Goal: Task Accomplishment & Management: Manage account settings

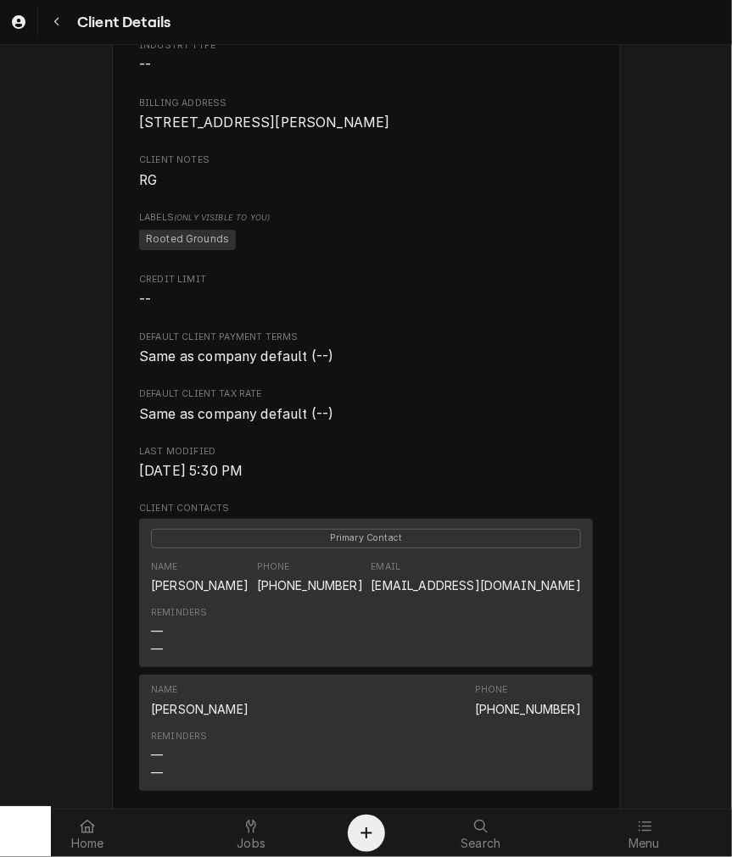
scroll to position [314, 0]
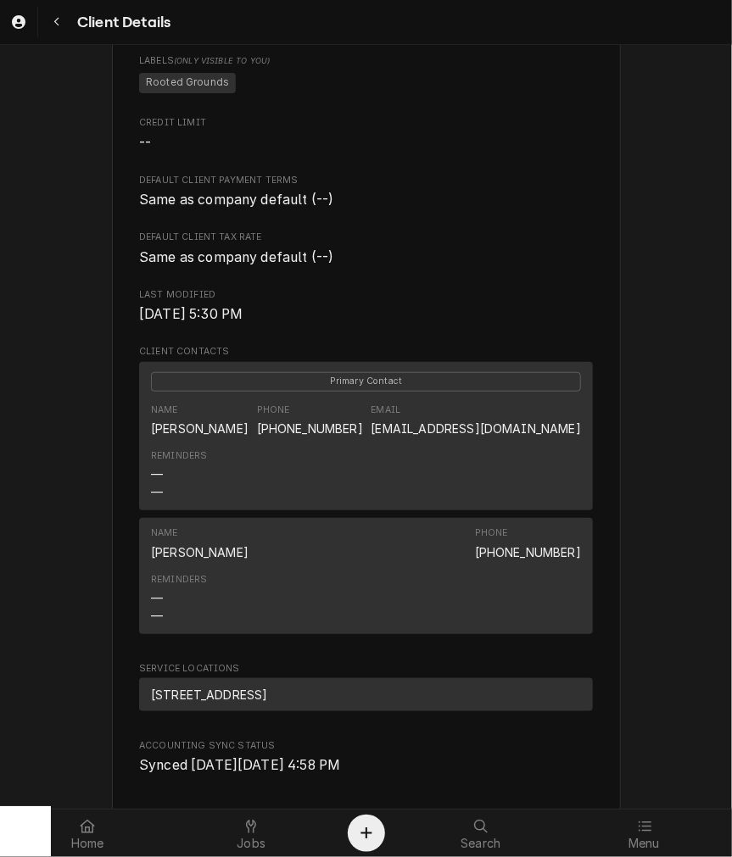
click at [399, 472] on div "Reminders — —" at bounding box center [366, 475] width 430 height 64
click at [232, 833] on div "Jobs" at bounding box center [251, 834] width 155 height 34
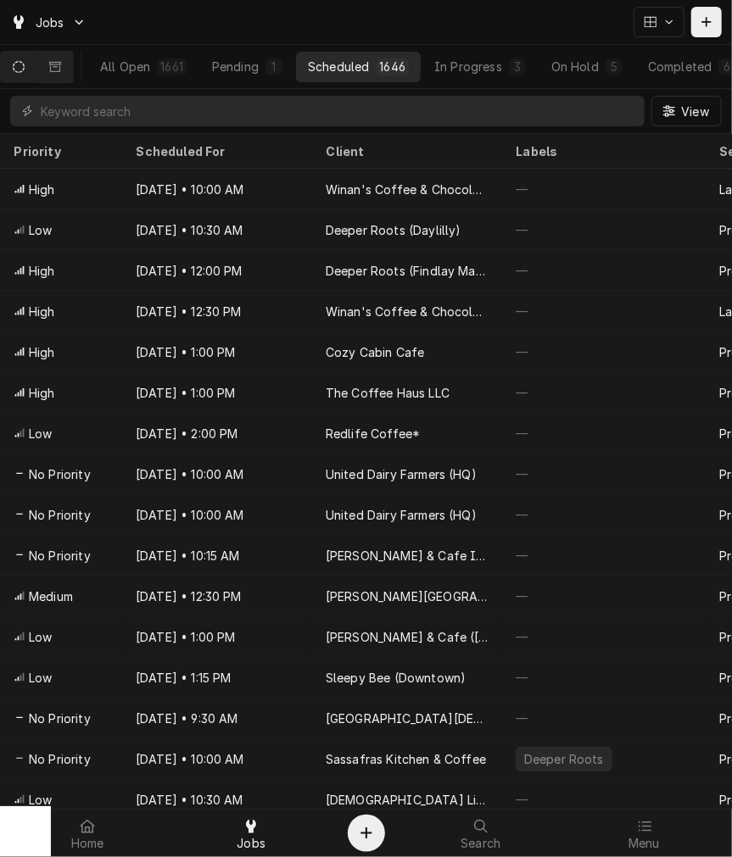
drag, startPoint x: 174, startPoint y: 81, endPoint x: 170, endPoint y: 99, distance: 18.1
click at [174, 81] on div "All Open 1661 Pending 1 Scheduled 1646 In Progress 3 On Hold 5 Completed 6" at bounding box center [410, 66] width 644 height 43
click at [170, 103] on input "Dynamic Content Wrapper" at bounding box center [338, 111] width 595 height 31
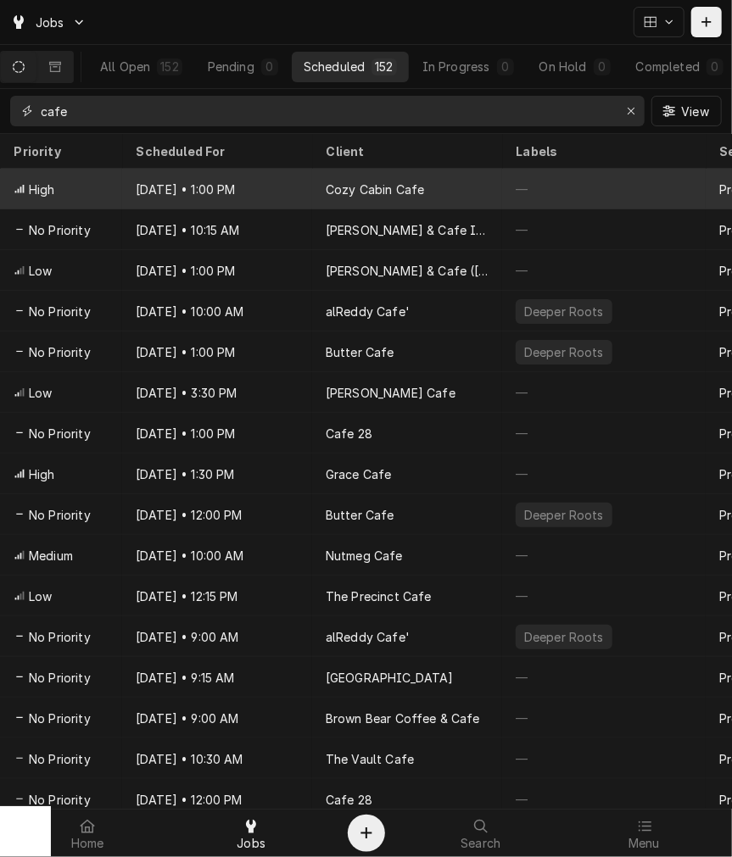
type input "cafe"
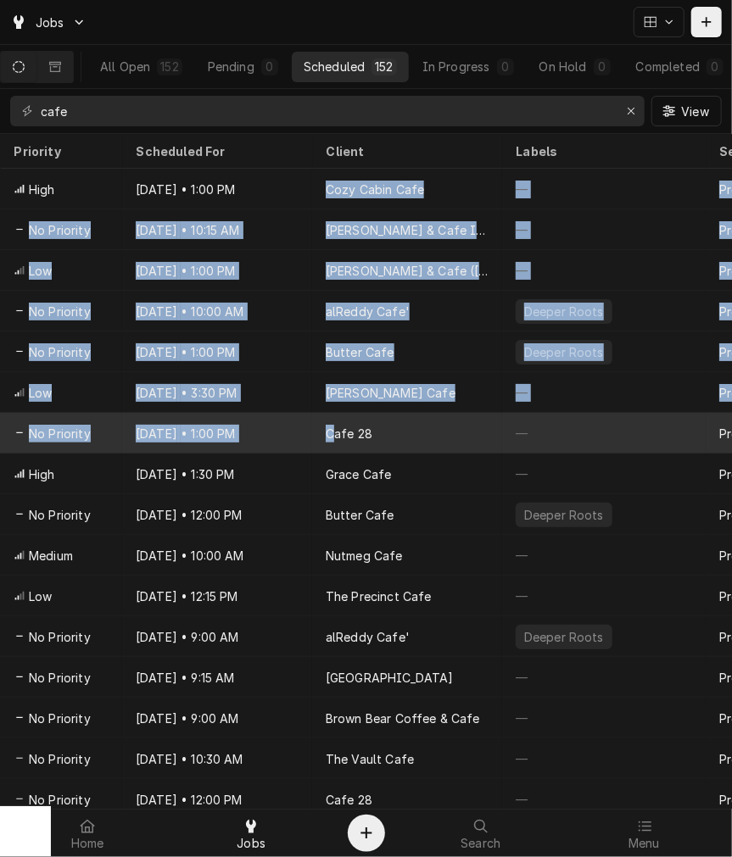
drag, startPoint x: 319, startPoint y: 178, endPoint x: 334, endPoint y: 438, distance: 260.8
click at [334, 438] on tbody "High Sep 24 • 1:00 PM Cozy Cabin Cafe — Preventative Maintenance DV 571 S Easte…" at bounding box center [366, 489] width 732 height 640
click at [334, 438] on div "Cafe 28" at bounding box center [407, 433] width 190 height 41
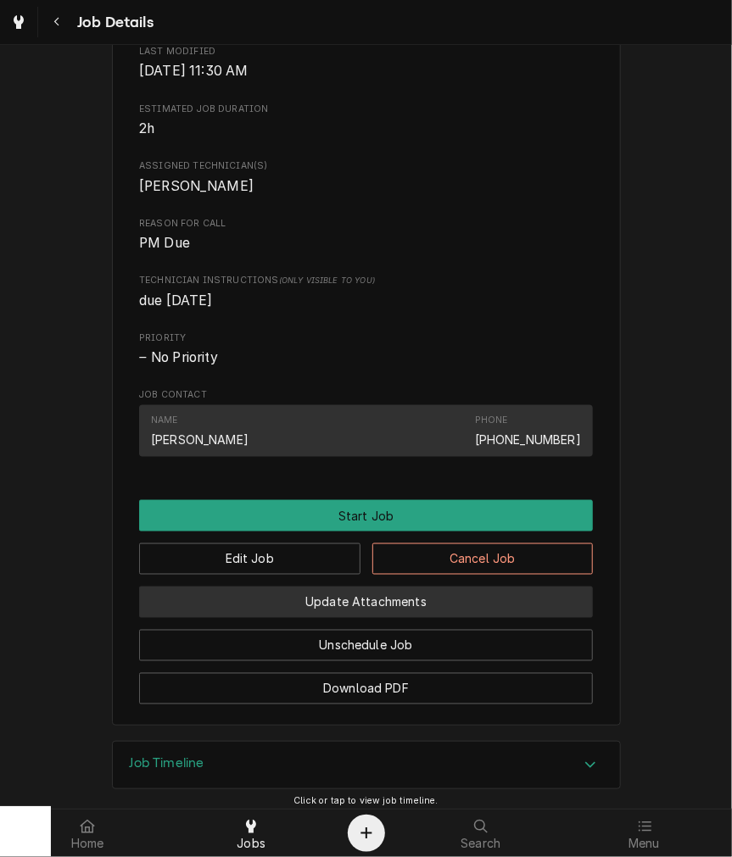
scroll to position [693, 0]
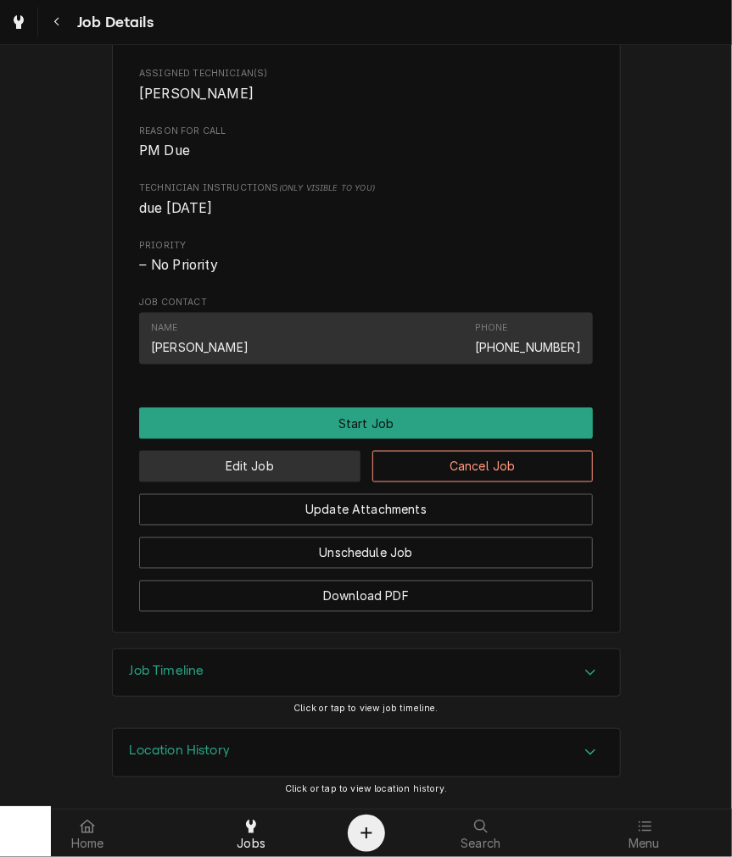
click at [292, 464] on button "Edit Job" at bounding box center [249, 466] width 221 height 31
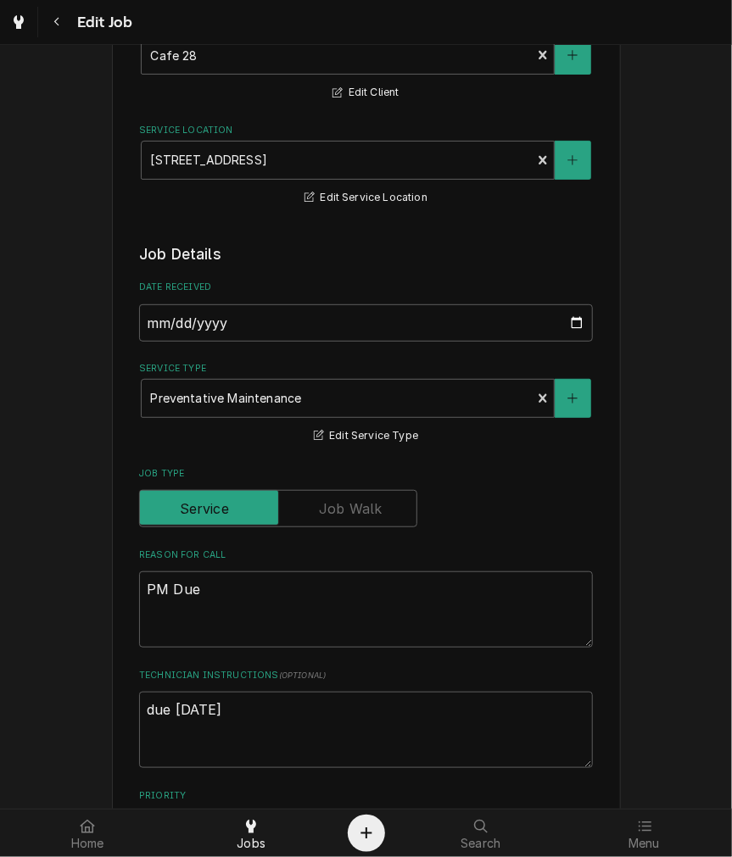
scroll to position [471, 0]
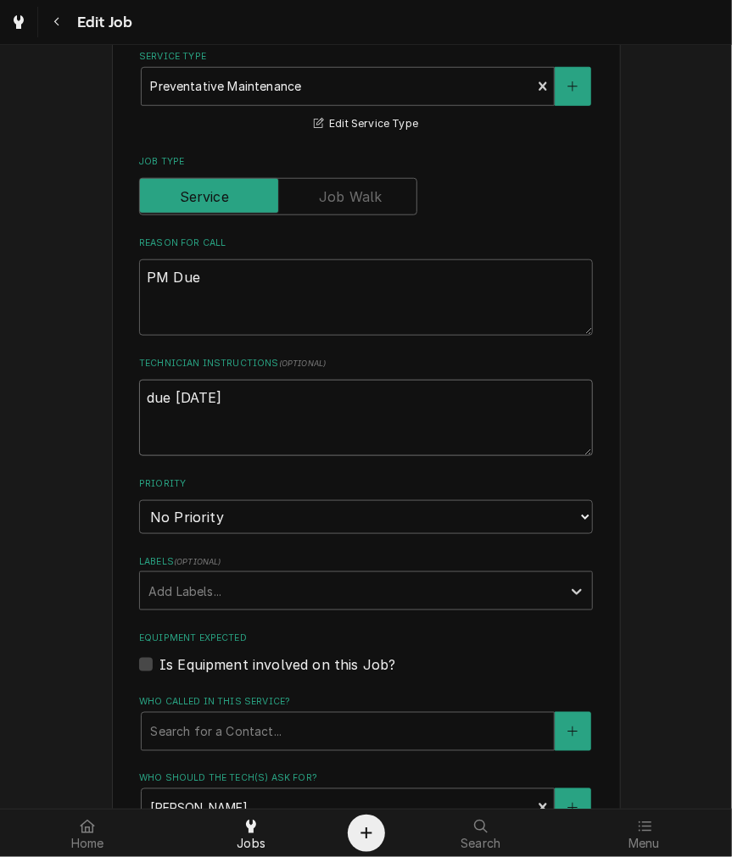
click at [285, 417] on textarea "due [DATE]" at bounding box center [366, 418] width 454 height 76
type textarea "x"
type textarea "due 10-7-2025,"
type textarea "x"
type textarea "due 10-7-2025,"
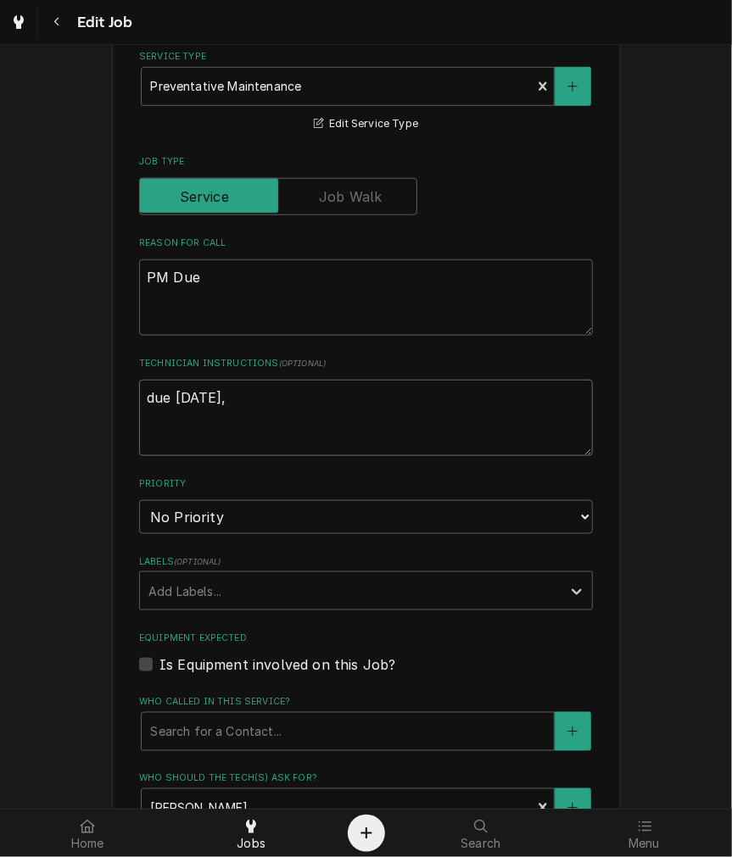
type textarea "x"
type textarea "due 10-7-2025, re"
type textarea "x"
type textarea "due 10-7-2025, rea"
type textarea "x"
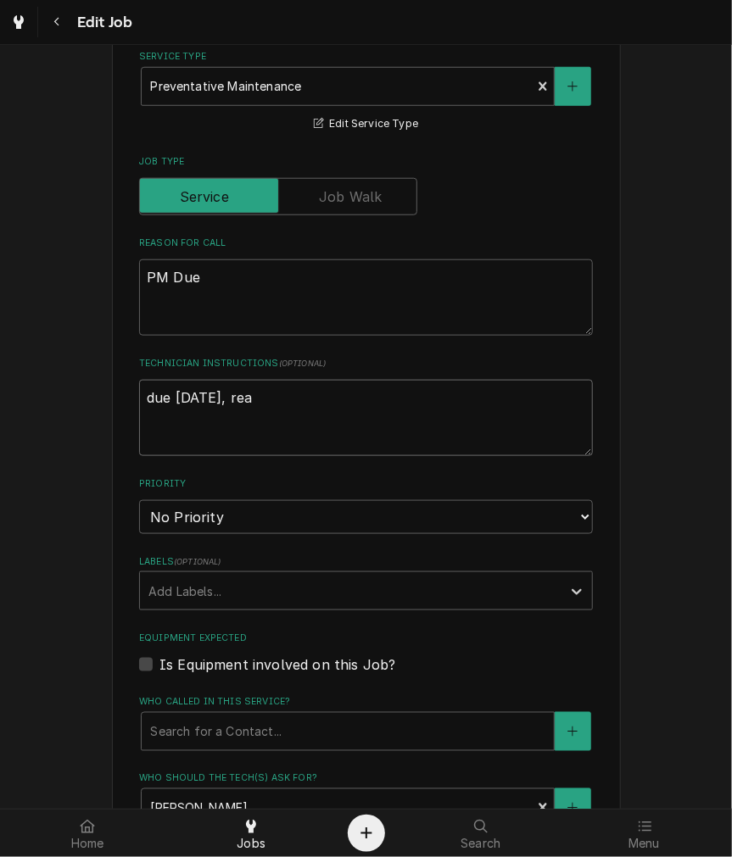
type textarea "due 10-7-2025, reac"
type textarea "x"
type textarea "due 10-7-2025, reach"
type textarea "x"
type textarea "due 10-7-2025, reached"
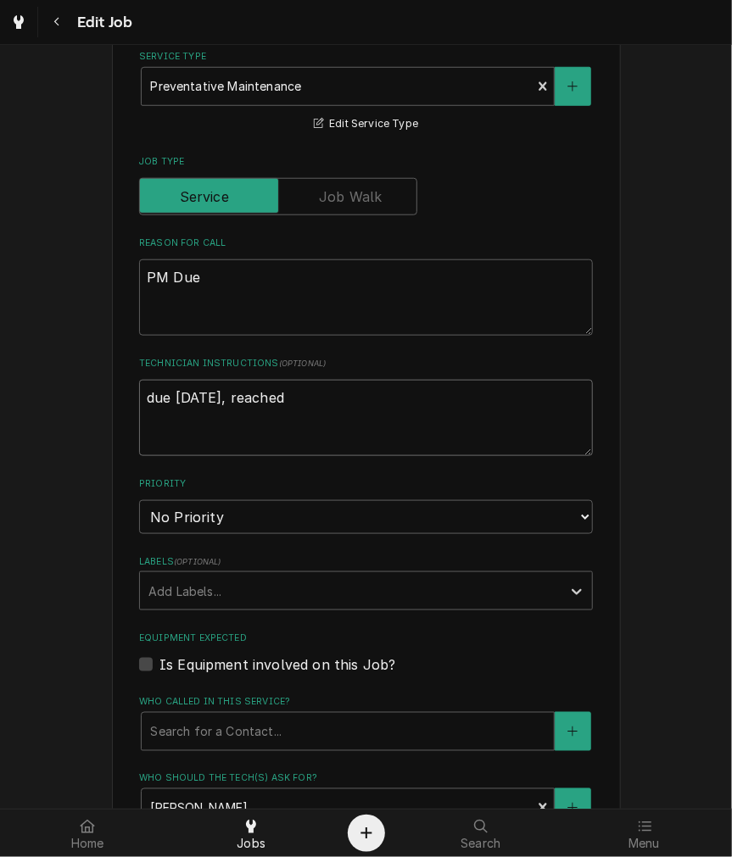
type textarea "x"
type textarea "due 10-7-2025, reached"
type textarea "x"
type textarea "due 10-7-2025, reached ou"
type textarea "x"
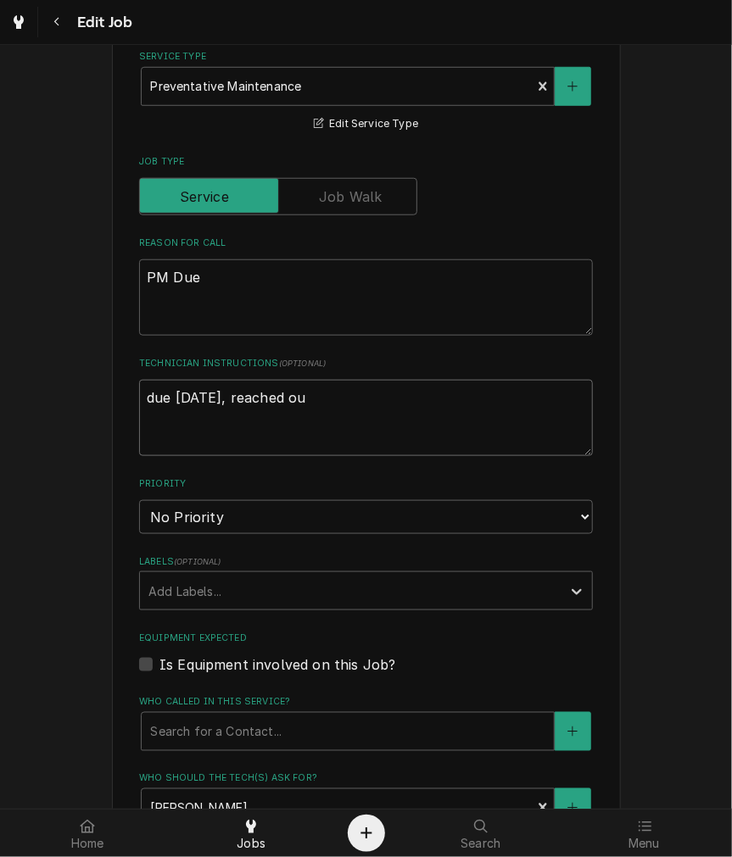
type textarea "due 10-7-2025, reached out"
type textarea "x"
type textarea "due 10-7-2025, reached out"
type textarea "x"
type textarea "due 10-7-2025, reached out 9"
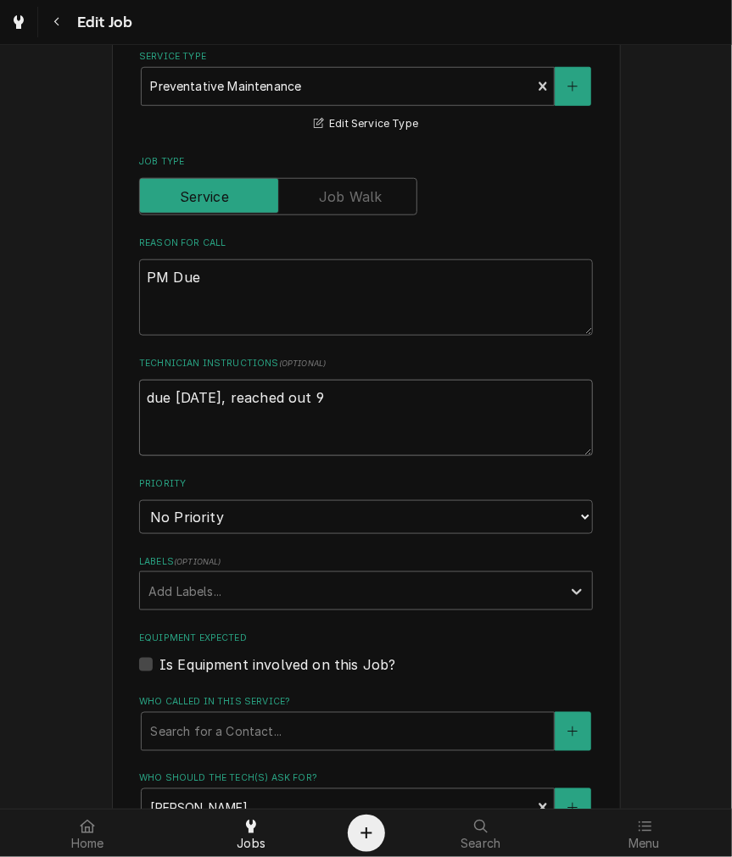
type textarea "x"
type textarea "due 10-7-2025, reached out 9-"
type textarea "x"
type textarea "due 10-7-2025, reached out 9-2"
type textarea "x"
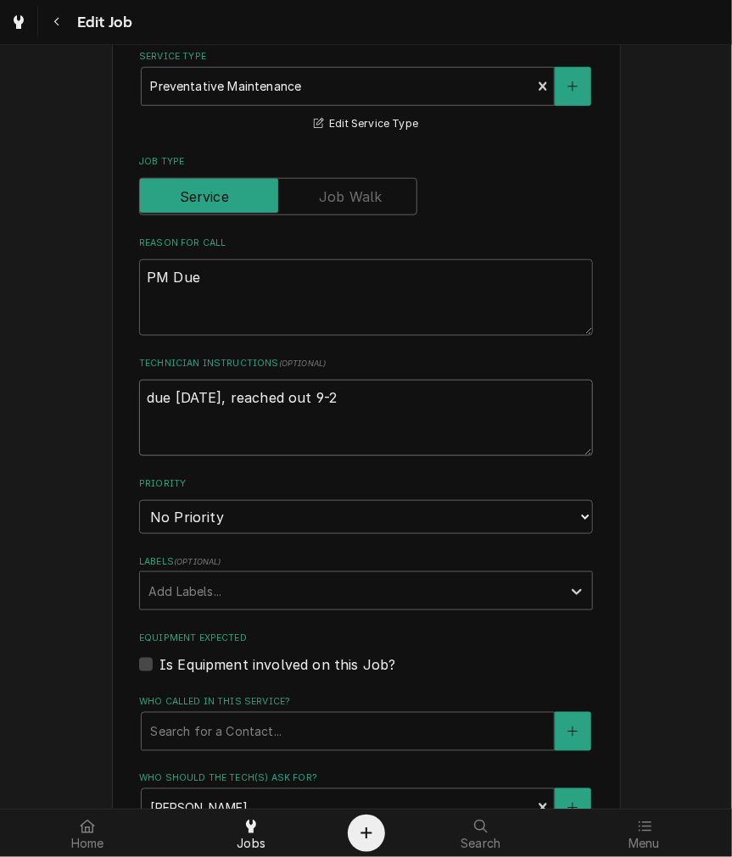
type textarea "due [DATE], reached out 9-24"
type textarea "x"
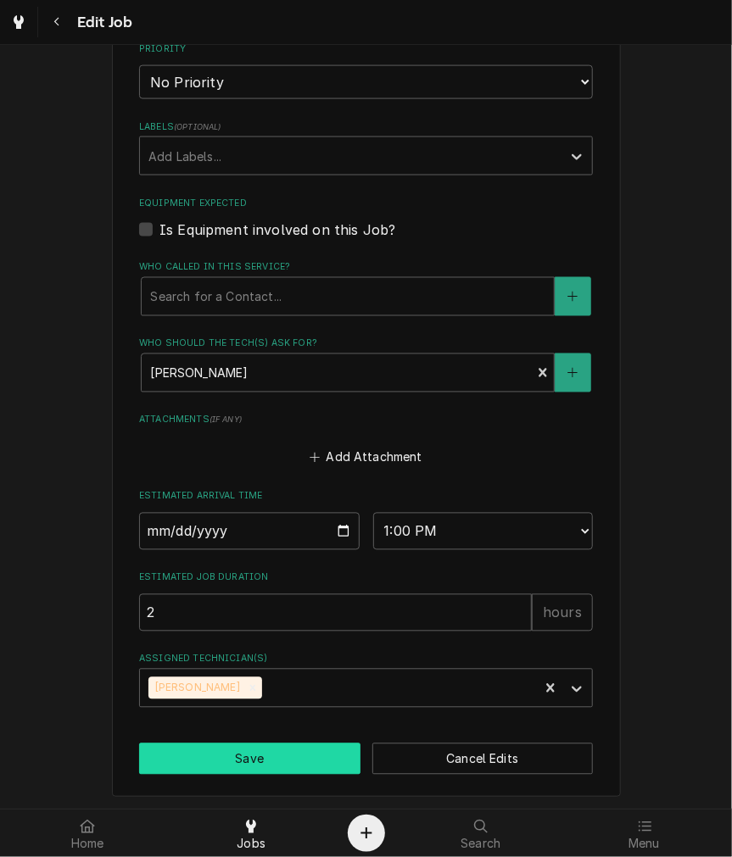
type textarea "due [DATE], reached out 9-24"
drag, startPoint x: 265, startPoint y: 767, endPoint x: 263, endPoint y: 757, distance: 9.7
click at [266, 766] on button "Save" at bounding box center [249, 759] width 221 height 31
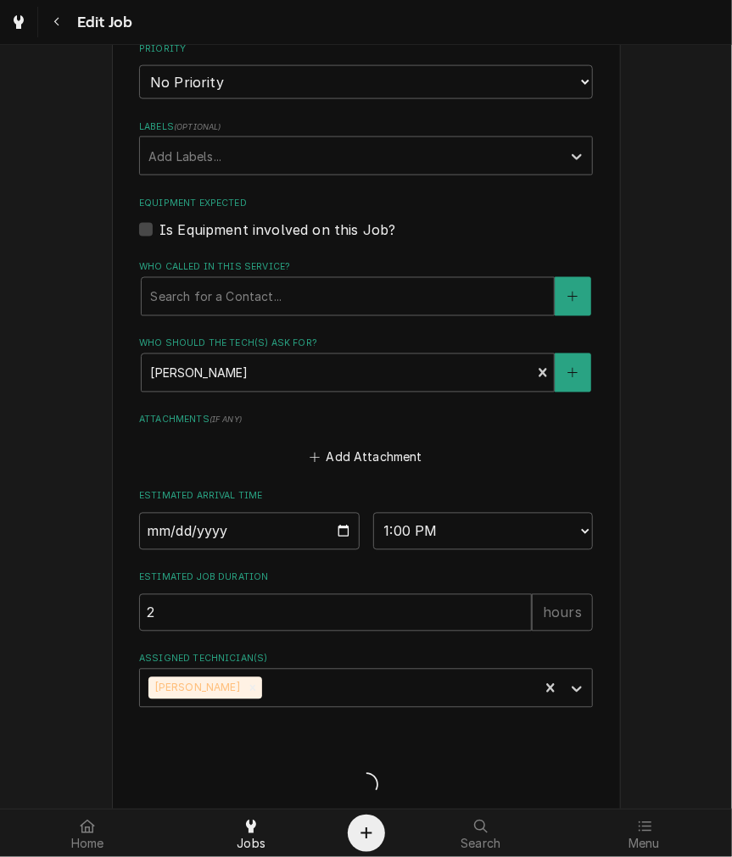
type textarea "x"
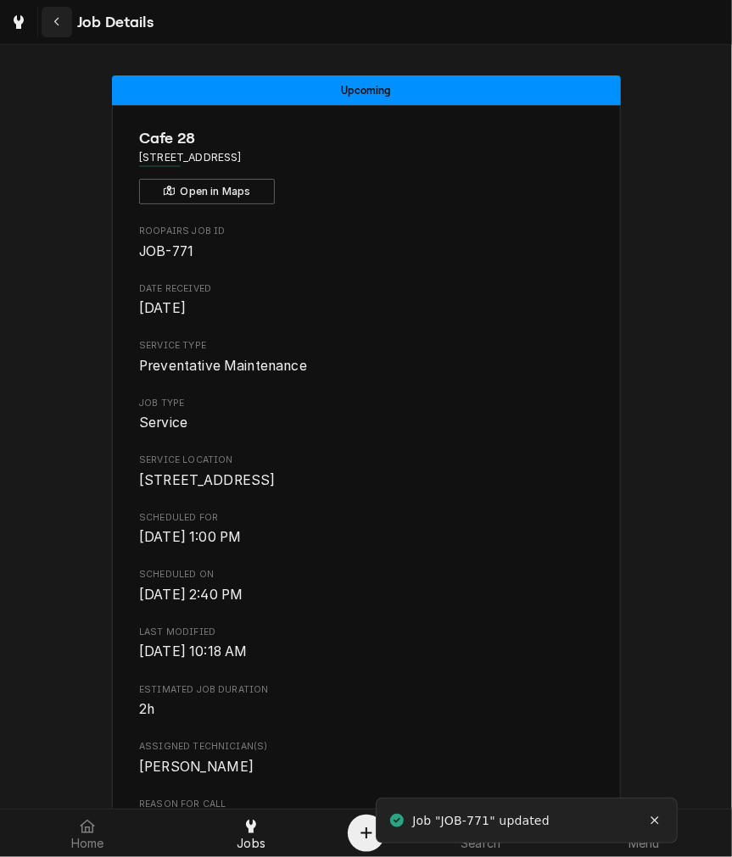
click at [61, 31] on button "Navigate back" at bounding box center [57, 22] width 31 height 31
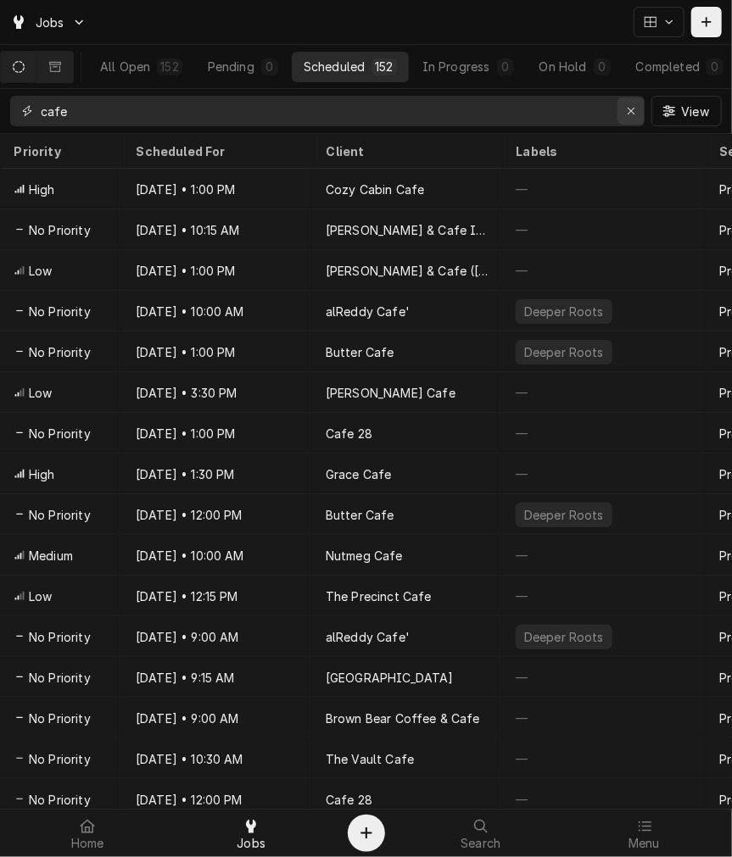
click at [633, 111] on icon "Erase input" at bounding box center [631, 111] width 9 height 12
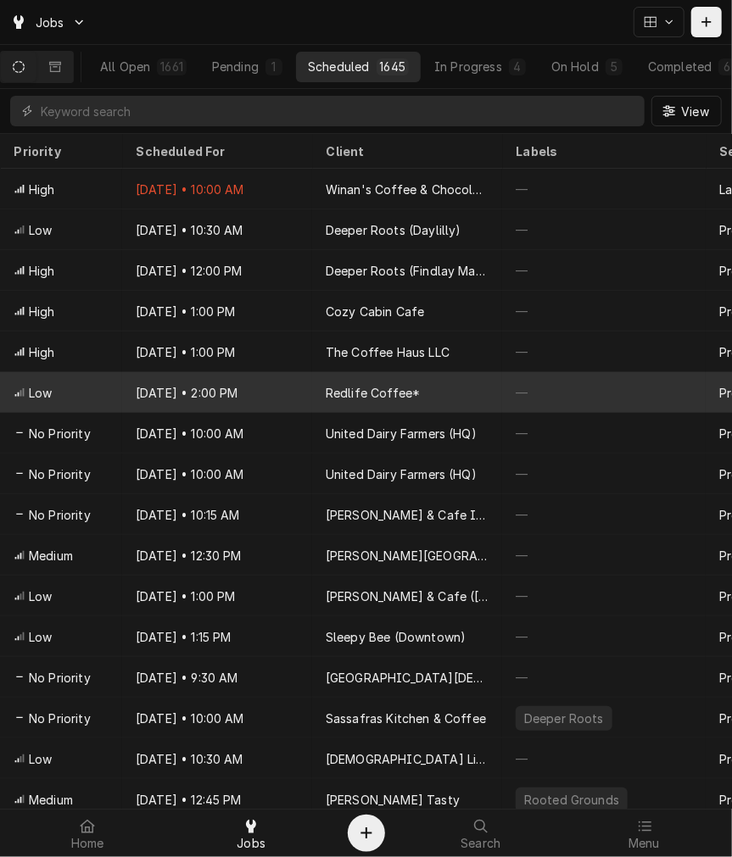
click at [252, 376] on div "Sep 25 • 2:00 PM" at bounding box center [217, 392] width 190 height 41
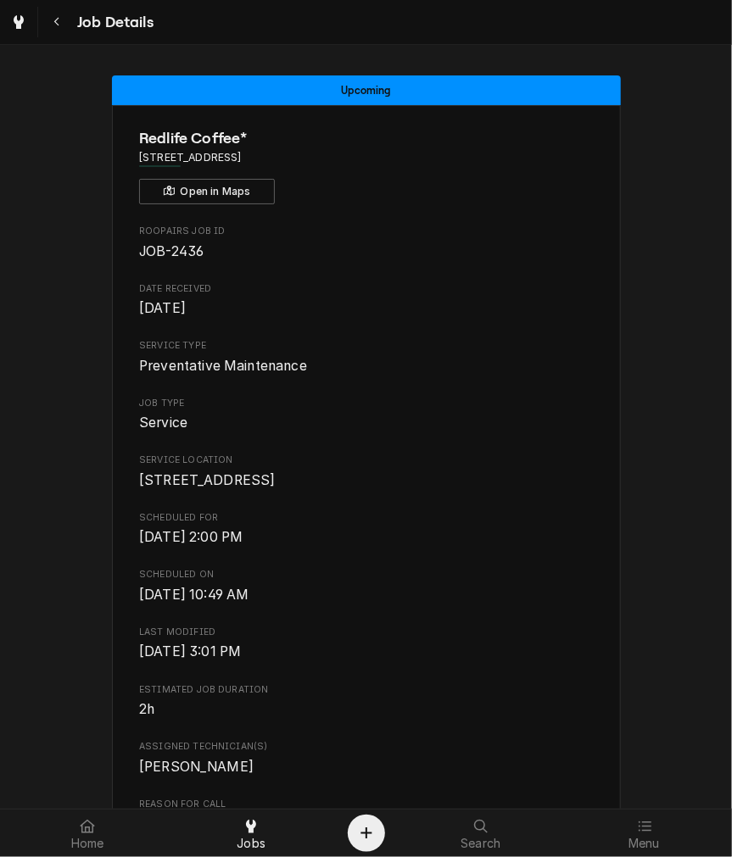
drag, startPoint x: 227, startPoint y: 155, endPoint x: 318, endPoint y: 148, distance: 91.0
click at [321, 166] on div "Redlife Coffee* 22 N College Ave, Oxford, OH 45056 Open in Maps" at bounding box center [366, 165] width 454 height 77
copy span "Oxford, OH 45056"
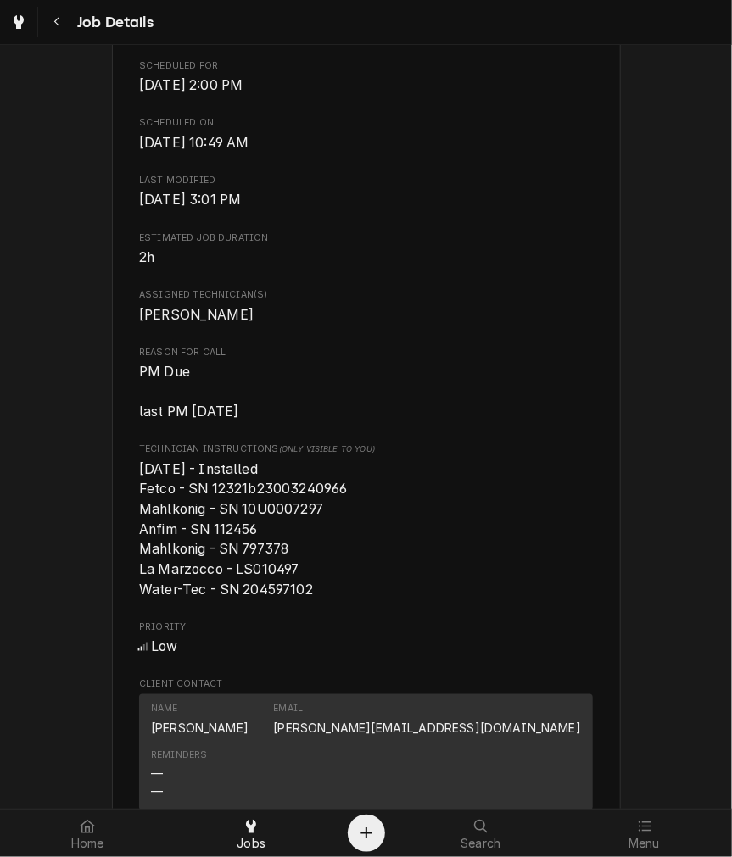
scroll to position [471, 0]
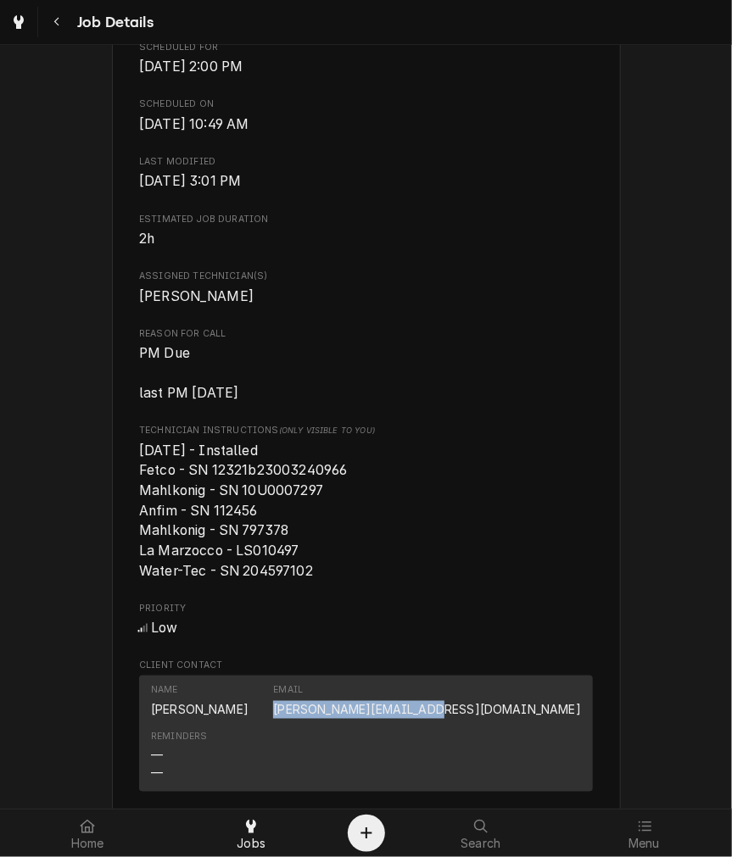
drag, startPoint x: 421, startPoint y: 725, endPoint x: 572, endPoint y: 727, distance: 150.9
click at [572, 724] on div "Name Shawn Email shawn@redlifecoffee.com" at bounding box center [366, 701] width 430 height 46
copy link "shawn@redlifecoffee.com"
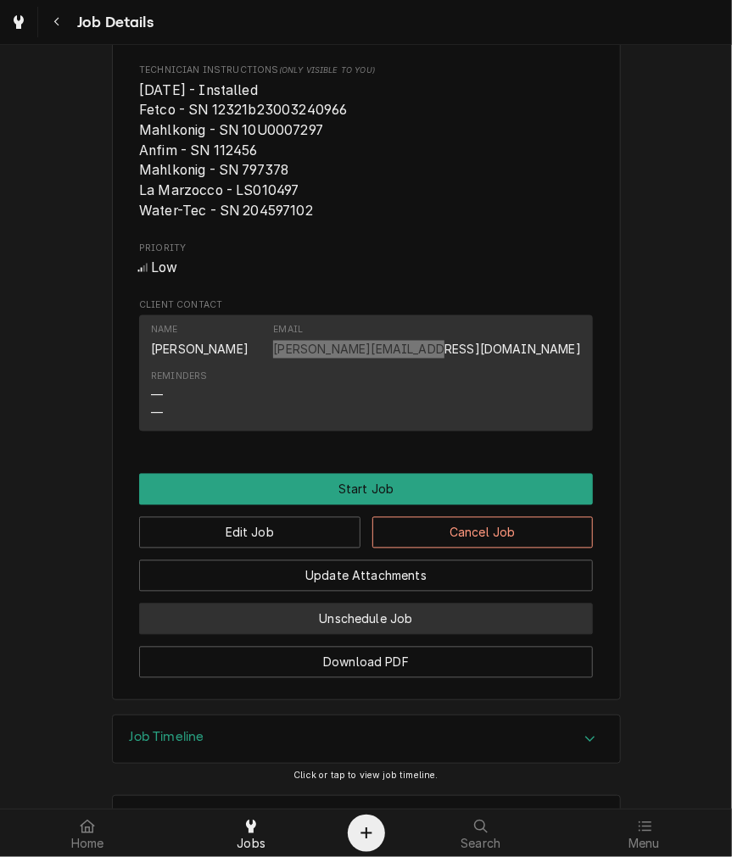
scroll to position [917, 0]
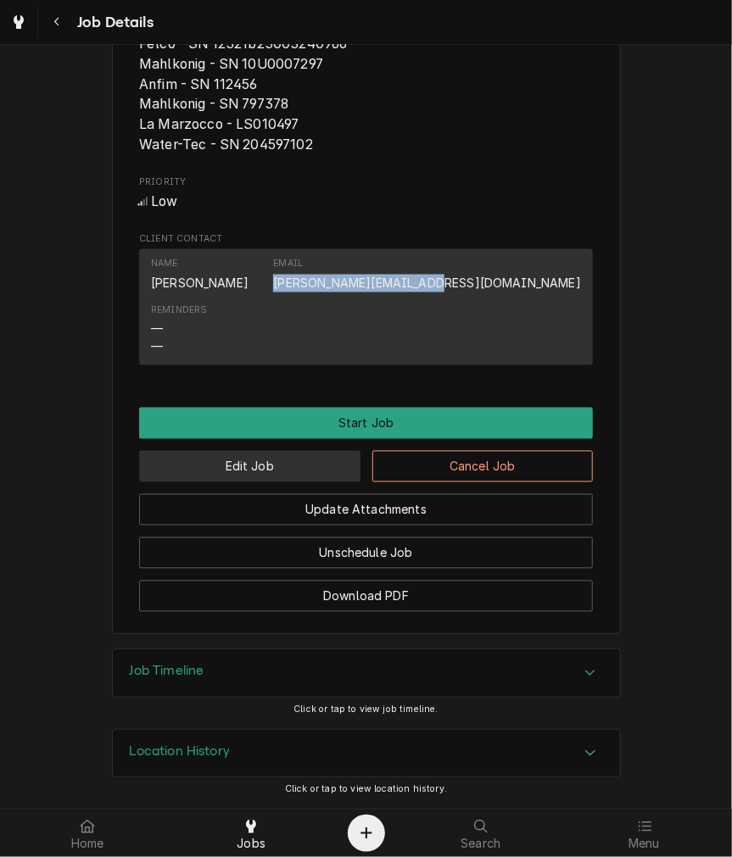
click at [232, 454] on button "Edit Job" at bounding box center [249, 466] width 221 height 31
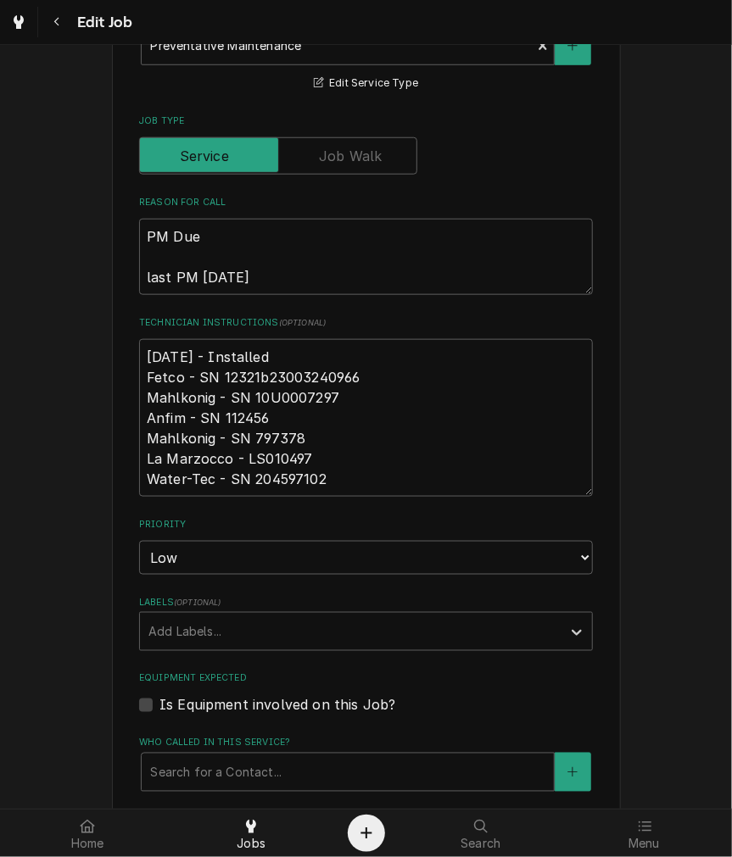
scroll to position [471, 0]
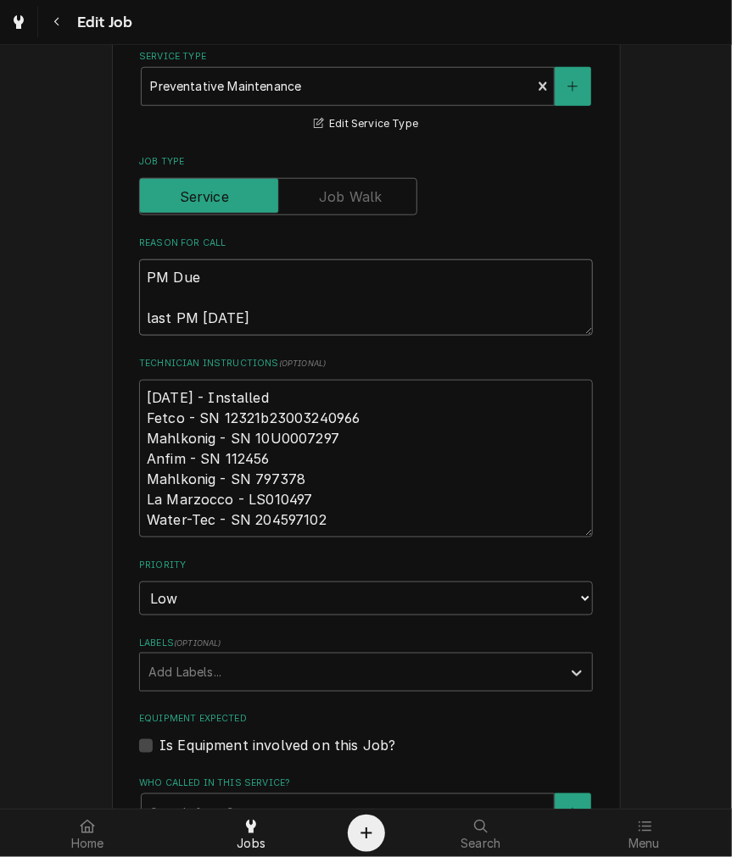
click at [333, 328] on textarea "PM Due last PM 3-25-25" at bounding box center [366, 297] width 454 height 76
type textarea "x"
type textarea "PM Due last PM 3-25-25,"
type textarea "x"
type textarea "PM Due last PM 3-25-25,"
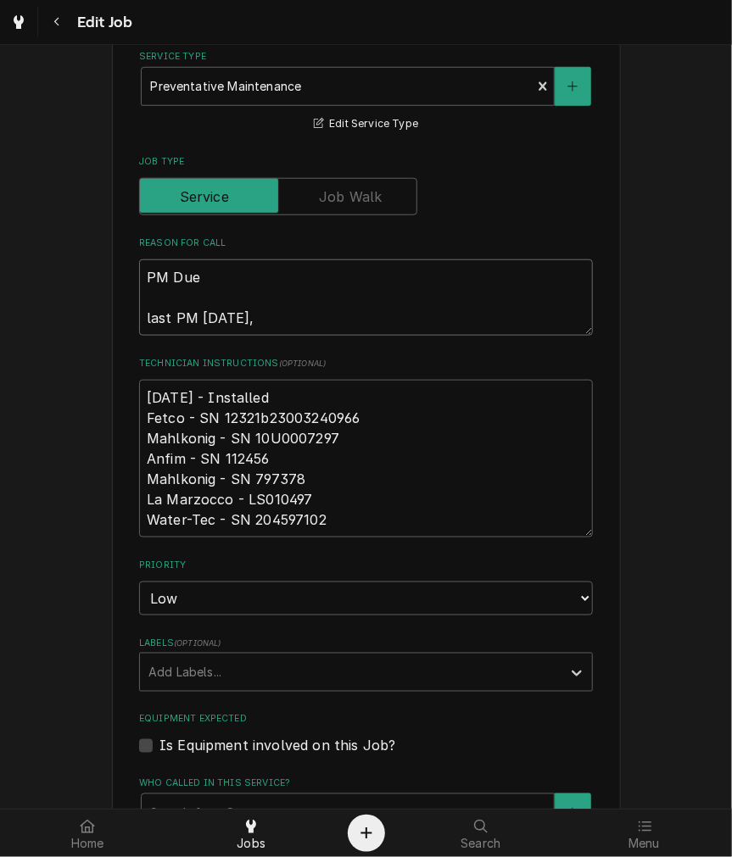
type textarea "x"
type textarea "PM Due last PM 3-25-25, em"
type textarea "x"
type textarea "PM Due last PM 3-25-25, emn"
type textarea "x"
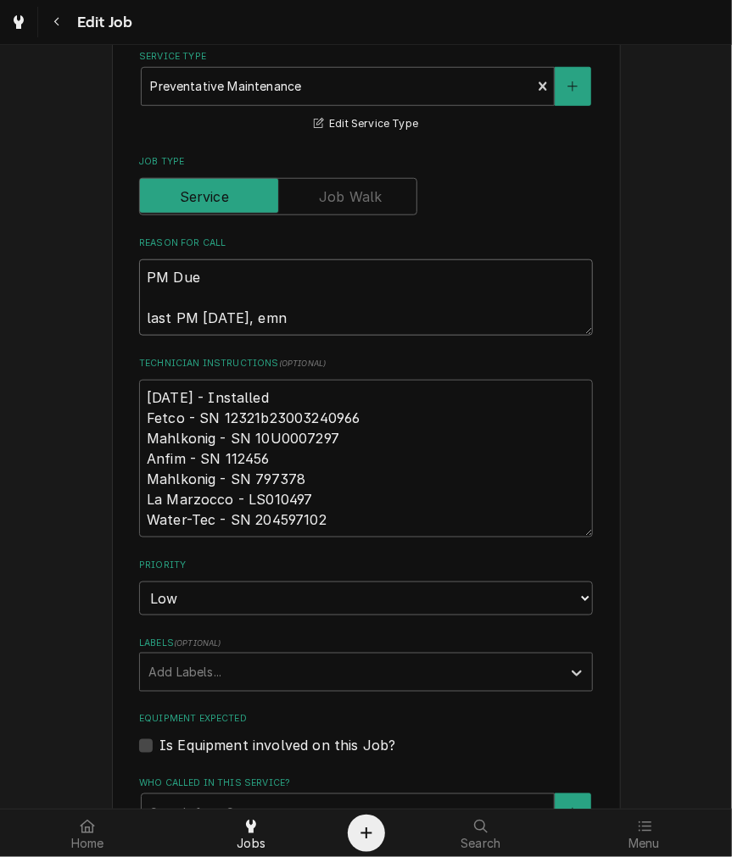
type textarea "PM Due last PM 3-25-25, em"
type textarea "x"
type textarea "PM Due last PM 3-25-25, e"
type textarea "x"
type textarea "PM Due last PM 3-25-25, em"
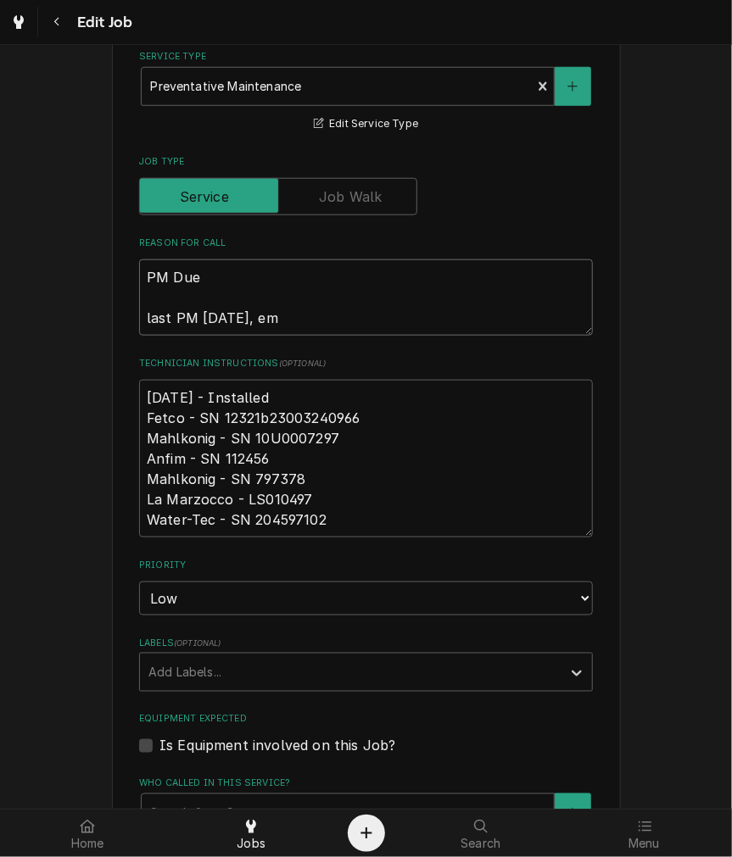
type textarea "x"
type textarea "PM Due last PM 3-25-25, ema"
type textarea "x"
type textarea "PM Due last PM 3-25-25, emai"
type textarea "x"
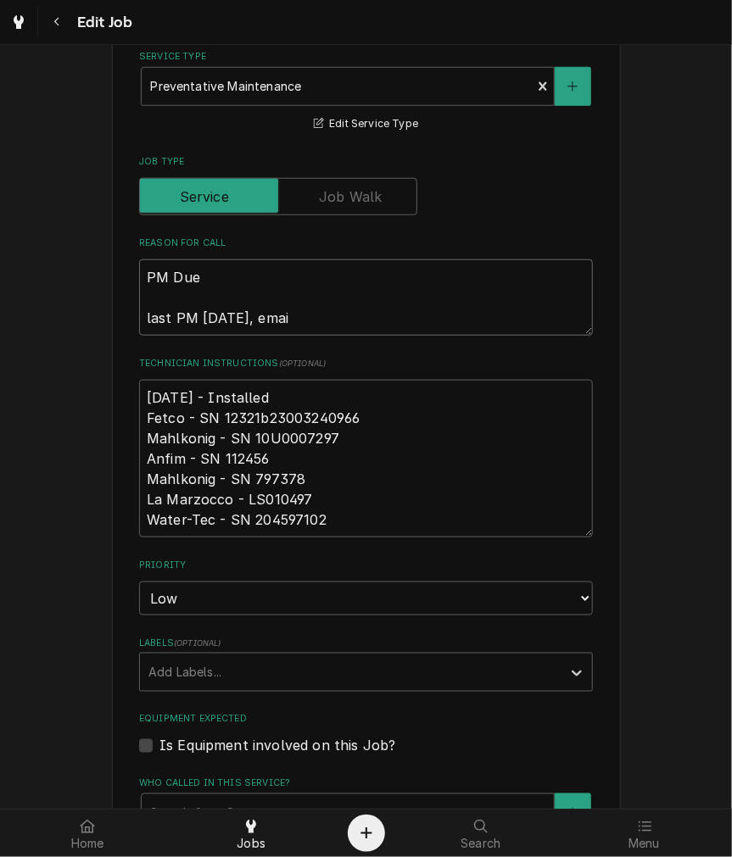
type textarea "PM Due last PM 3-25-25, email"
type textarea "x"
type textarea "PM Due last PM 3-25-25, emaile"
type textarea "x"
type textarea "PM Due last PM 3-25-25, emailed"
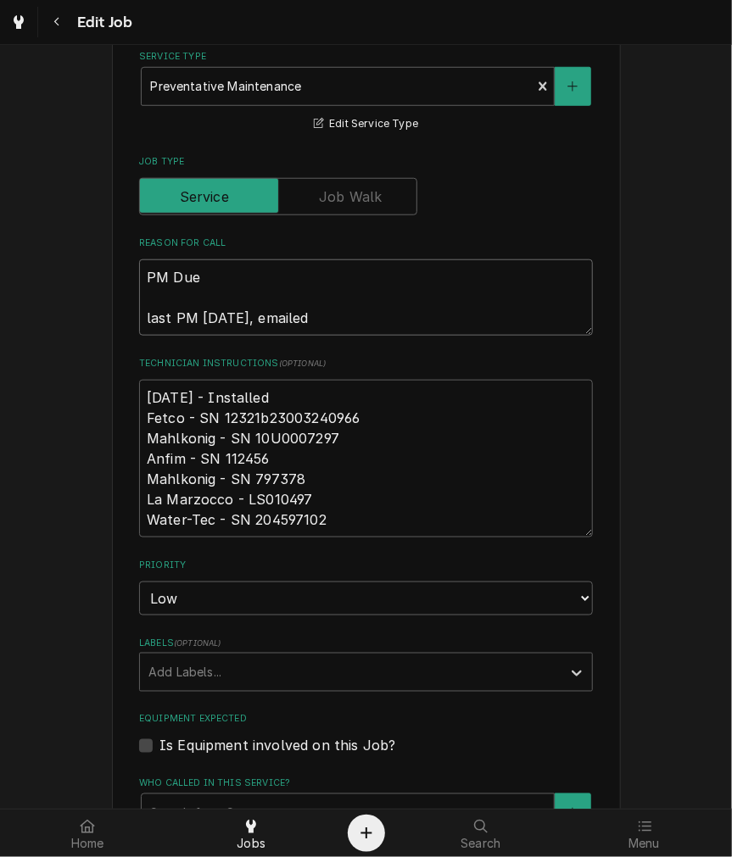
type textarea "x"
type textarea "PM Due last PM 3-25-25, emailed"
type textarea "x"
type textarea "PM Due last PM 3-25-25, emailed 9"
type textarea "x"
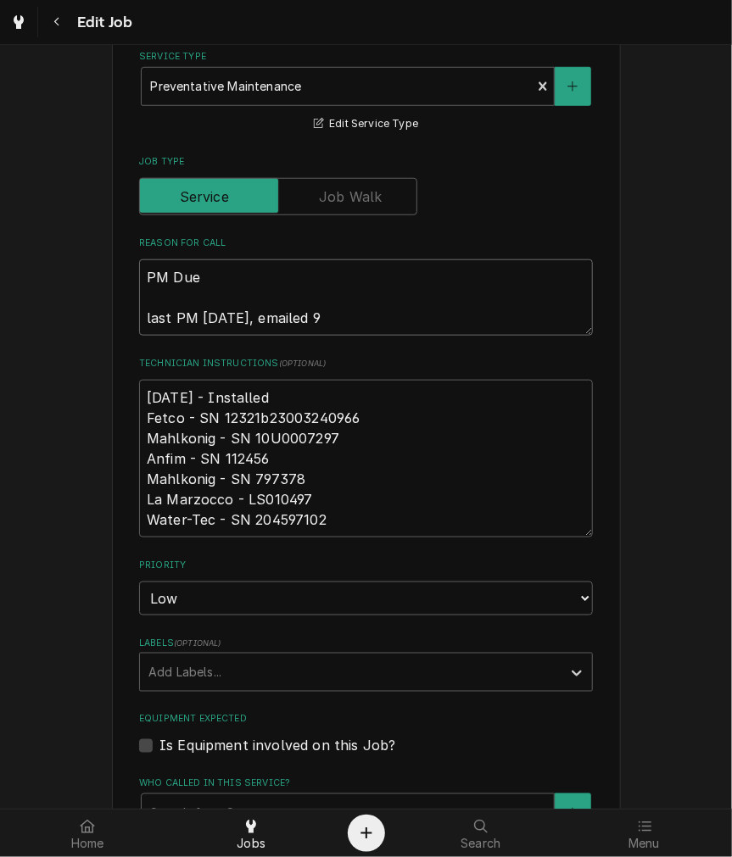
type textarea "PM Due last PM 3-25-25, emailed 9-"
type textarea "x"
type textarea "PM Due last PM 3-25-25, emailed 9-2"
type textarea "x"
type textarea "PM Due last PM 3-25-25, emailed 9-24"
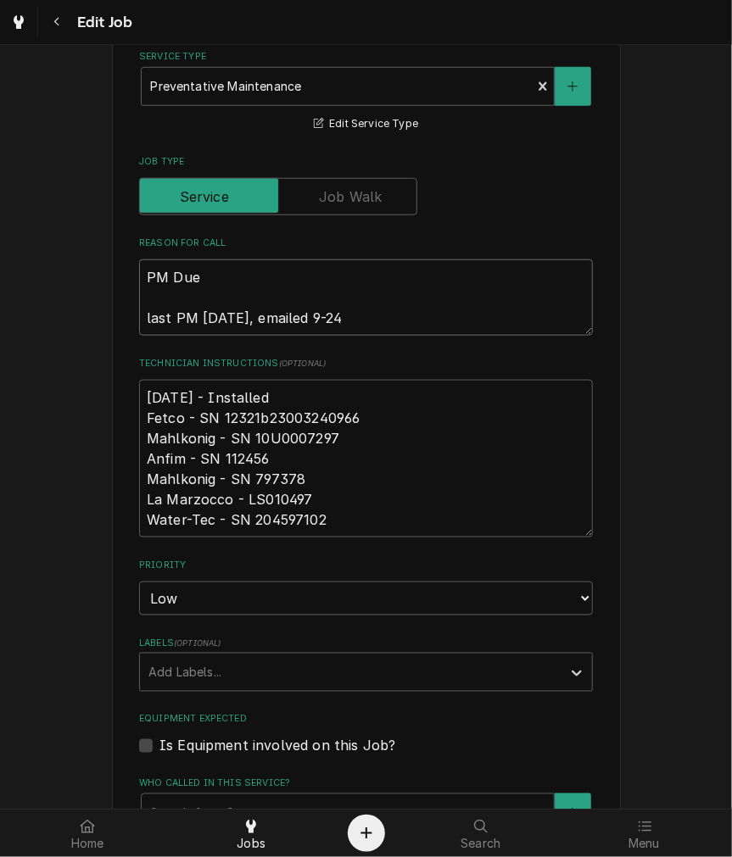
type textarea "x"
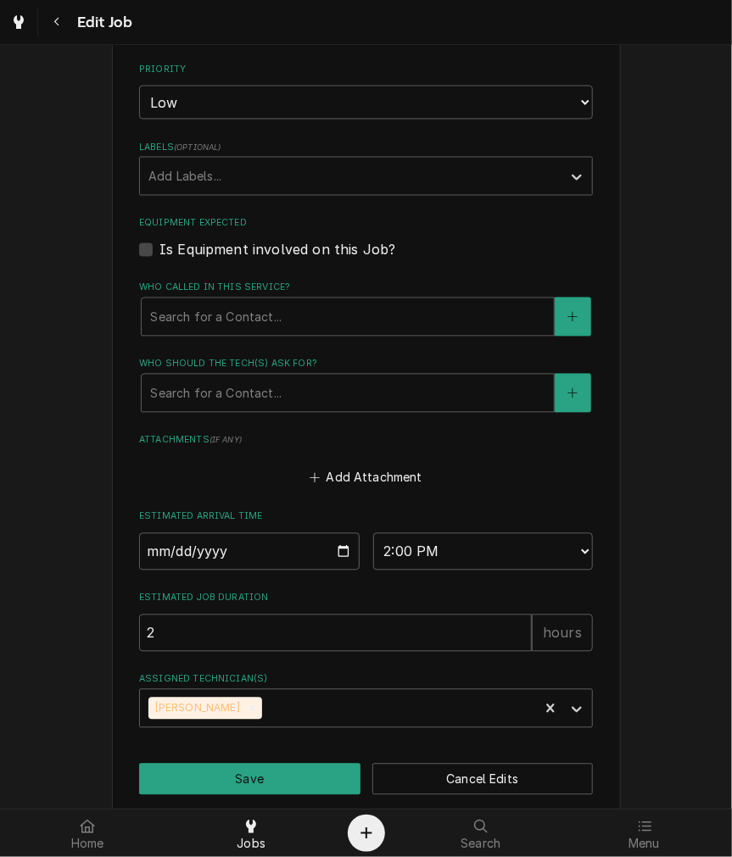
scroll to position [988, 0]
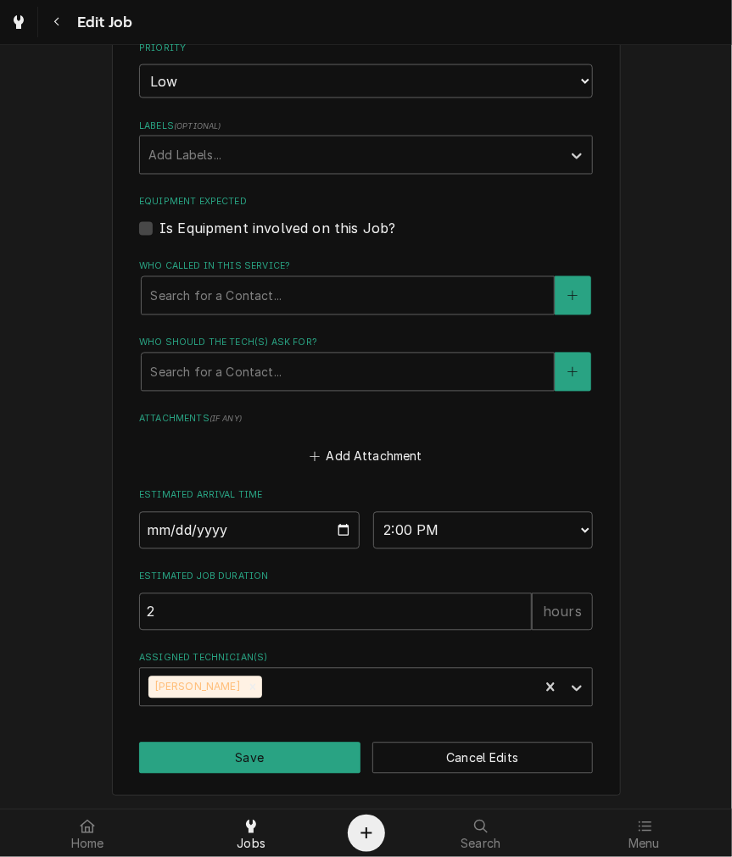
type textarea "PM Due last PM 3-25-25, emailed 9-24"
click at [340, 532] on input "2025-09-25" at bounding box center [249, 530] width 220 height 37
type input "2025-10-10"
drag, startPoint x: 290, startPoint y: 759, endPoint x: 290, endPoint y: 750, distance: 9.3
click at [290, 758] on button "Save" at bounding box center [249, 758] width 221 height 31
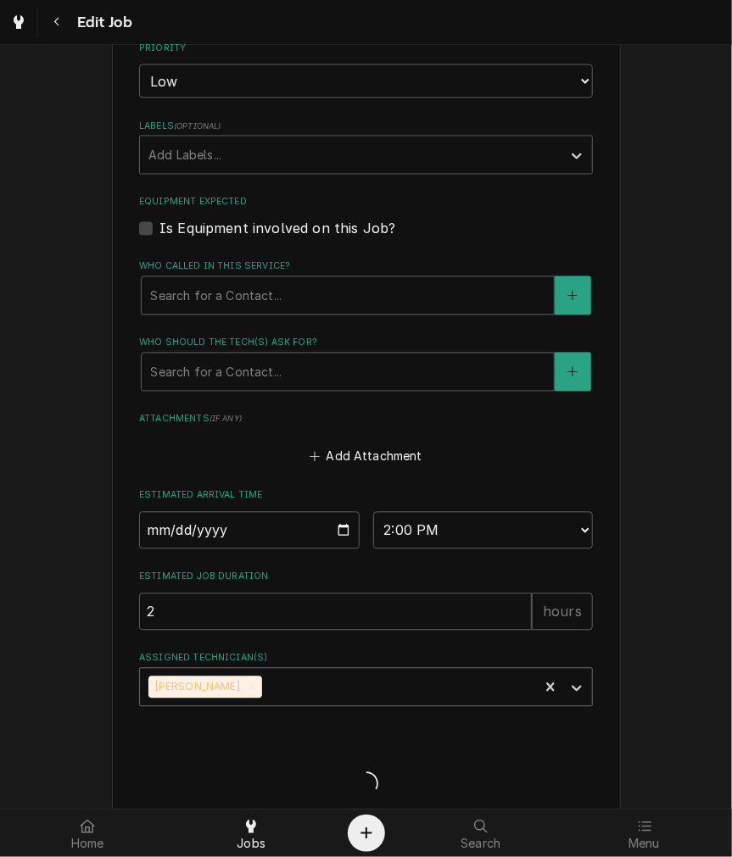
type textarea "x"
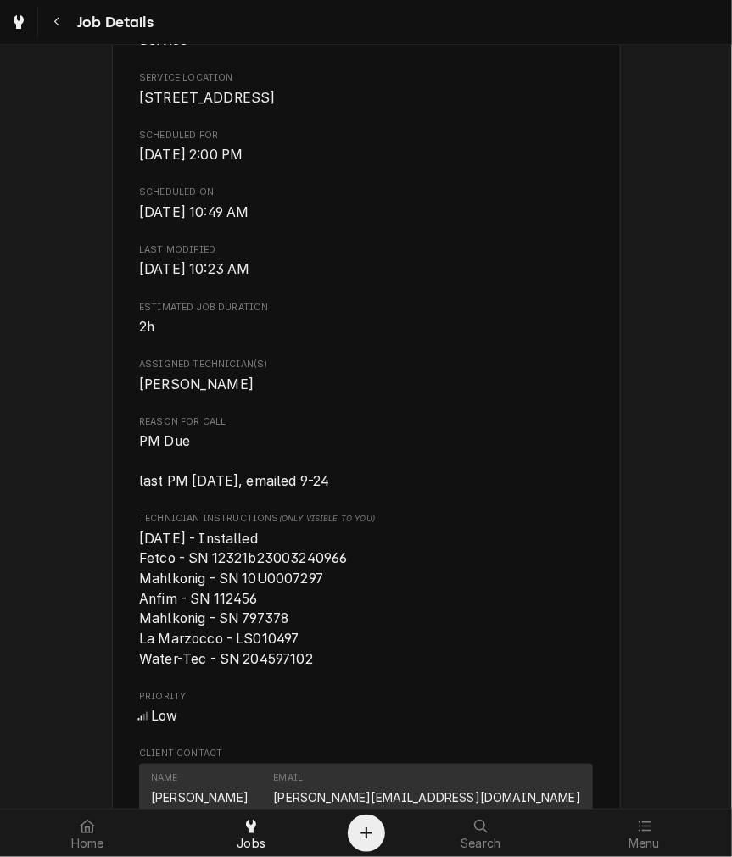
scroll to position [628, 0]
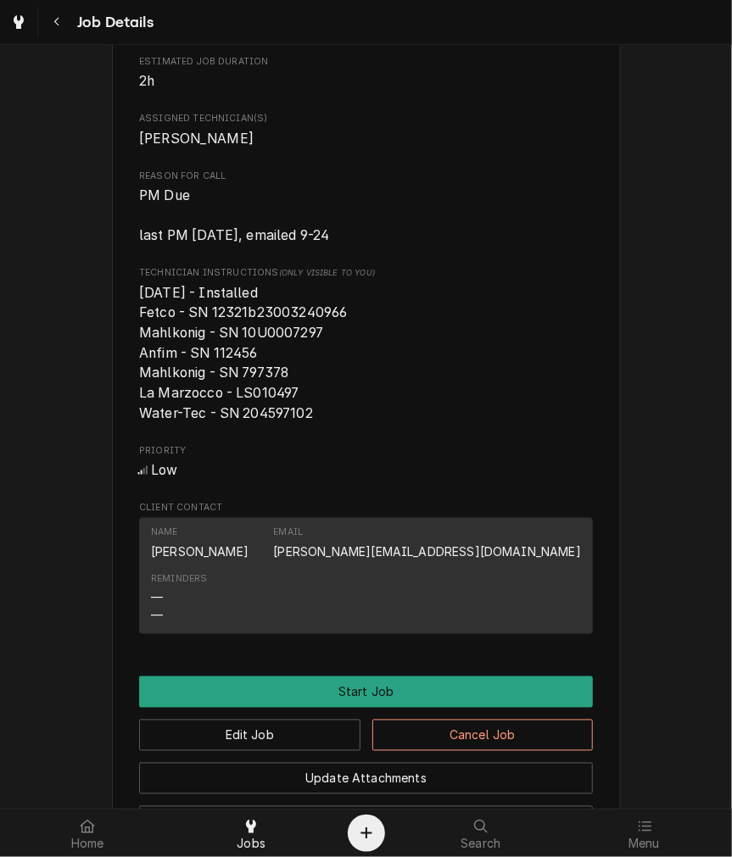
drag, startPoint x: 74, startPoint y: 31, endPoint x: 55, endPoint y: 26, distance: 19.1
click at [72, 30] on div "Job Details" at bounding box center [98, 22] width 112 height 31
click at [54, 25] on icon "Navigate back" at bounding box center [57, 22] width 8 height 12
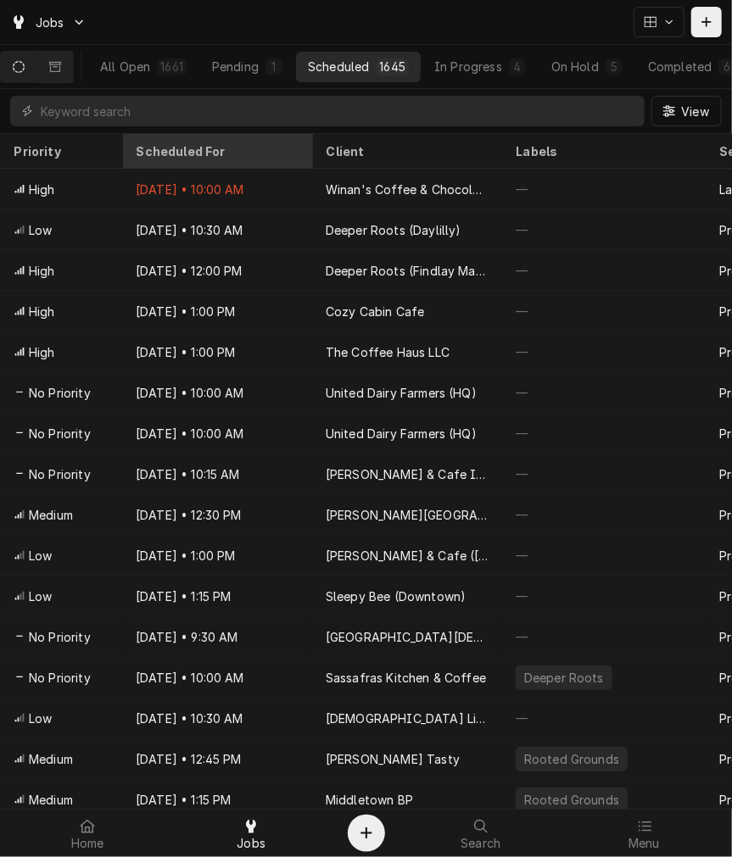
click at [215, 157] on div "Scheduled For" at bounding box center [216, 151] width 183 height 28
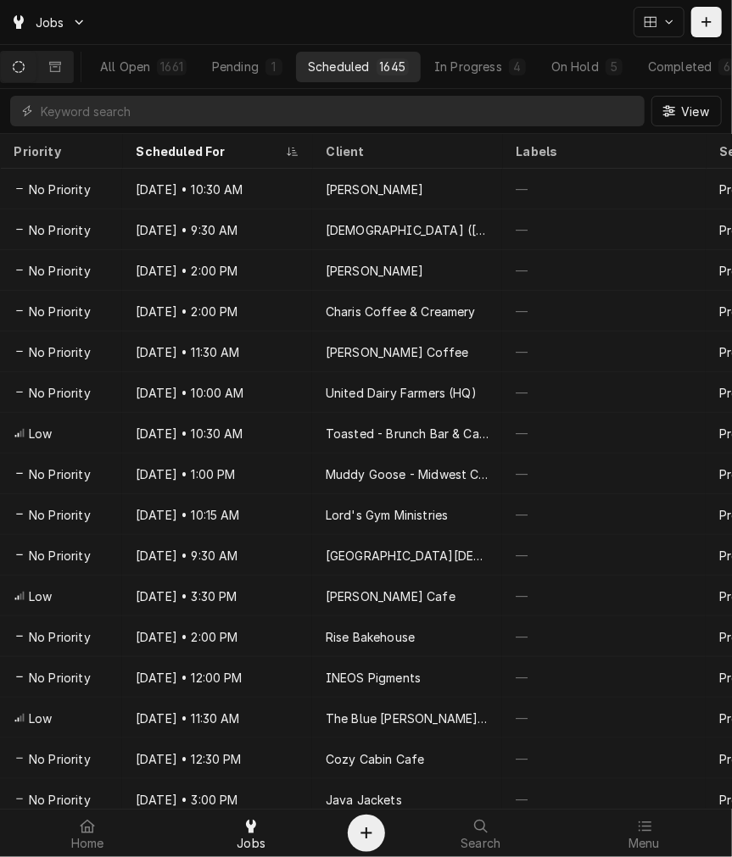
click at [215, 157] on div "Scheduled For" at bounding box center [216, 151] width 183 height 28
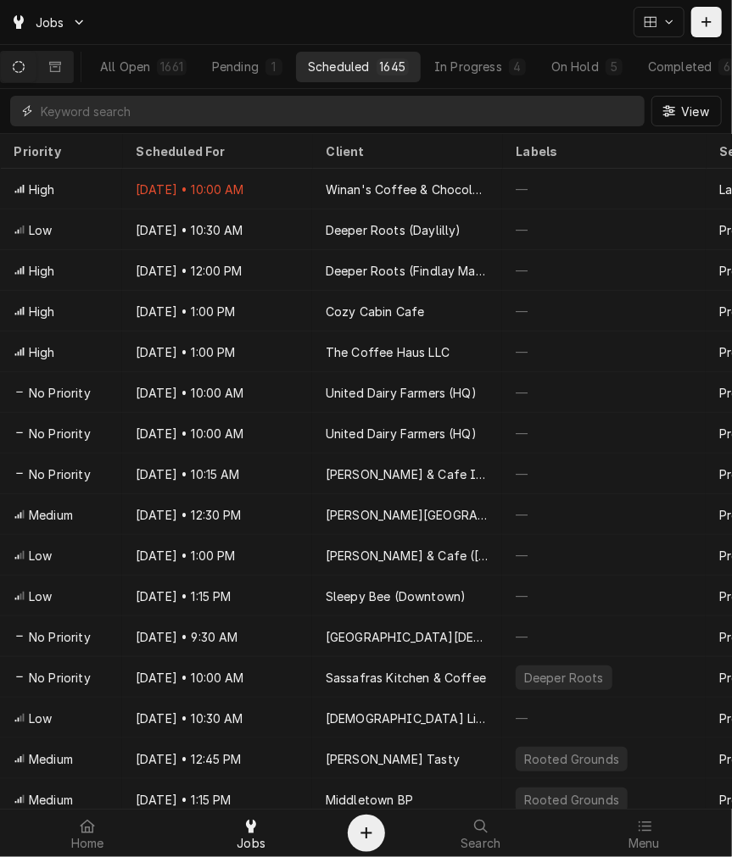
click at [220, 109] on input "Dynamic Content Wrapper" at bounding box center [338, 111] width 595 height 31
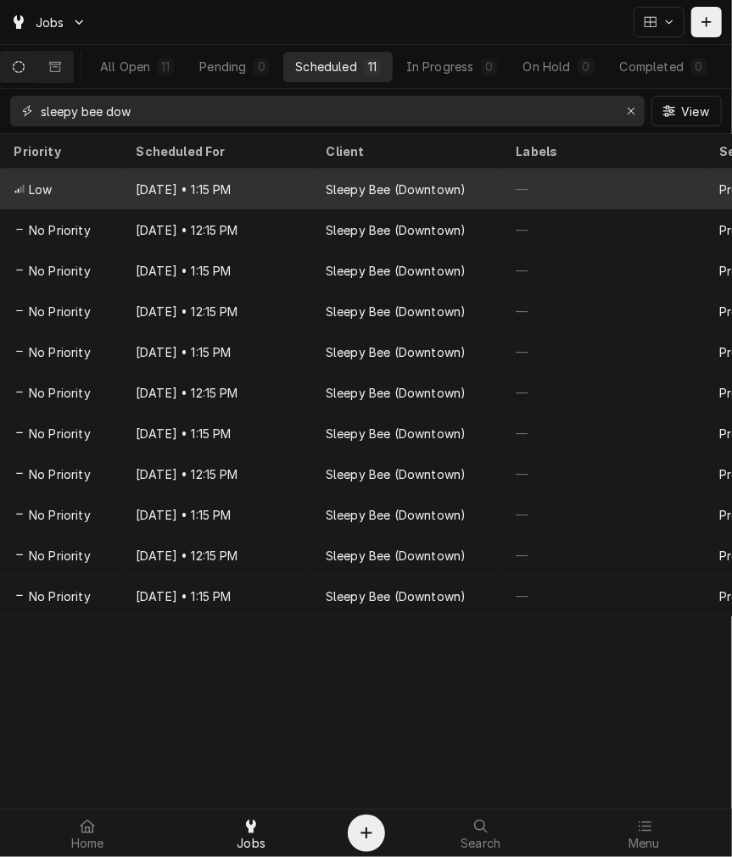
type input "sleepy bee dow"
click at [209, 175] on div "Sep 26 • 1:15 PM" at bounding box center [217, 189] width 190 height 41
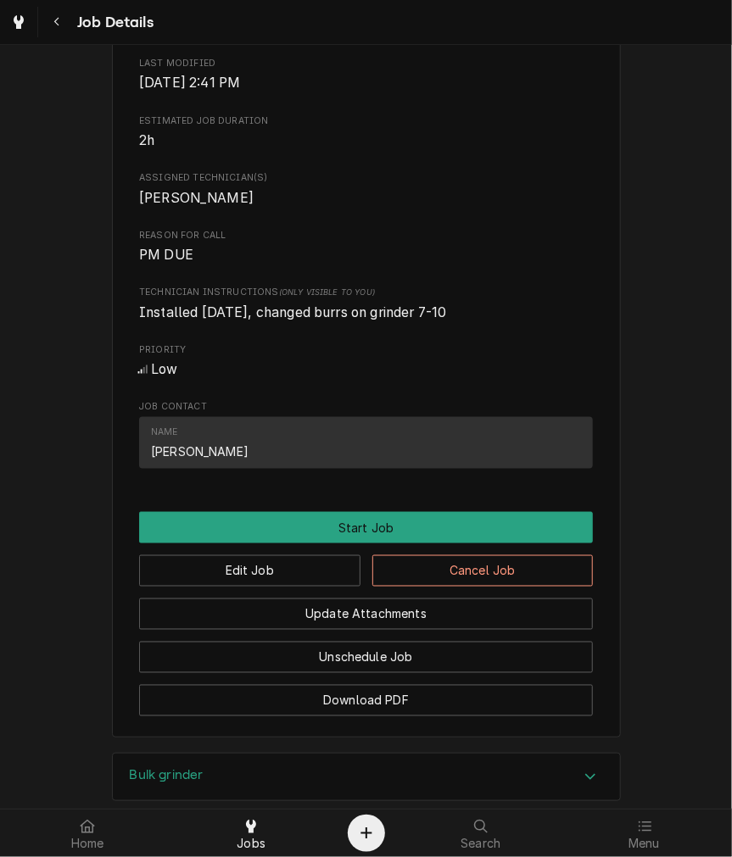
scroll to position [628, 0]
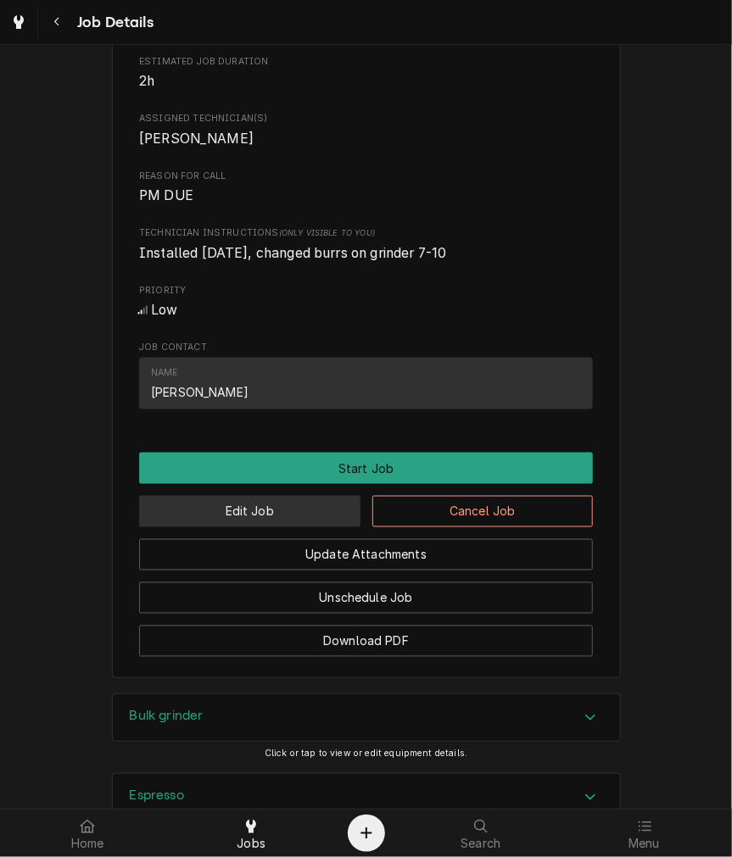
click at [315, 527] on button "Edit Job" at bounding box center [249, 511] width 221 height 31
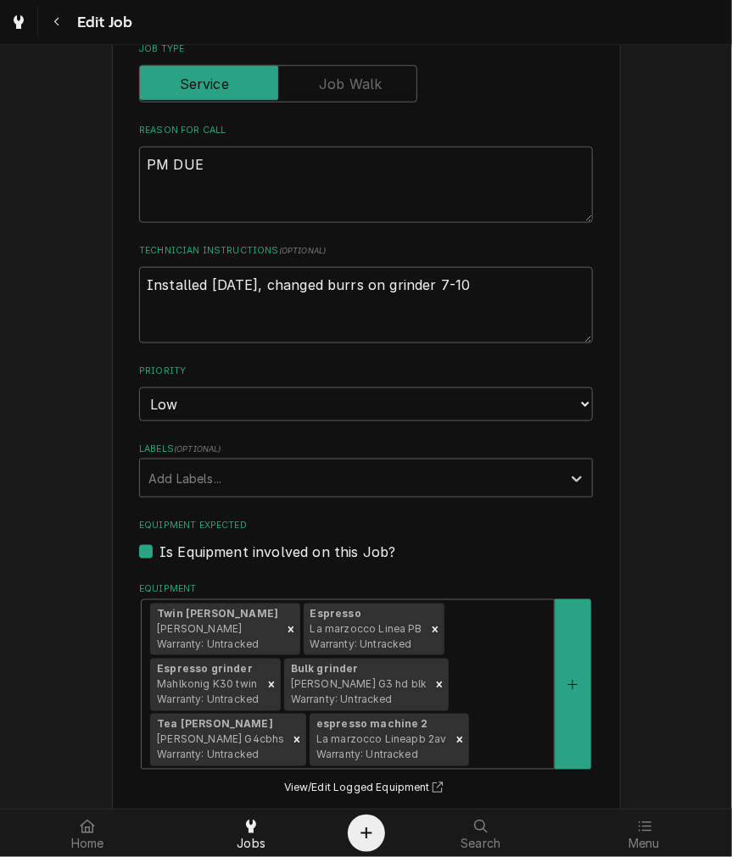
scroll to position [628, 0]
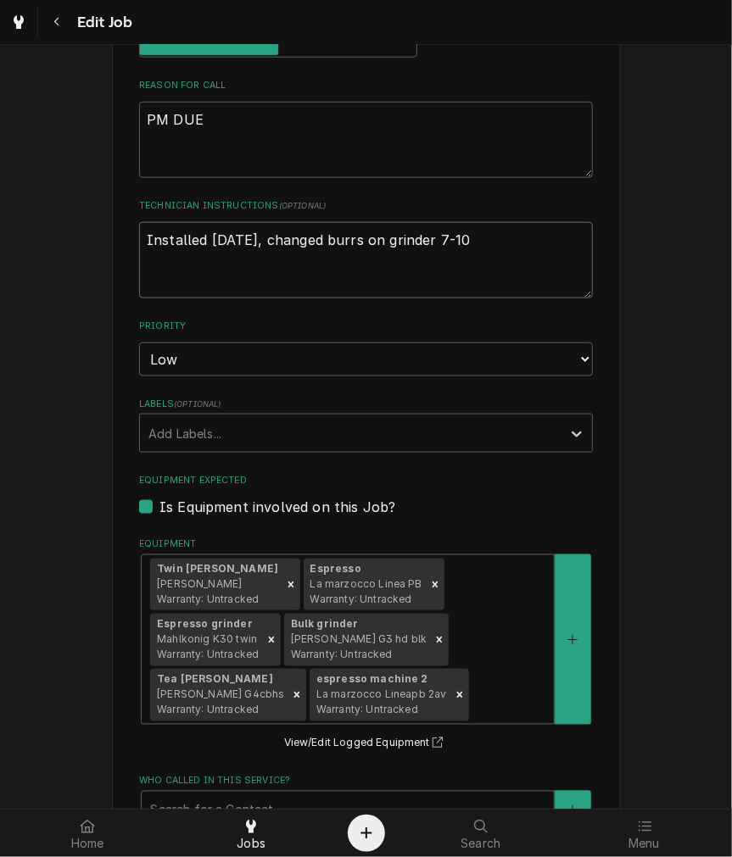
drag, startPoint x: 507, startPoint y: 231, endPoint x: 515, endPoint y: 206, distance: 25.7
click at [506, 223] on textarea "Installed 3-26-25, changed burrs on grinder 7-10" at bounding box center [366, 260] width 454 height 76
type textarea "x"
type textarea "Installed 3-26-25, changed burrs on grinder 7-10,"
type textarea "x"
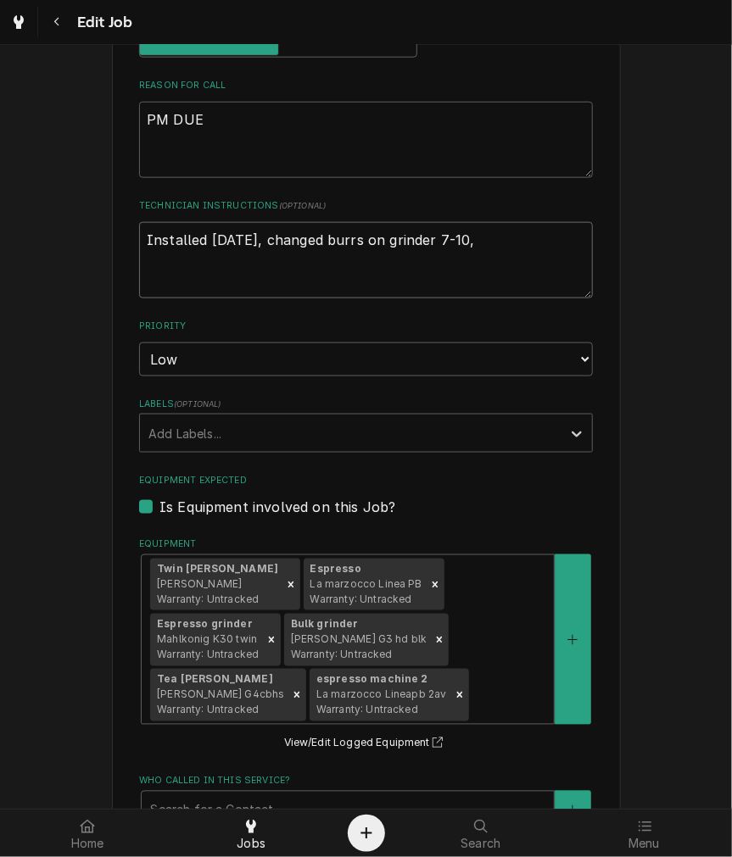
type textarea "Installed 3-26-25, changed burrs on grinder 7-10,"
type textarea "x"
type textarea "Installed 3-26-25, changed burrs on grinder 7-10, r"
type textarea "x"
type textarea "Installed 3-26-25, changed burrs on grinder 7-10, re"
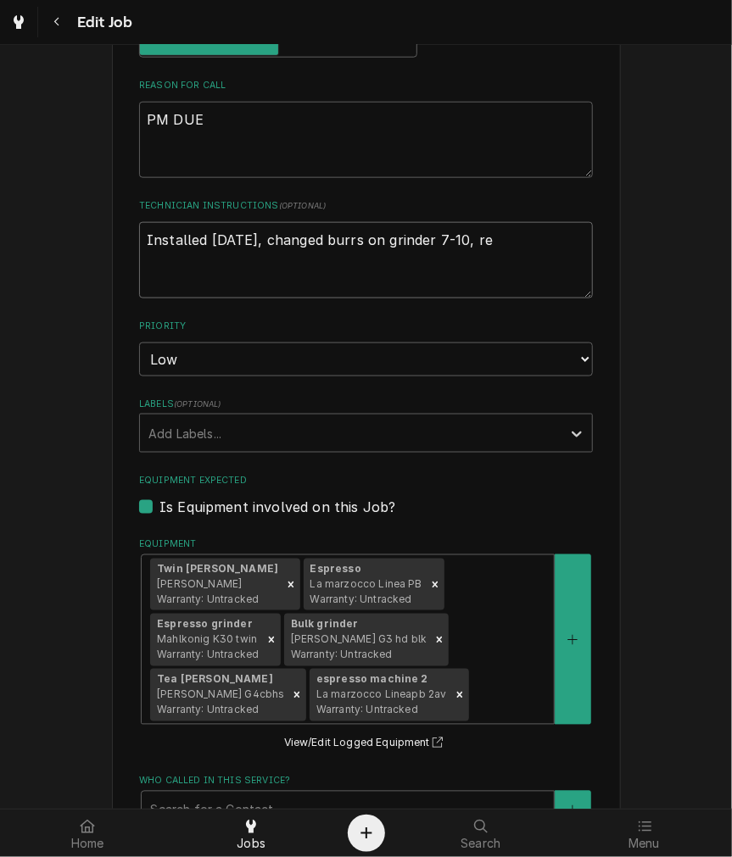
type textarea "x"
type textarea "Installed 3-26-25, changed burrs on grinder 7-10, rea"
type textarea "x"
type textarea "Installed 3-26-25, changed burrs on grinder 7-10, reac"
type textarea "x"
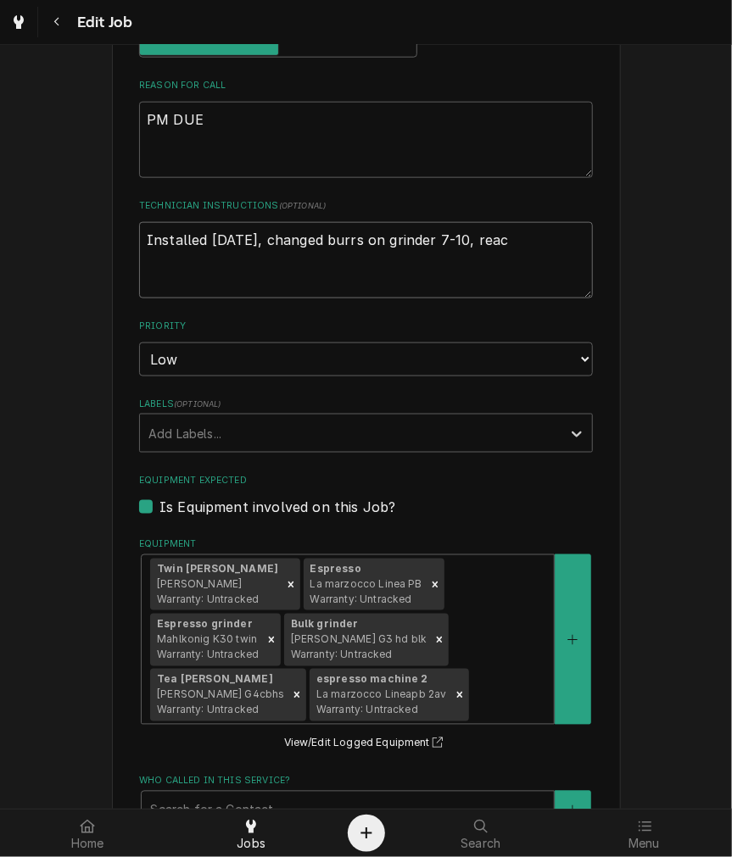
type textarea "Installed 3-26-25, changed burrs on grinder 7-10, reach"
type textarea "x"
type textarea "Installed 3-26-25, changed burrs on grinder 7-10, reachi"
type textarea "x"
type textarea "Installed 3-26-25, changed burrs on grinder 7-10, reachin"
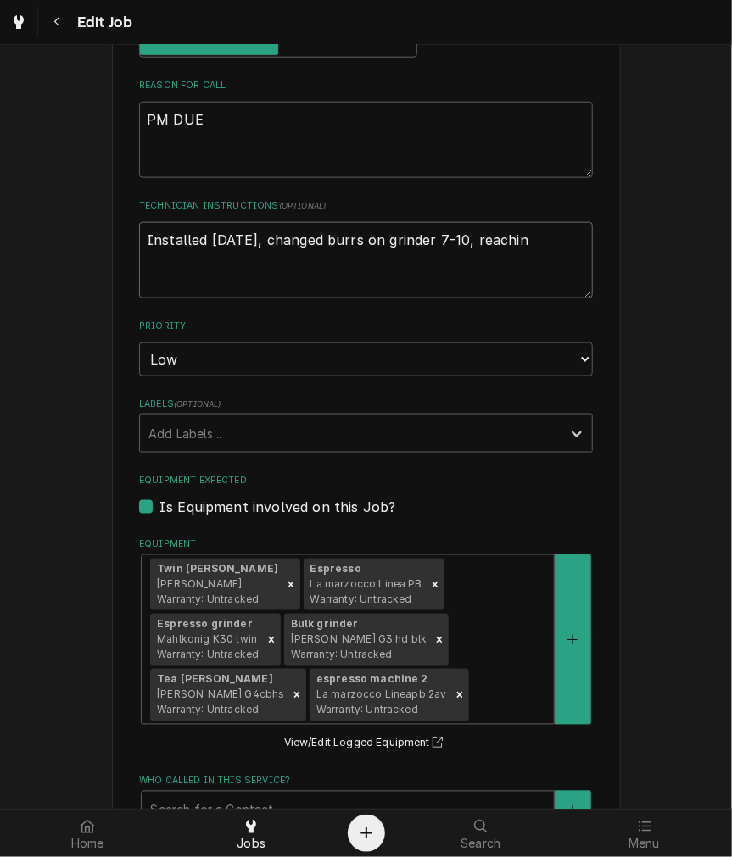
type textarea "x"
type textarea "Installed 3-26-25, changed burrs on grinder 7-10, reaching"
type textarea "x"
type textarea "Installed 3-26-25, changed burrs on grinder 7-10, reaching"
type textarea "x"
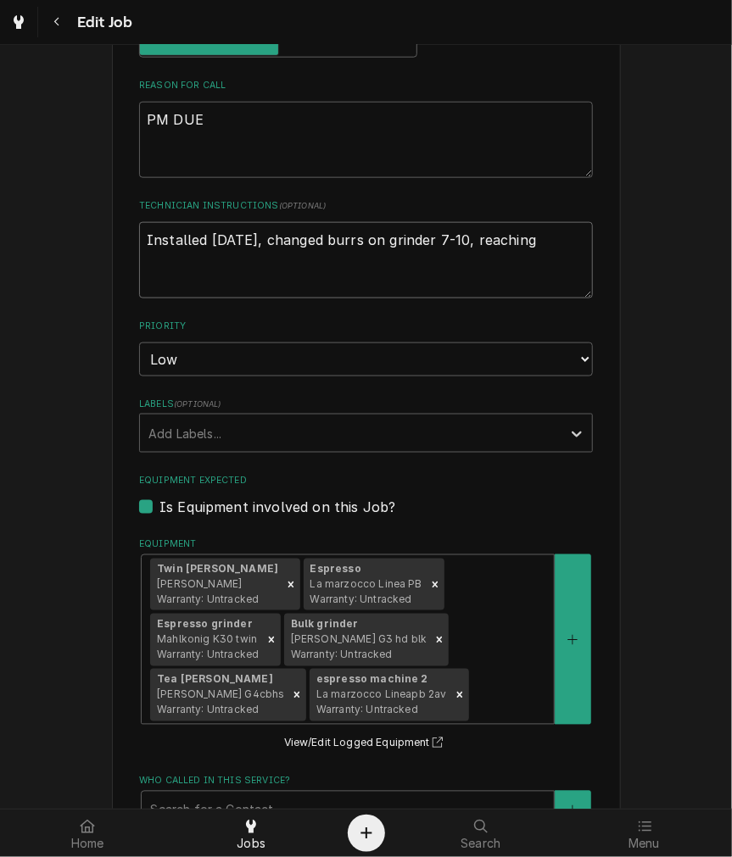
type textarea "Installed 3-26-25, changed burrs on grinder 7-10, reaching o"
type textarea "x"
type textarea "Installed 3-26-25, changed burrs on grinder 7-10, reaching ou"
type textarea "x"
type textarea "Installed 3-26-25, changed burrs on grinder 7-10, reaching out"
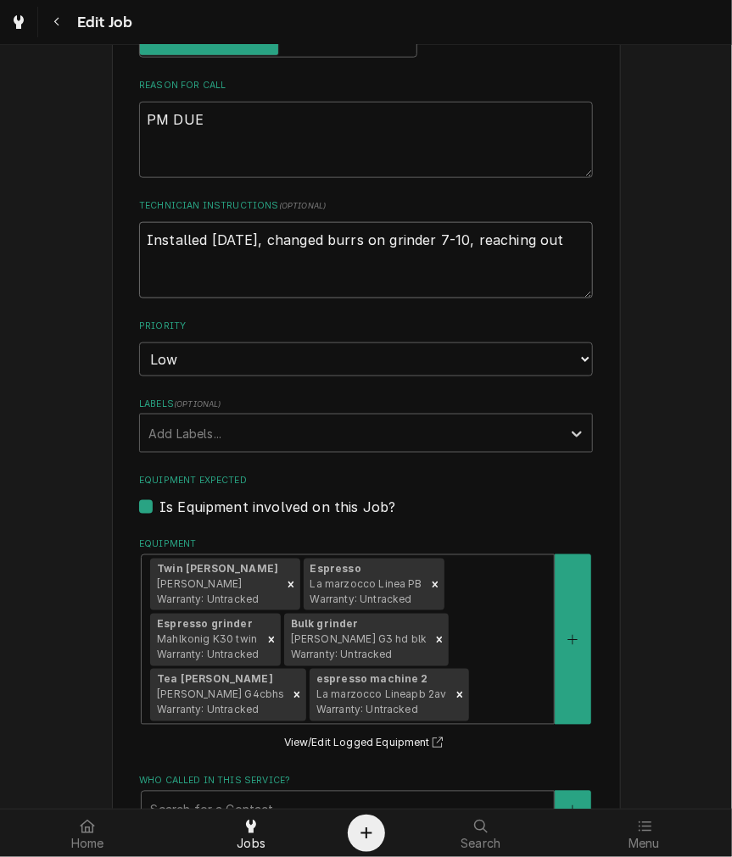
type textarea "x"
type textarea "Installed 3-26-25, changed burrs on grinder 7-10, reaching out"
type textarea "x"
type textarea "Installed 3-26-25, changed burrs on grinder 7-10, reaching out 9"
type textarea "x"
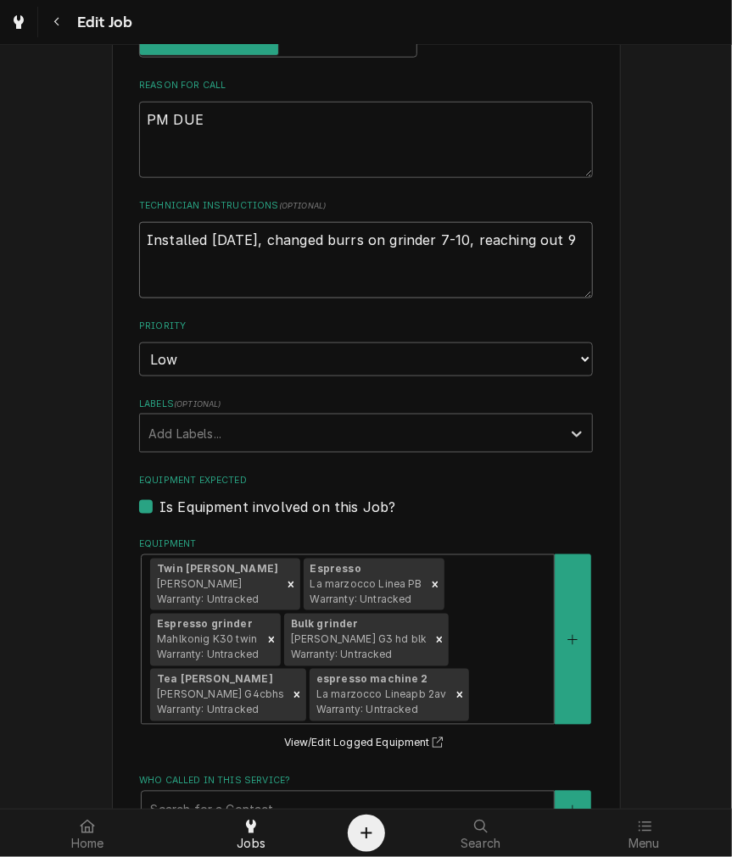
type textarea "Installed 3-26-25, changed burrs on grinder 7-10, reaching out 9-"
type textarea "x"
type textarea "Installed 3-26-25, changed burrs on grinder 7-10, reaching out 9-2"
type textarea "x"
type textarea "Installed 3-26-25, changed burrs on grinder 7-10, reaching out 9-24"
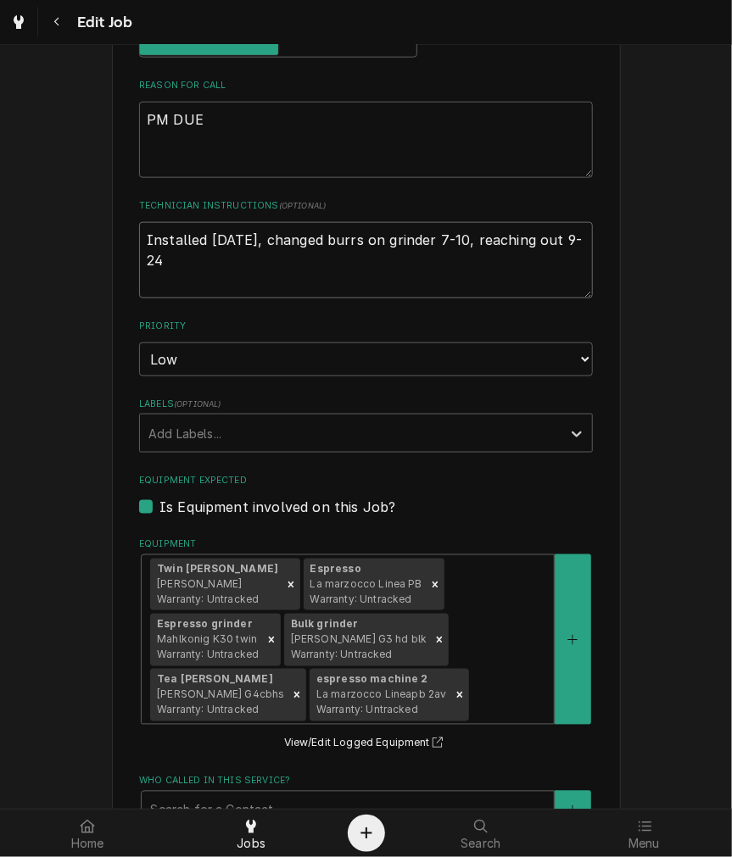
type textarea "x"
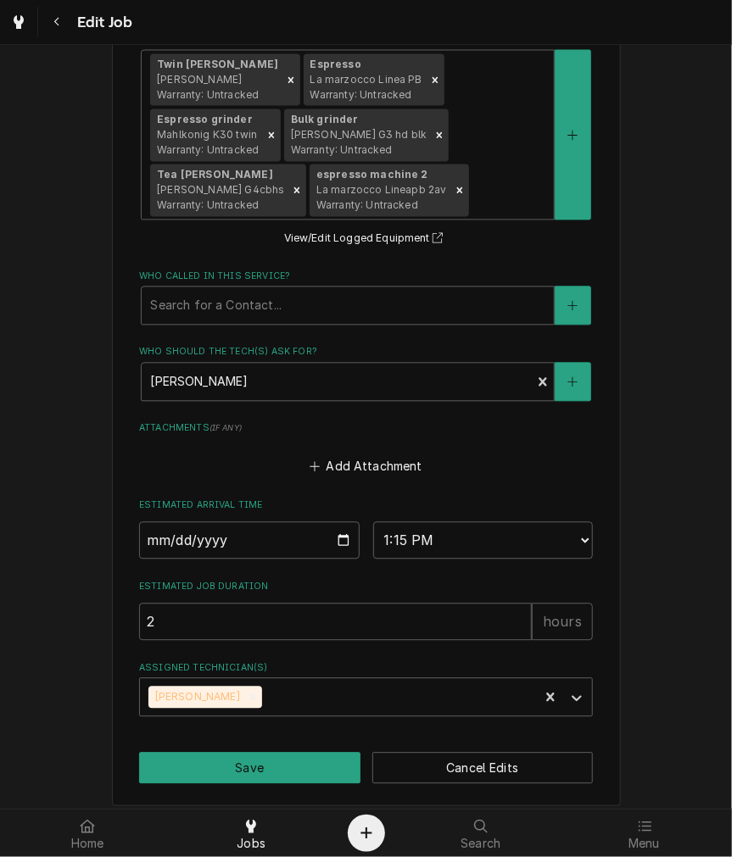
scroll to position [1142, 0]
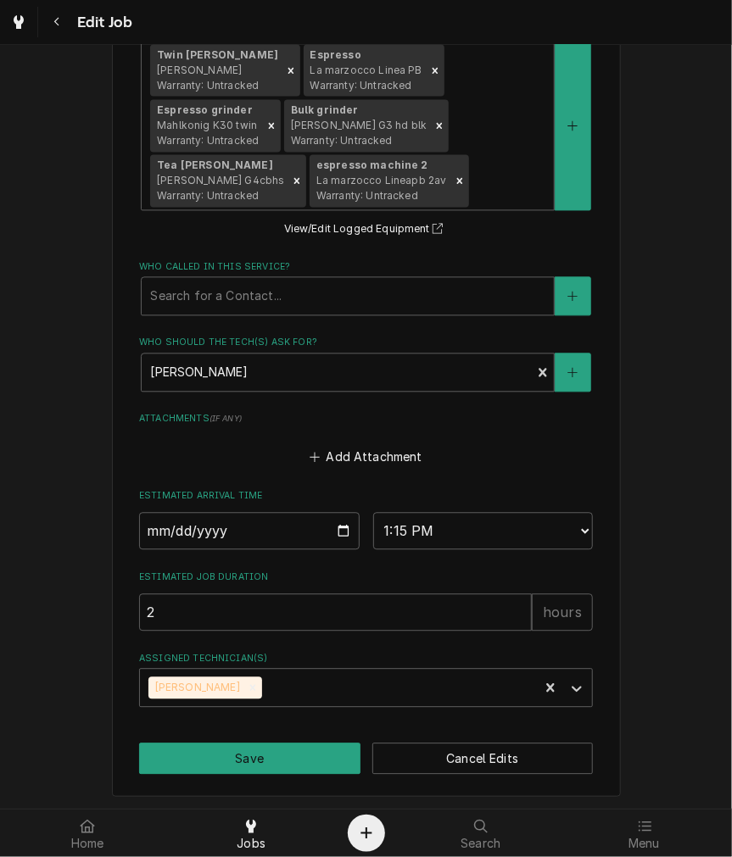
type textarea "Installed 3-26-25, changed burrs on grinder 7-10, reaching out 9-24"
click at [328, 527] on input "2025-09-26" at bounding box center [249, 531] width 220 height 37
type textarea "x"
type input "2025-10-10"
click at [274, 752] on button "Save" at bounding box center [249, 759] width 221 height 31
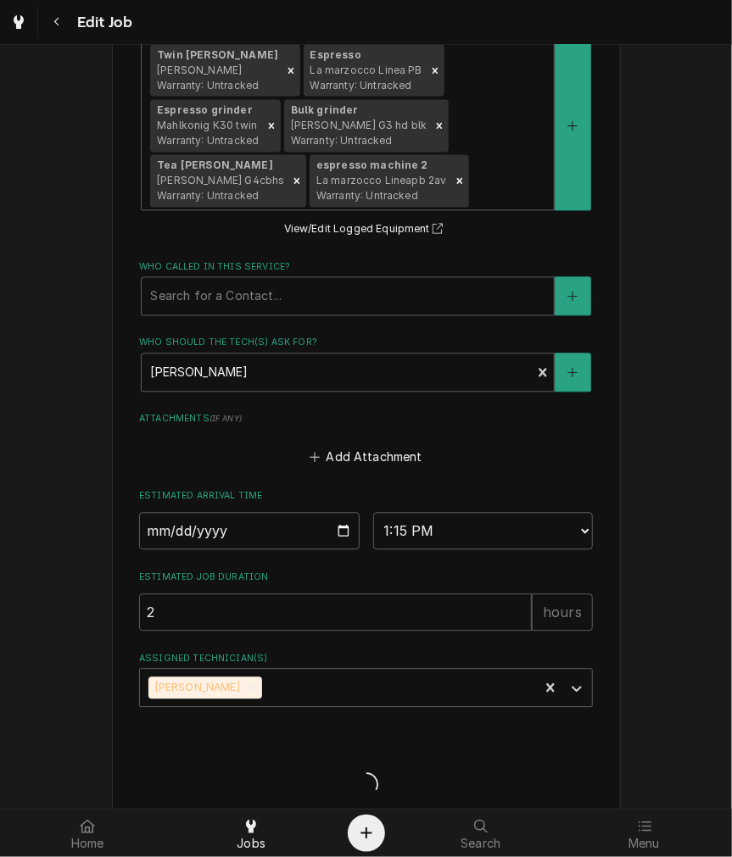
type textarea "x"
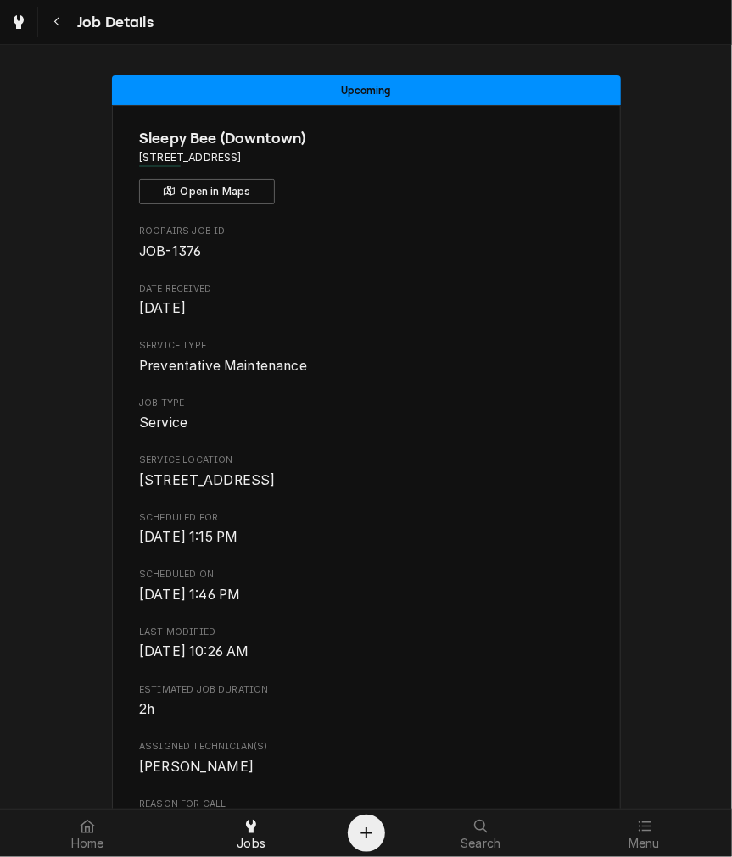
click at [176, 488] on span "[STREET_ADDRESS]" at bounding box center [207, 480] width 137 height 16
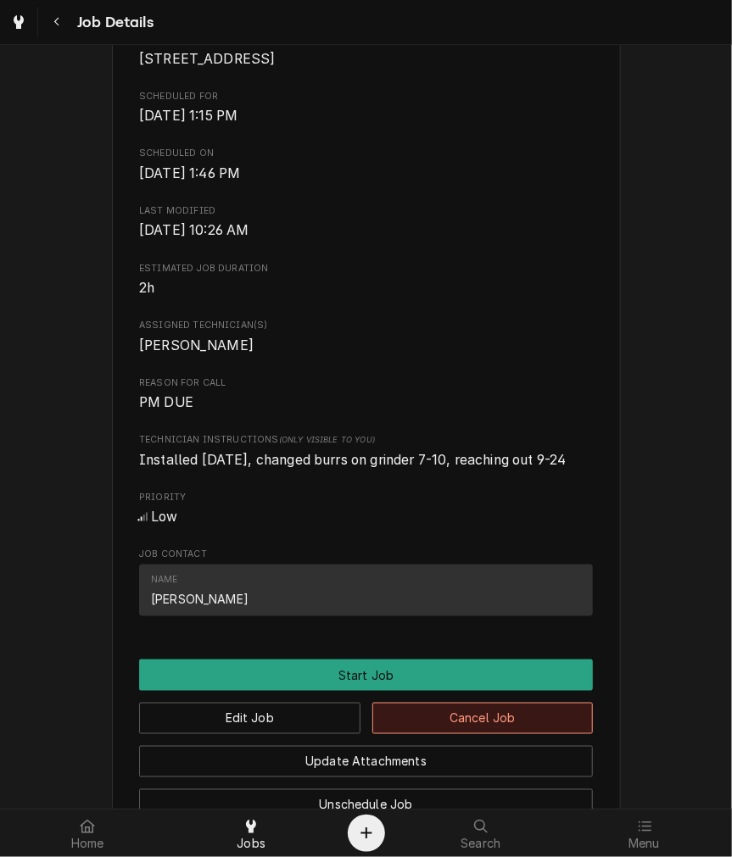
scroll to position [628, 0]
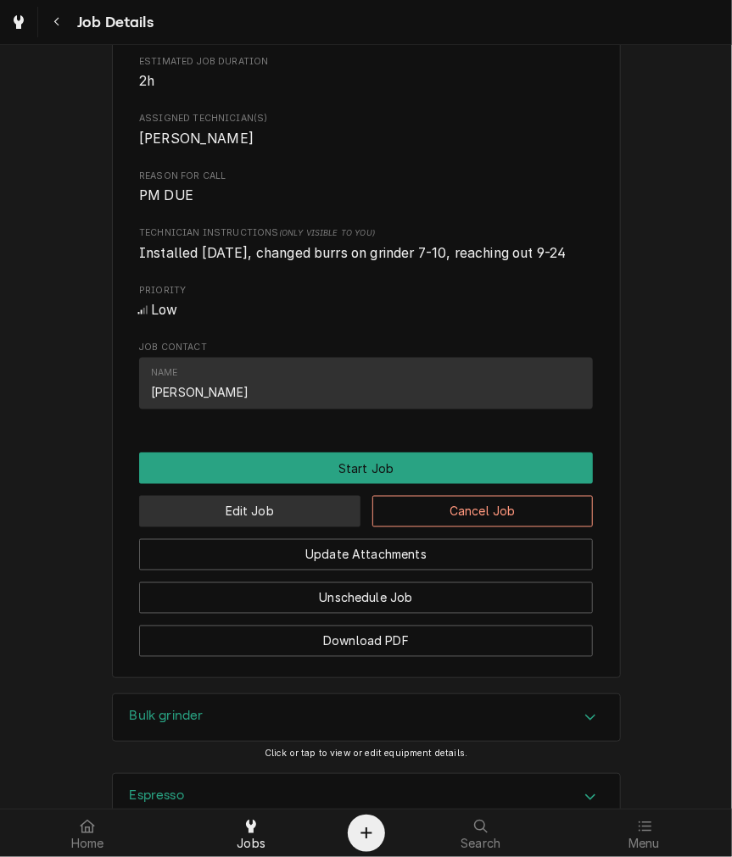
click at [236, 527] on button "Edit Job" at bounding box center [249, 511] width 221 height 31
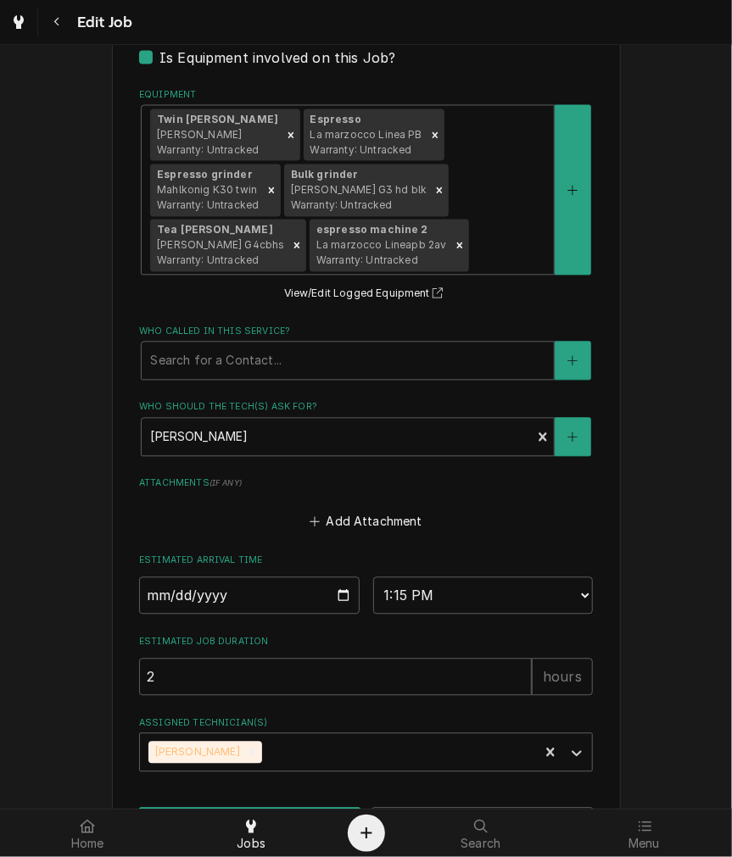
scroll to position [1142, 0]
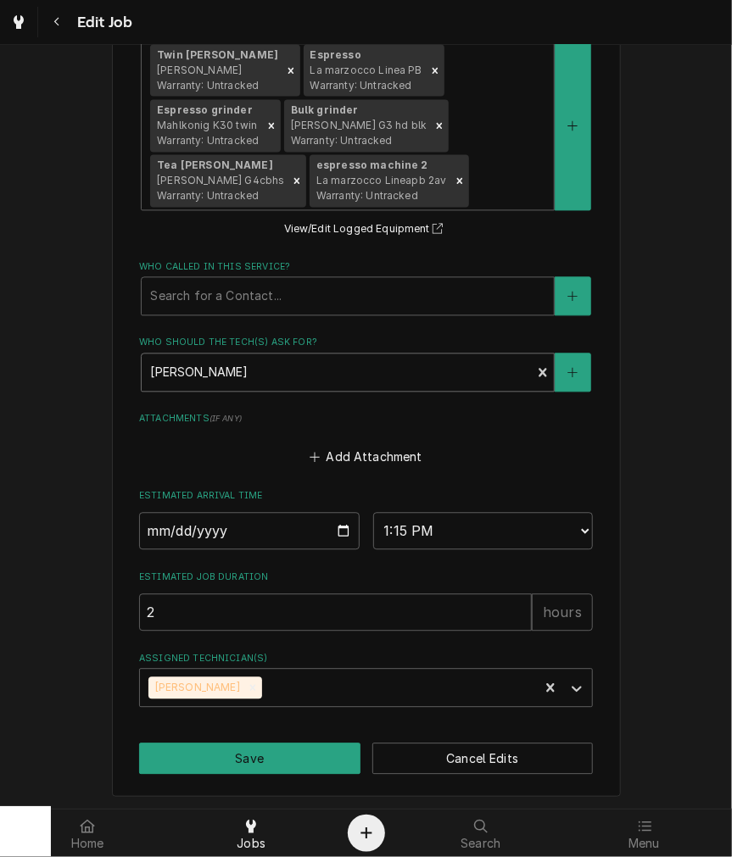
click at [267, 369] on div "Who should the tech(s) ask for?" at bounding box center [336, 373] width 372 height 31
click at [267, 368] on div "Who should the tech(s) ask for?" at bounding box center [336, 373] width 372 height 31
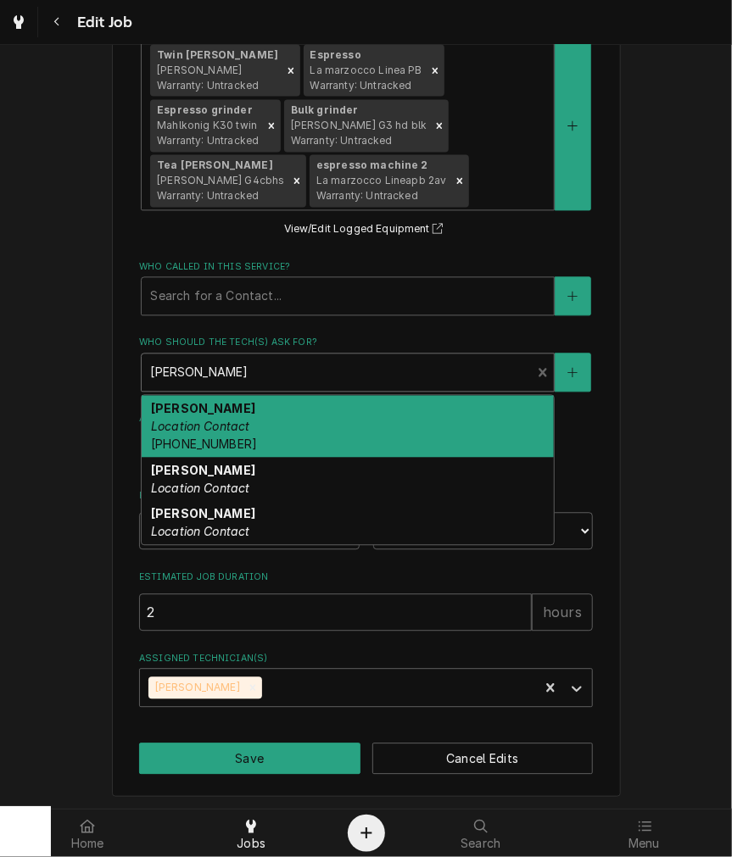
click at [248, 414] on div "Laura Location Contact (513) 703-0629" at bounding box center [348, 427] width 412 height 62
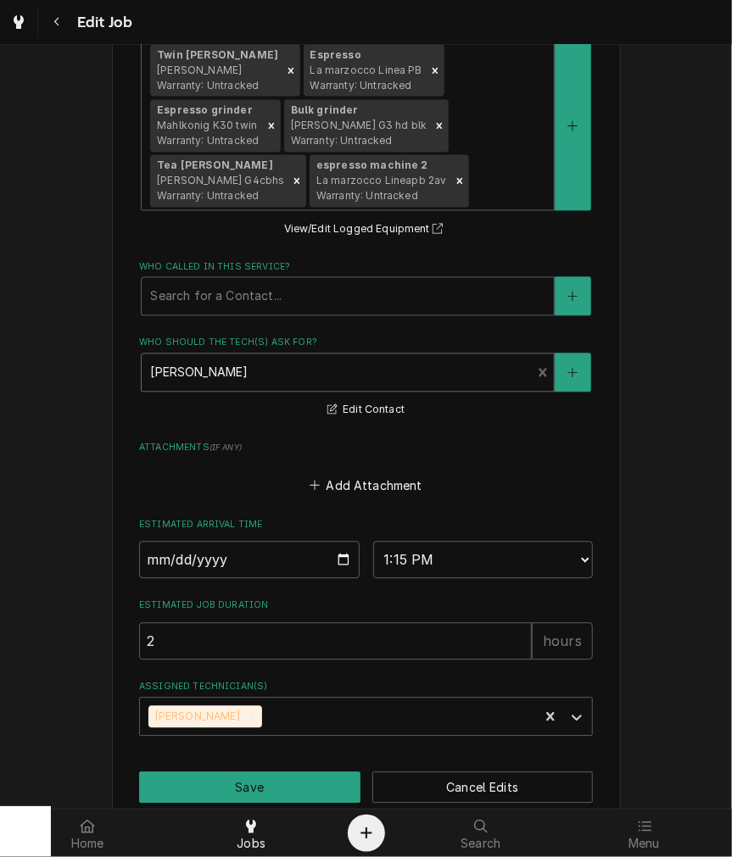
click at [312, 358] on div "Who should the tech(s) ask for?" at bounding box center [336, 373] width 372 height 31
click at [257, 362] on div "Who should the tech(s) ask for?" at bounding box center [336, 373] width 372 height 31
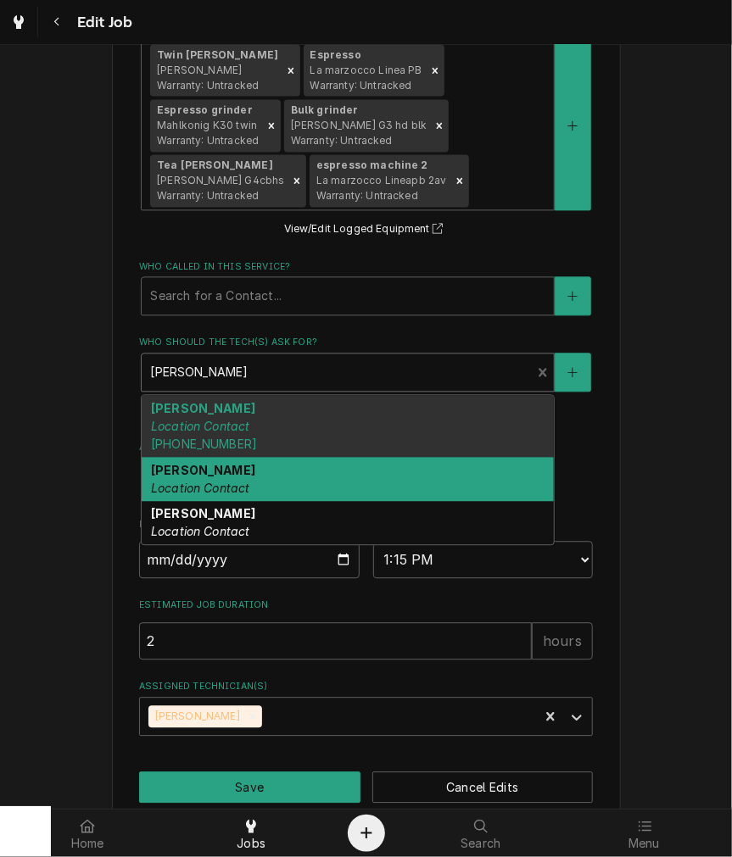
click at [176, 467] on div "Nick Location Contact" at bounding box center [348, 480] width 412 height 44
type textarea "x"
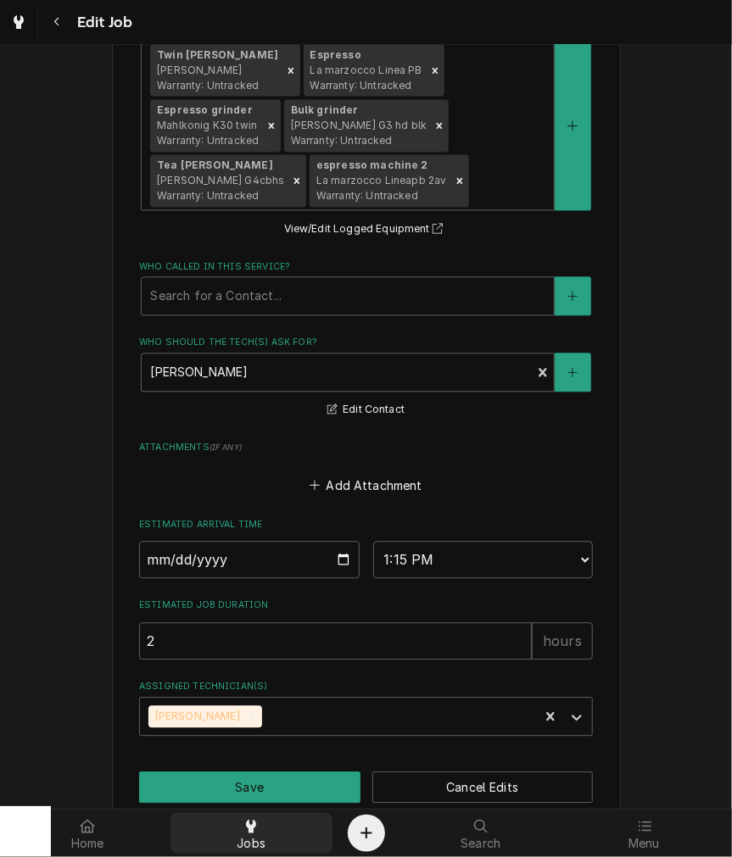
click at [263, 835] on div "Jobs" at bounding box center [251, 834] width 155 height 34
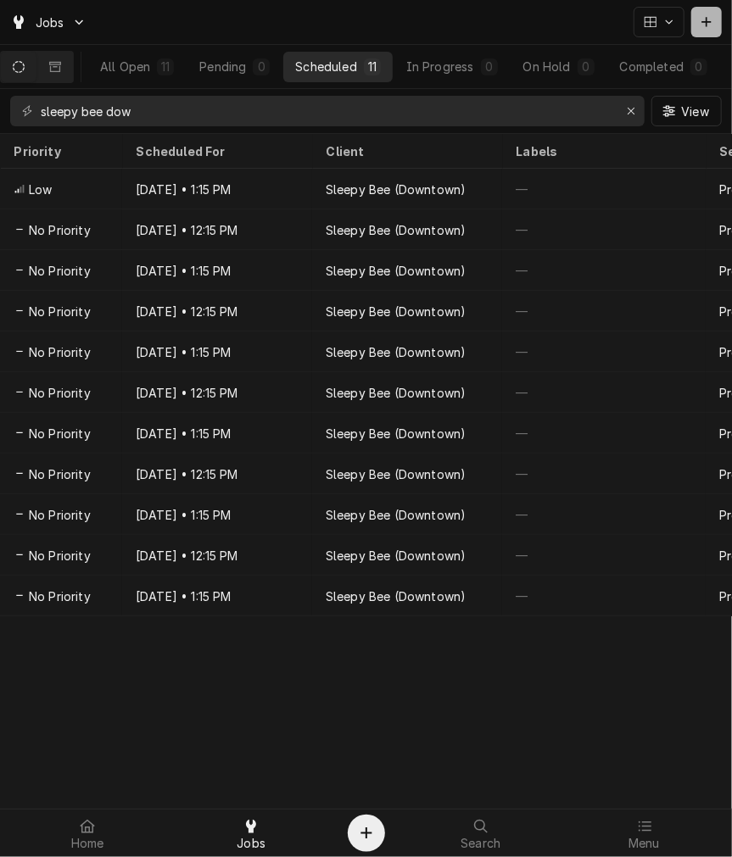
click at [709, 25] on icon "Dynamic Content Wrapper" at bounding box center [706, 22] width 10 height 12
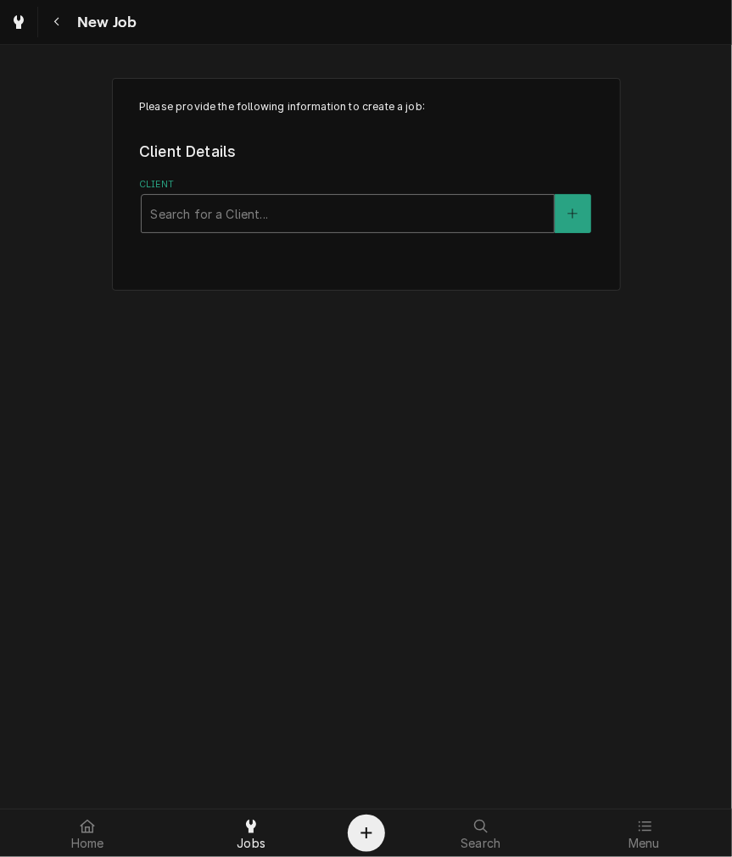
click at [282, 213] on div "Client" at bounding box center [347, 213] width 395 height 31
type input "kofe"
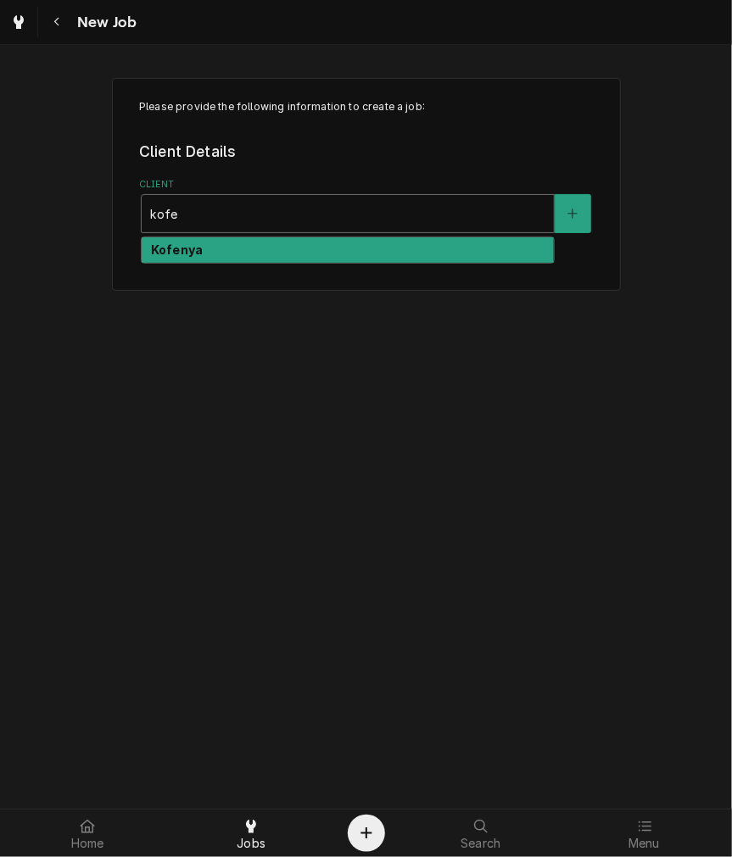
click at [277, 246] on div "Kofenya" at bounding box center [348, 250] width 412 height 26
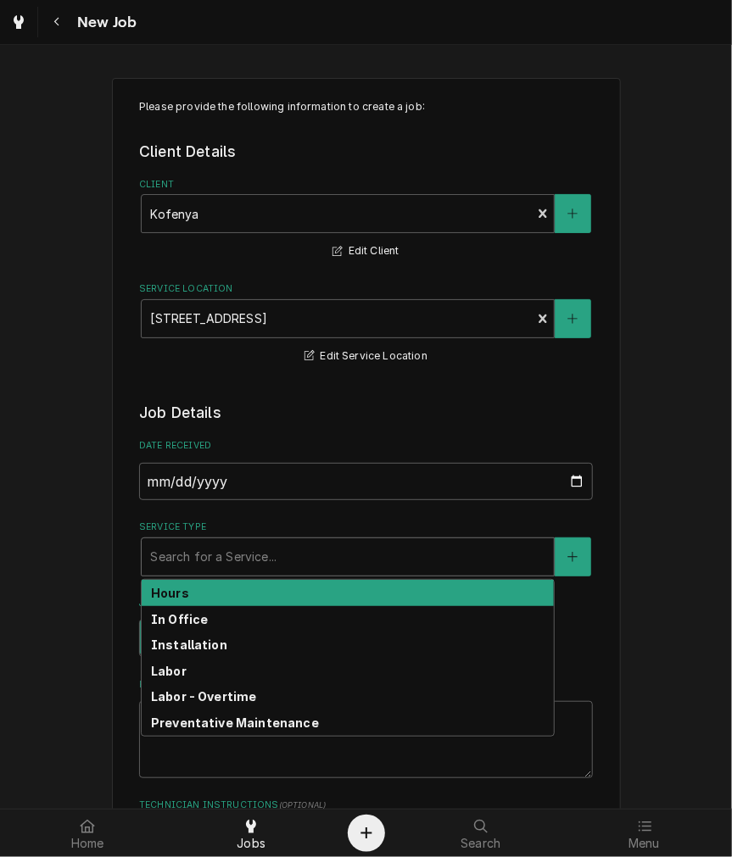
click at [275, 562] on div "Service Type" at bounding box center [347, 557] width 395 height 31
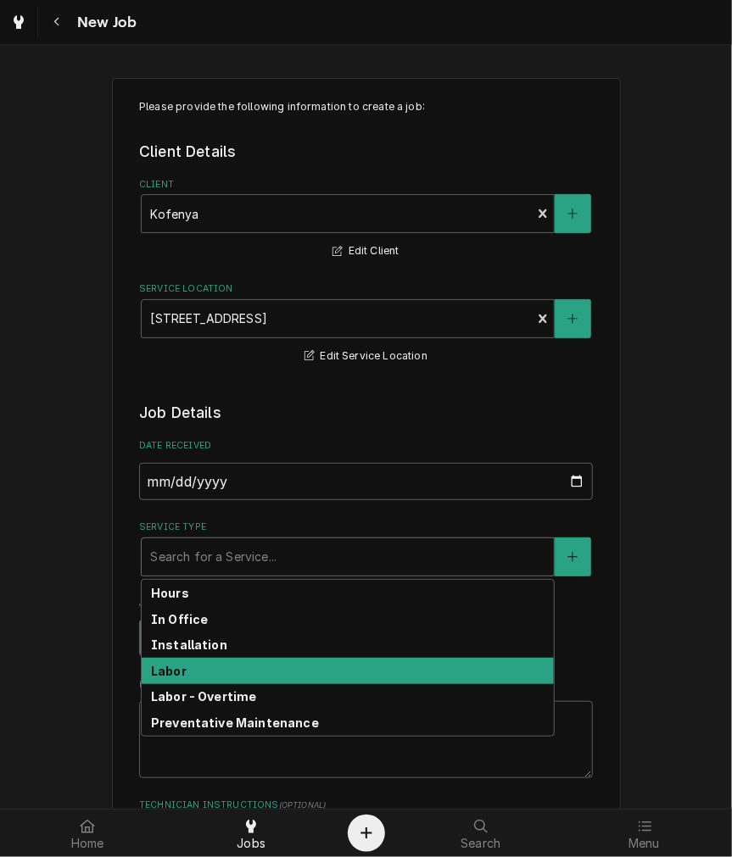
click at [226, 672] on div "Labor" at bounding box center [348, 671] width 412 height 26
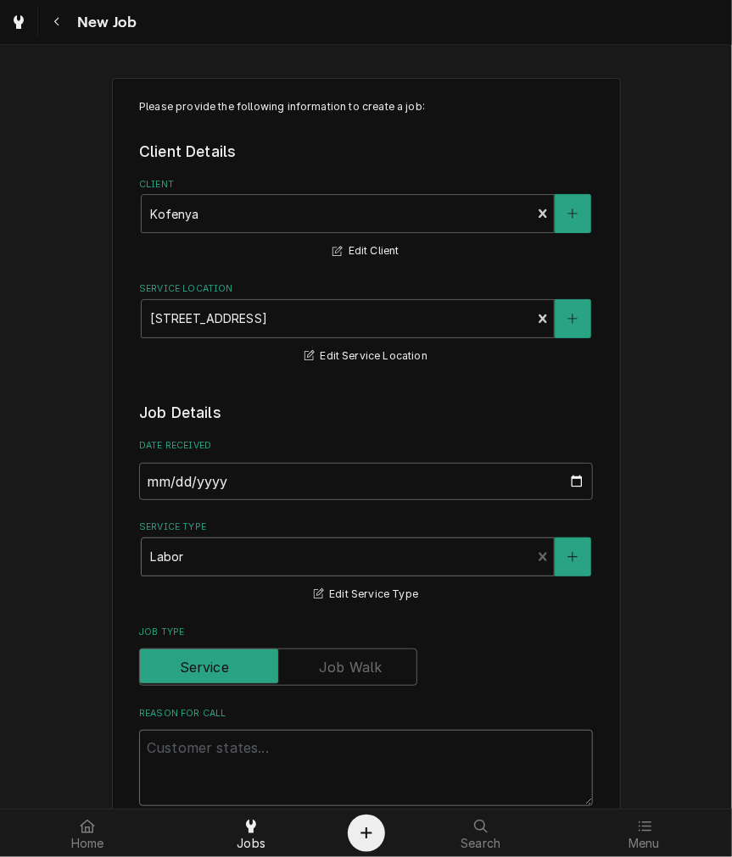
click at [223, 750] on textarea "Reason For Call" at bounding box center [366, 768] width 454 height 76
type textarea "x"
type textarea "B"
type textarea "x"
type textarea "Br"
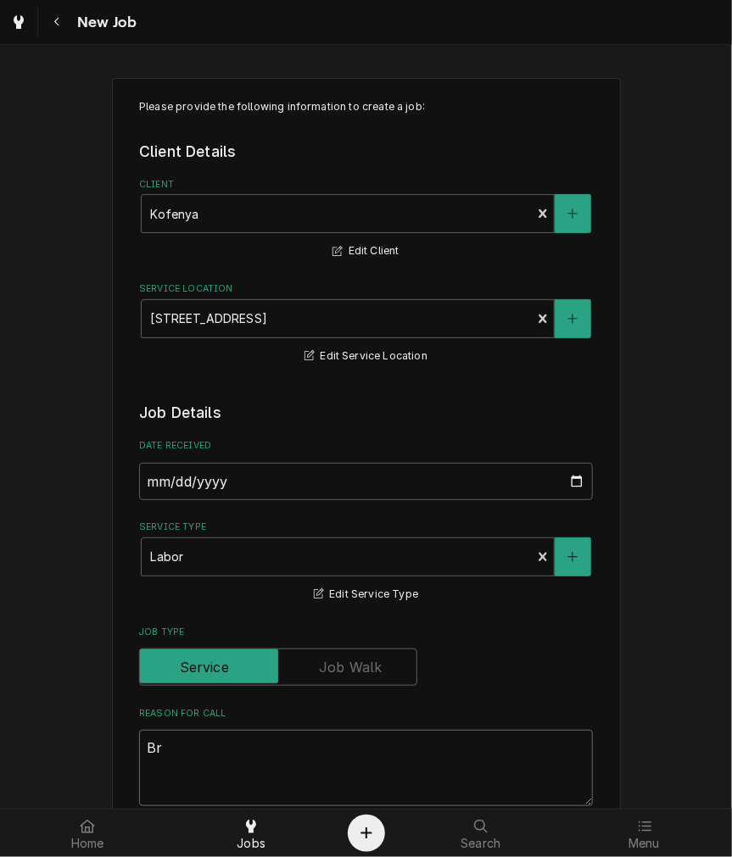
type textarea "x"
type textarea "Bre"
type textarea "x"
type textarea "Brewe"
type textarea "x"
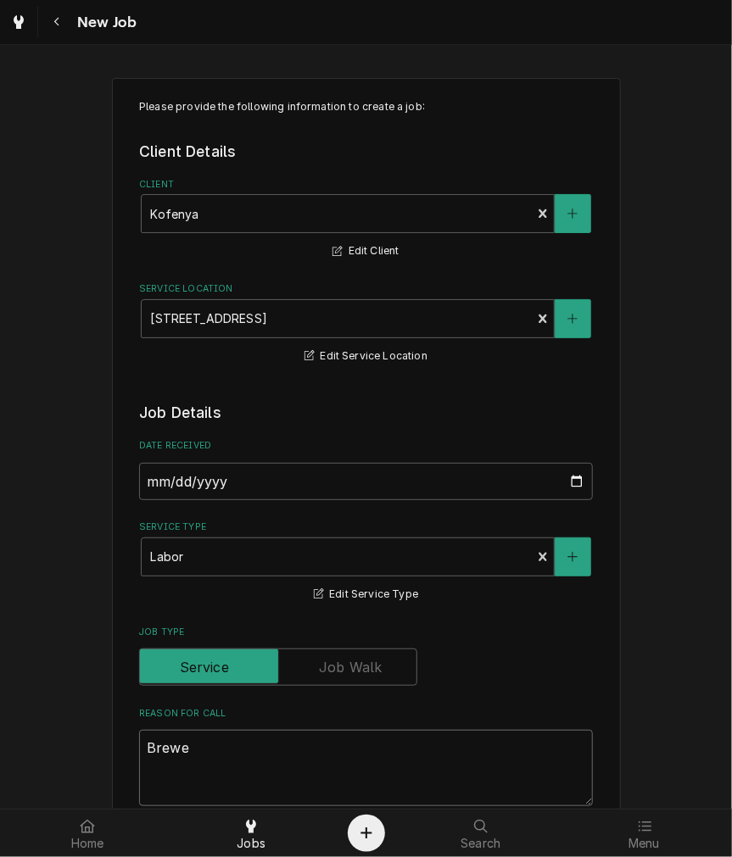
type textarea "Brewer"
type textarea "x"
type textarea "Brewer"
type textarea "x"
type textarea "Brewer i"
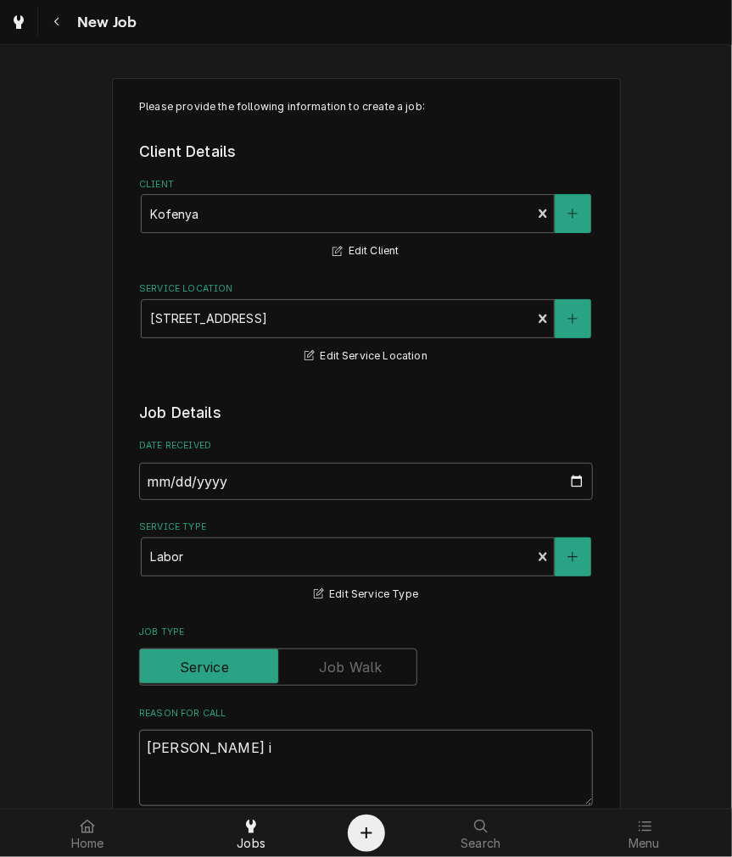
type textarea "x"
type textarea "Brewer is"
type textarea "x"
type textarea "Brewer is"
type textarea "x"
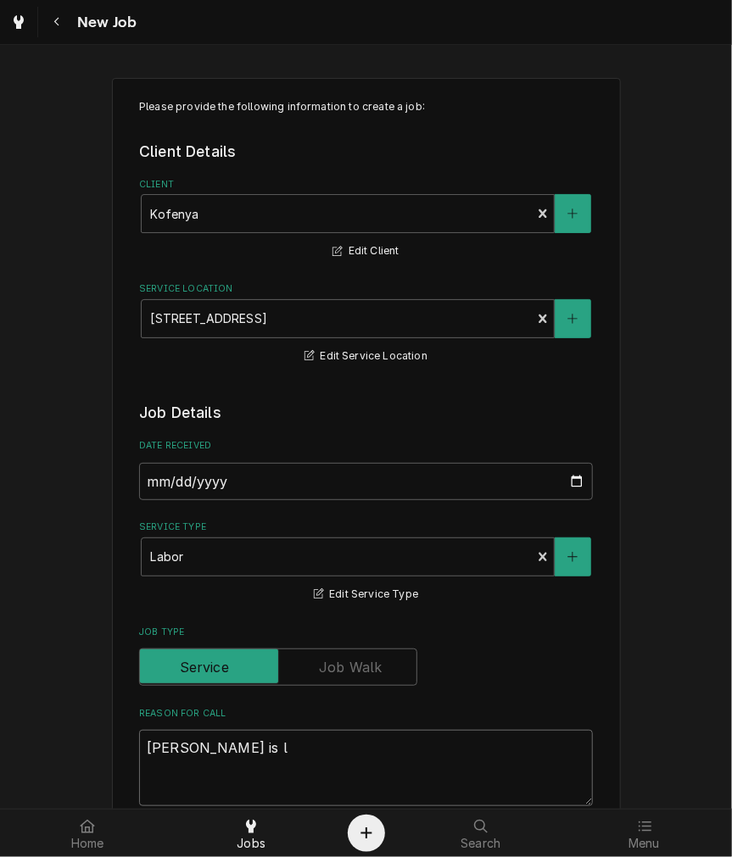
type textarea "Brewer is le"
type textarea "x"
type textarea "Brewer is lea"
type textarea "x"
type textarea "Brewer is leak"
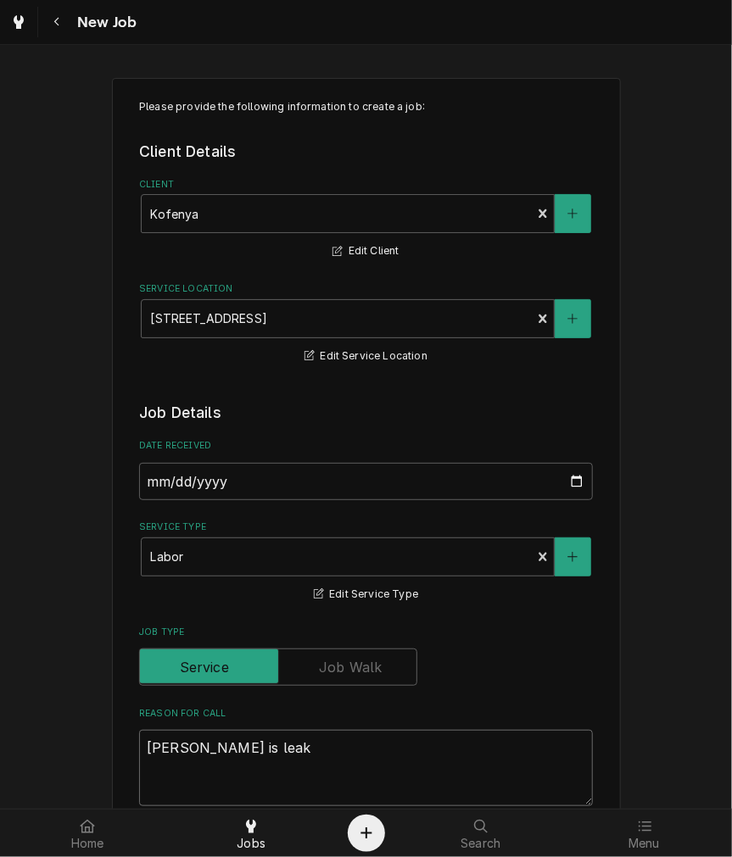
type textarea "x"
type textarea "Brewer is leaki"
type textarea "x"
type textarea "Brewer is leakin"
type textarea "x"
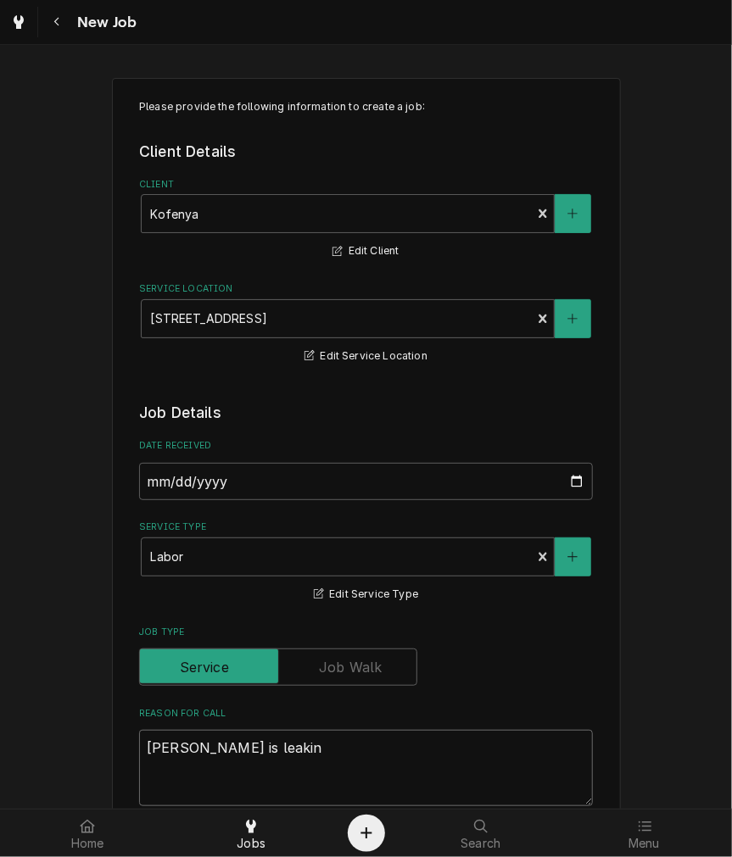
type textarea "Brewer is leaking"
type textarea "x"
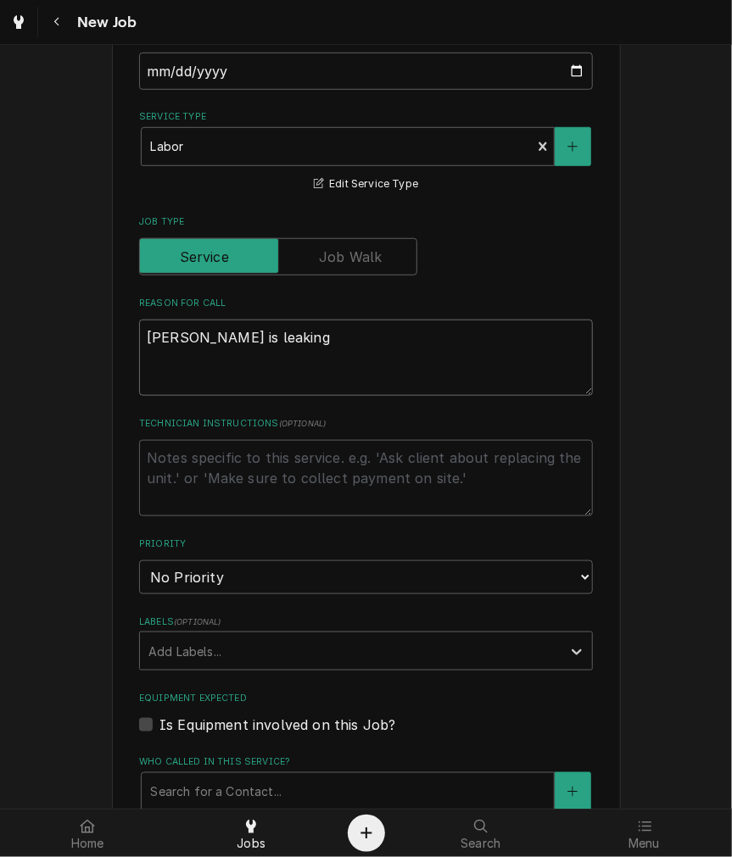
scroll to position [471, 0]
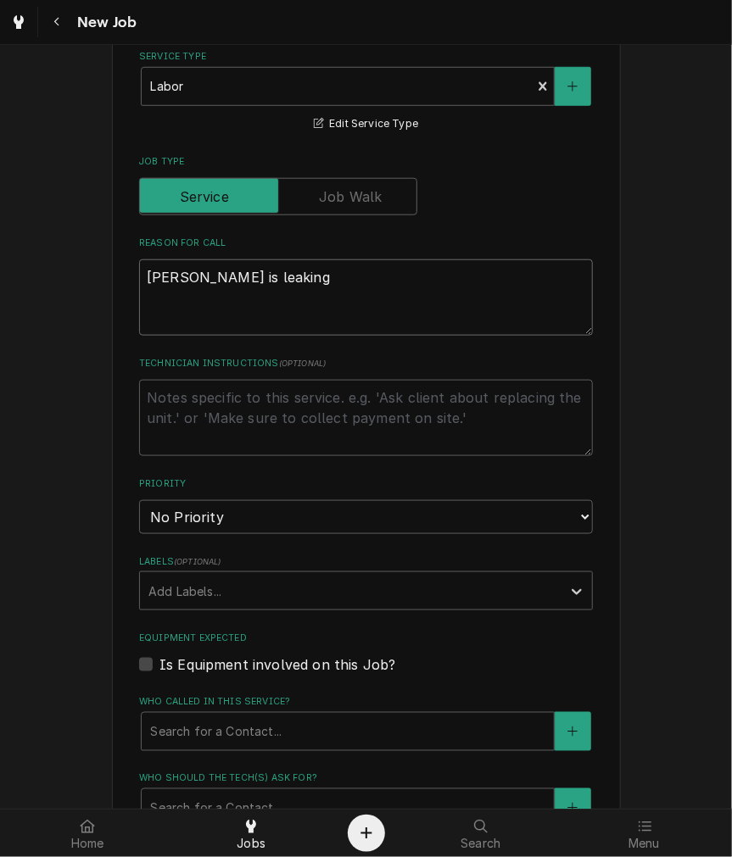
type textarea "Brewer is leaking"
click at [254, 521] on select "No Priority Urgent High Medium Low" at bounding box center [366, 517] width 454 height 34
select select "2"
click at [139, 500] on select "No Priority Urgent High Medium Low" at bounding box center [366, 517] width 454 height 34
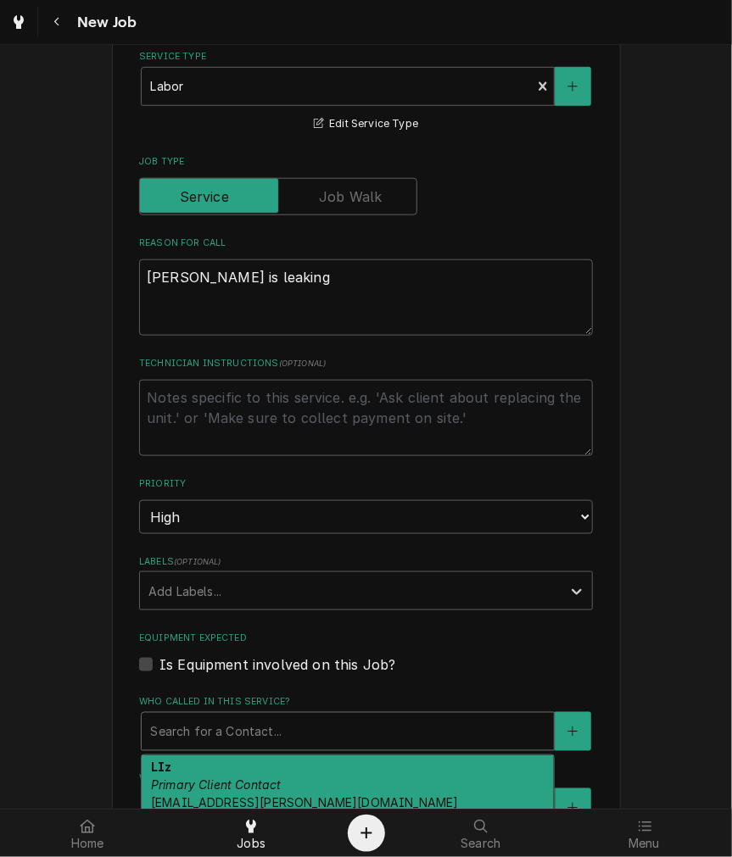
click at [201, 741] on div "Who called in this service?" at bounding box center [347, 732] width 395 height 31
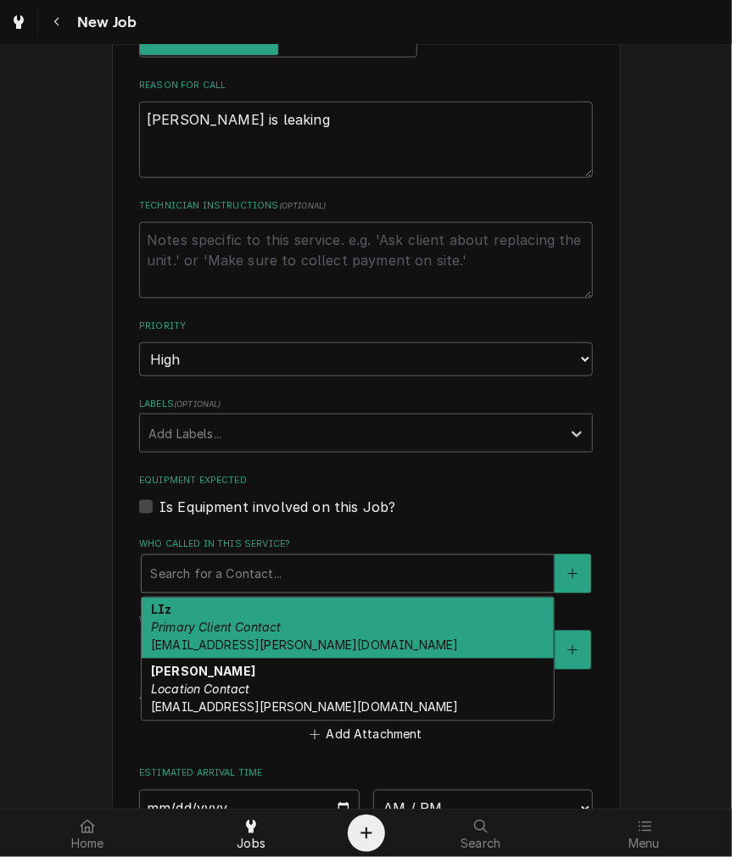
click at [289, 651] on div "LIz Primary Client Contact liz.snyder@gmail.com" at bounding box center [348, 629] width 412 height 62
type textarea "x"
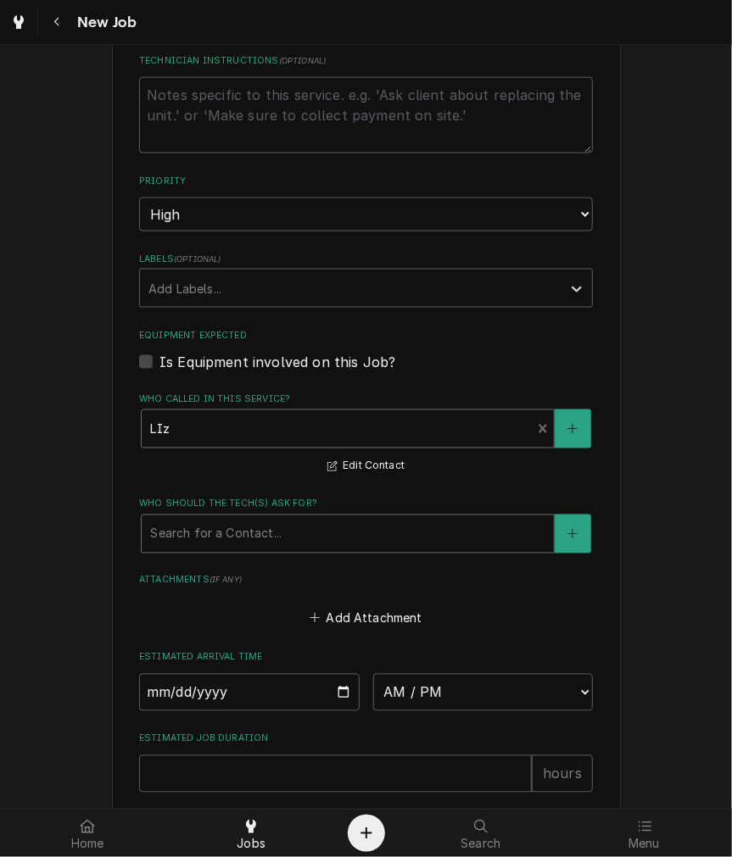
scroll to position [942, 0]
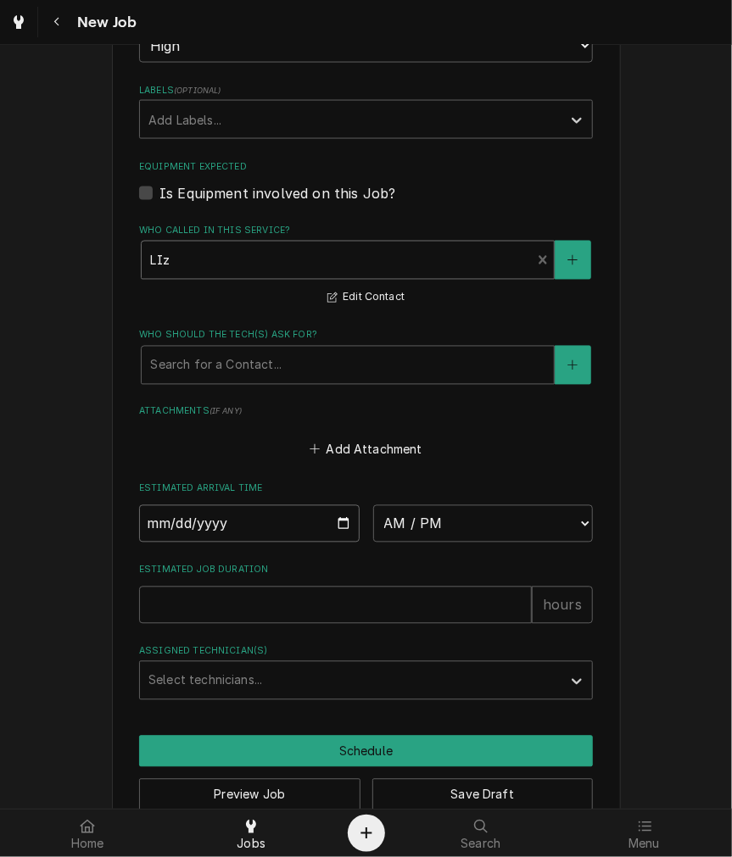
click at [343, 533] on input "Date" at bounding box center [249, 523] width 220 height 37
click at [327, 519] on input "Date" at bounding box center [249, 523] width 220 height 37
type input "2025-09-26"
click at [333, 520] on input "2025-09-26" at bounding box center [249, 523] width 220 height 37
type textarea "x"
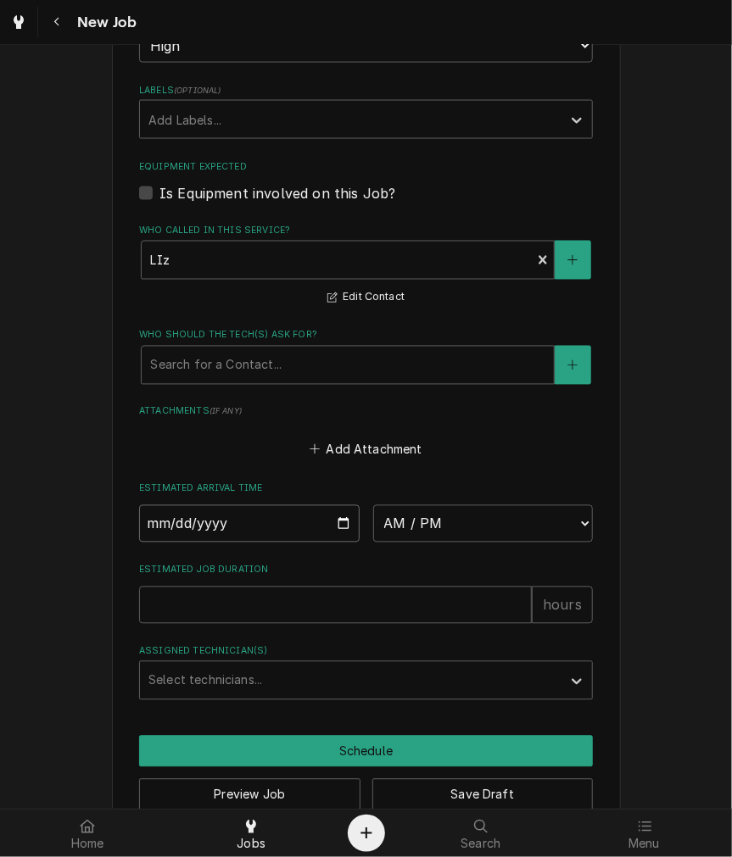
type input "2025-09-25"
type textarea "x"
click at [477, 534] on select "AM / PM 6:00 AM 6:15 AM 6:30 AM 6:45 AM 7:00 AM 7:15 AM 7:30 AM 7:45 AM 8:00 AM…" at bounding box center [483, 523] width 220 height 37
select select "10:30:00"
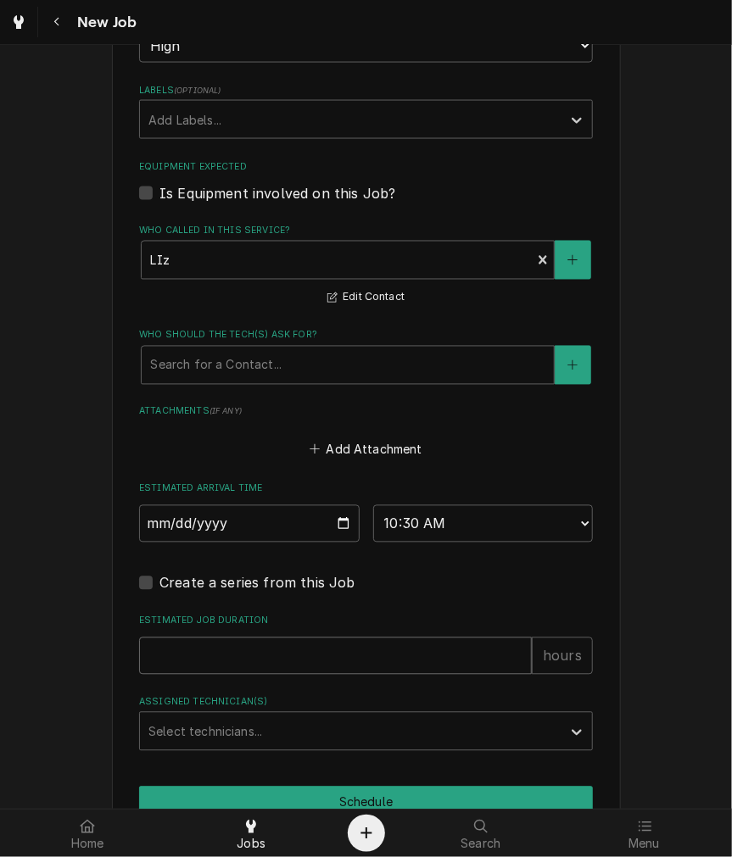
click at [277, 654] on input "Estimated Job Duration" at bounding box center [335, 656] width 393 height 37
type textarea "x"
type input "2"
type textarea "x"
type input "2"
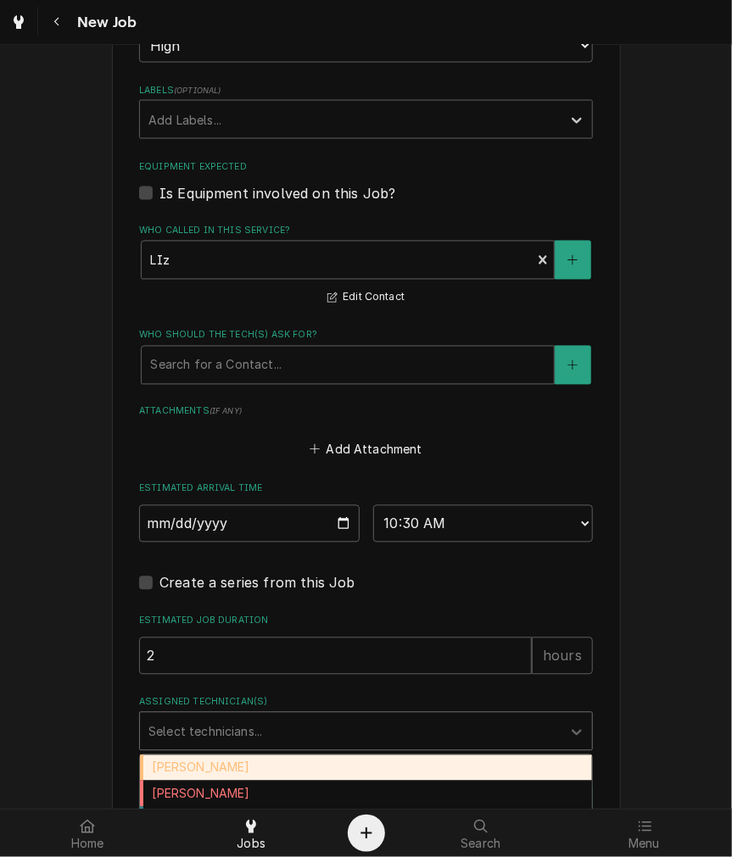
click at [274, 717] on div "Assigned Technician(s)" at bounding box center [350, 732] width 404 height 31
click at [268, 768] on div "Damon Rinehart" at bounding box center [366, 769] width 452 height 26
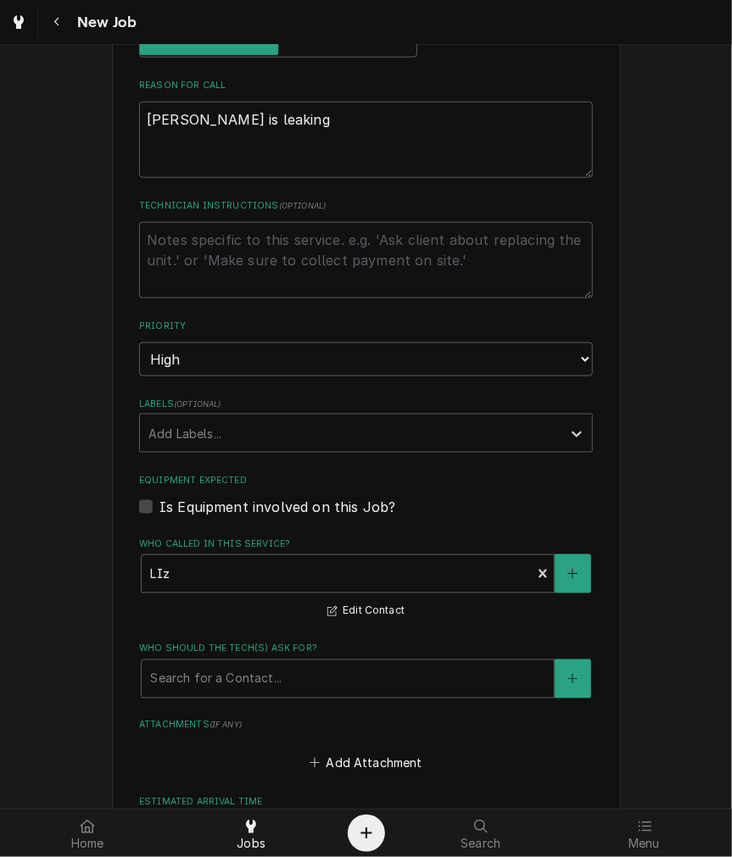
scroll to position [471, 0]
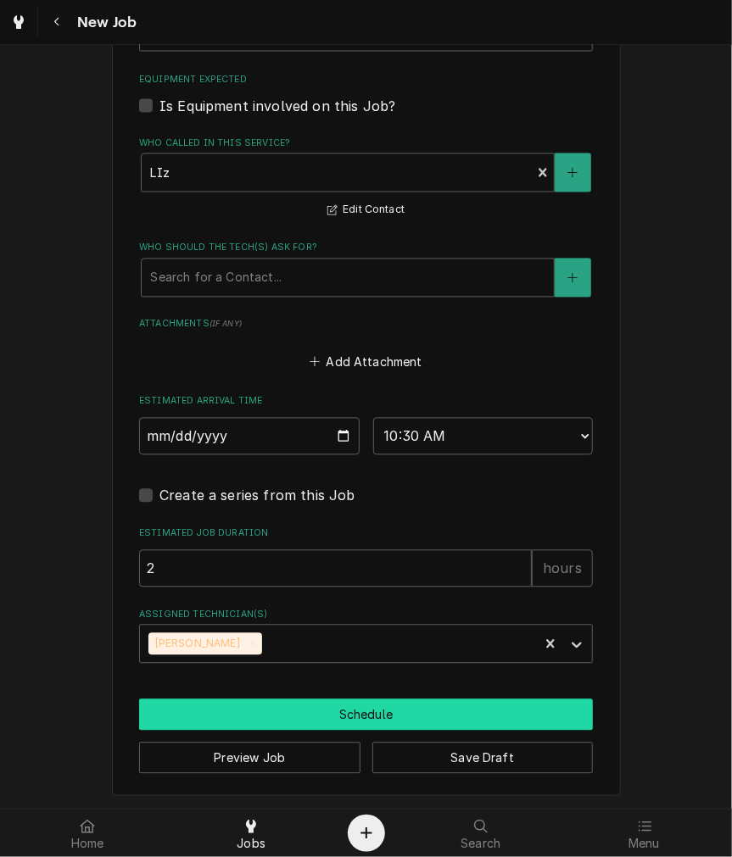
click at [254, 713] on button "Schedule" at bounding box center [366, 715] width 454 height 31
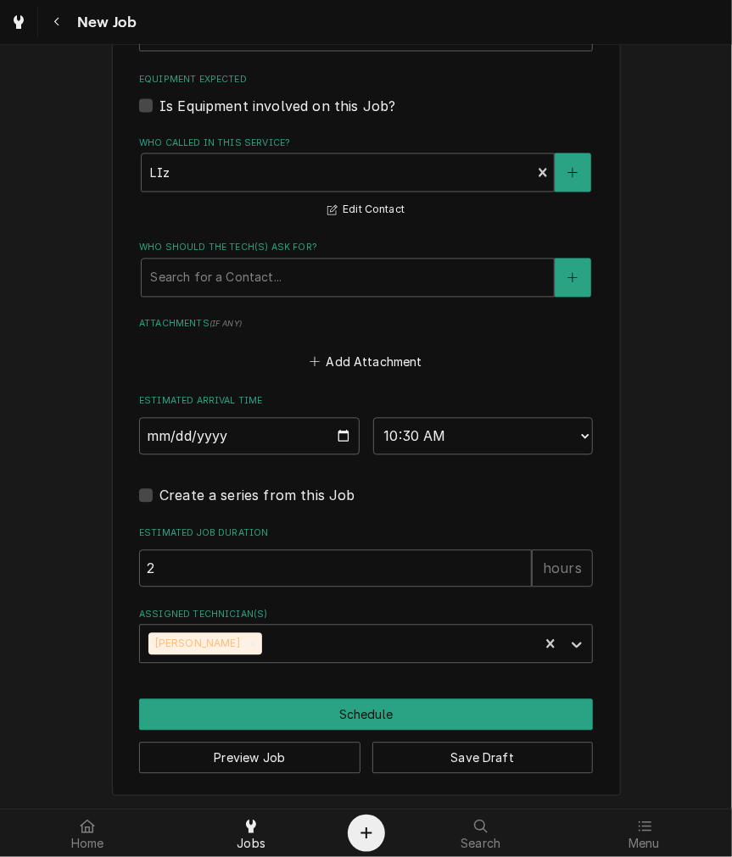
scroll to position [1014, 0]
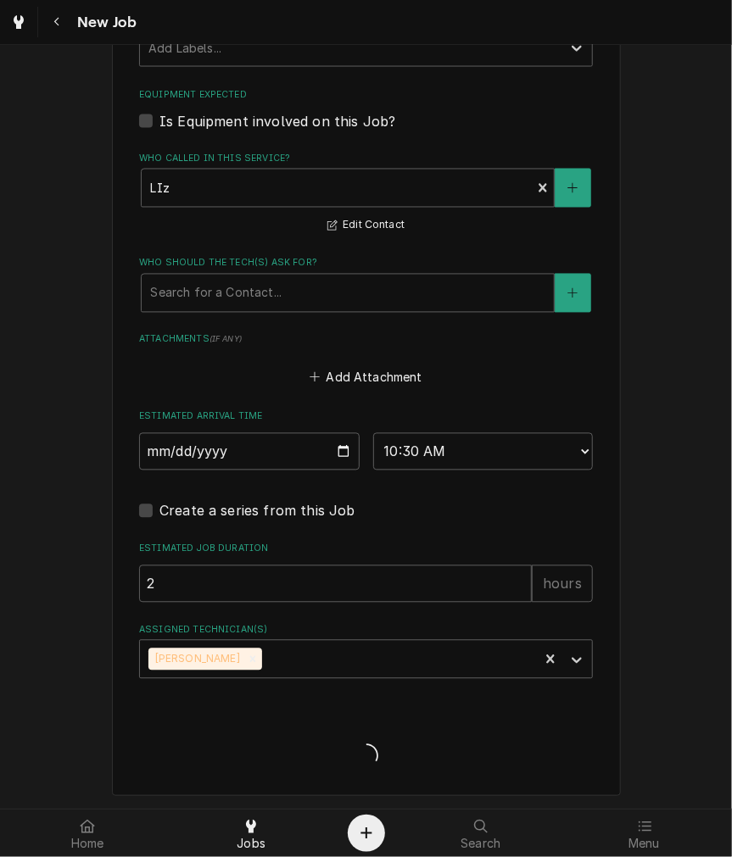
type textarea "x"
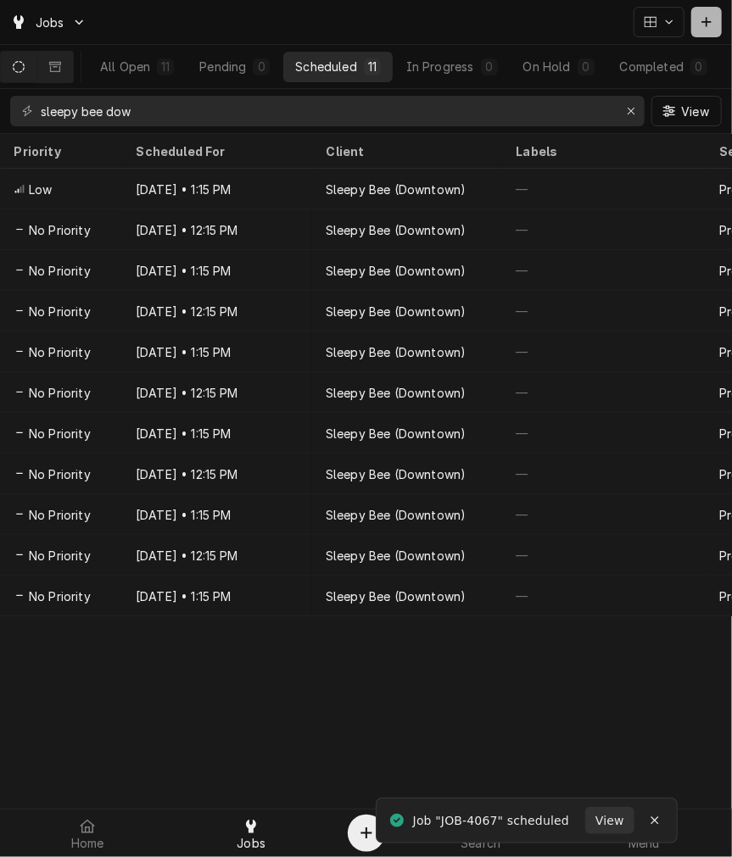
click at [715, 21] on button "Dynamic Content Wrapper" at bounding box center [706, 22] width 31 height 31
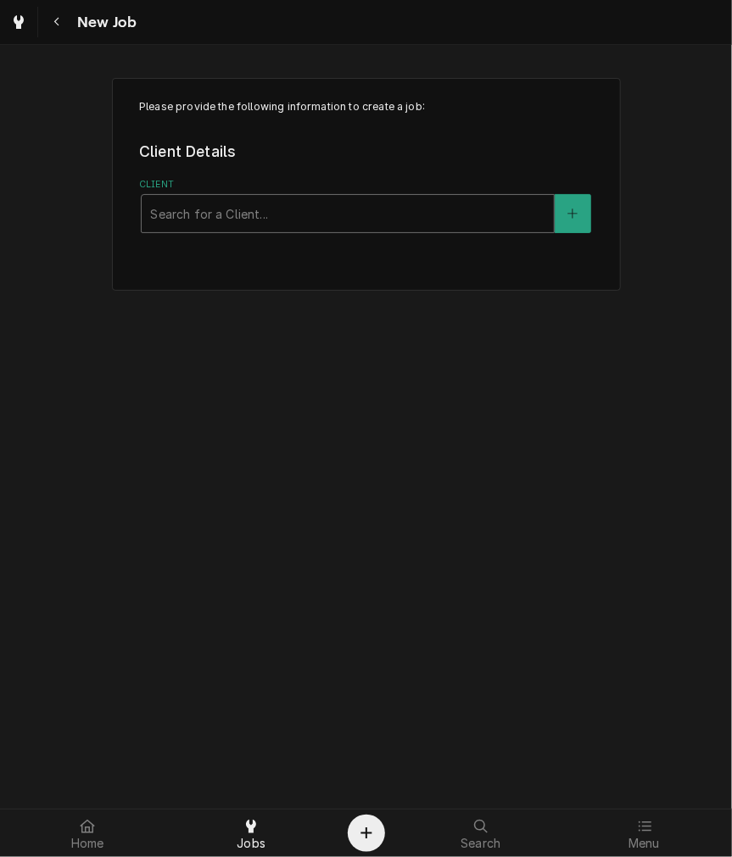
click at [275, 216] on div "Client" at bounding box center [347, 213] width 395 height 31
type input "nourish goo"
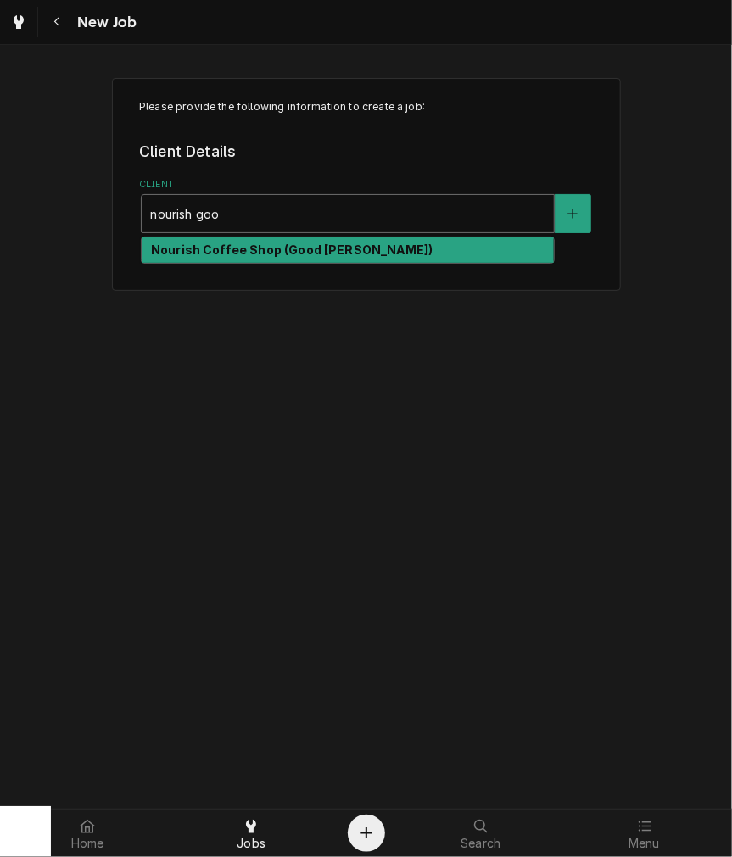
click at [286, 246] on strong "Nourish Coffee Shop (Good [PERSON_NAME])" at bounding box center [292, 250] width 282 height 14
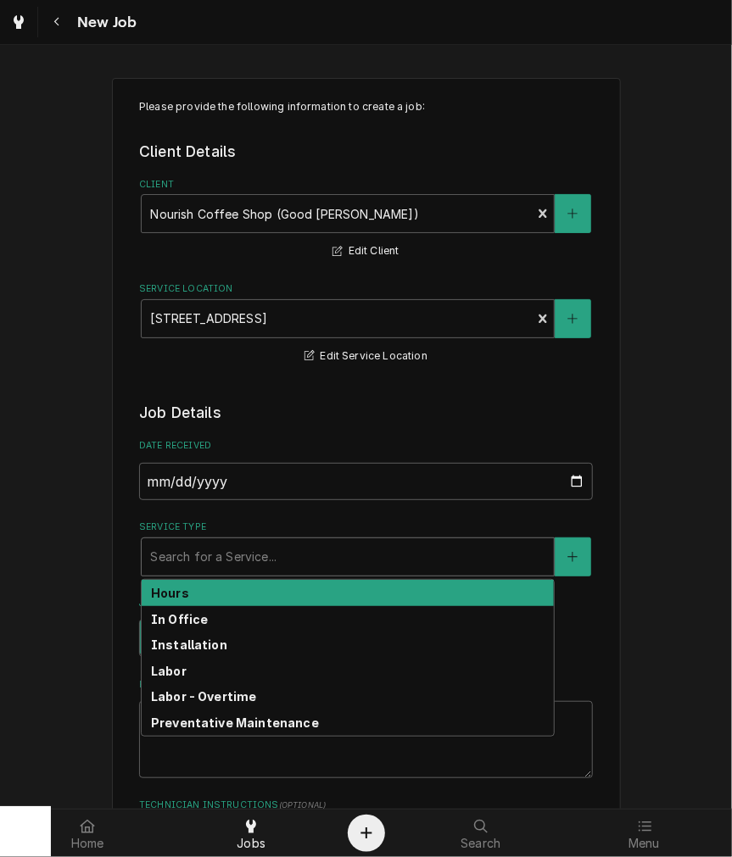
drag, startPoint x: 182, startPoint y: 549, endPoint x: 181, endPoint y: 583, distance: 33.9
click at [182, 551] on div "Service Type" at bounding box center [347, 557] width 395 height 31
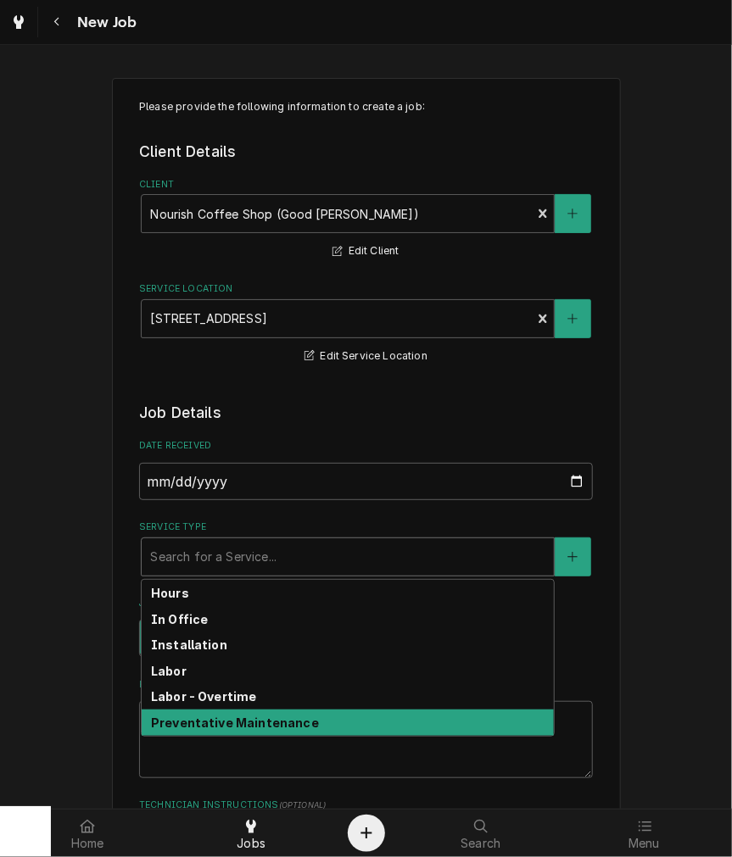
click at [181, 714] on div "Preventative Maintenance" at bounding box center [348, 723] width 412 height 26
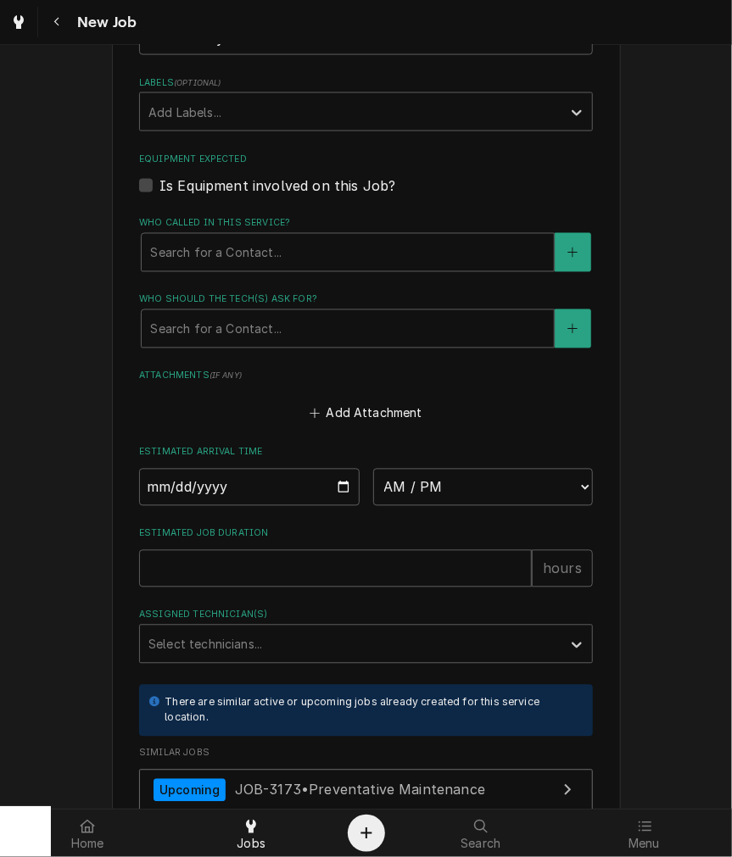
scroll to position [1263, 0]
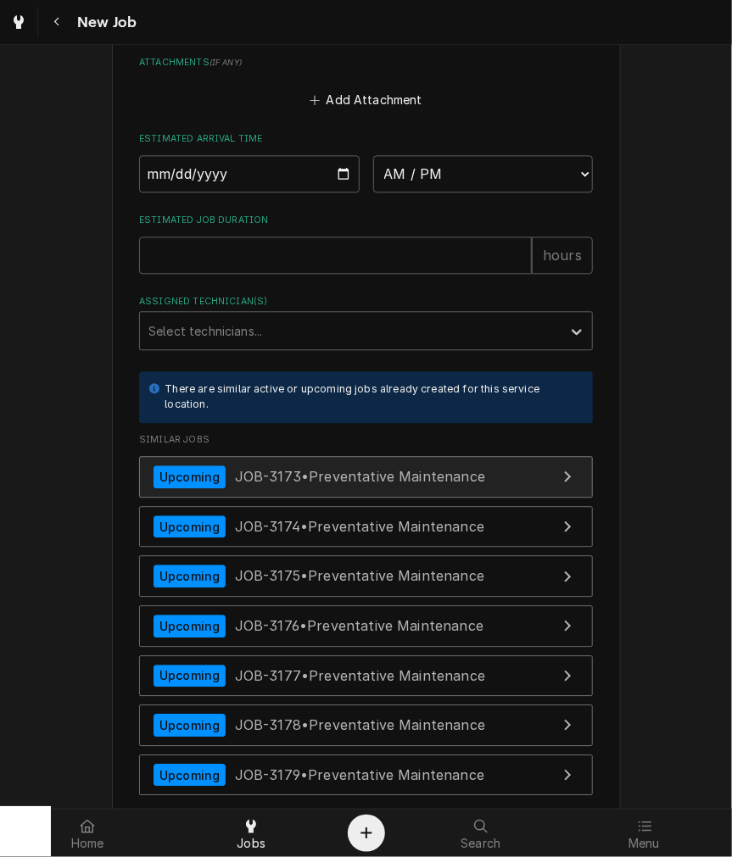
click at [289, 481] on span "JOB-3173 • Preventative Maintenance" at bounding box center [360, 476] width 250 height 17
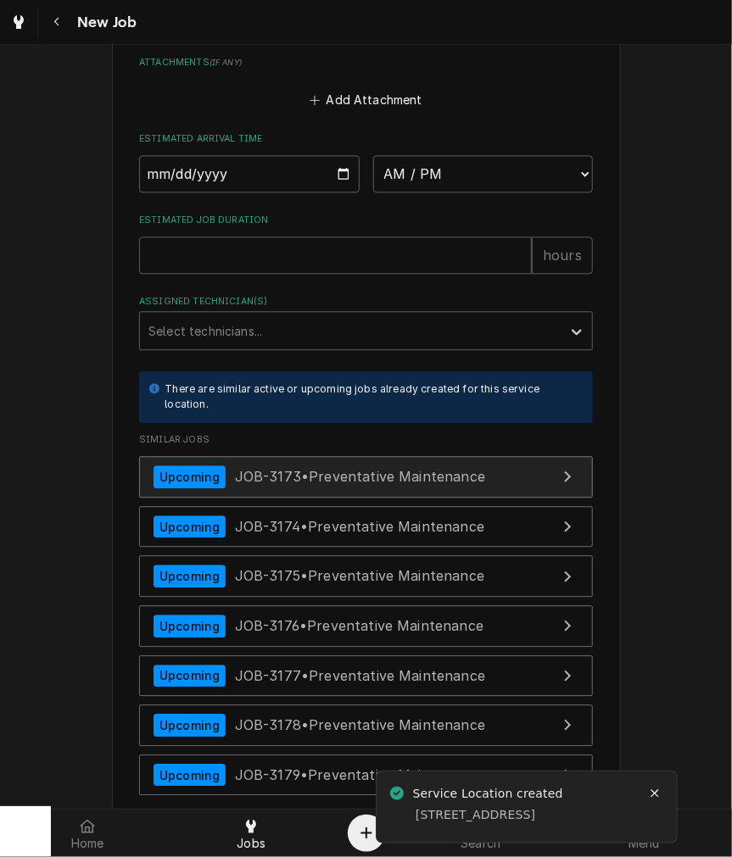
type textarea "x"
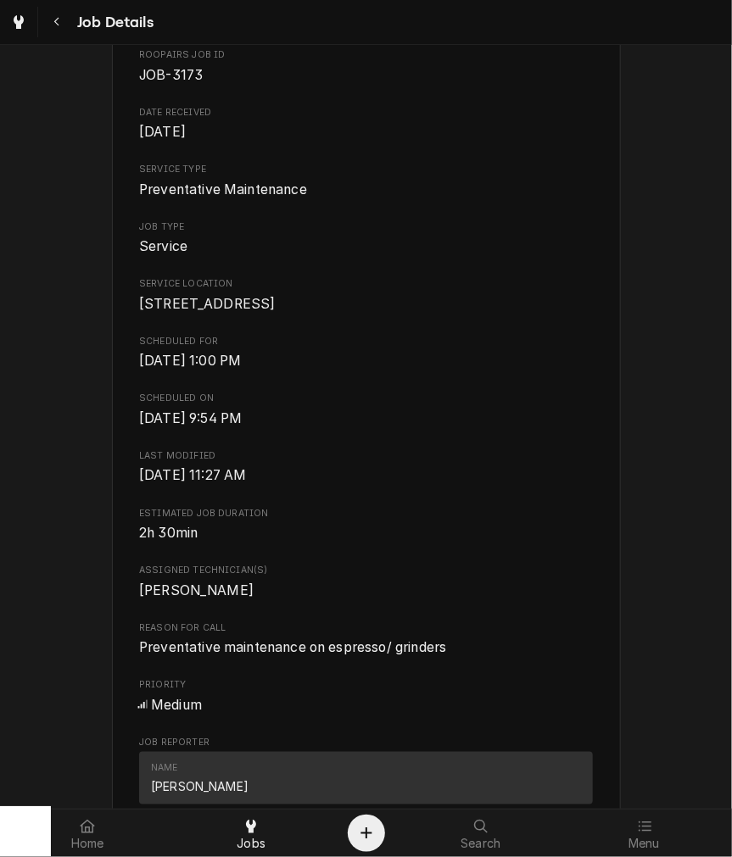
scroll to position [314, 0]
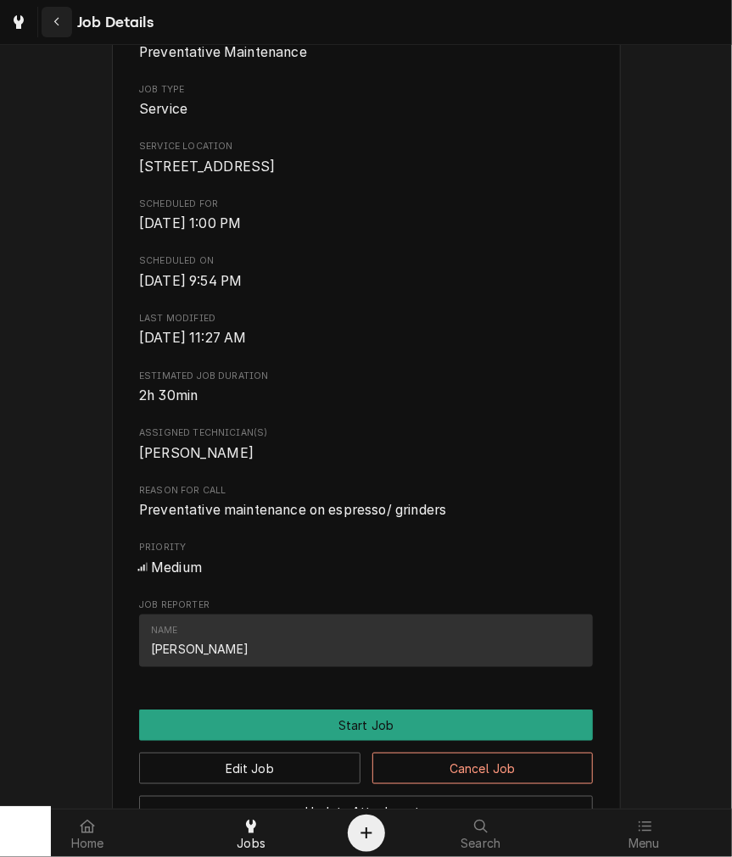
click at [52, 14] on div "Navigate back" at bounding box center [56, 22] width 17 height 17
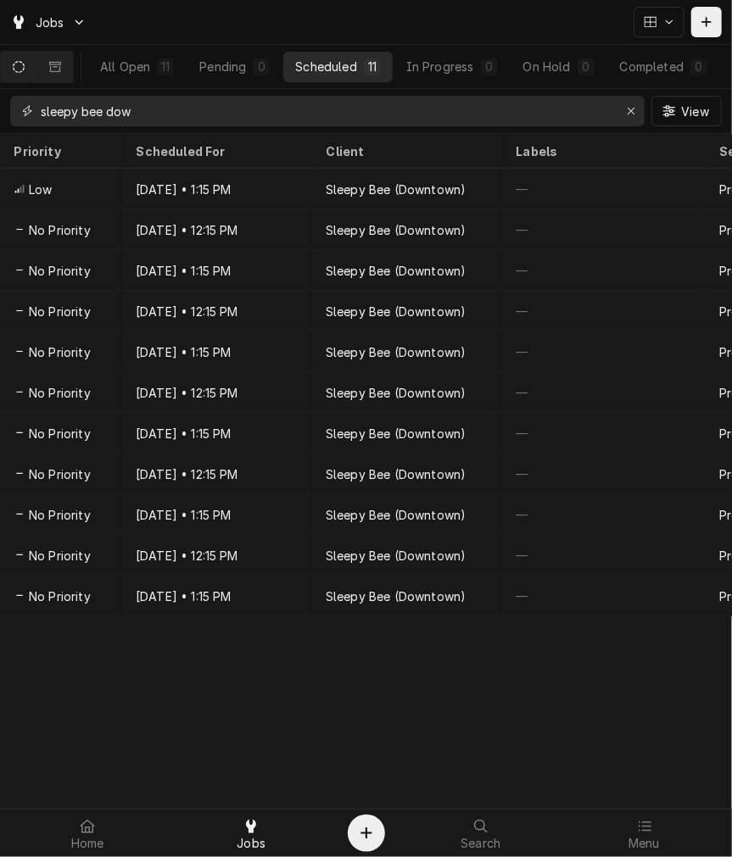
click at [218, 117] on input "sleepy bee dow" at bounding box center [327, 111] width 572 height 31
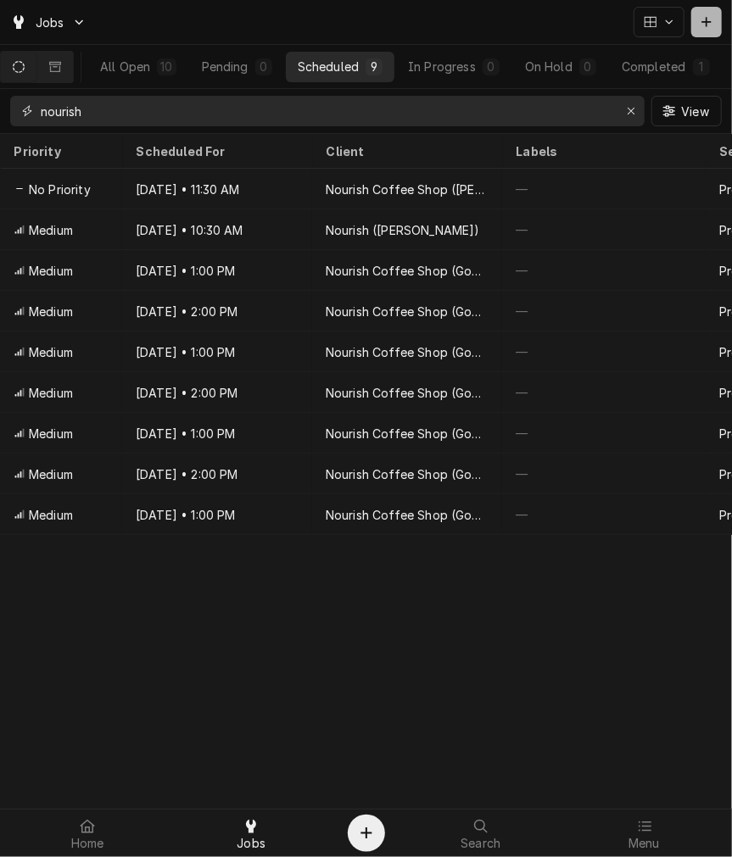
type input "nourish"
click at [707, 31] on button "Dynamic Content Wrapper" at bounding box center [706, 22] width 31 height 31
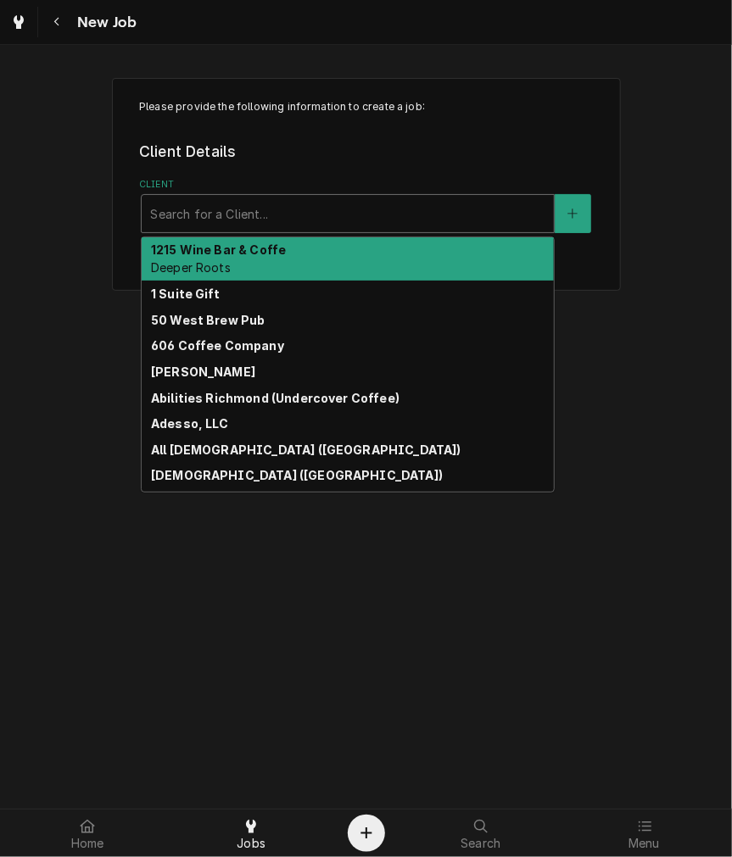
click at [233, 217] on div "Client" at bounding box center [347, 213] width 395 height 31
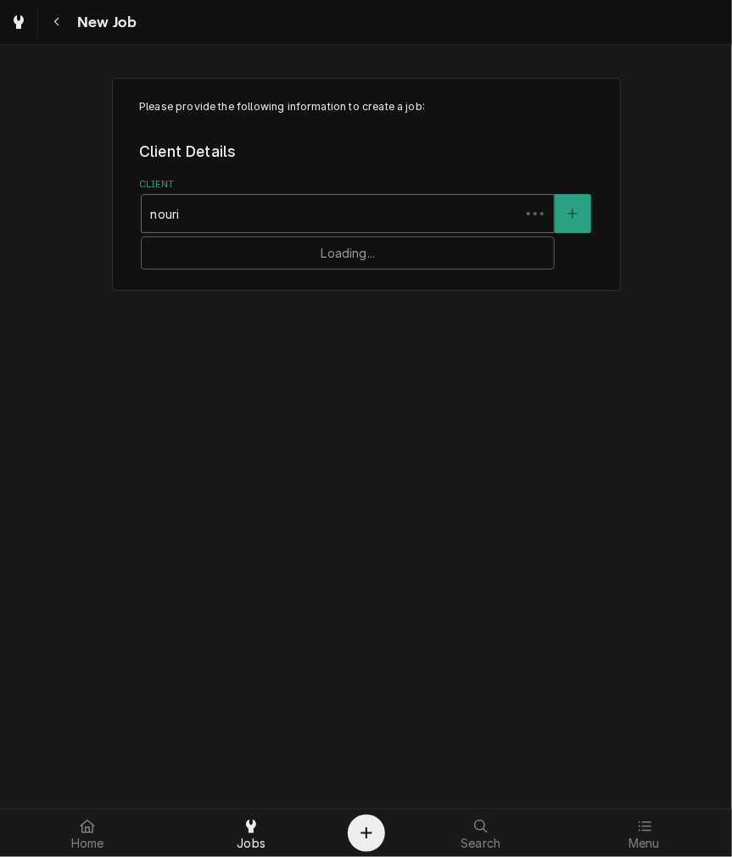
type input "nour"
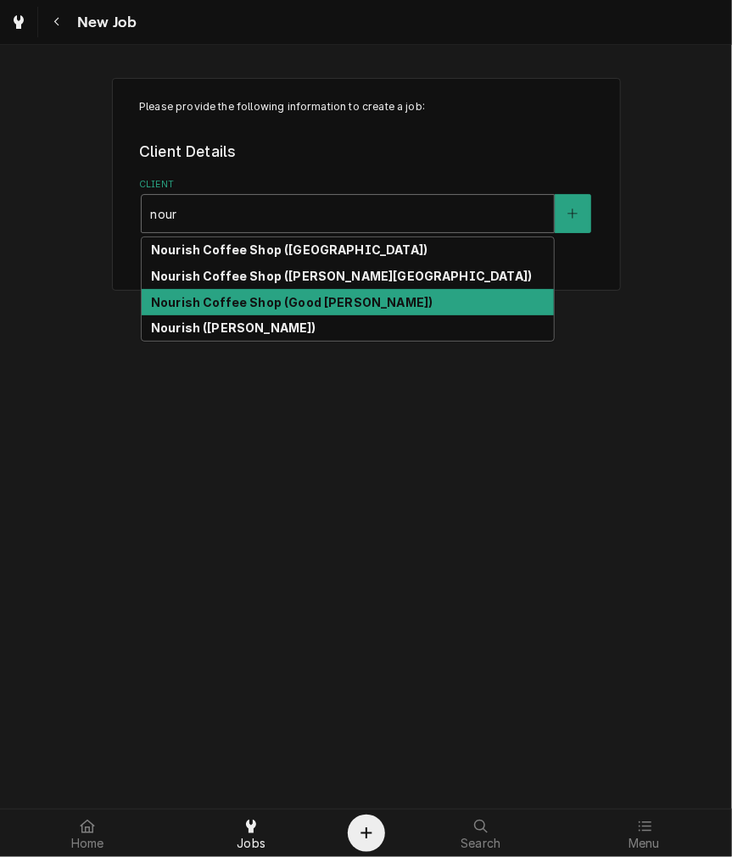
click at [222, 303] on strong "Nourish Coffee Shop (Good [PERSON_NAME])" at bounding box center [292, 302] width 282 height 14
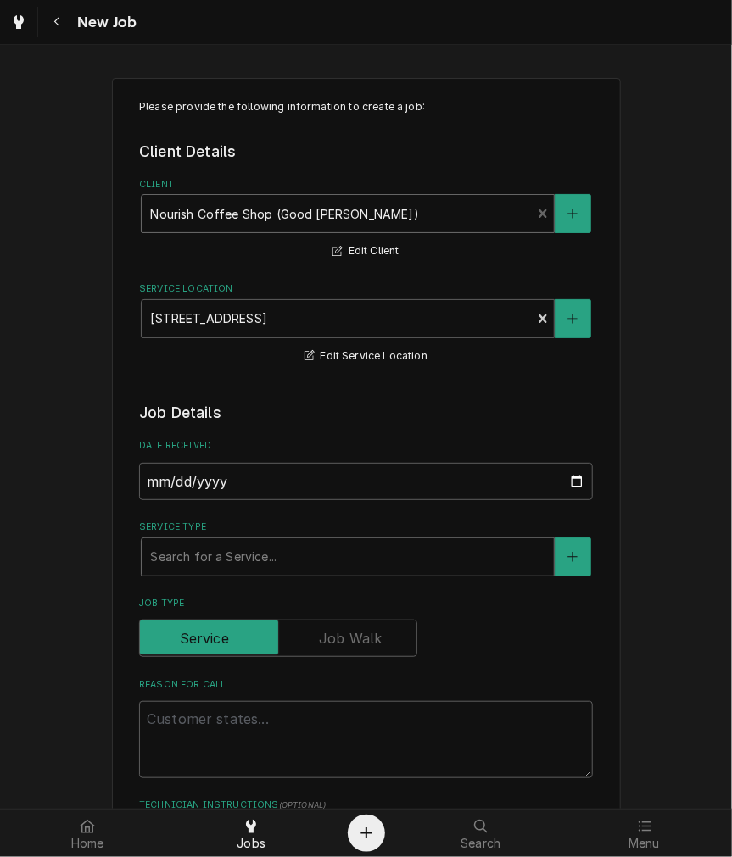
click at [232, 553] on div "Service Type" at bounding box center [347, 557] width 395 height 31
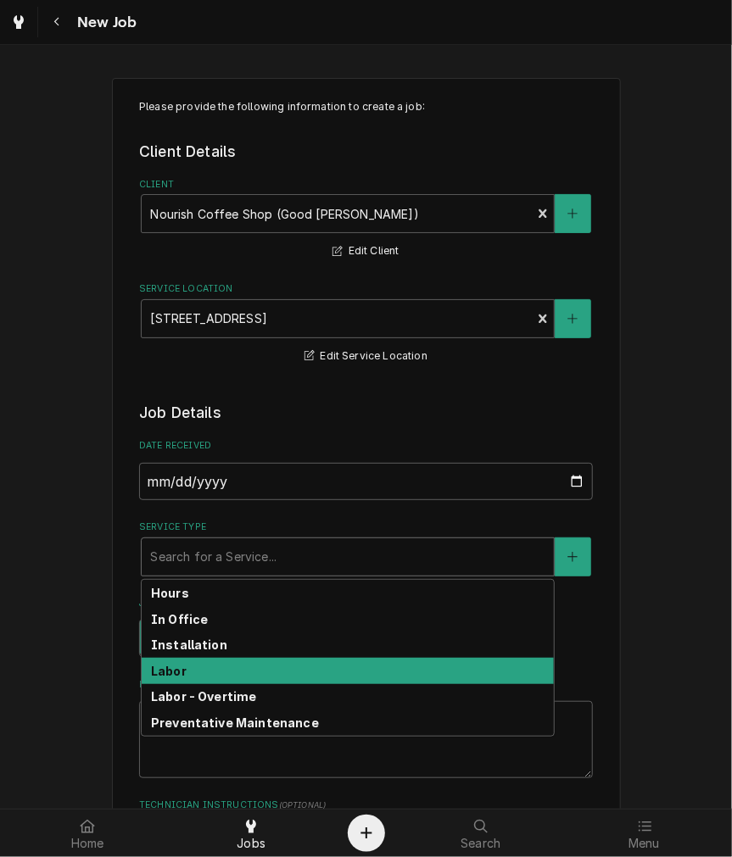
drag, startPoint x: 161, startPoint y: 673, endPoint x: 164, endPoint y: 699, distance: 25.6
click at [162, 672] on strong "Labor" at bounding box center [169, 671] width 36 height 14
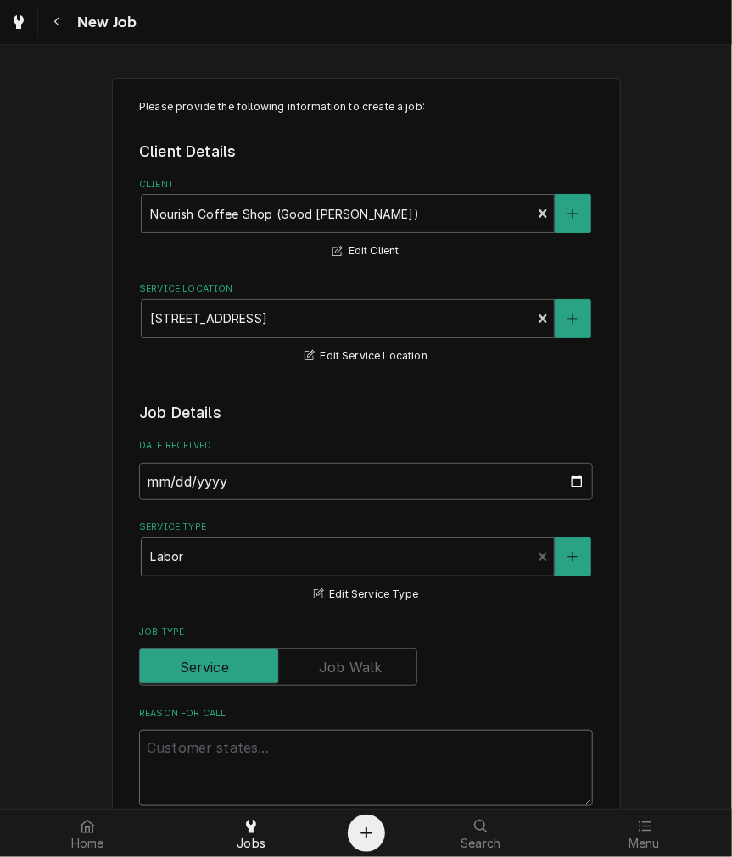
click at [182, 750] on textarea "Reason For Call" at bounding box center [366, 768] width 454 height 76
type textarea "x"
type textarea "gr"
type textarea "x"
type textarea "gri"
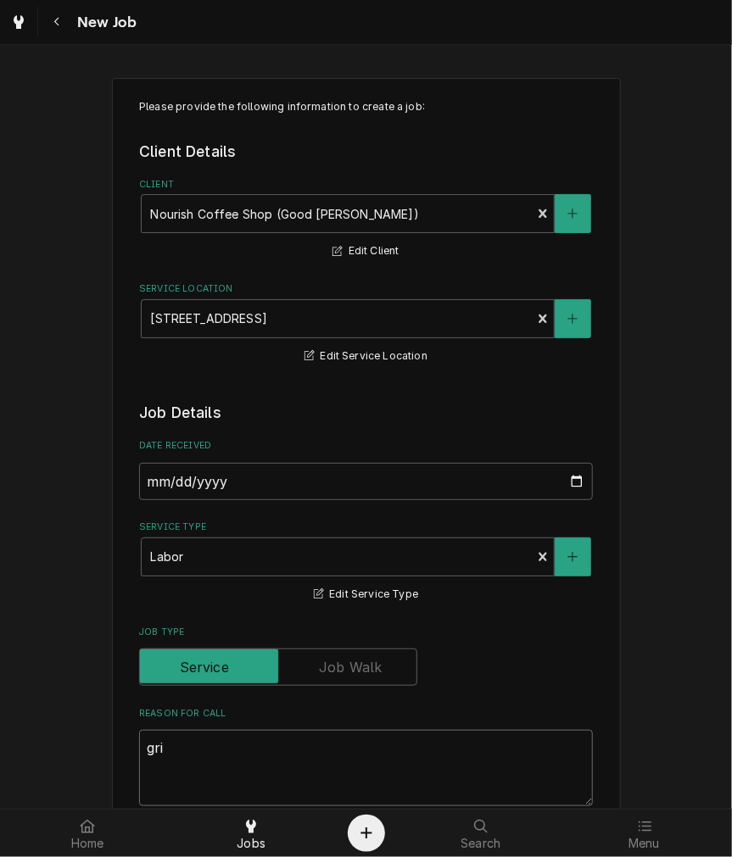
type textarea "x"
type textarea "grind"
type textarea "x"
type textarea "grinde"
type textarea "x"
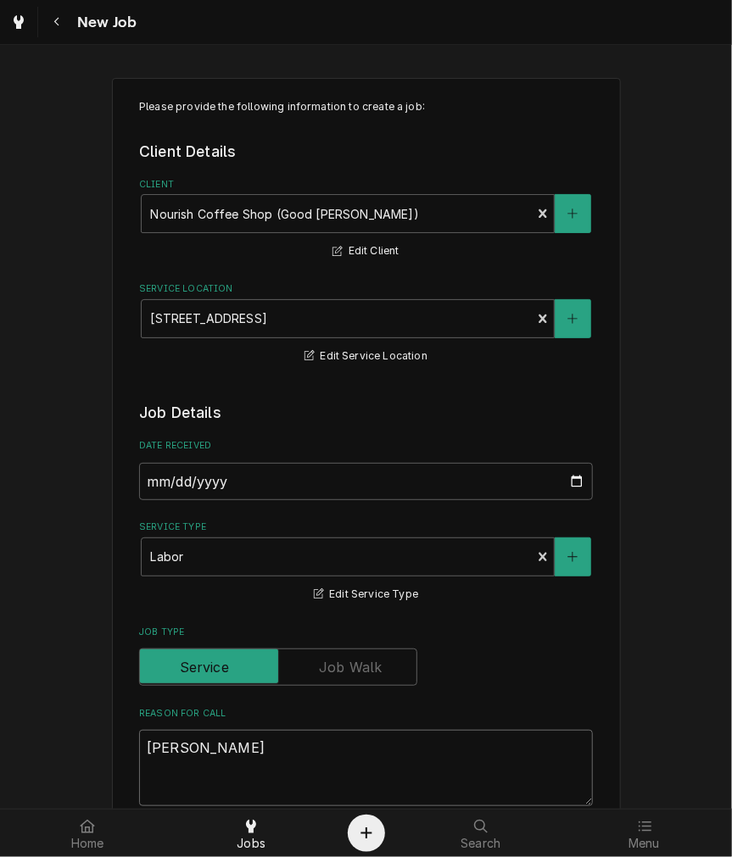
type textarea "grinder"
type textarea "x"
type textarea "grinder"
type textarea "x"
type textarea "grinder n"
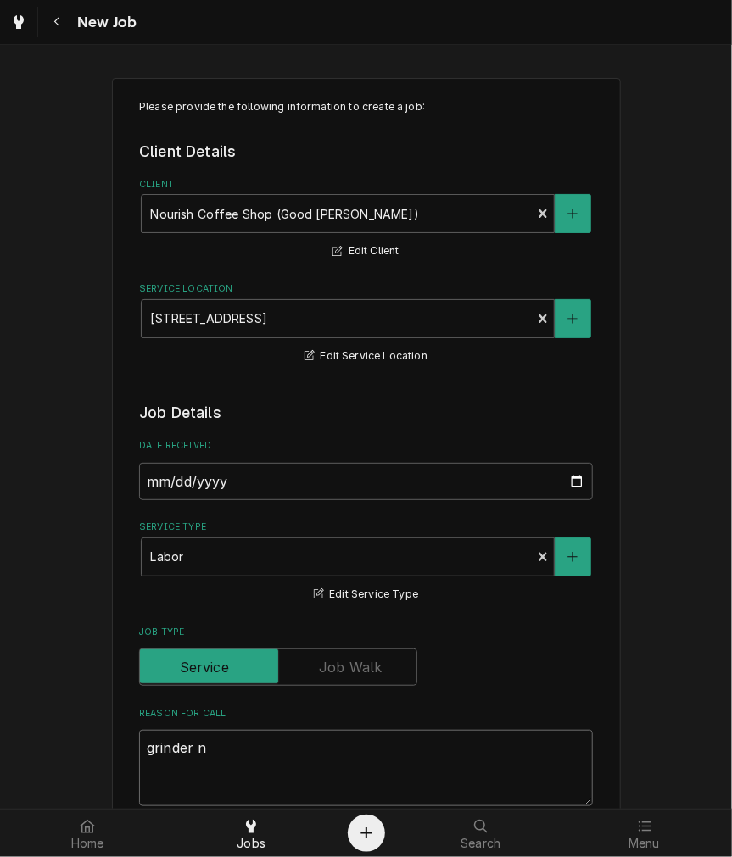
type textarea "x"
type textarea "grinder no"
type textarea "x"
type textarea "grinder not"
type textarea "x"
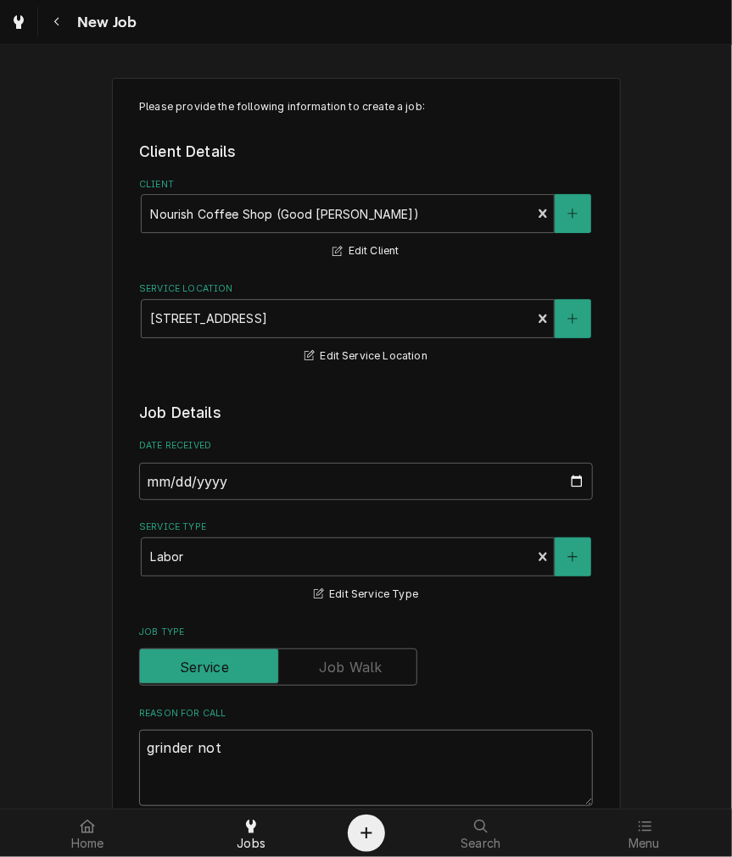
type textarea "grinder not w"
type textarea "x"
type textarea "grinder not we"
type textarea "x"
type textarea "grinder not weo"
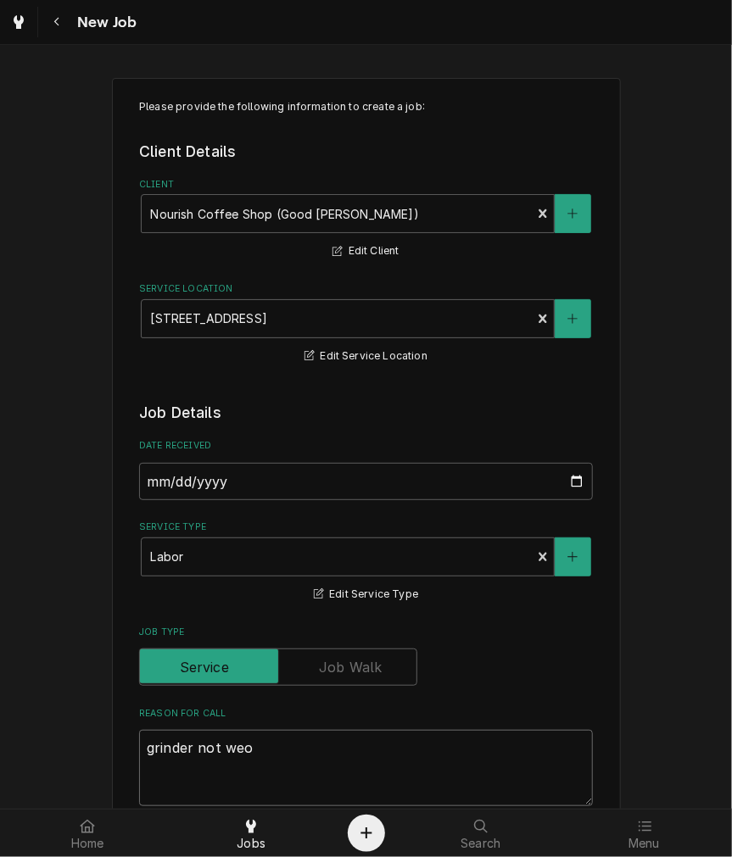
type textarea "x"
type textarea "grinder not weor"
type textarea "x"
type textarea "grinder not weo"
type textarea "x"
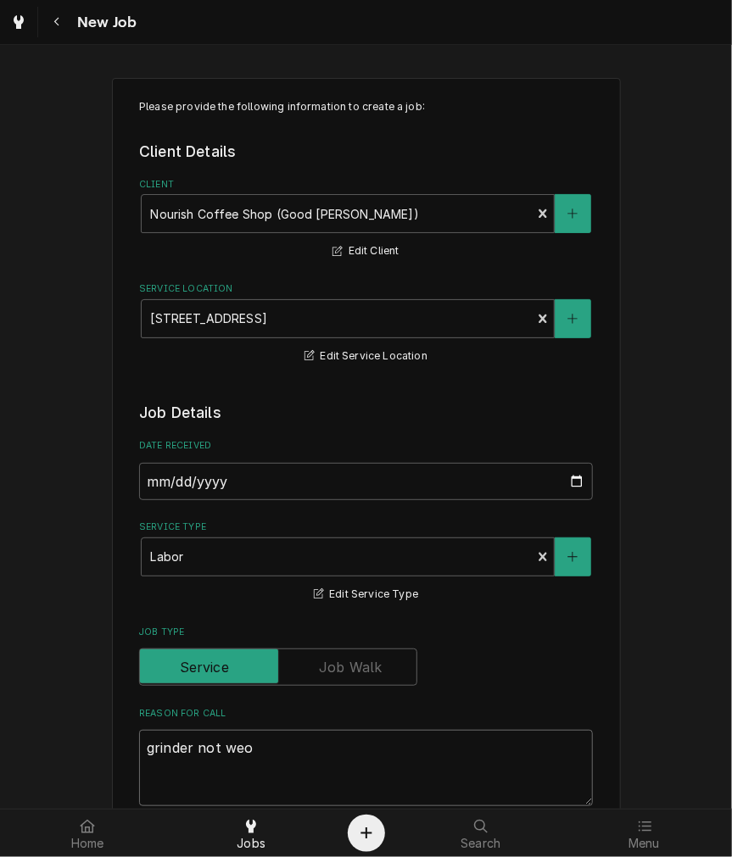
type textarea "grinder not we"
type textarea "x"
type textarea "grinder not w"
type textarea "x"
type textarea "grinder not wo"
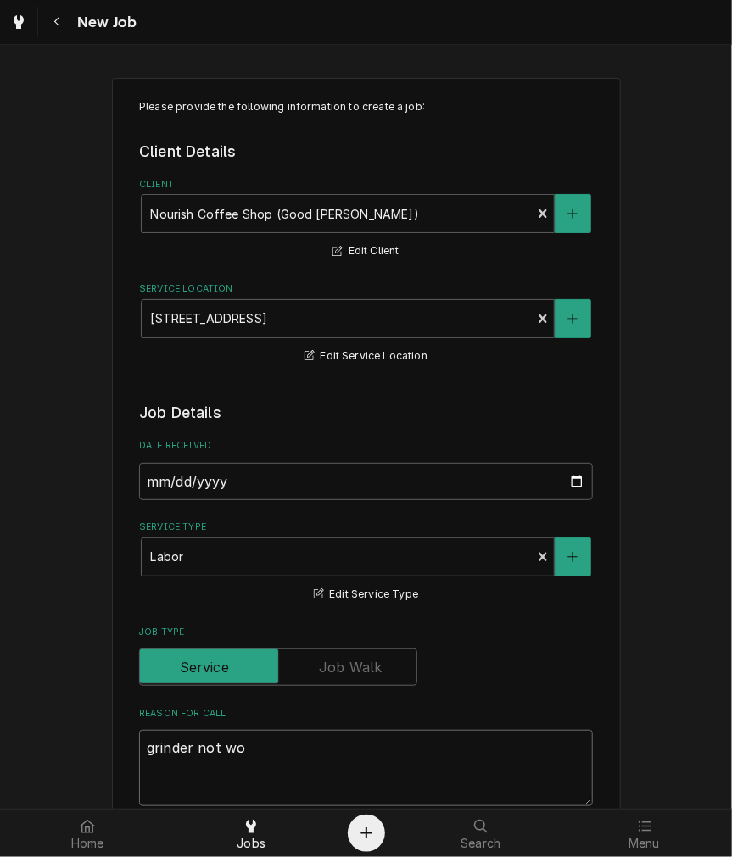
type textarea "x"
type textarea "grinder not wow"
type textarea "x"
type textarea "grinder not wo"
type textarea "x"
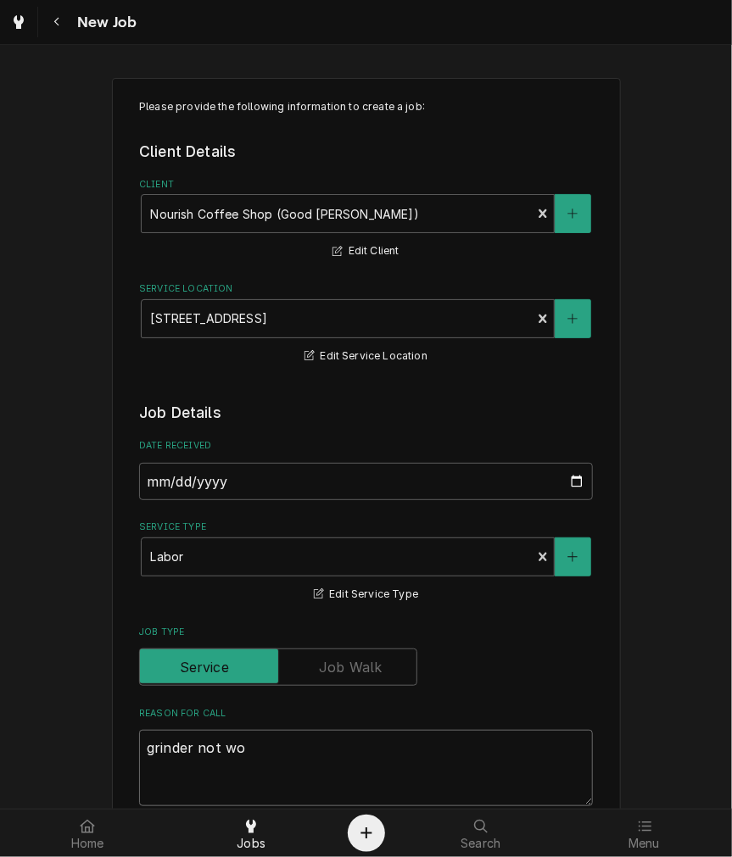
type textarea "grinder not wor"
type textarea "x"
type textarea "grinder not work"
type textarea "x"
type textarea "grinder not worki"
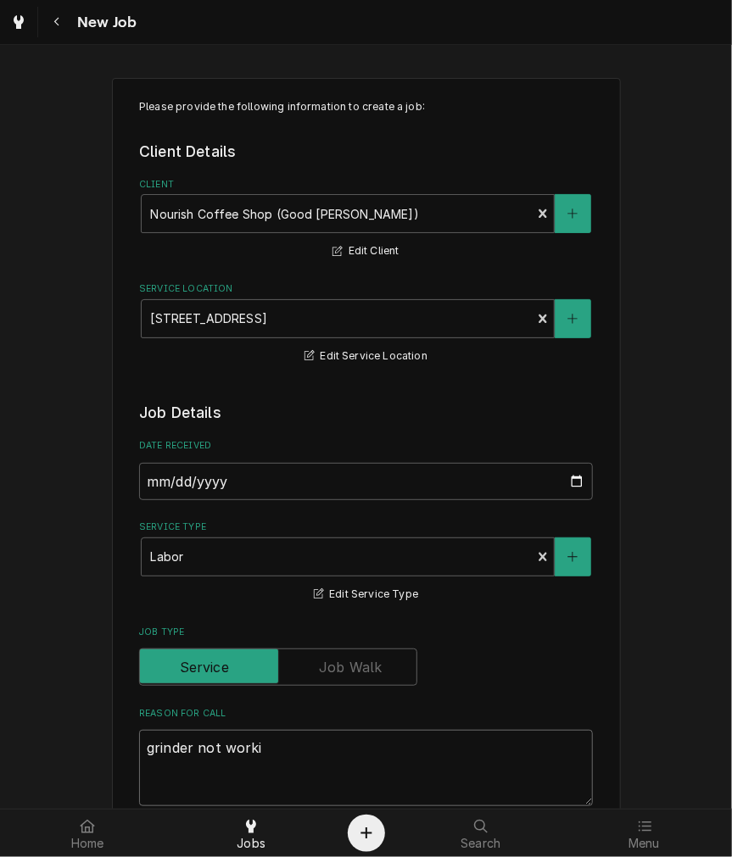
type textarea "x"
type textarea "grinder not workin"
type textarea "x"
type textarea "grinder not working"
type textarea "x"
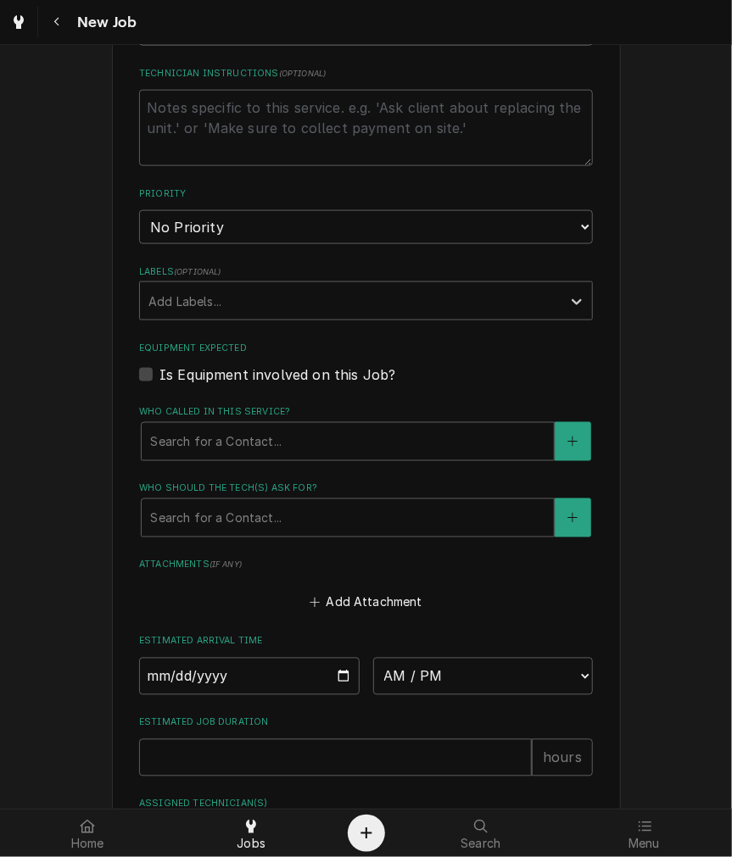
scroll to position [784, 0]
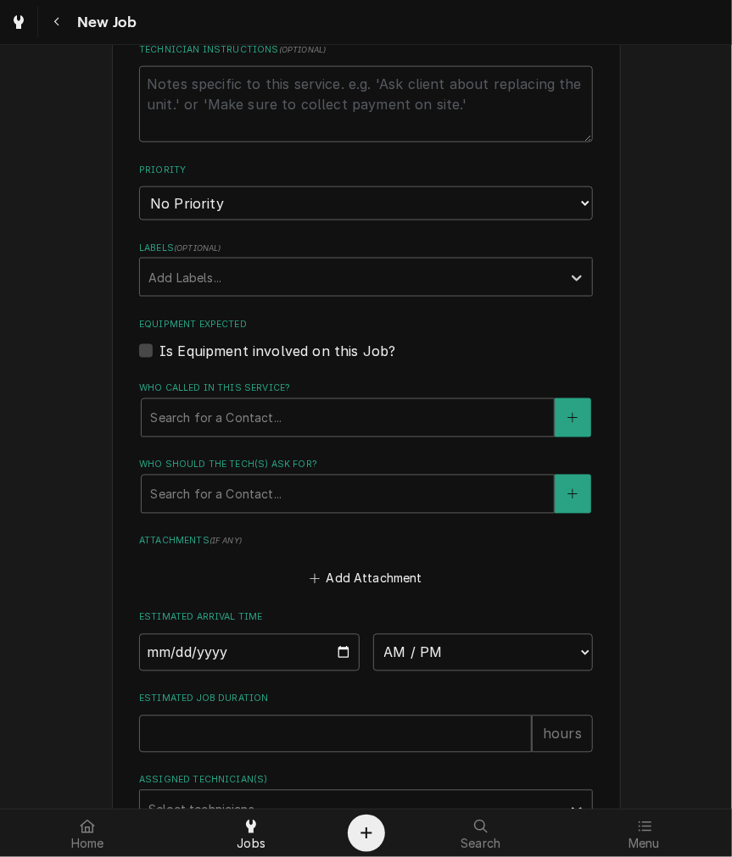
type textarea "grinder not working"
click at [197, 221] on fieldset "Job Details Date Received 2025-09-24 Service Type Labor Edit Service Type Job T…" at bounding box center [366, 224] width 454 height 1212
click at [199, 207] on select "No Priority Urgent High Medium Low" at bounding box center [366, 204] width 454 height 34
select select "2"
click at [139, 187] on select "No Priority Urgent High Medium Low" at bounding box center [366, 204] width 454 height 34
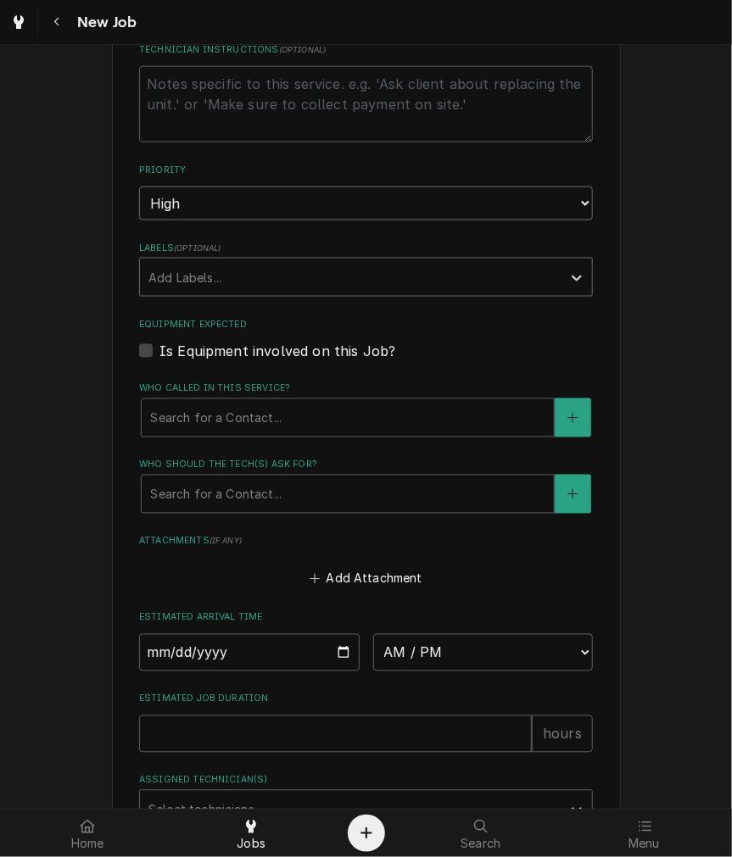
type textarea "x"
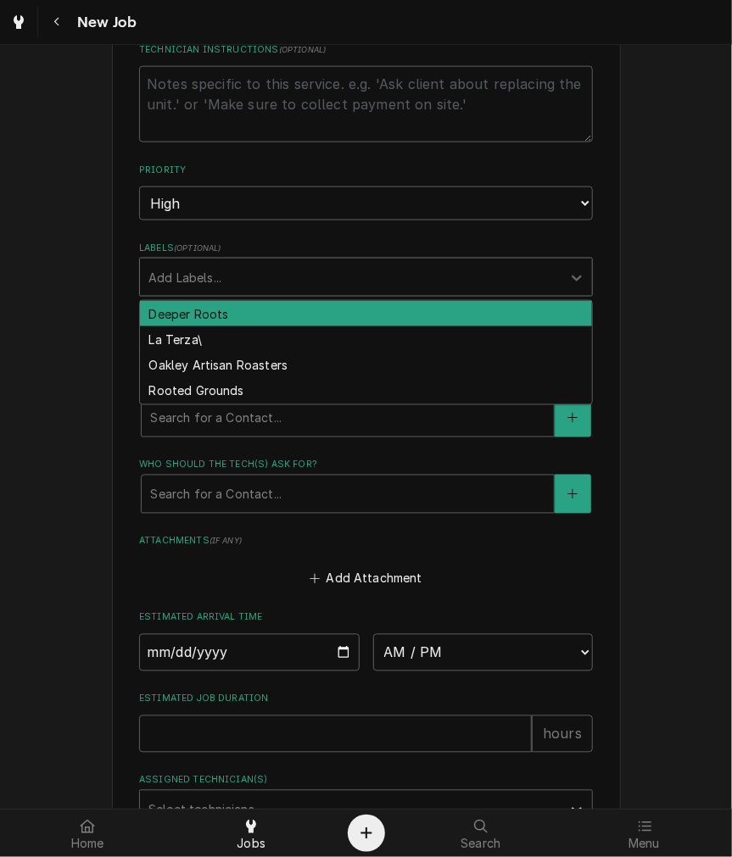
click at [197, 269] on div "Labels" at bounding box center [350, 277] width 404 height 31
click at [200, 289] on div "Labels" at bounding box center [350, 277] width 404 height 31
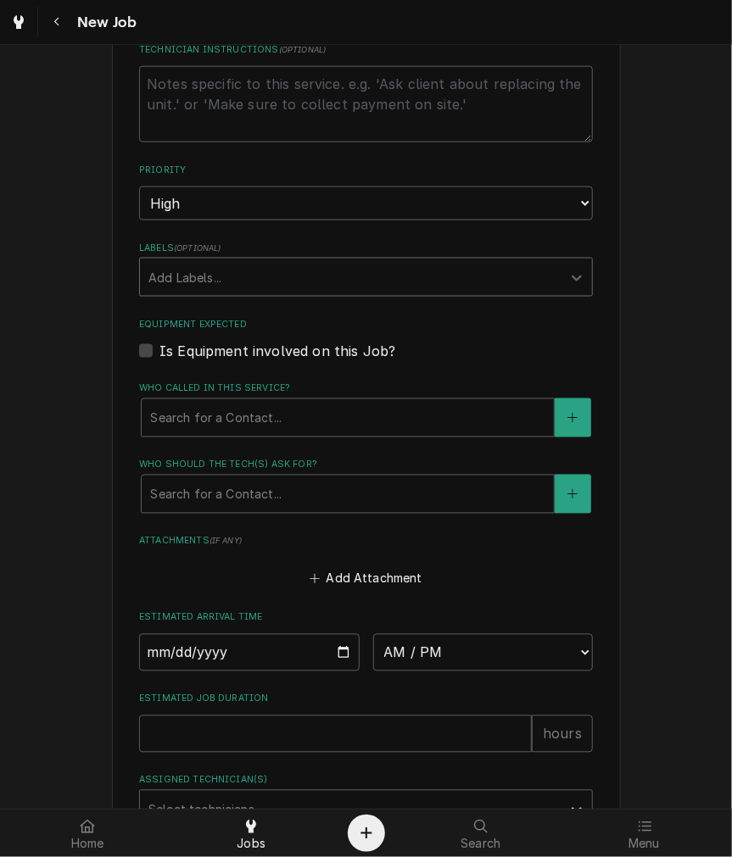
click at [199, 349] on label "Is Equipment involved on this Job?" at bounding box center [277, 351] width 236 height 20
click at [199, 349] on input "Equipment Expected" at bounding box center [386, 359] width 454 height 37
checkbox input "true"
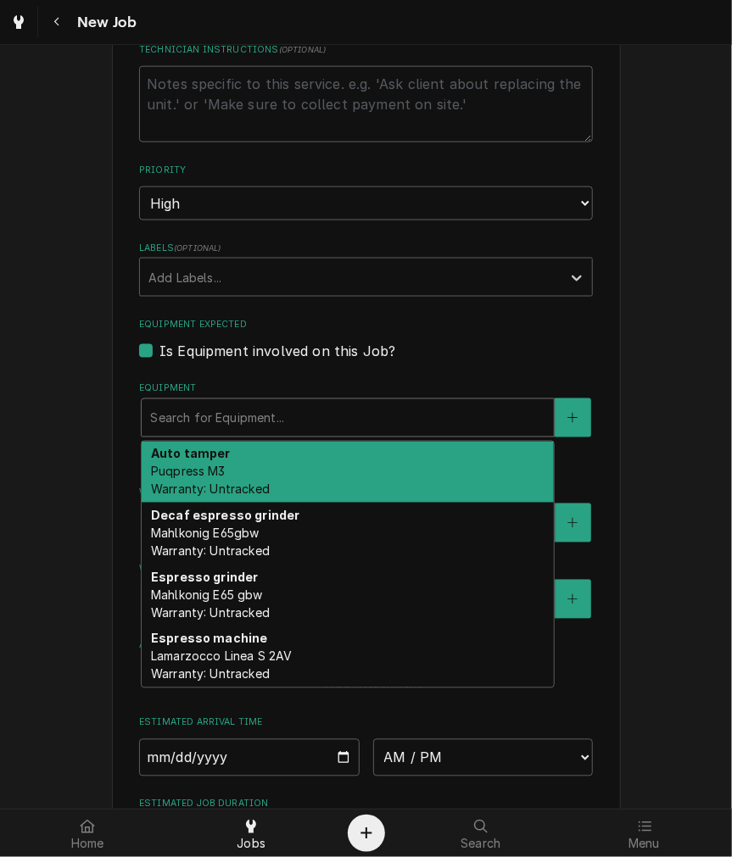
click at [192, 418] on div "Equipment" at bounding box center [347, 418] width 395 height 31
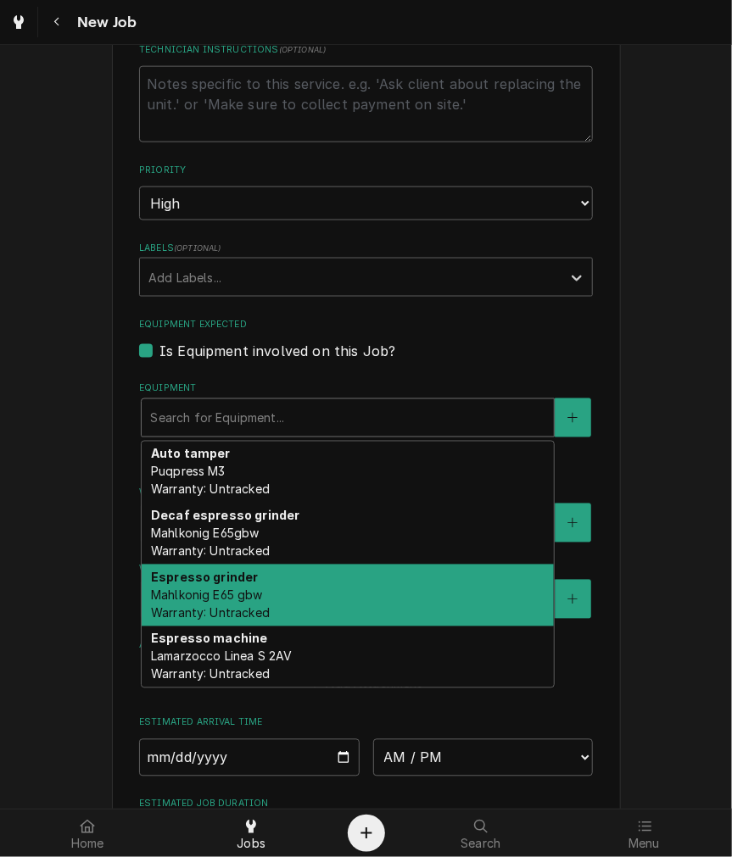
click at [264, 597] on div "Espresso grinder Mahlkonig E65 gbw Warranty: Untracked" at bounding box center [348, 596] width 412 height 62
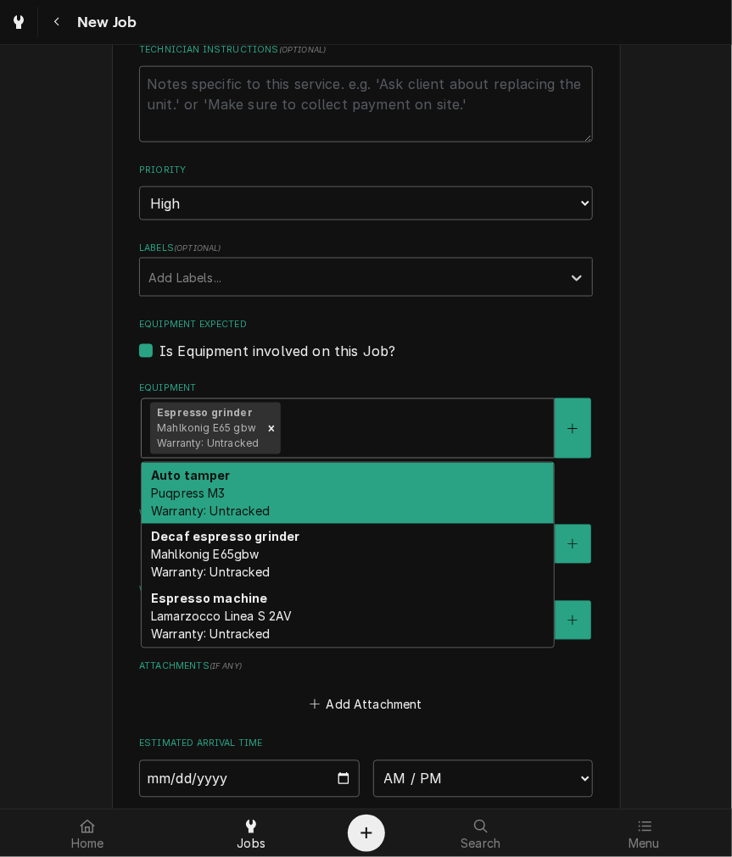
click at [404, 399] on div "Espresso grinder Mahlkonig E65 gbw Warranty: Untracked" at bounding box center [348, 428] width 412 height 59
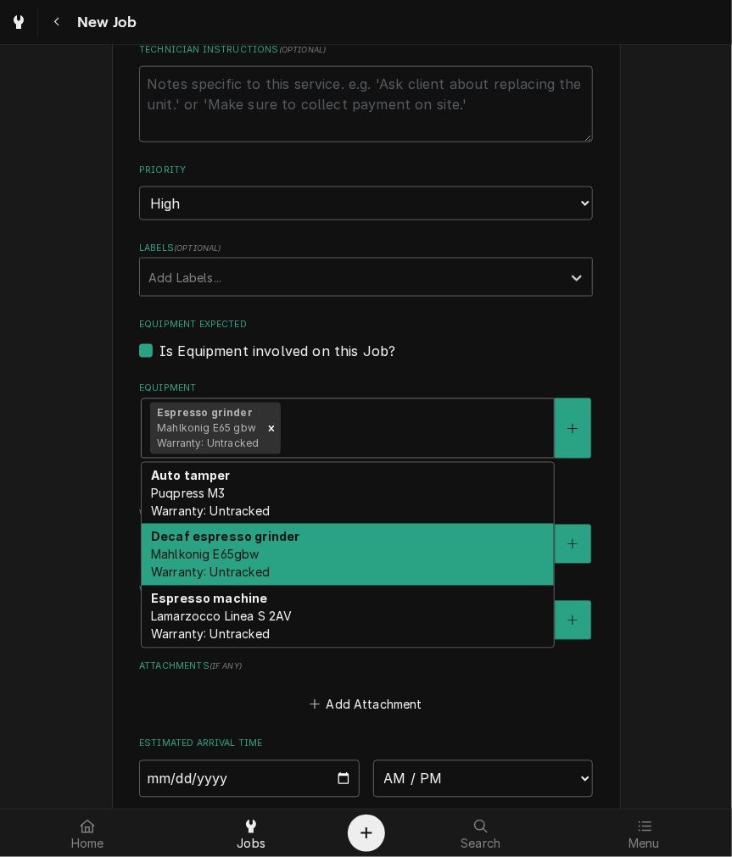
click at [309, 554] on div "Decaf espresso grinder Mahlkonig E65gbw Warranty: Untracked" at bounding box center [348, 555] width 412 height 62
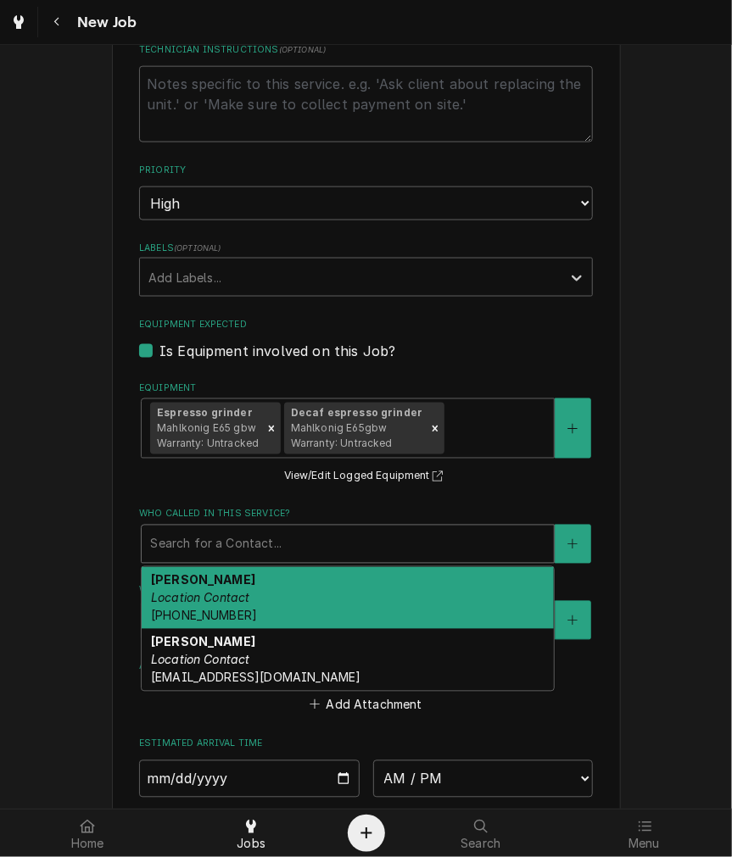
click at [265, 539] on div "Who called in this service?" at bounding box center [347, 544] width 395 height 31
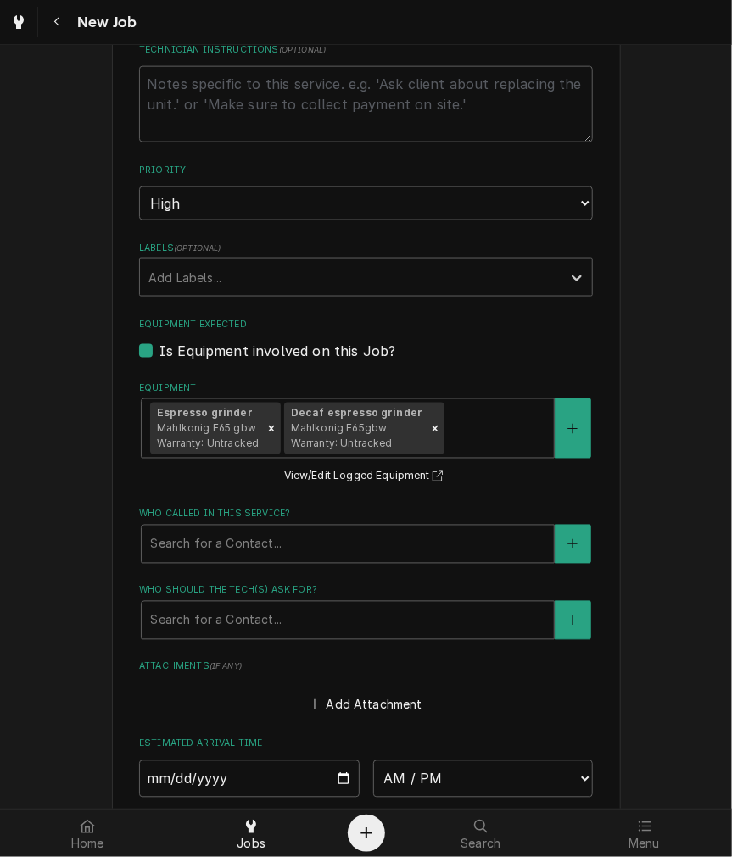
click at [551, 573] on fieldset "Job Details Date Received 2025-09-24 Service Type Labor Edit Service Type Job T…" at bounding box center [366, 286] width 454 height 1337
click at [297, 623] on div "Who should the tech(s) ask for?" at bounding box center [347, 620] width 395 height 31
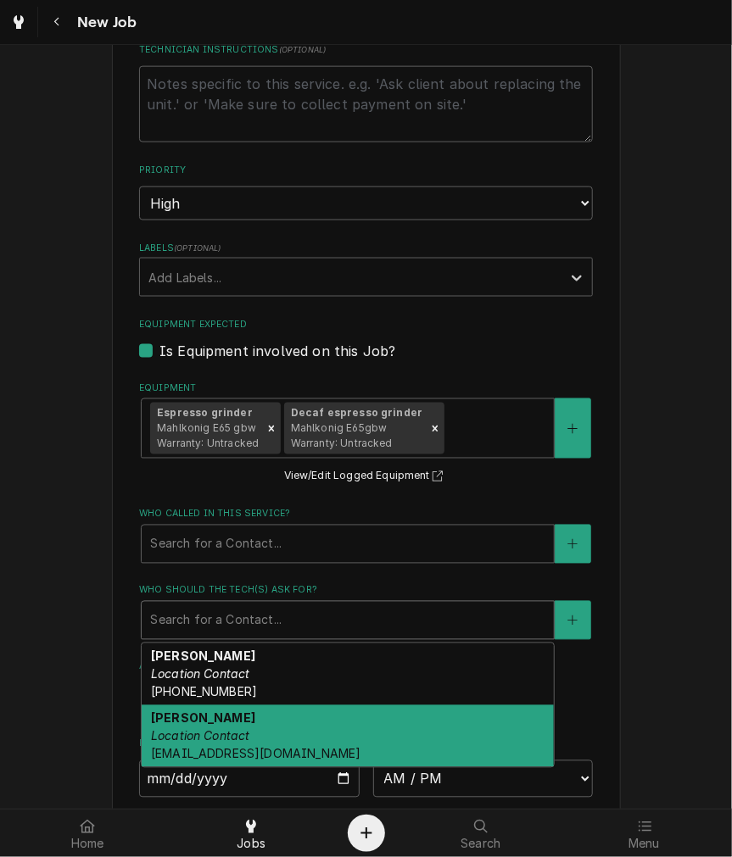
click at [233, 718] on div "John Location Contact jkaeser@josephbeth.com" at bounding box center [348, 736] width 412 height 62
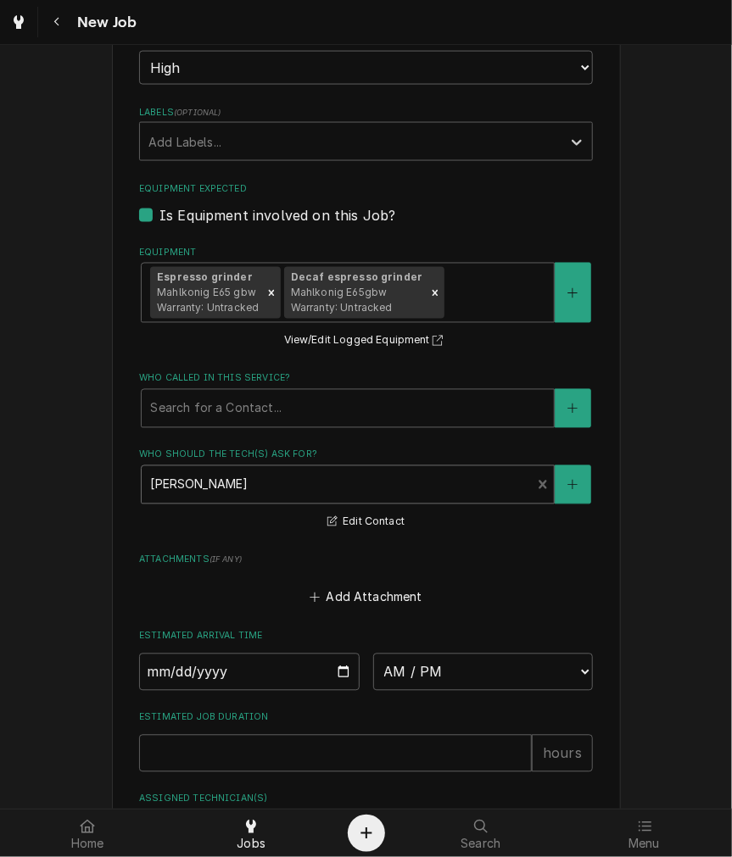
scroll to position [1105, 0]
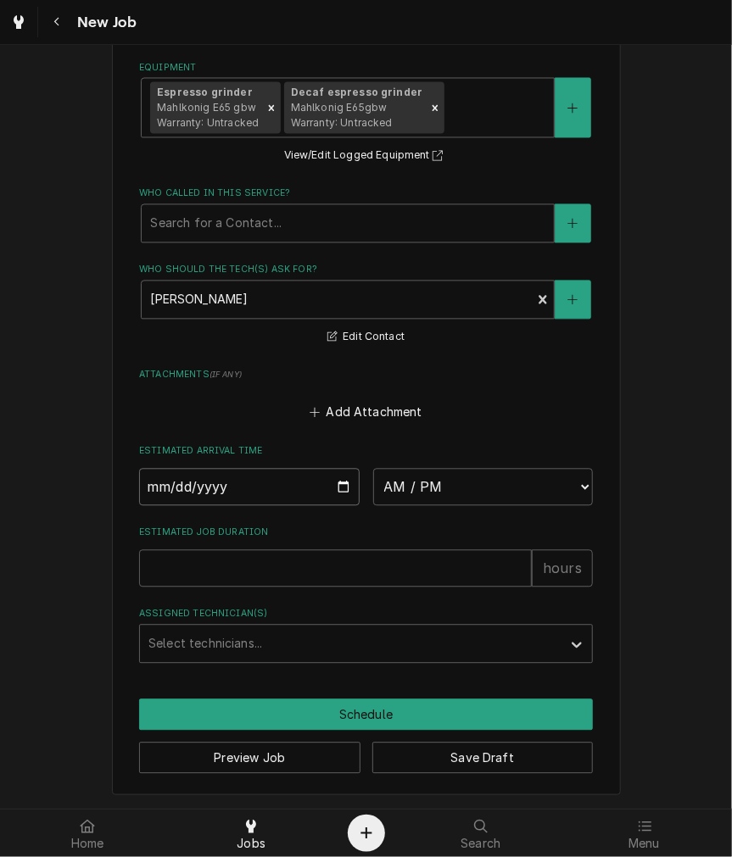
click at [334, 482] on input "Date" at bounding box center [249, 487] width 220 height 37
type textarea "x"
type input "[DATE]"
click at [483, 489] on select "AM / PM 6:00 AM 6:15 AM 6:30 AM 6:45 AM 7:00 AM 7:15 AM 7:30 AM 7:45 AM 8:00 AM…" at bounding box center [483, 487] width 220 height 37
type textarea "x"
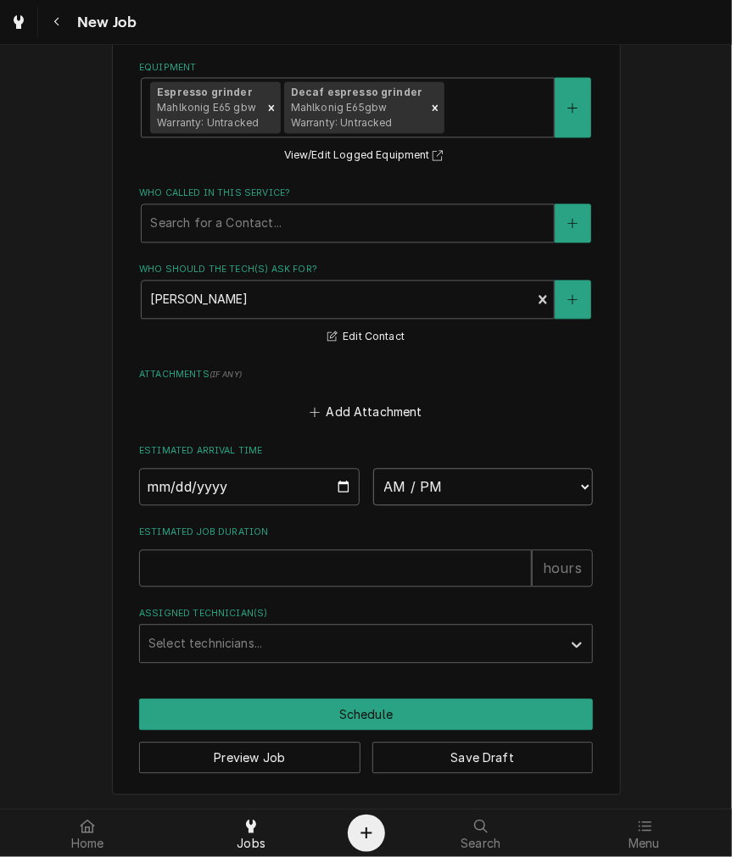
select select "11:00:00"
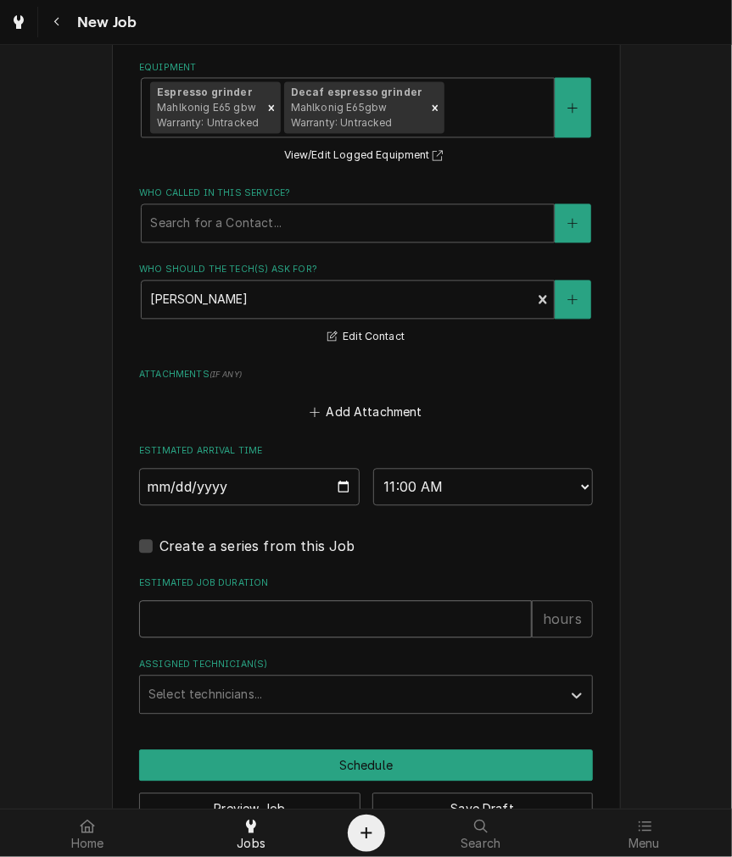
click at [283, 628] on input "Estimated Job Duration" at bounding box center [335, 619] width 393 height 37
type textarea "x"
type input "2"
click at [271, 681] on div "Assigned Technician(s)" at bounding box center [350, 695] width 404 height 31
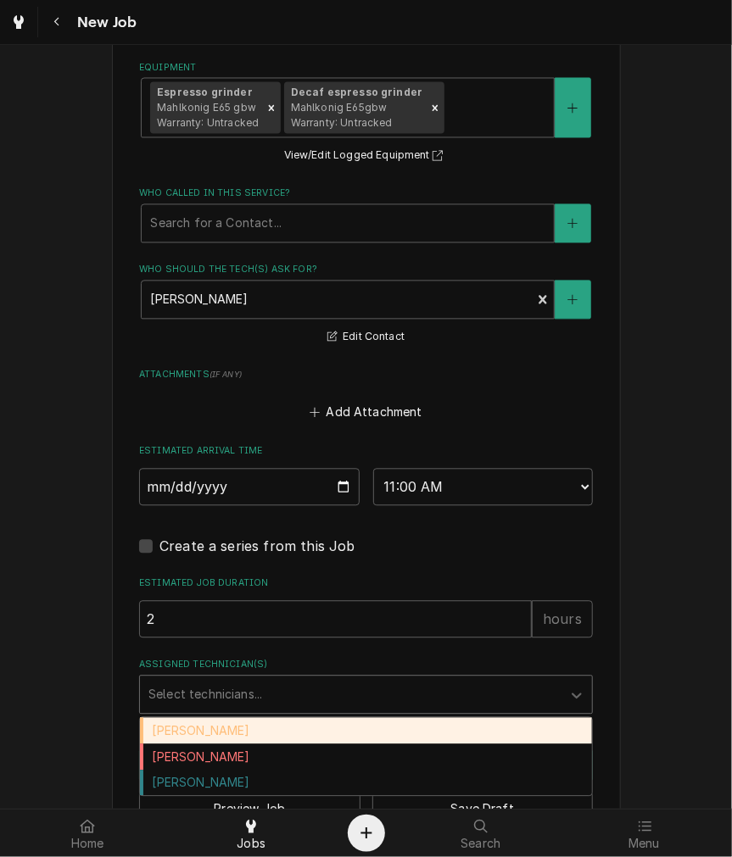
click at [259, 728] on div "Damon Rinehart" at bounding box center [366, 731] width 452 height 26
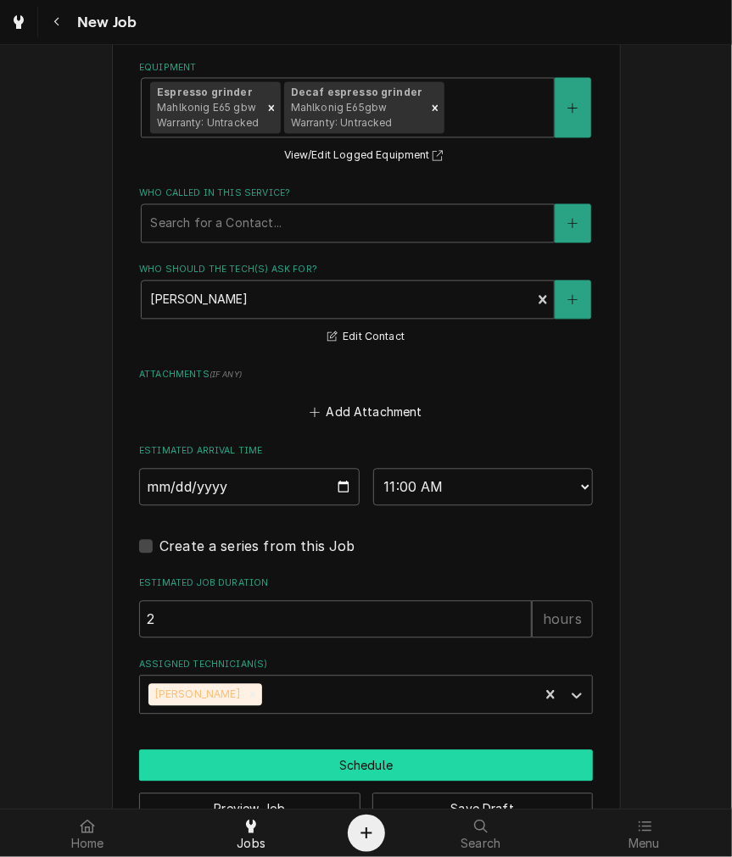
click at [311, 751] on button "Schedule" at bounding box center [366, 765] width 454 height 31
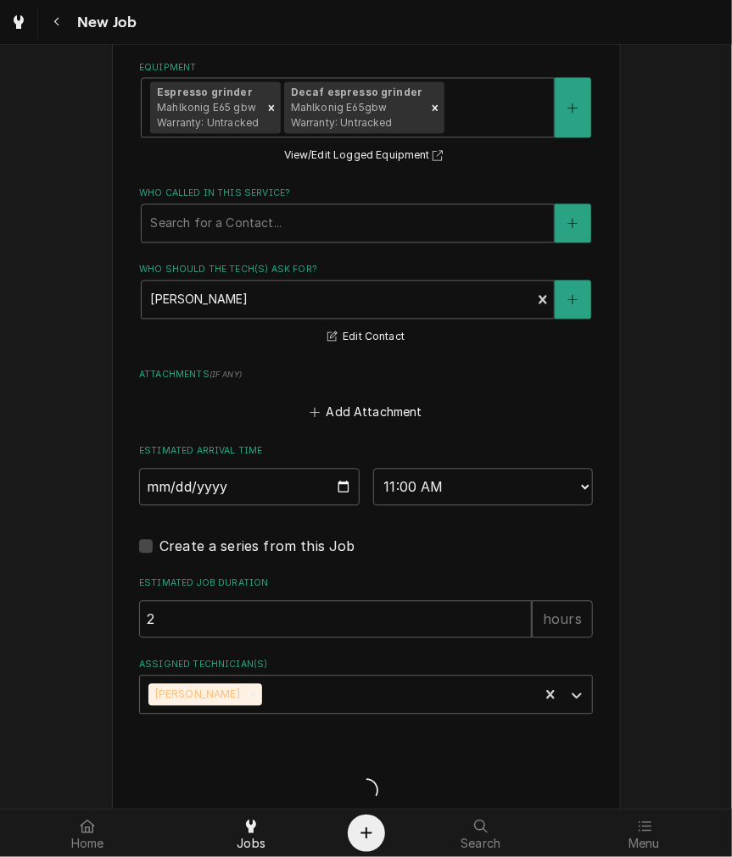
type textarea "x"
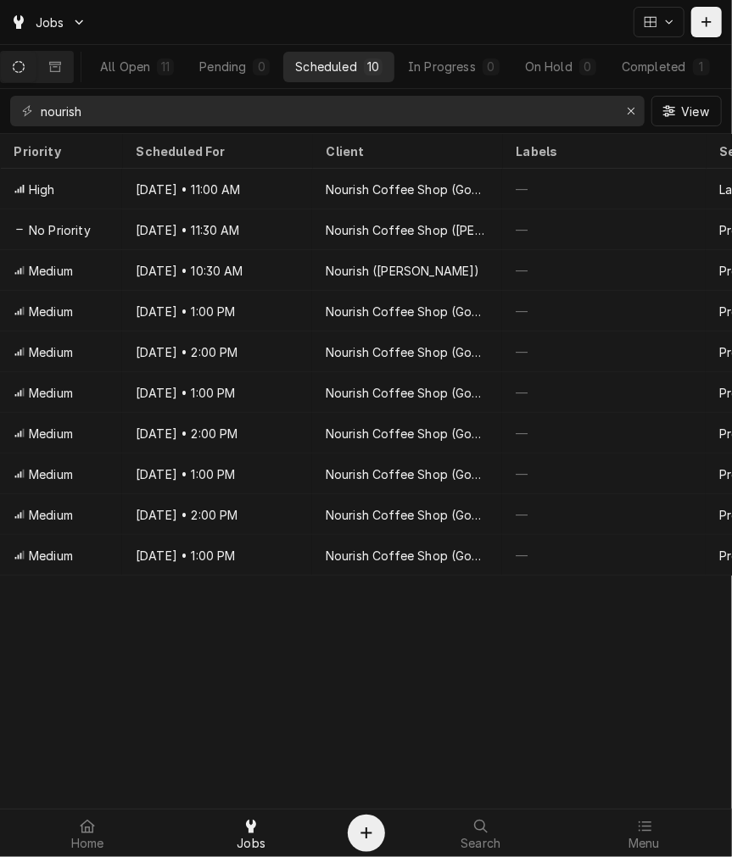
click at [533, 719] on div "Priority Scheduled For Client Labels Service Techs Location Address Status ID L…" at bounding box center [366, 495] width 732 height 723
click at [709, 23] on icon "Dynamic Content Wrapper" at bounding box center [706, 22] width 10 height 12
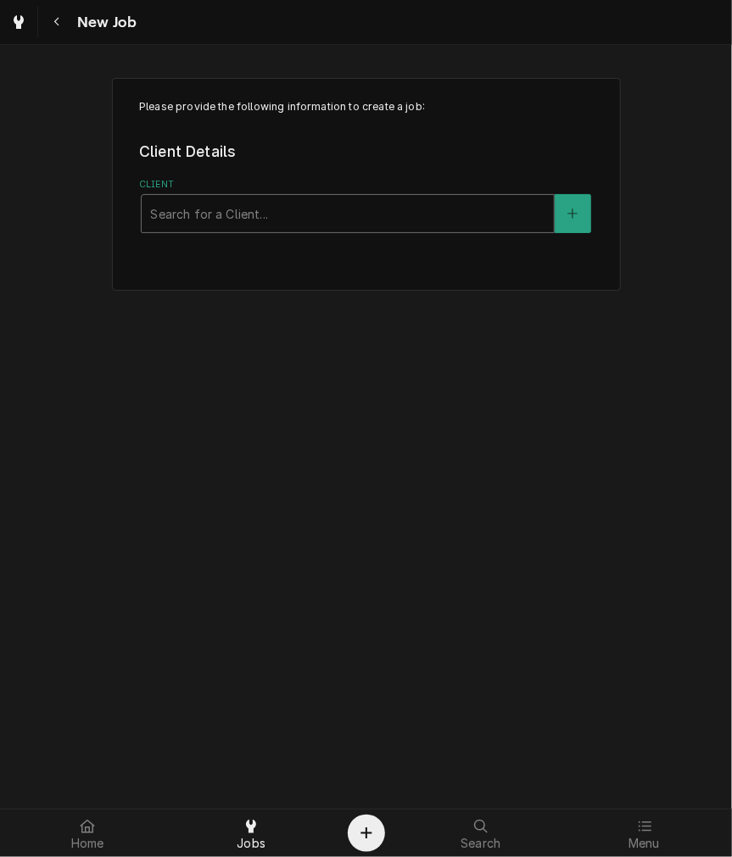
drag, startPoint x: 354, startPoint y: 183, endPoint x: 349, endPoint y: 208, distance: 25.1
click at [353, 189] on label "Client" at bounding box center [366, 185] width 454 height 14
click at [349, 208] on div "Client" at bounding box center [347, 213] width 395 height 31
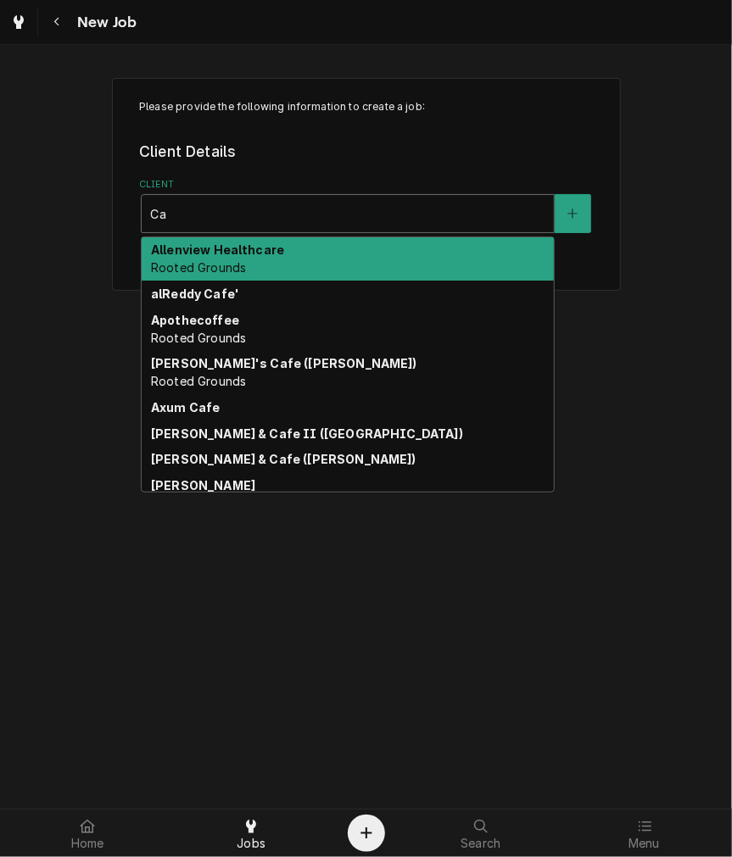
type input "C"
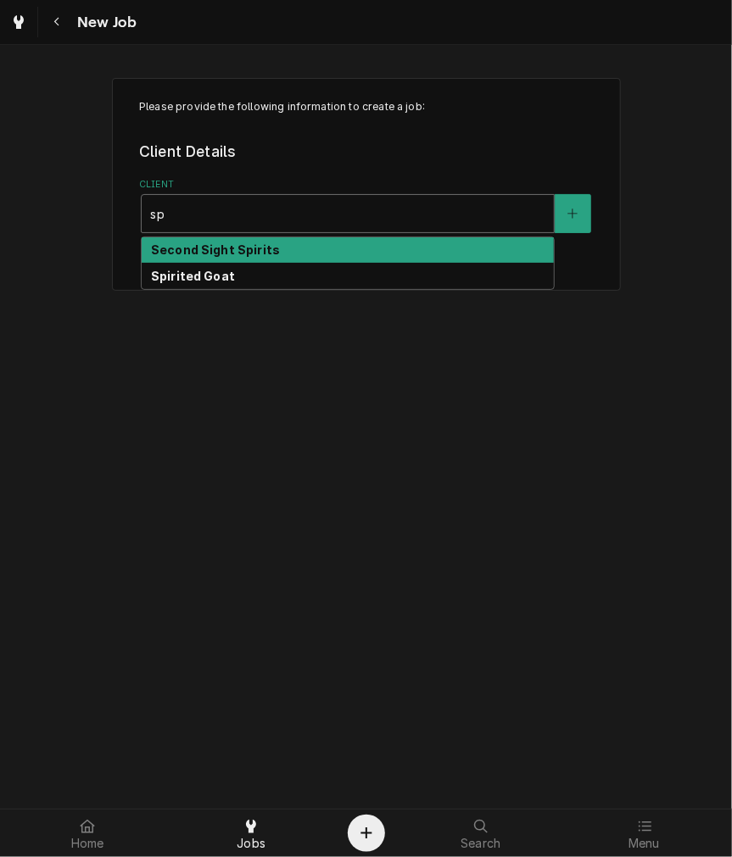
type input "s"
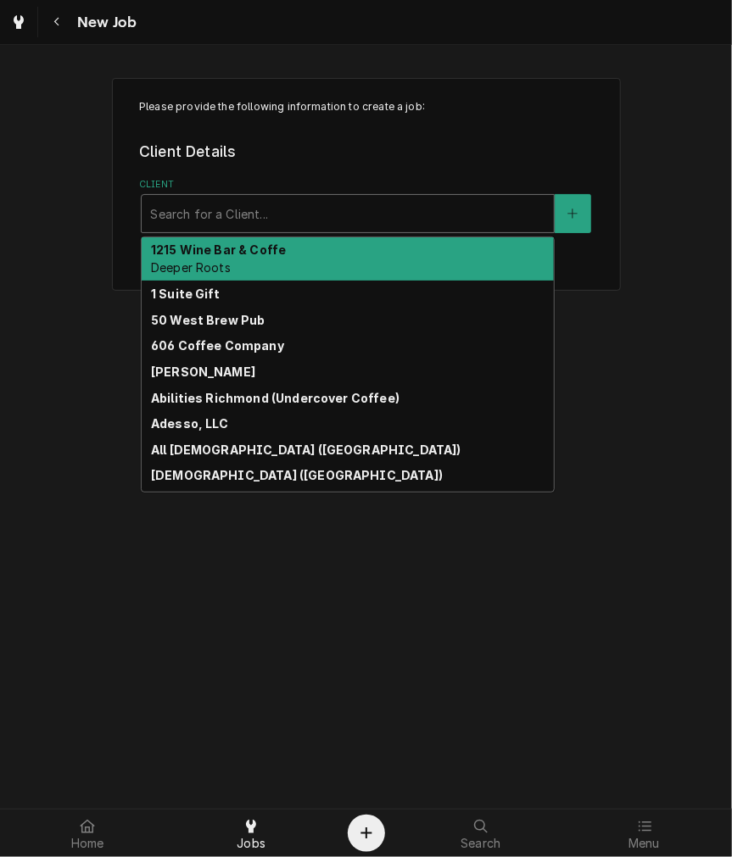
click at [204, 209] on div "Client" at bounding box center [347, 213] width 395 height 31
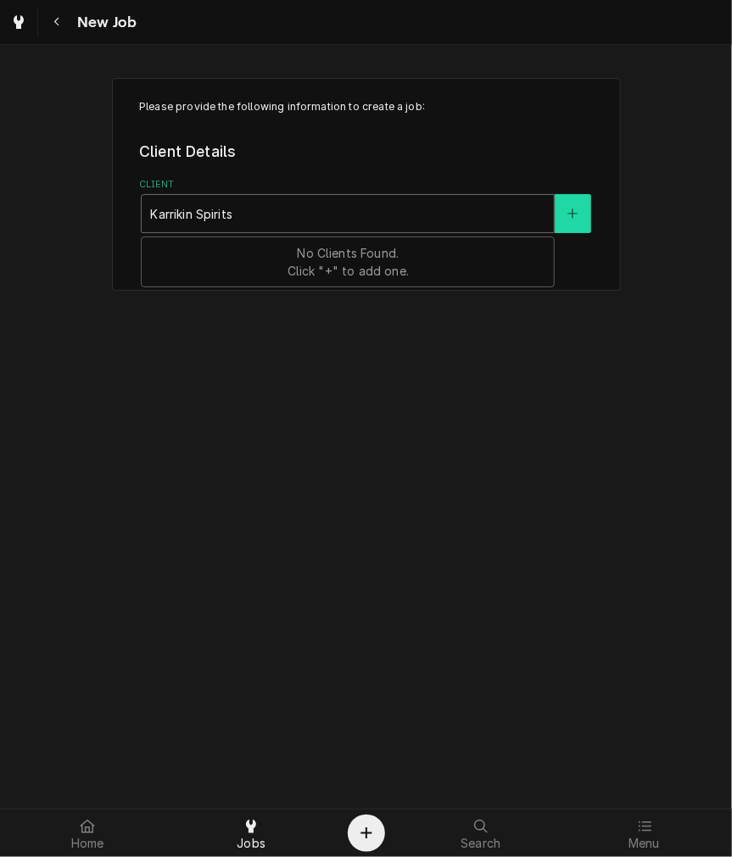
type input "Karrikin Spirits"
click at [577, 208] on icon "Create New Client" at bounding box center [572, 214] width 10 height 12
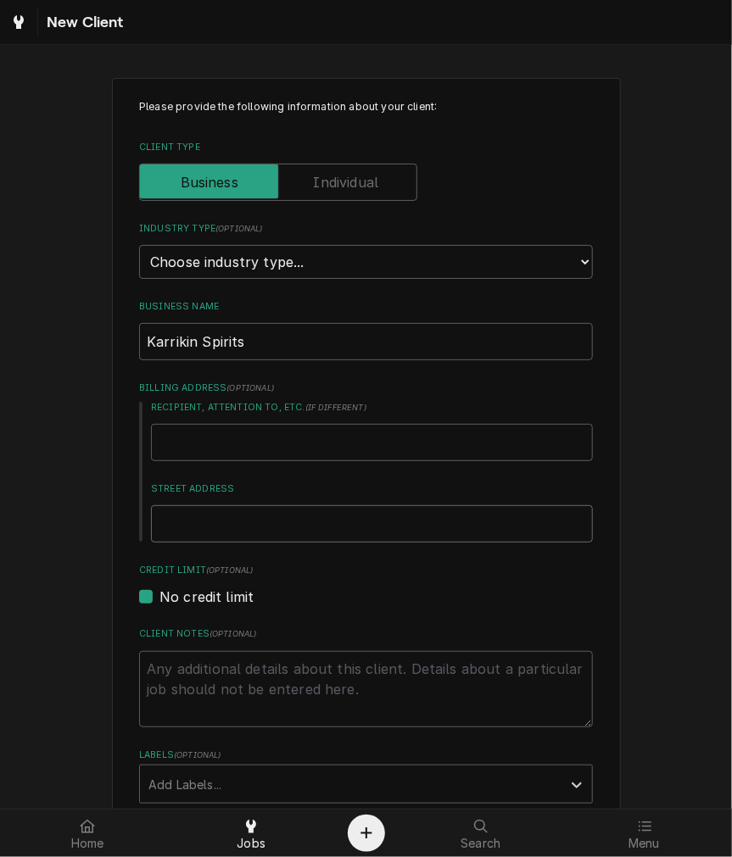
click at [215, 515] on input "Street Address" at bounding box center [372, 523] width 442 height 37
type textarea "x"
type input "3"
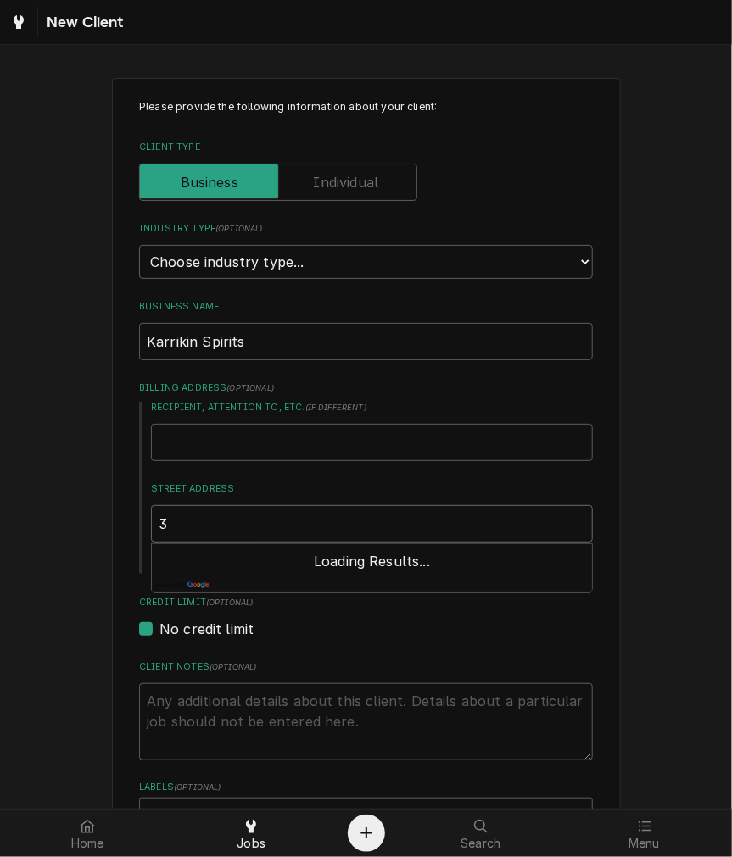
type textarea "x"
type input "37"
type textarea "x"
type input "371"
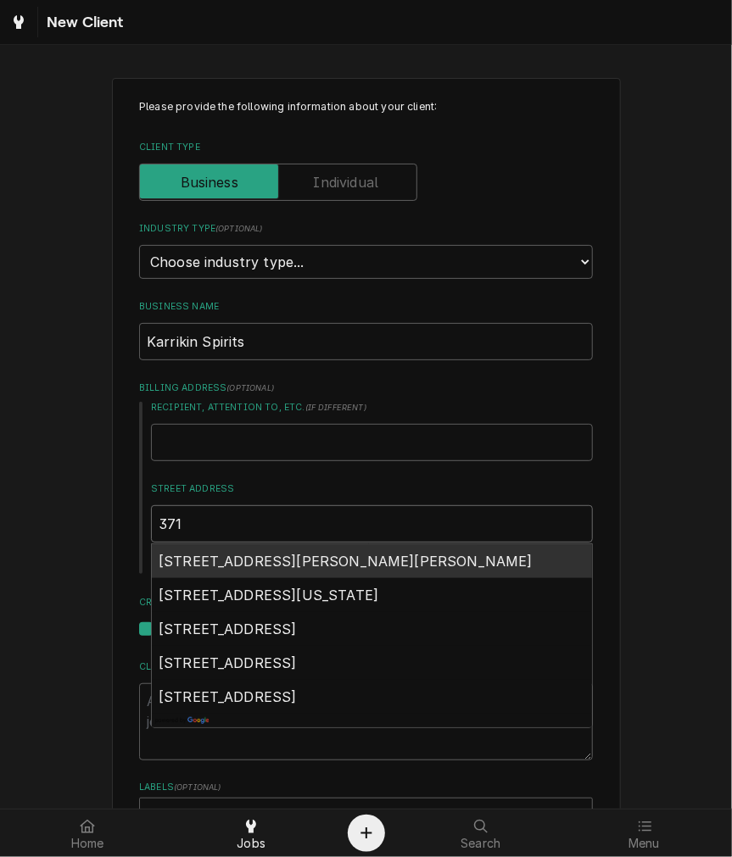
type textarea "x"
type input "3717"
type textarea "x"
type input "3717"
type textarea "x"
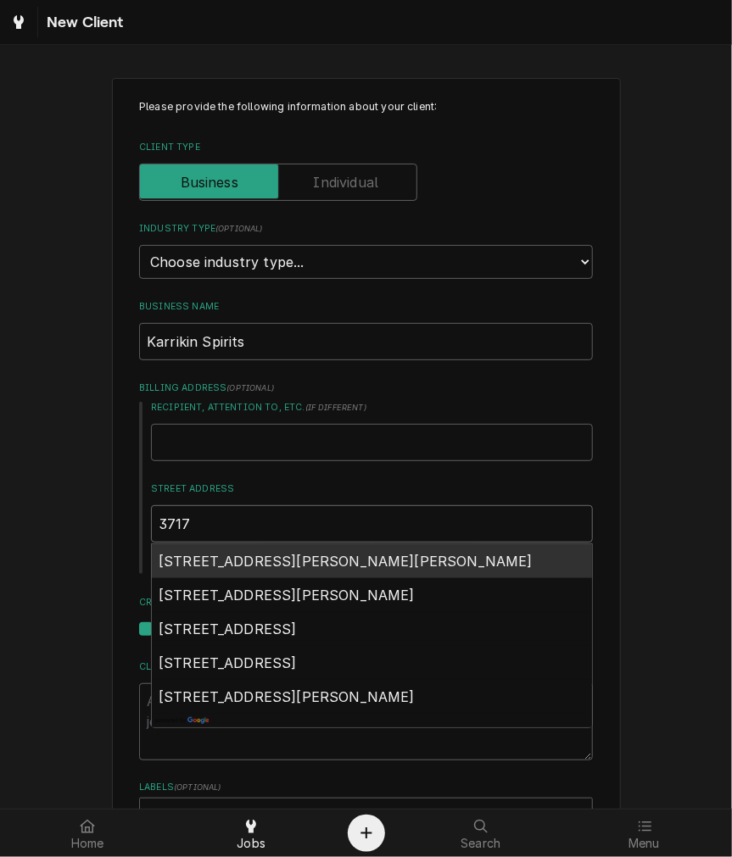
type input "3717 J"
type textarea "x"
type input "3717 Jo"
type textarea "x"
type input "3717 Jon"
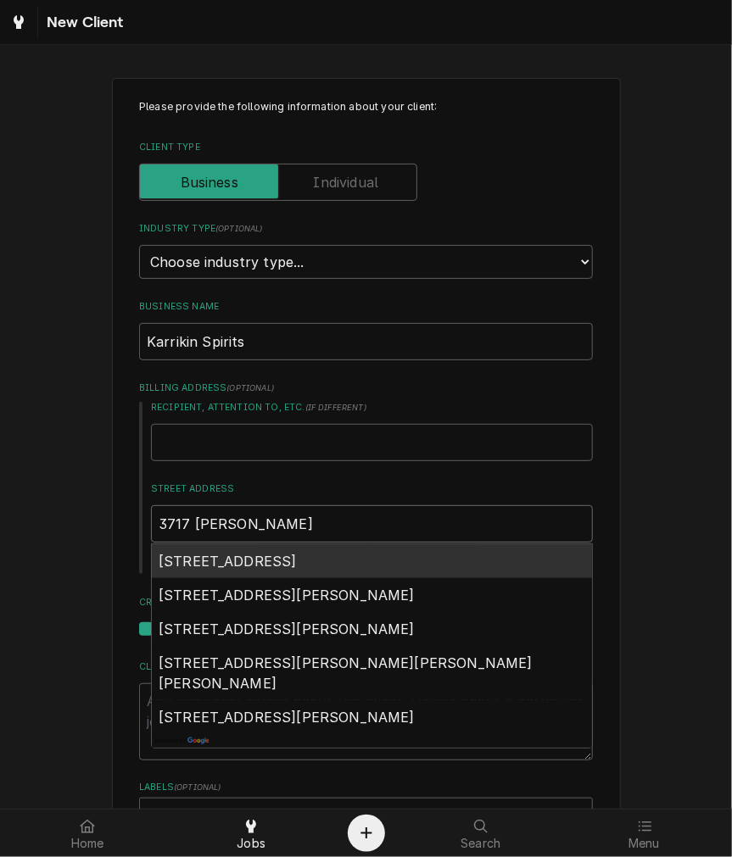
type textarea "x"
type input "3717 Jonl"
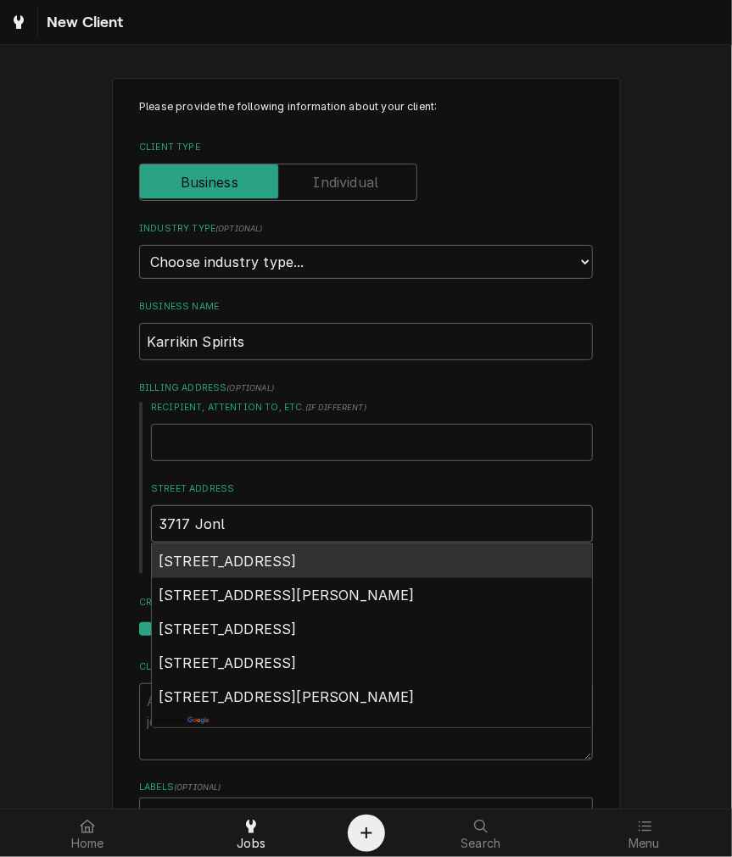
click at [220, 568] on div "3717 Jonlen Drive, Cincinnati, OH, USA" at bounding box center [372, 561] width 440 height 34
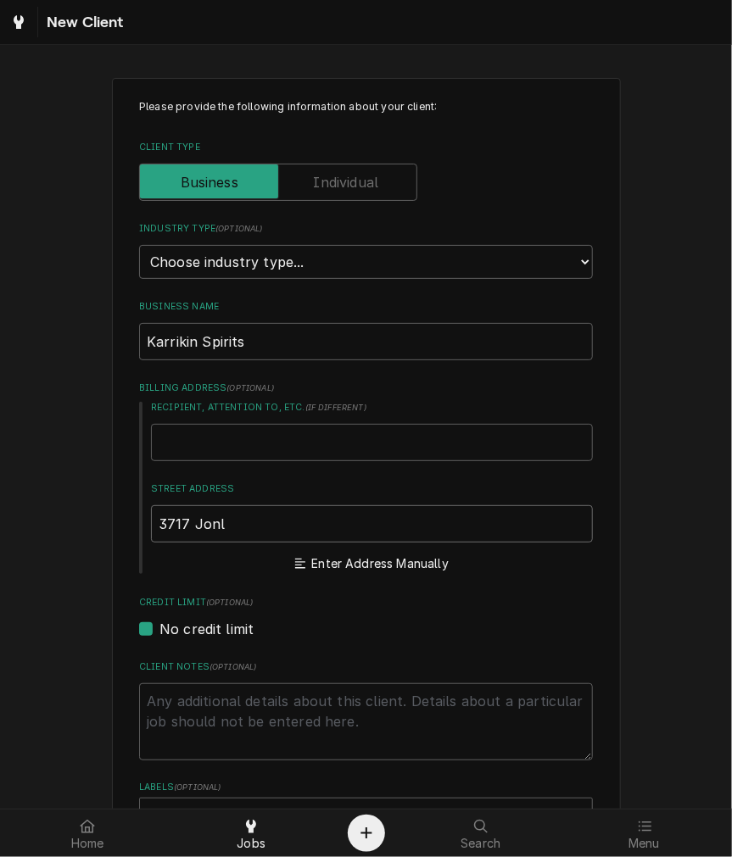
type textarea "x"
type input "3717 Jonlen Dr"
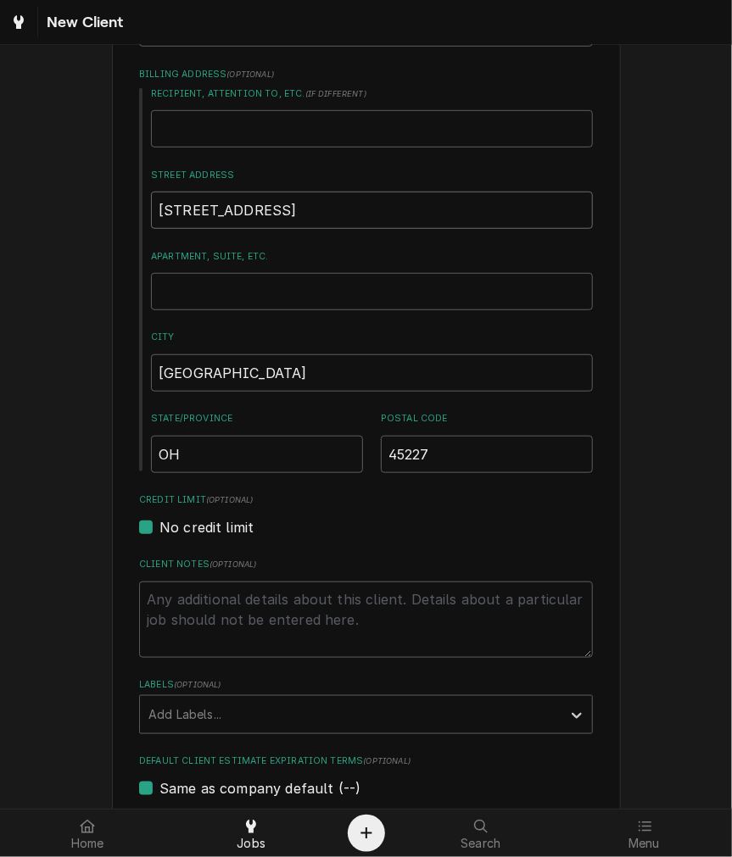
type textarea "x"
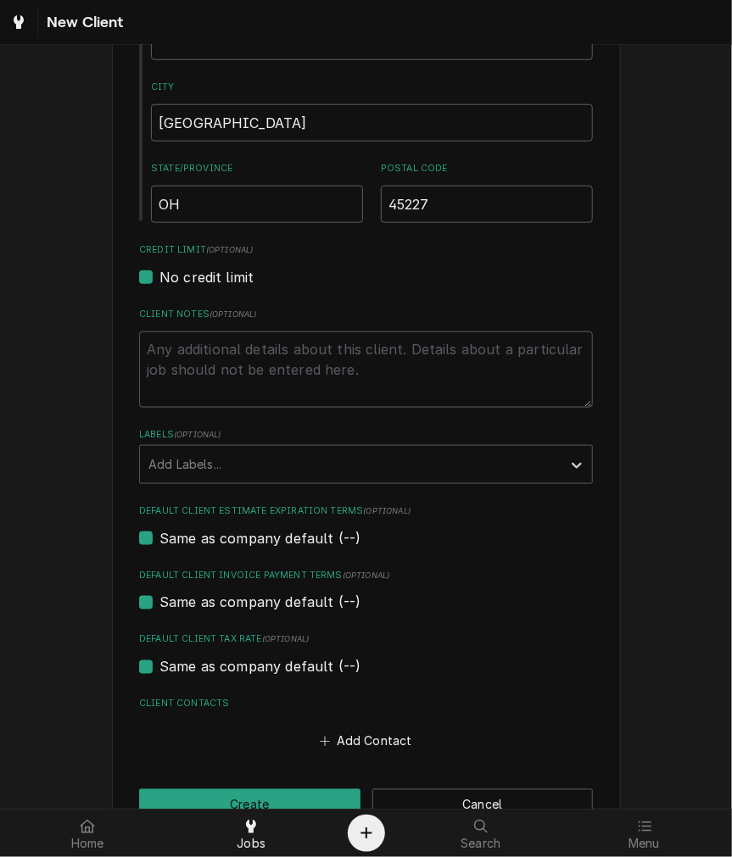
scroll to position [609, 0]
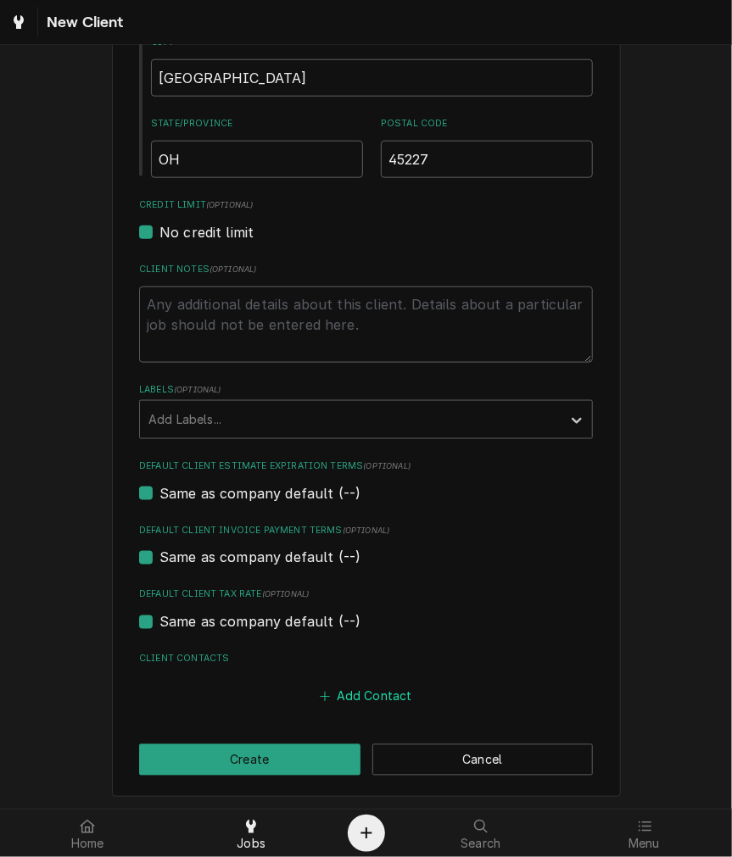
type input "3717 Jonlen Dr"
click at [345, 691] on button "Add Contact" at bounding box center [366, 697] width 98 height 24
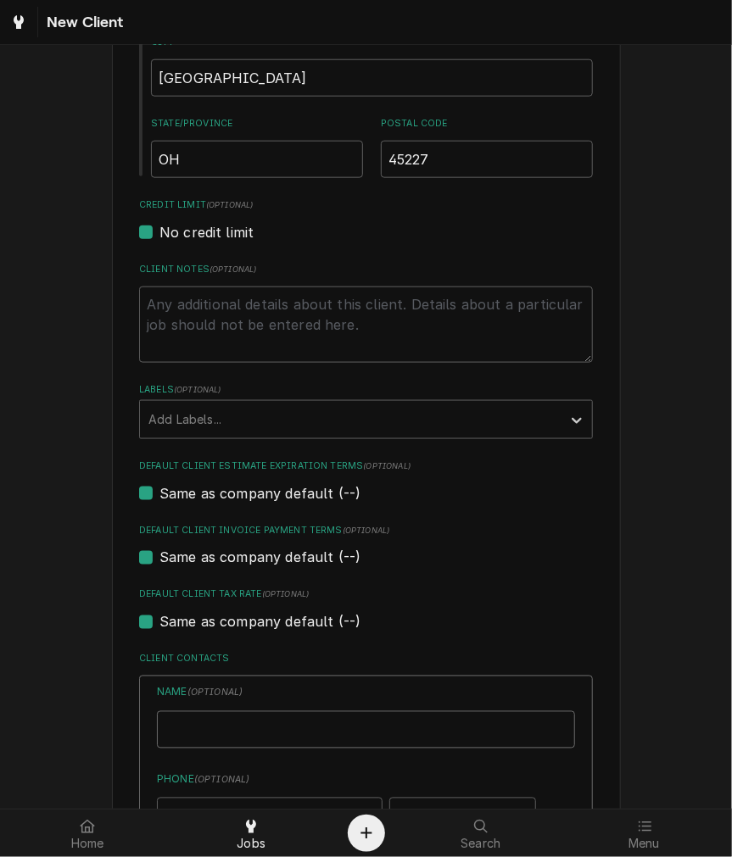
type textarea "x"
click at [242, 725] on input "Business Name" at bounding box center [366, 729] width 418 height 37
type input "Dan"
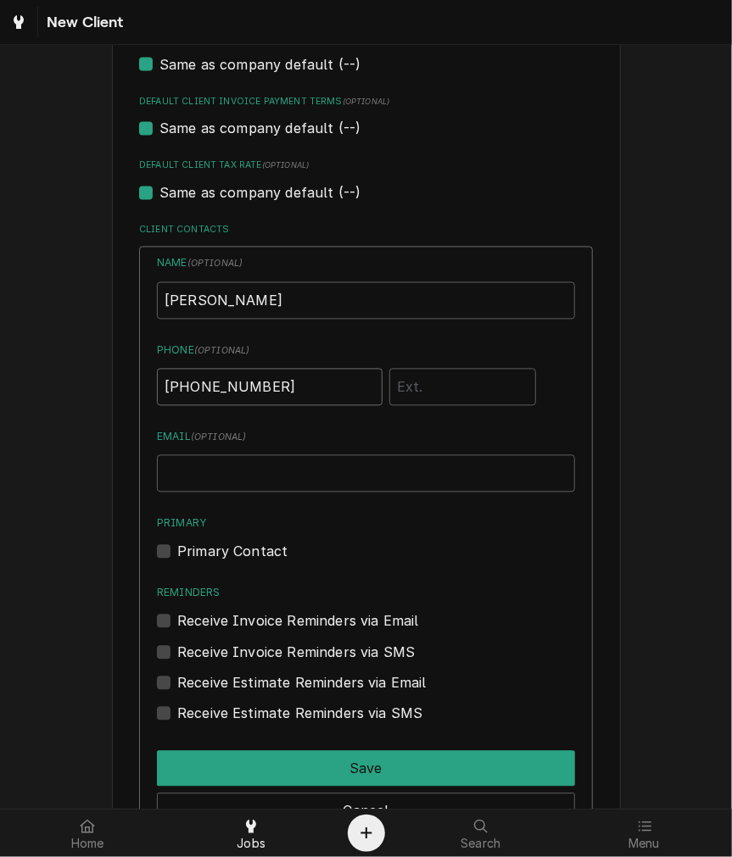
scroll to position [1103, 0]
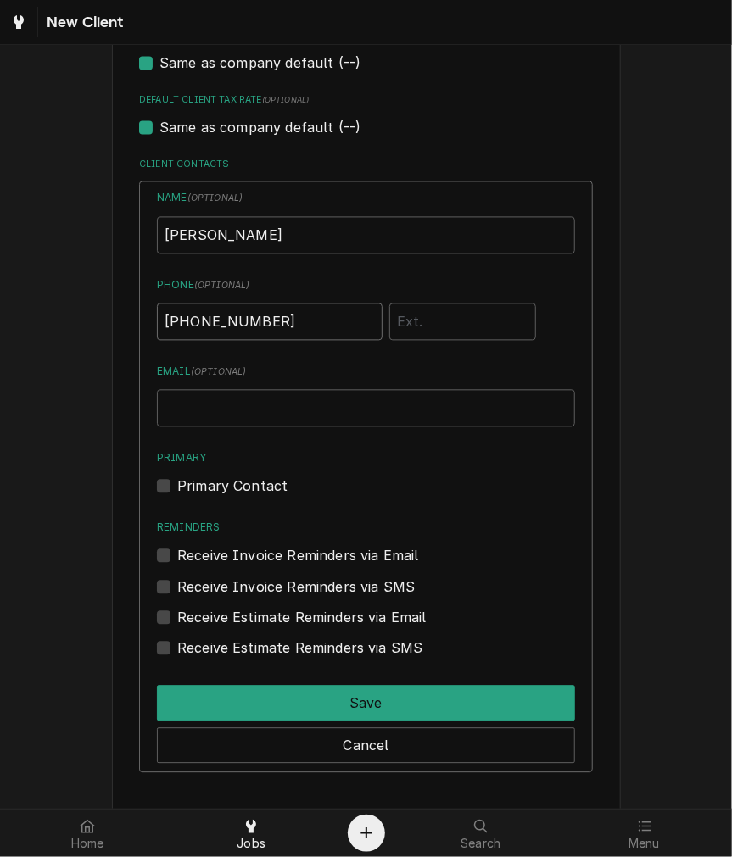
type input "(513) 678-1227"
click at [251, 479] on label "Primary Contact" at bounding box center [232, 487] width 110 height 20
click at [251, 479] on input "Primary" at bounding box center [386, 495] width 418 height 37
checkbox input "true"
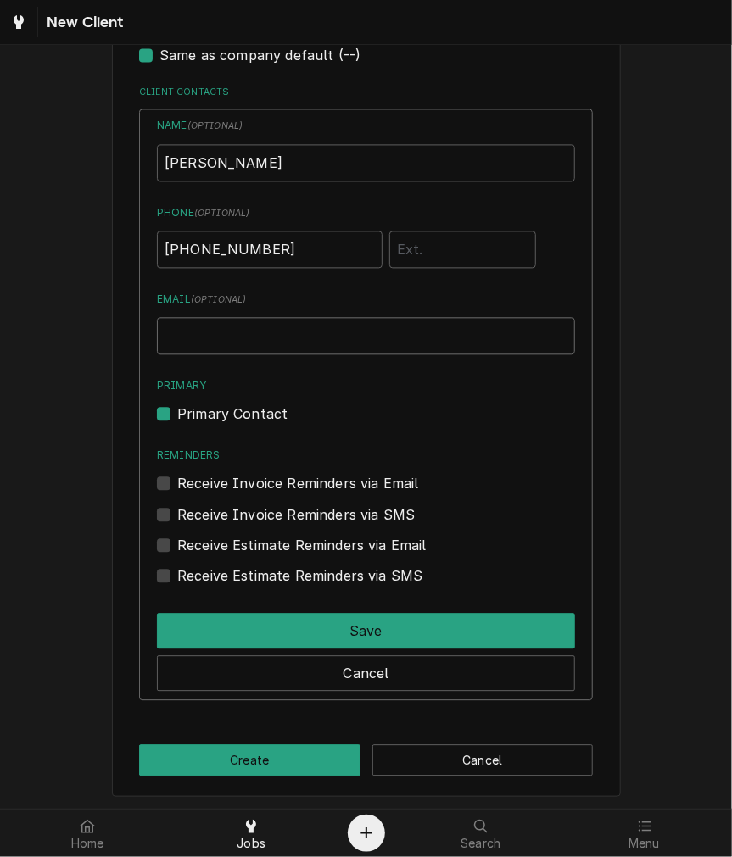
drag, startPoint x: 376, startPoint y: 318, endPoint x: 376, endPoint y: 351, distance: 33.1
click at [376, 318] on input "Email ( optional )" at bounding box center [366, 335] width 418 height 37
drag, startPoint x: 581, startPoint y: 382, endPoint x: 558, endPoint y: 382, distance: 22.9
click at [581, 382] on div "Name ( optional ) Dan Phone ( optional ) (513) 678-1227 Email ( optional ) Prim…" at bounding box center [366, 405] width 454 height 592
click at [499, 415] on div "Primary Contact" at bounding box center [366, 414] width 418 height 20
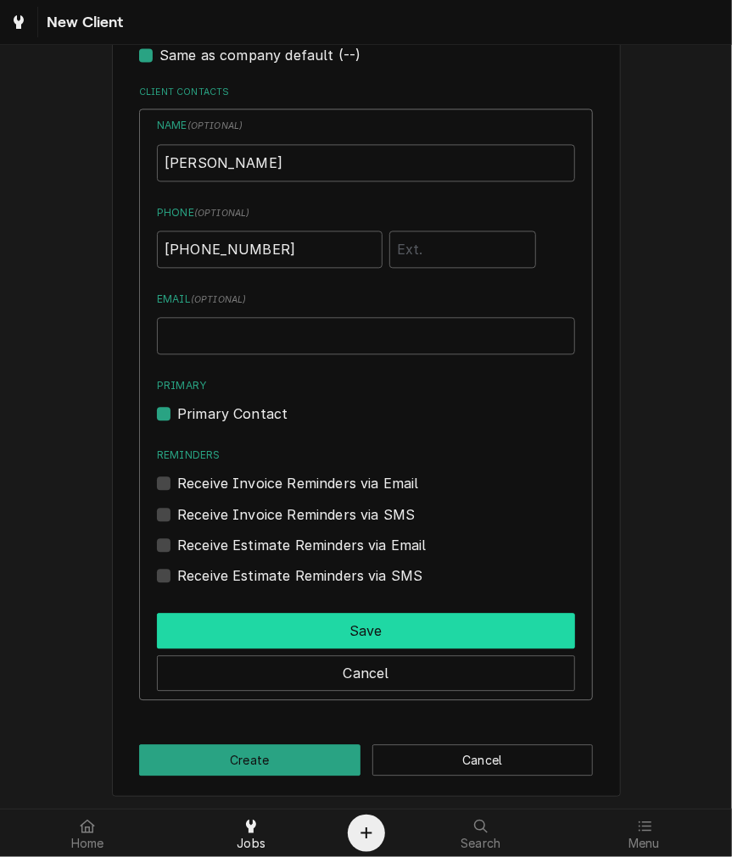
click at [420, 613] on button "Save" at bounding box center [366, 631] width 418 height 36
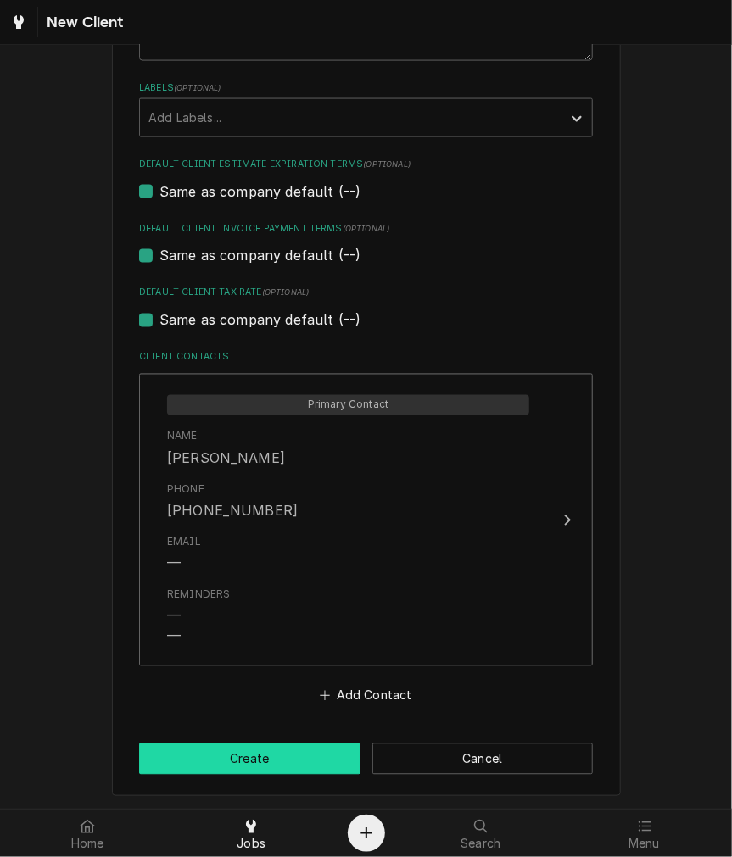
click at [260, 744] on button "Create" at bounding box center [249, 759] width 221 height 31
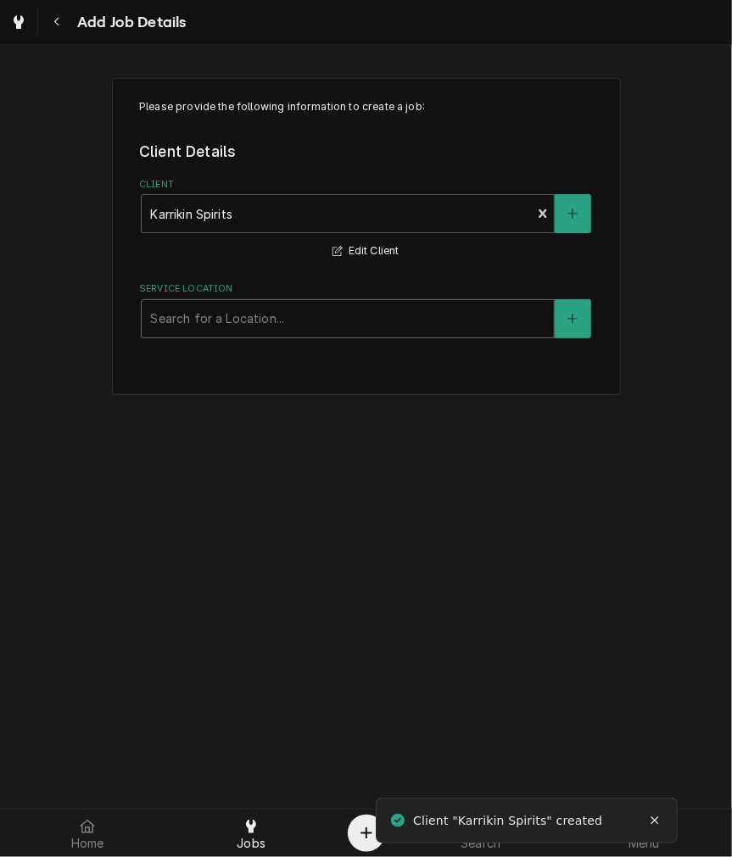
click at [449, 319] on div "Service Location" at bounding box center [347, 319] width 395 height 31
click at [583, 310] on button "Service Location" at bounding box center [573, 318] width 36 height 39
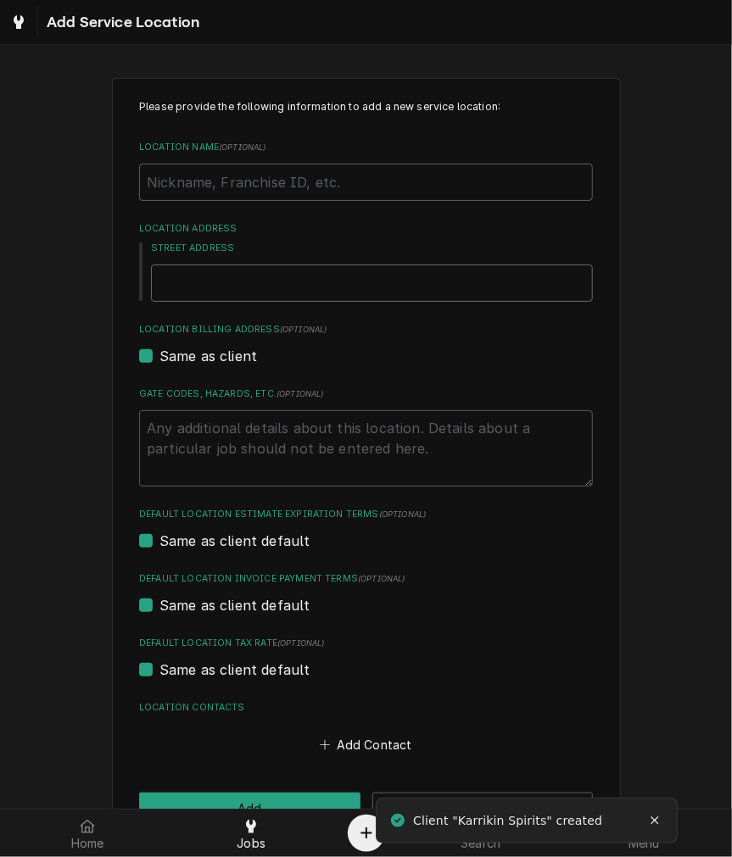
click at [247, 280] on input "Street Address" at bounding box center [372, 283] width 442 height 37
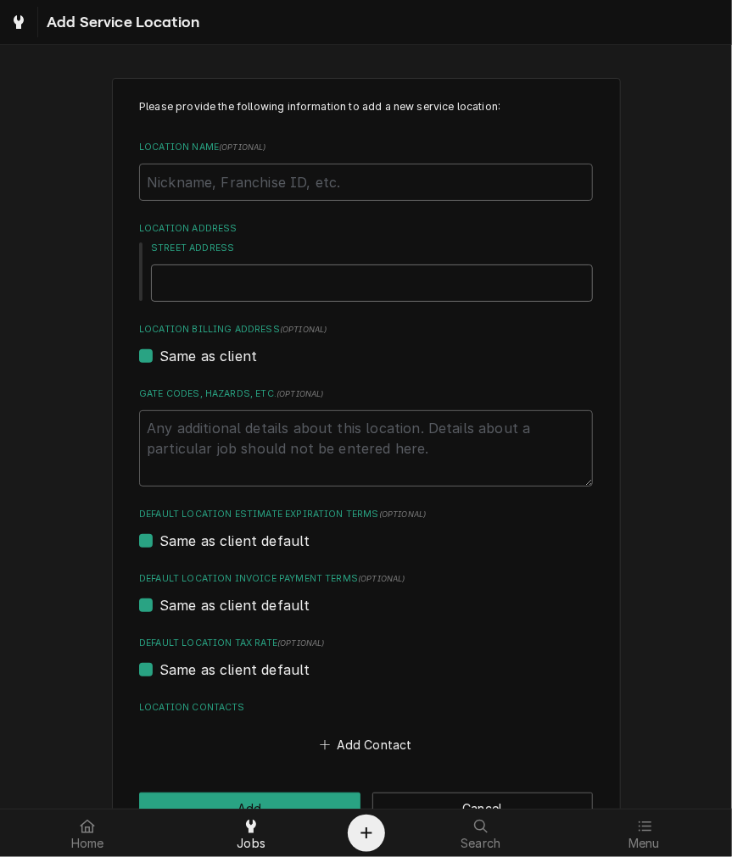
type textarea "x"
type input "3"
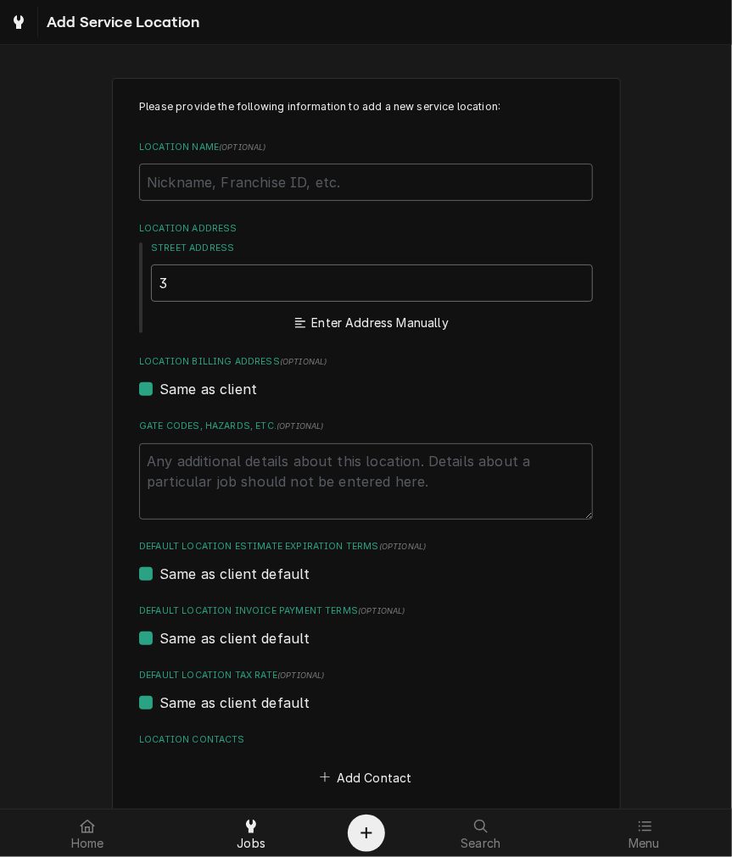
type textarea "x"
type input "37"
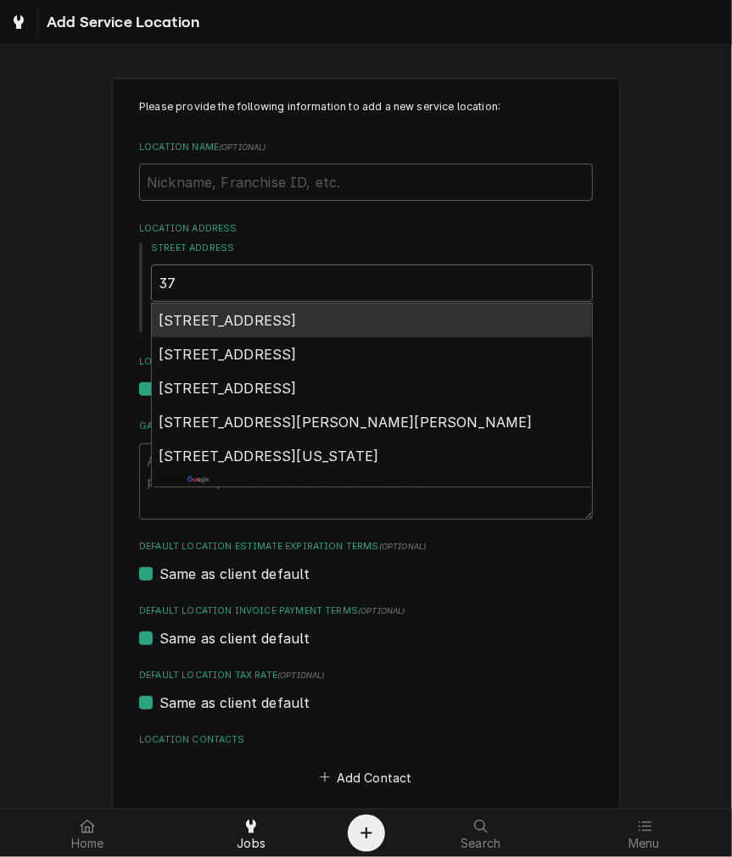
type textarea "x"
type input "371"
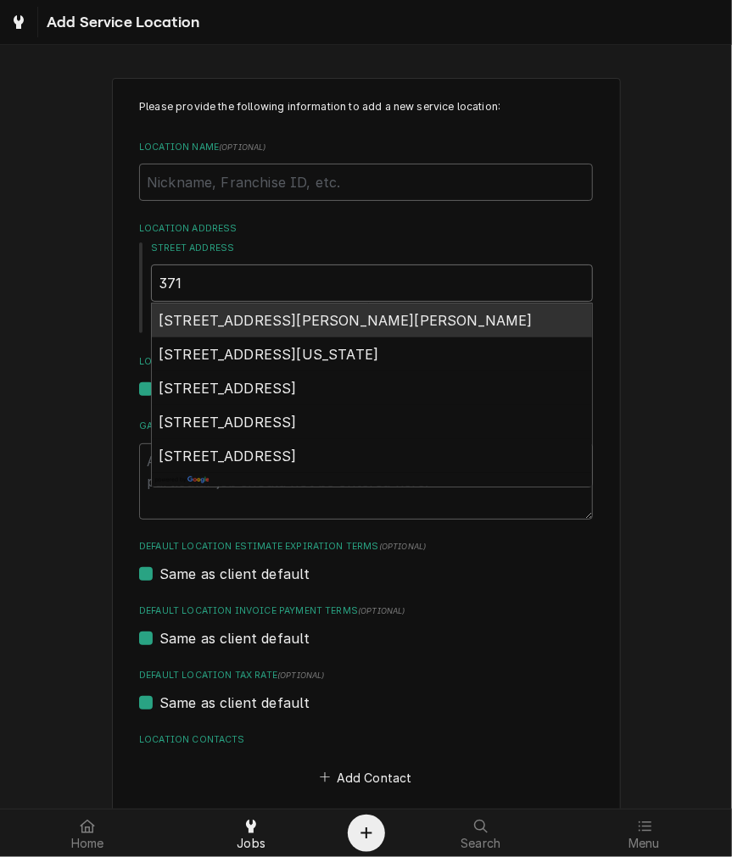
type textarea "x"
type input "3717"
type textarea "x"
type input "3717"
type textarea "x"
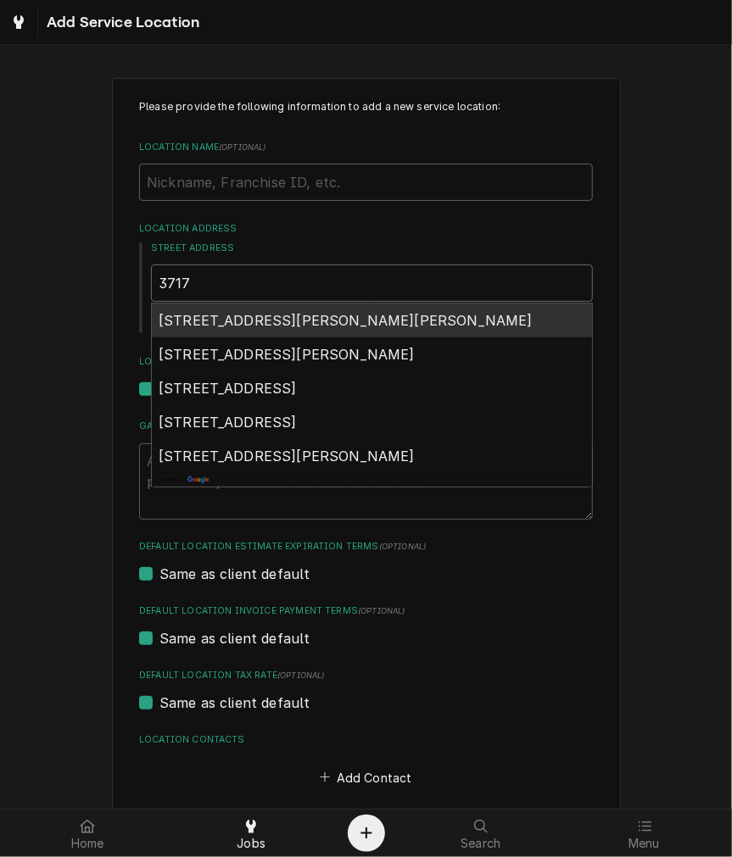
type input "3717 j"
type textarea "x"
type input "3717 jo"
type textarea "x"
type input "3717 jon"
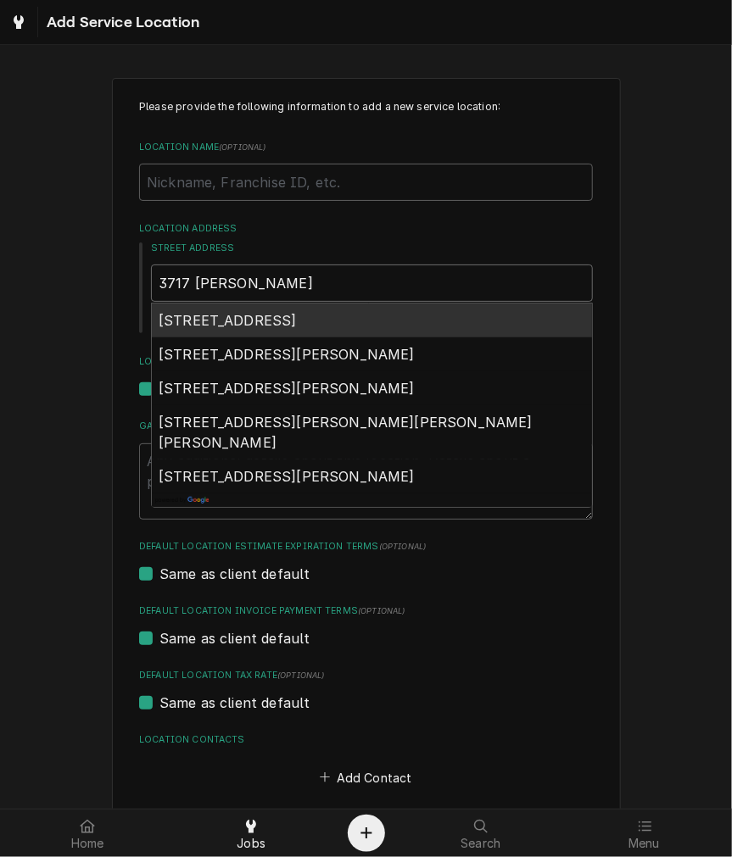
click at [287, 320] on span "3717 Jonlen Drive, Cincinnati, OH, USA" at bounding box center [228, 320] width 138 height 17
type textarea "x"
type input "3717 Jonlen Dr"
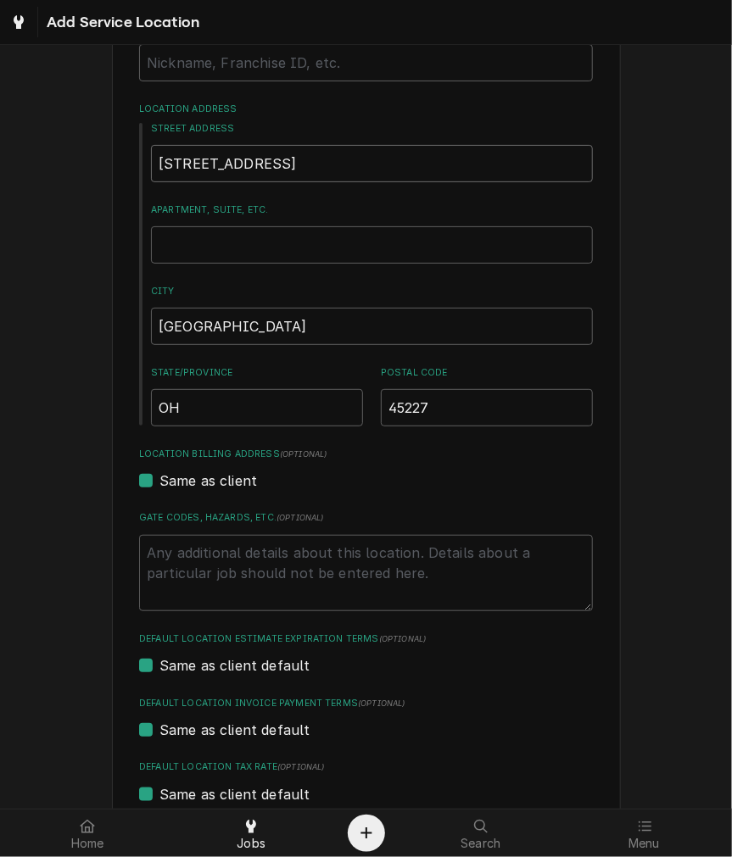
scroll to position [294, 0]
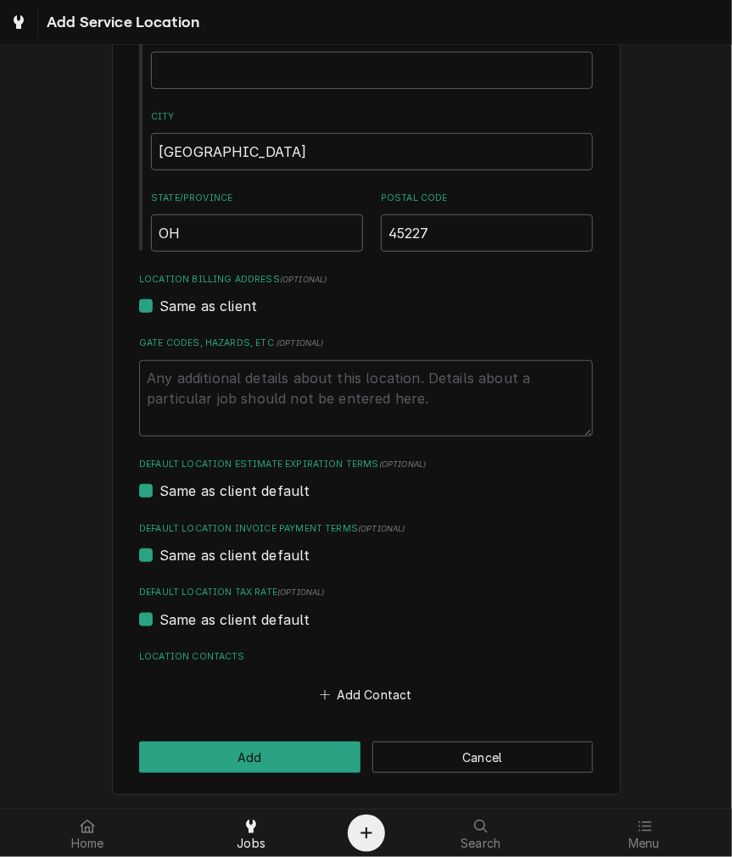
type textarea "x"
type input "3717 Jonlen Dr"
click at [227, 750] on button "Add" at bounding box center [249, 757] width 221 height 31
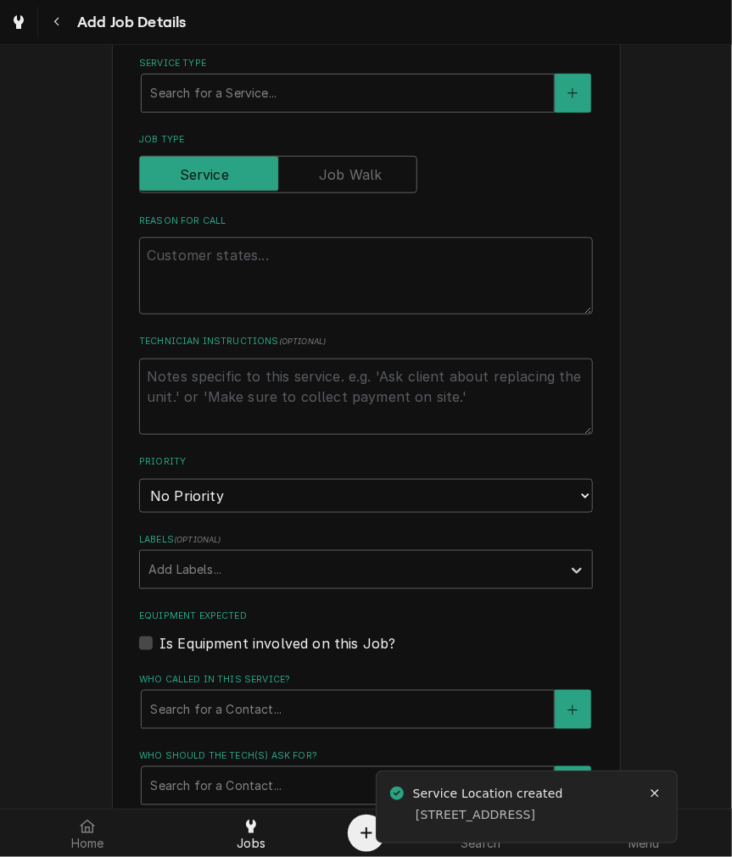
scroll to position [471, 0]
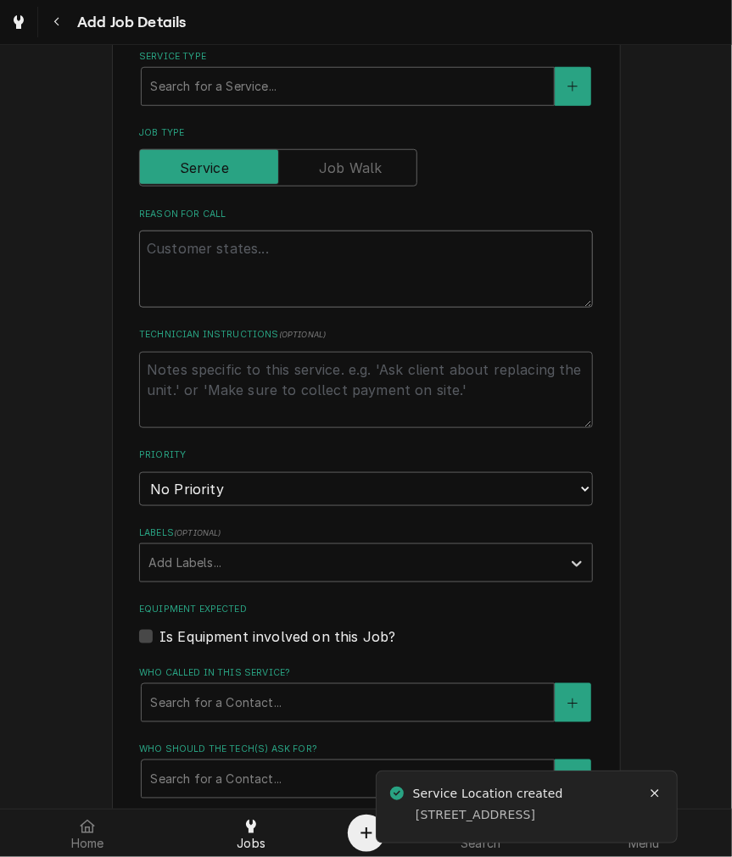
click at [285, 259] on textarea "Reason For Call" at bounding box center [366, 269] width 454 height 76
click at [187, 276] on textarea "Reason For Call" at bounding box center [366, 269] width 454 height 76
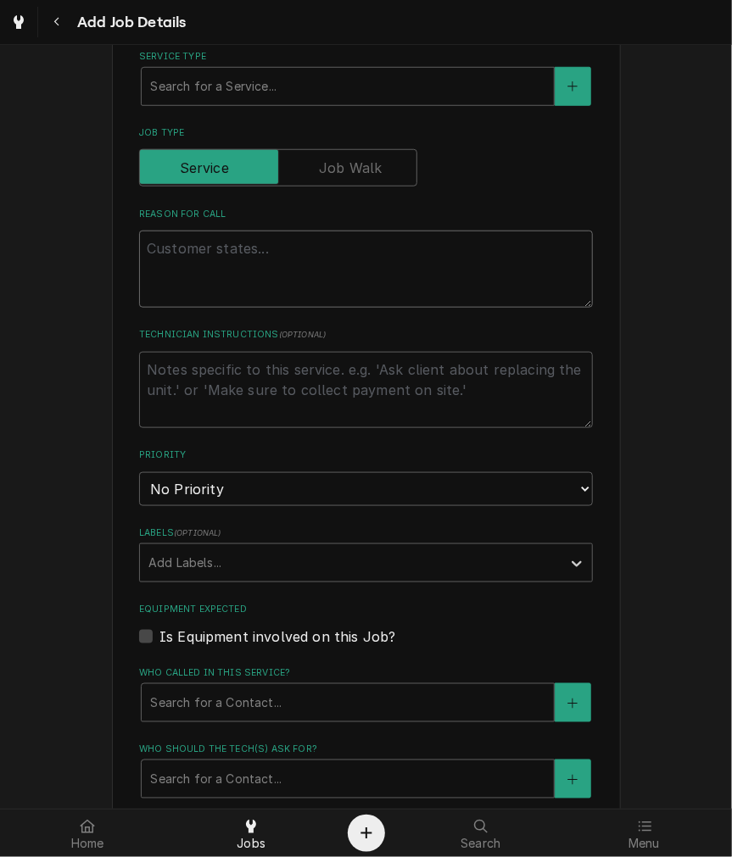
type textarea "x"
type textarea "o"
type textarea "x"
type textarea "ove"
type textarea "x"
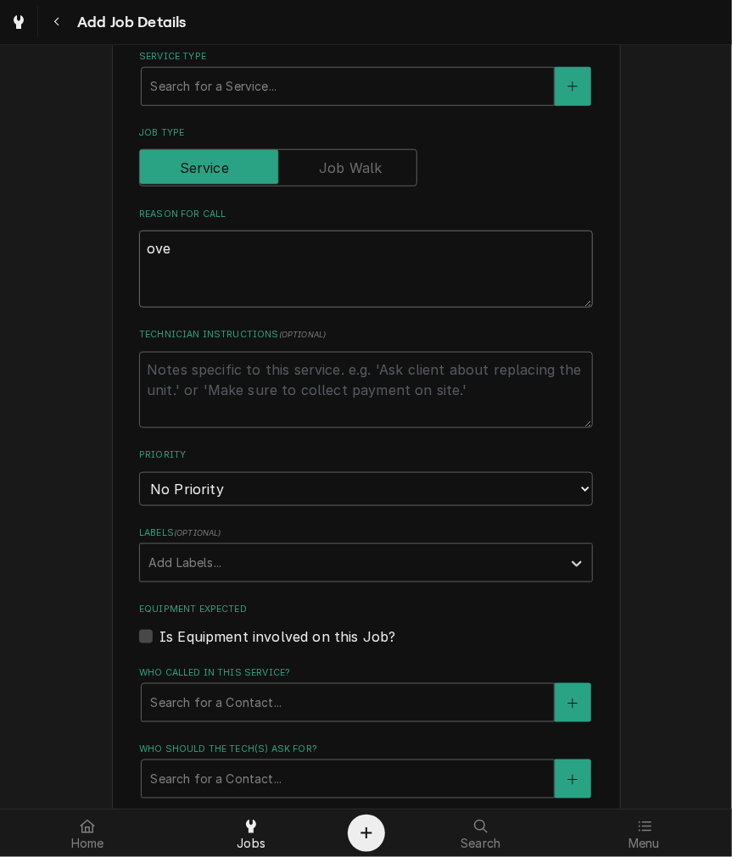
type textarea "over"
type textarea "x"
type textarea "ove"
type textarea "x"
type textarea "over"
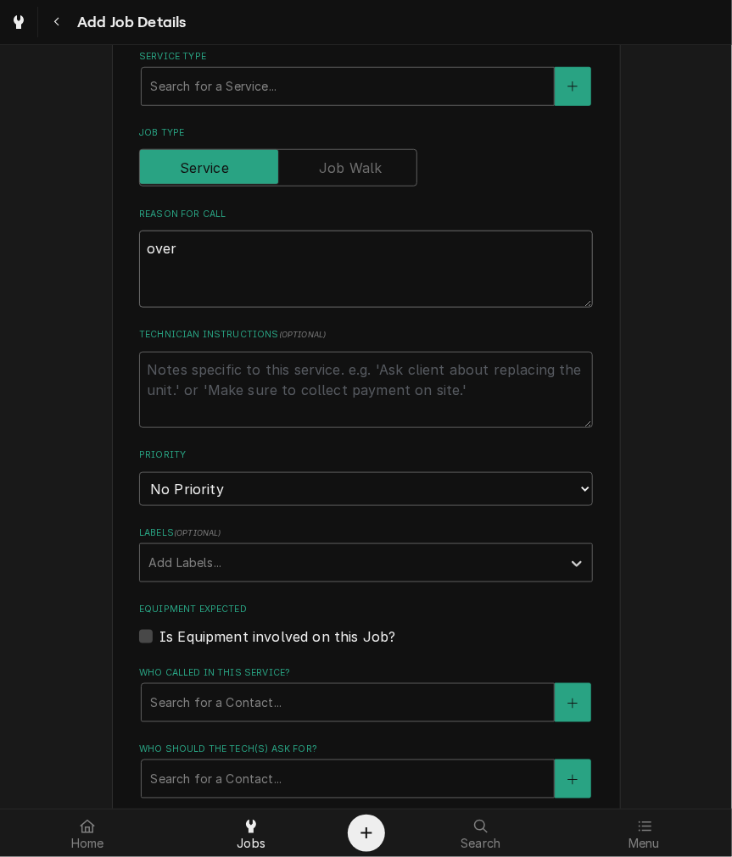
type textarea "x"
type textarea "over"
type textarea "x"
type textarea "over he"
type textarea "x"
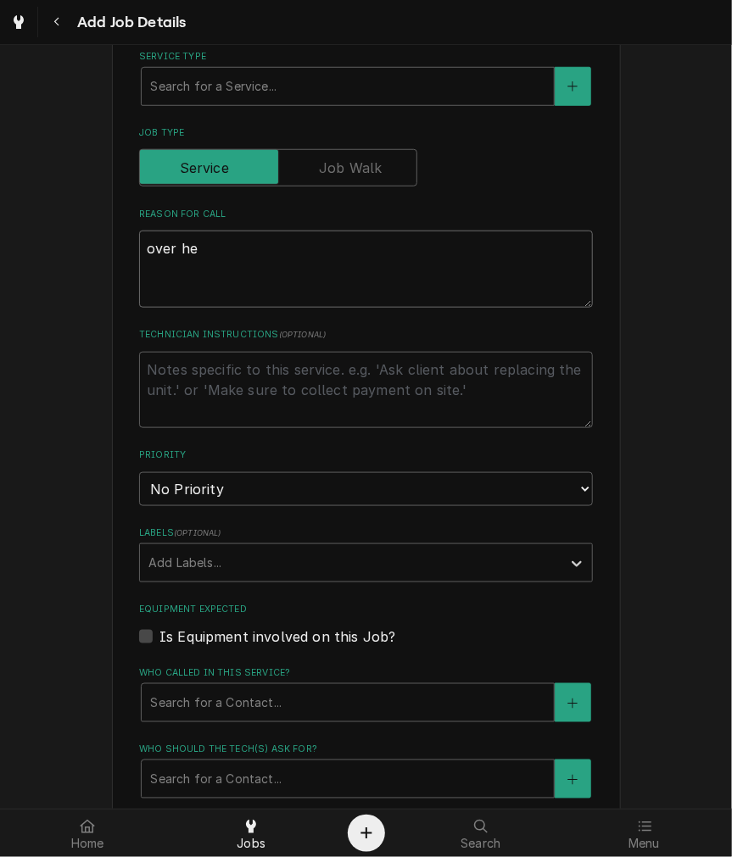
type textarea "over hea"
type textarea "x"
type textarea "over heat"
type textarea "x"
type textarea "over heati"
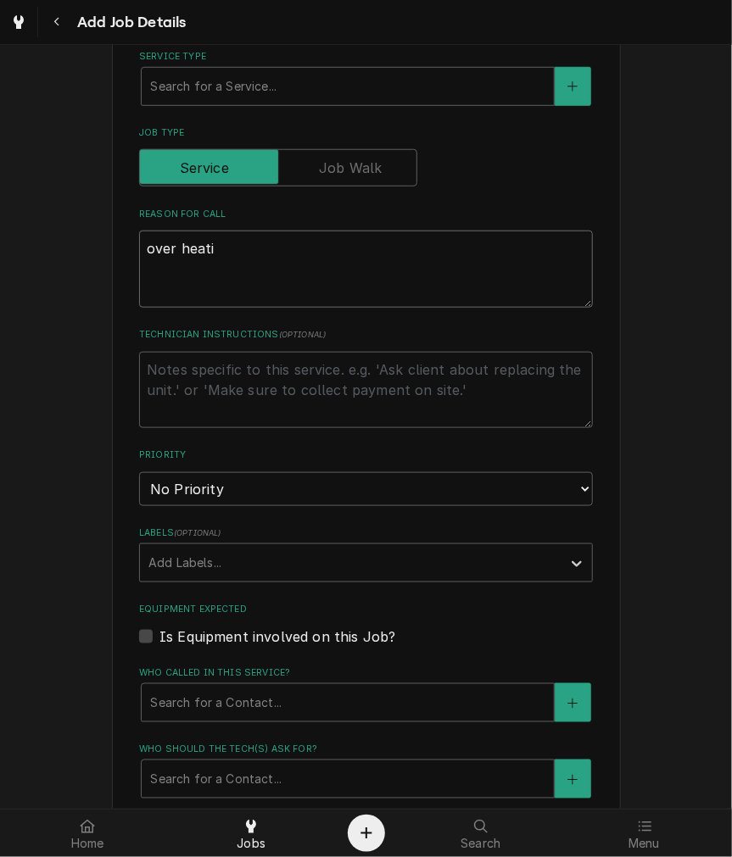
type textarea "x"
type textarea "over heatin"
type textarea "x"
type textarea "over heating"
type textarea "x"
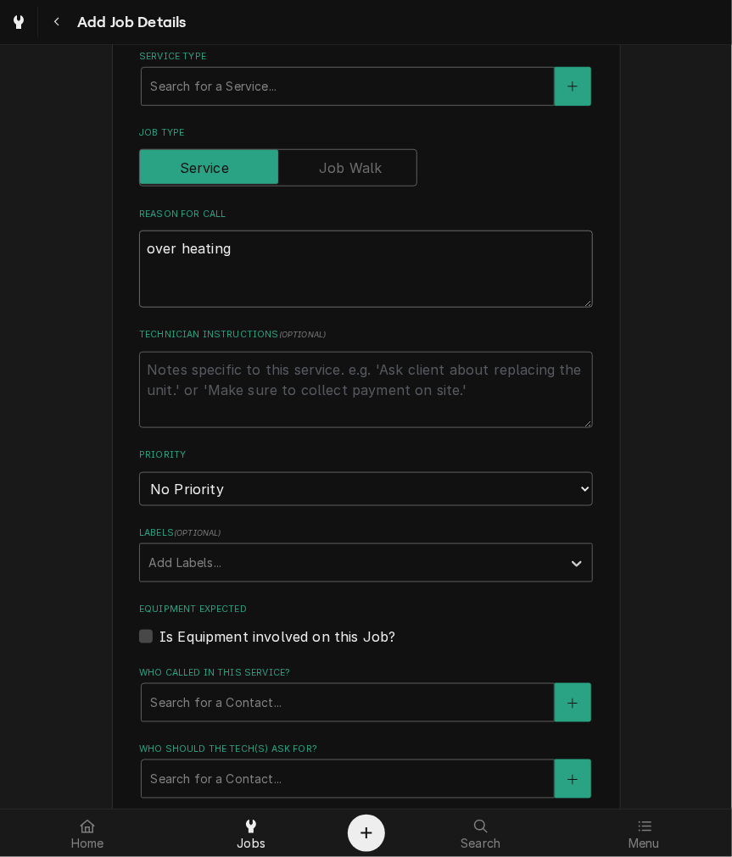
type textarea "mover heating"
type textarea "x"
type textarea "maover heating"
type textarea "x"
type textarea "macover heating"
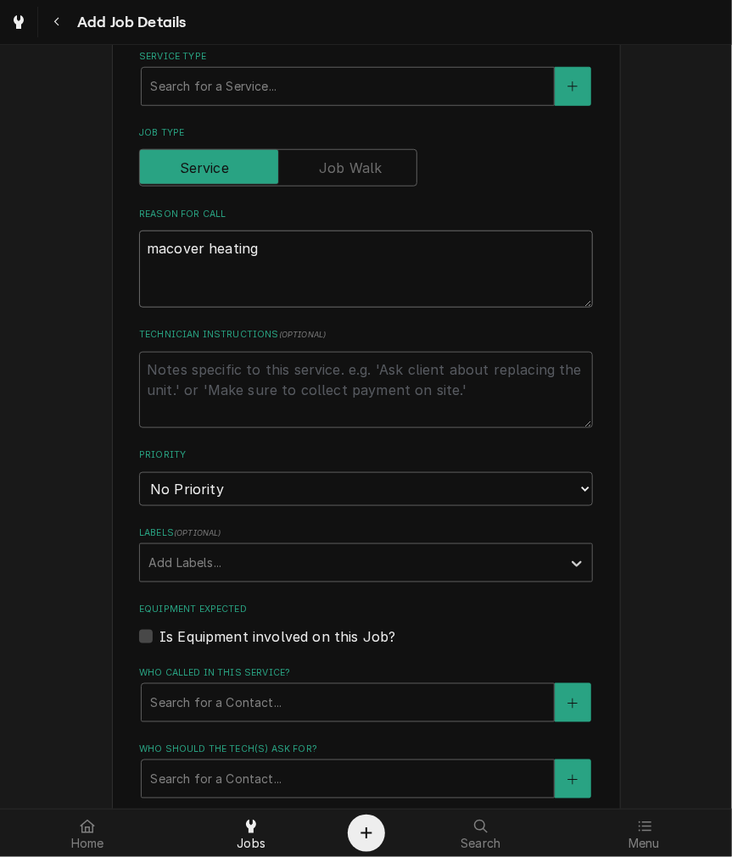
type textarea "x"
type textarea "machover heating"
type textarea "x"
type textarea "machiover heating"
type textarea "x"
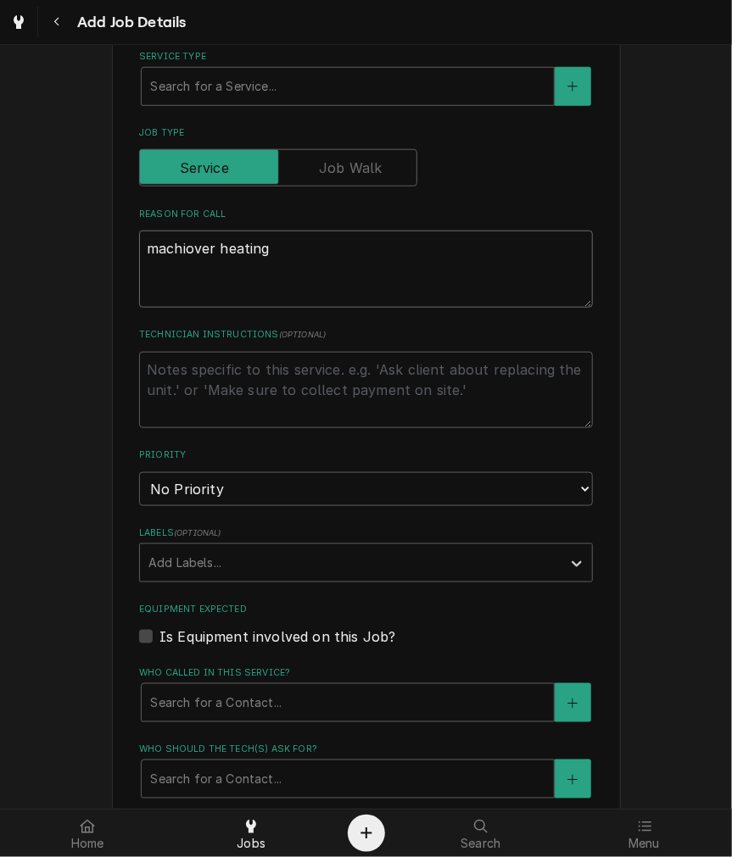
type textarea "machinover heating"
type textarea "x"
type textarea "machineover heating"
type textarea "x"
type textarea "machine over heating"
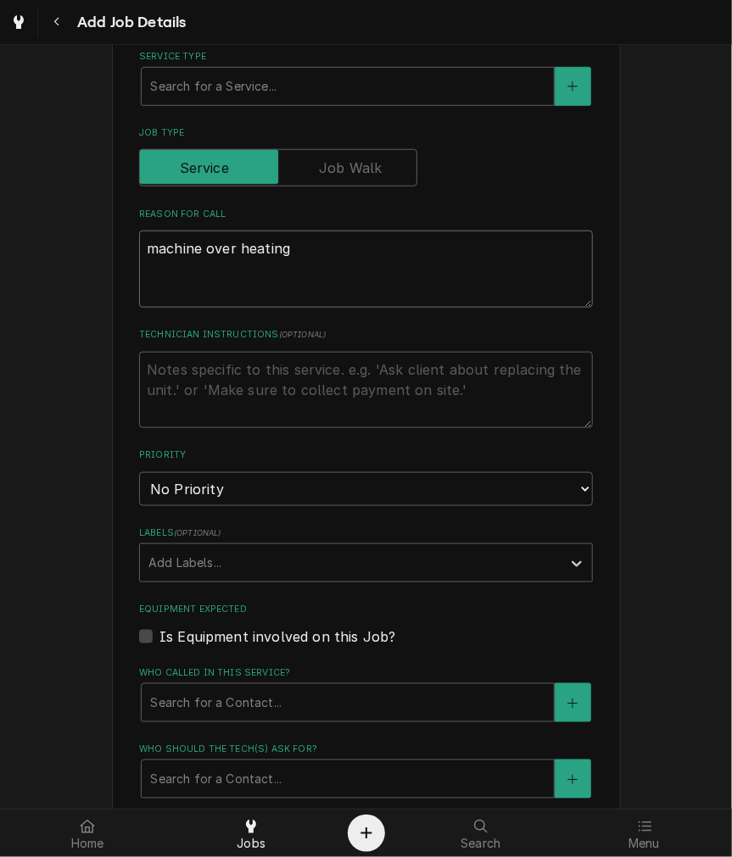
type textarea "x"
type textarea "machine iover heating"
type textarea "x"
type textarea "machine isover heating"
type textarea "x"
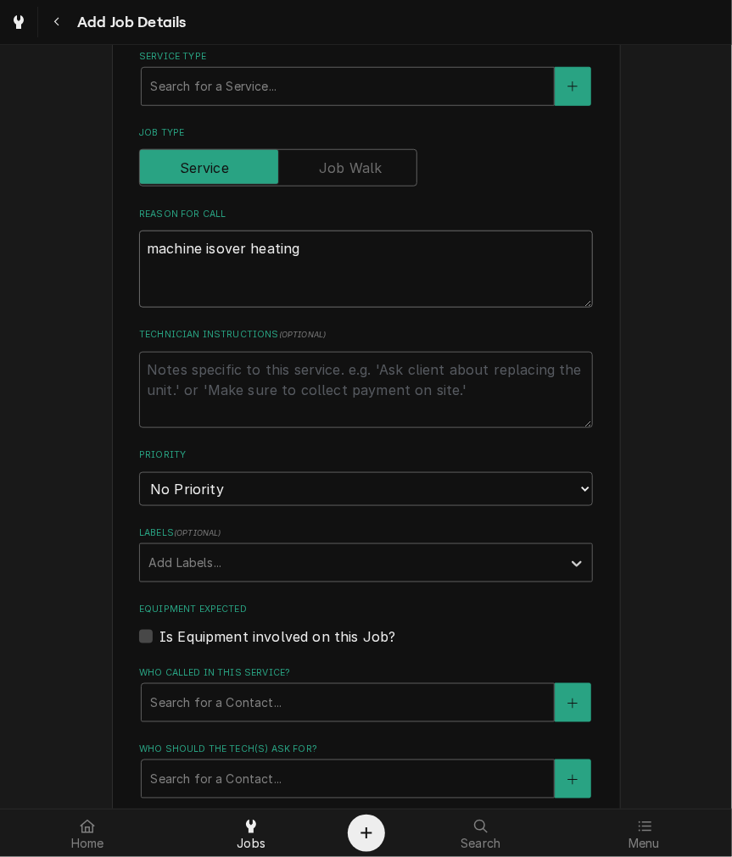
type textarea "machine is over heating"
type textarea "x"
type textarea "machine is over heating"
click at [185, 501] on select "No Priority Urgent High Medium Low" at bounding box center [366, 489] width 454 height 34
select select "2"
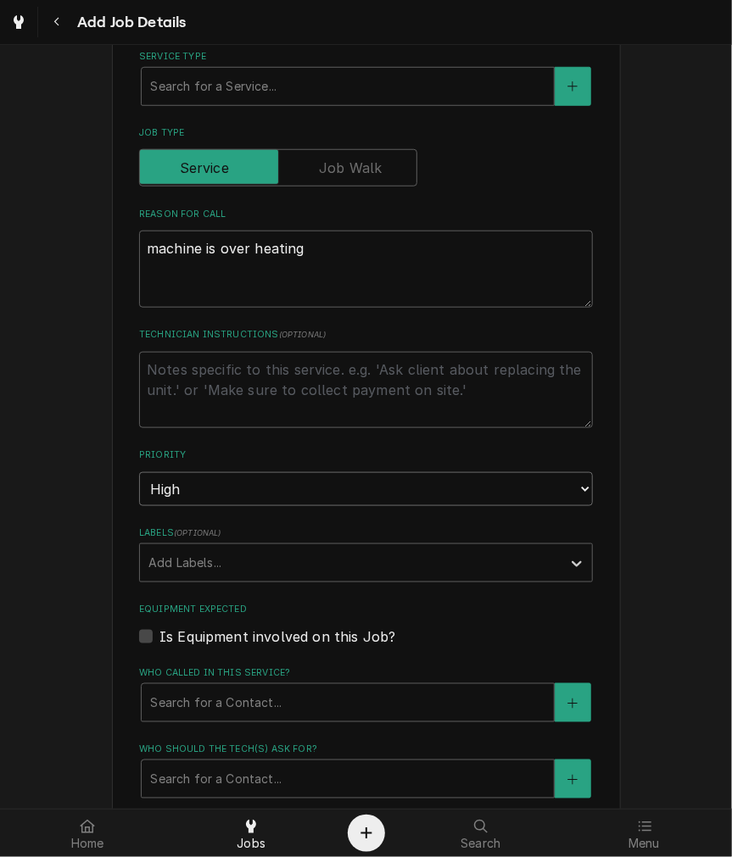
click at [139, 472] on select "No Priority Urgent High Medium Low" at bounding box center [366, 489] width 454 height 34
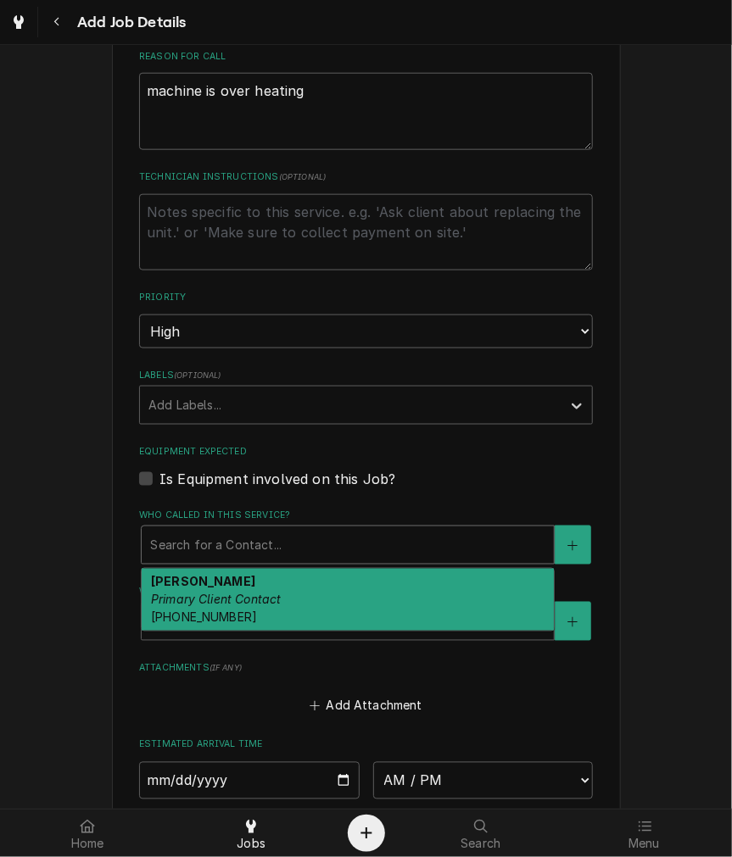
click at [267, 560] on div "Search for a Contact..." at bounding box center [348, 545] width 412 height 37
click at [248, 607] on div "Dan Primary Client Contact (513) 678-1227" at bounding box center [348, 600] width 412 height 62
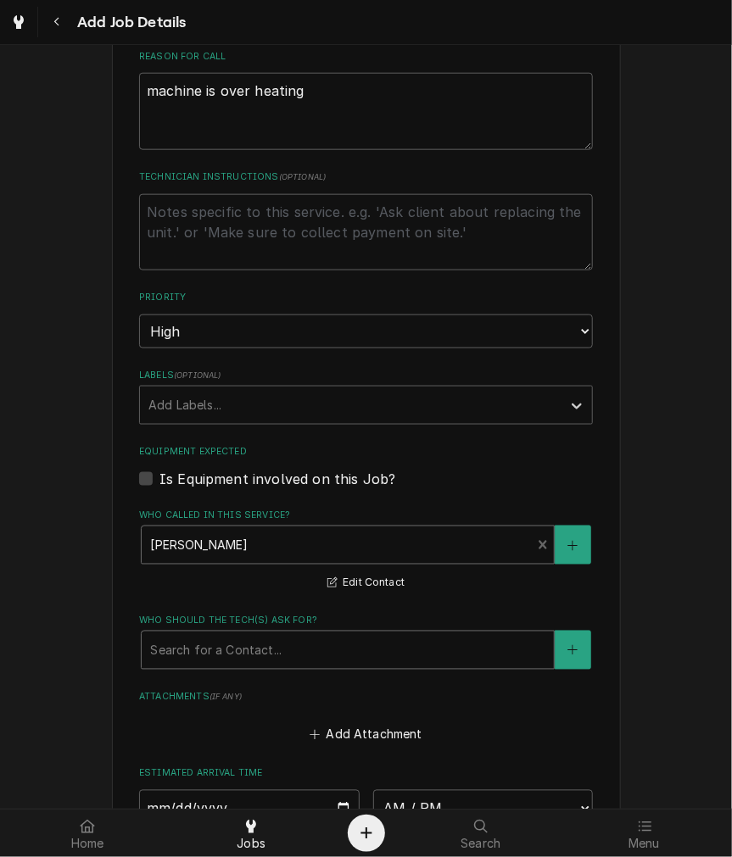
click at [253, 650] on div "Who should the tech(s) ask for?" at bounding box center [347, 650] width 395 height 31
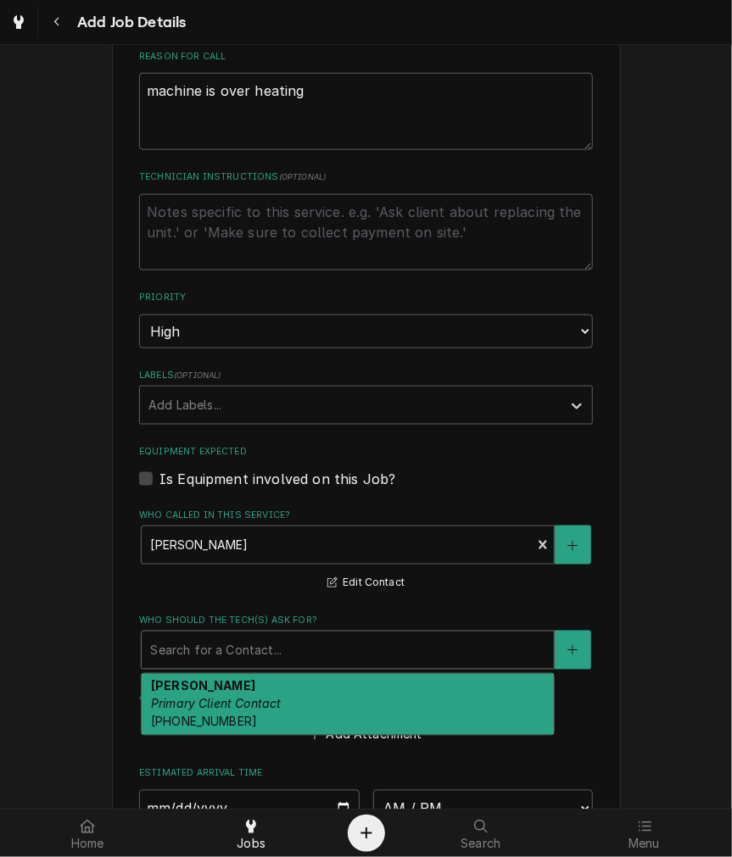
click at [242, 726] on div "Dan Primary Client Contact (513) 678-1227" at bounding box center [348, 705] width 412 height 62
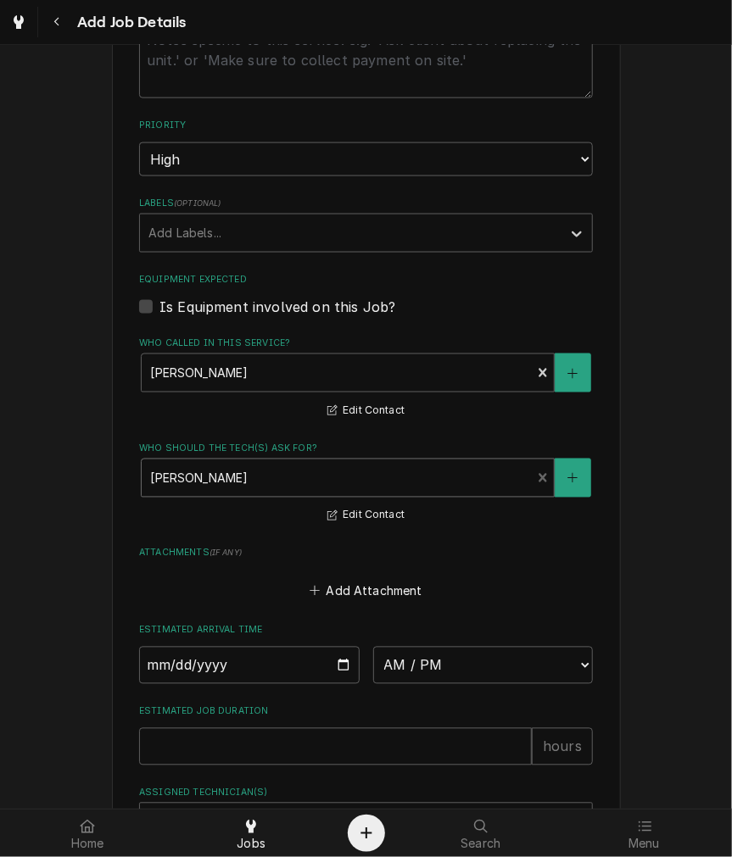
scroll to position [942, 0]
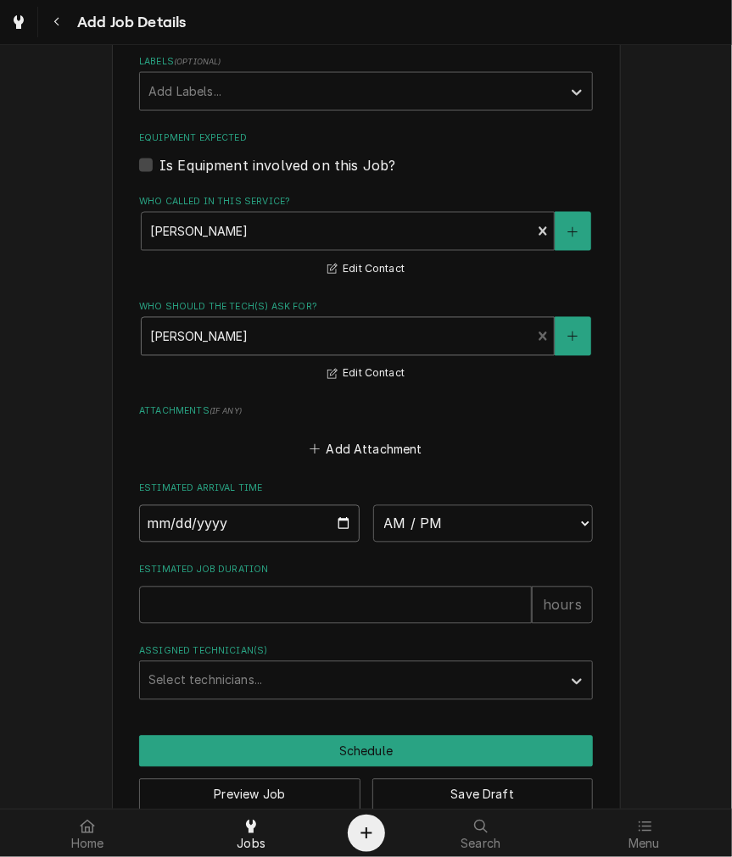
click at [349, 523] on input "Date" at bounding box center [249, 523] width 220 height 37
click at [328, 538] on input "Date" at bounding box center [249, 523] width 220 height 37
click at [328, 520] on input "Date" at bounding box center [249, 523] width 220 height 37
type textarea "x"
type input "2025-09-25"
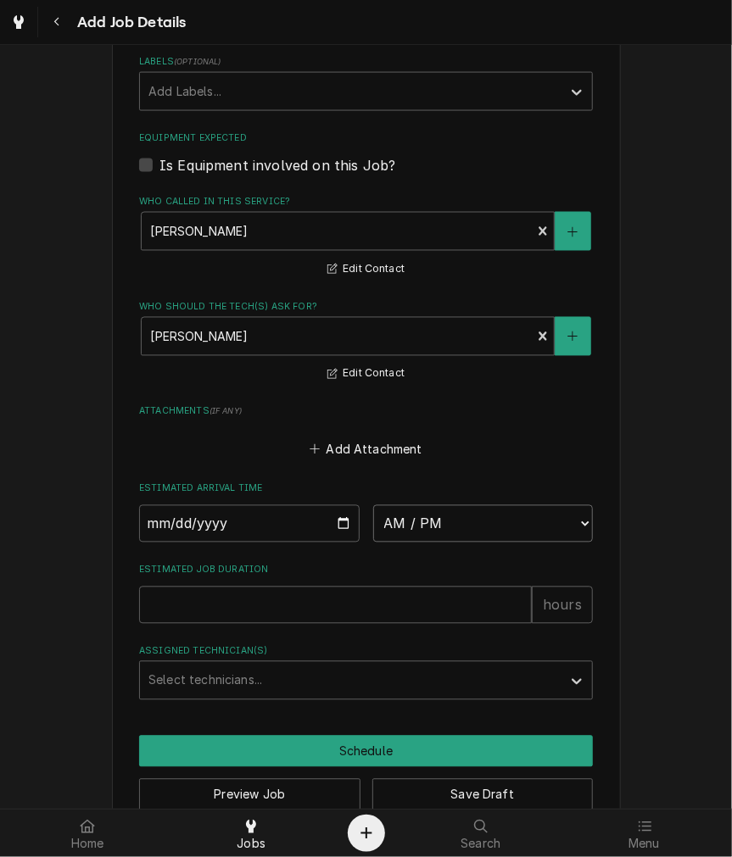
drag, startPoint x: 464, startPoint y: 521, endPoint x: 458, endPoint y: 536, distance: 16.4
click at [464, 521] on select "AM / PM 6:00 AM 6:15 AM 6:30 AM 6:45 AM 7:00 AM 7:15 AM 7:30 AM 7:45 AM 8:00 AM…" at bounding box center [483, 523] width 220 height 37
type textarea "x"
select select "12:15:00"
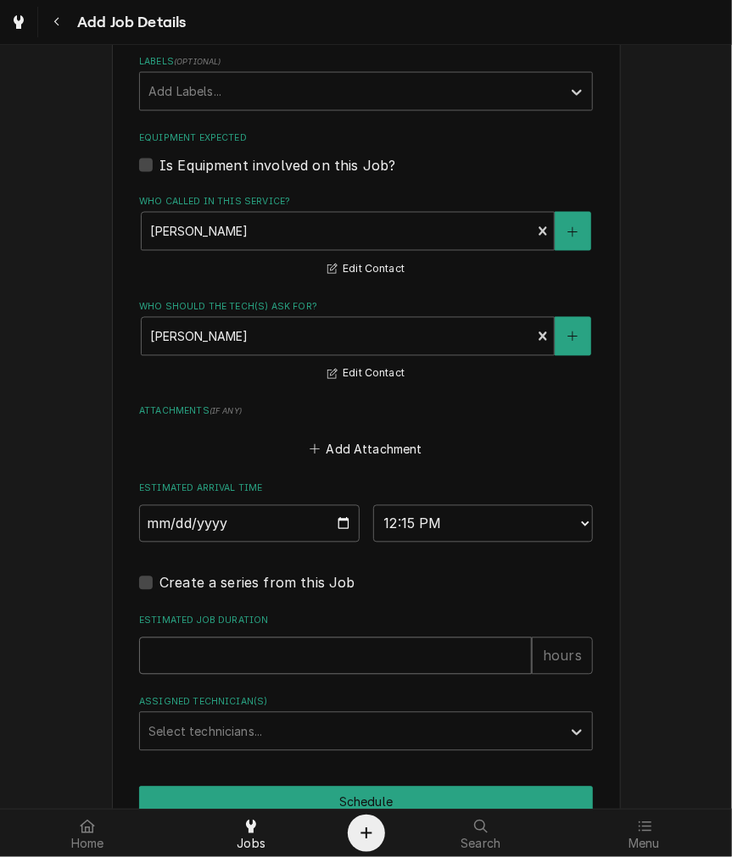
click at [215, 664] on input "Estimated Job Duration" at bounding box center [335, 656] width 393 height 37
type textarea "x"
type input "2"
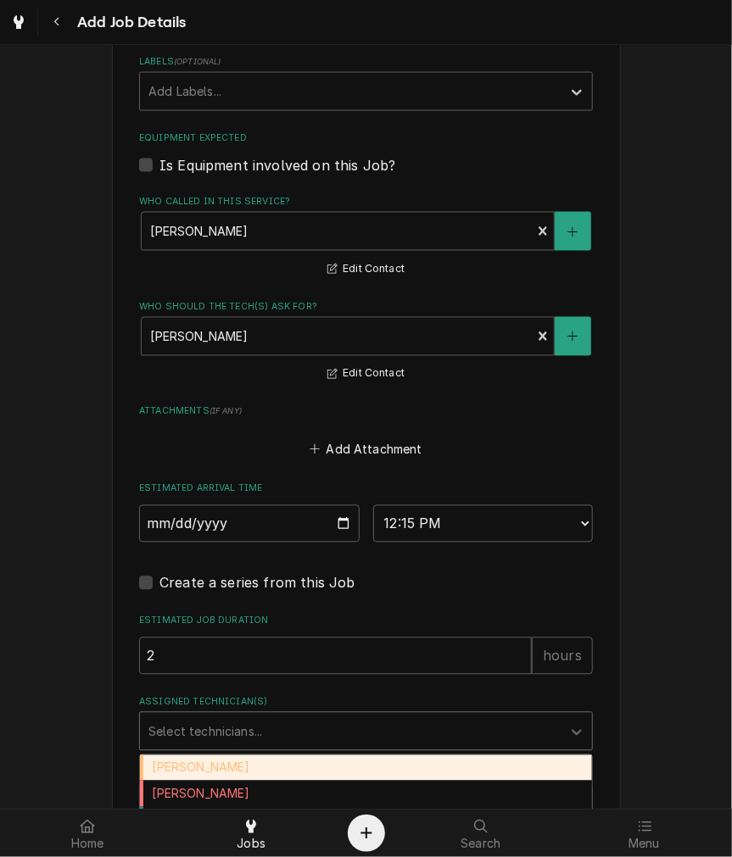
click at [192, 733] on div "Assigned Technician(s)" at bounding box center [350, 732] width 404 height 31
click at [187, 761] on div "Damon Rinehart" at bounding box center [366, 769] width 452 height 26
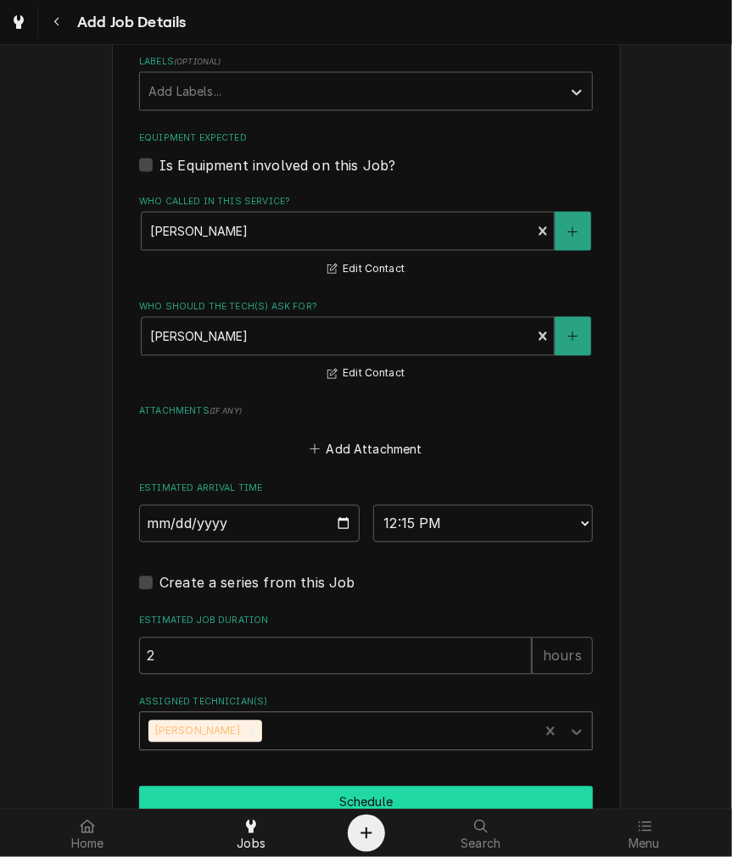
click at [404, 790] on button "Schedule" at bounding box center [366, 802] width 454 height 31
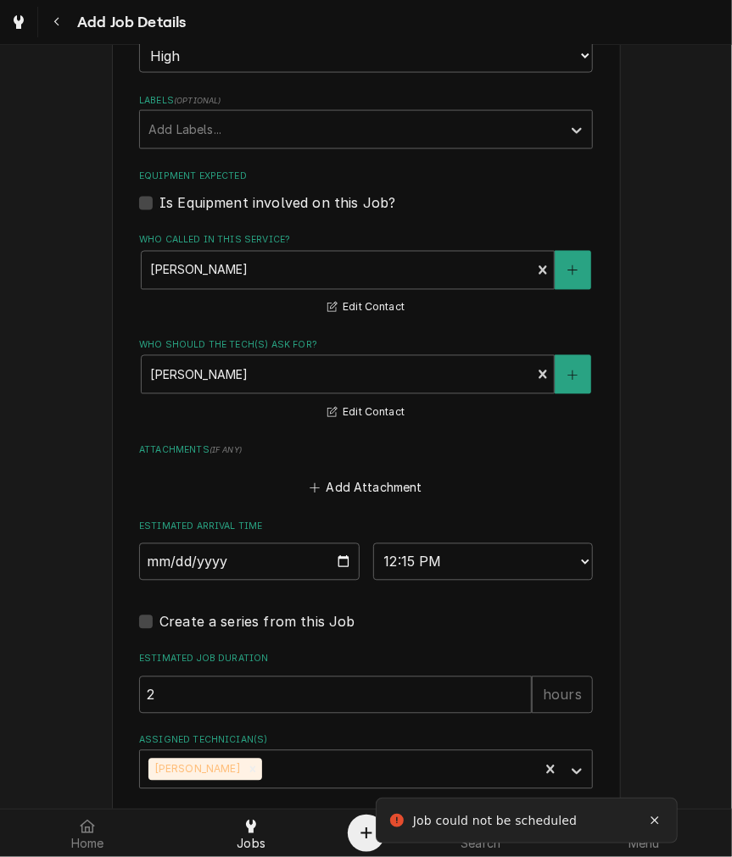
scroll to position [476, 0]
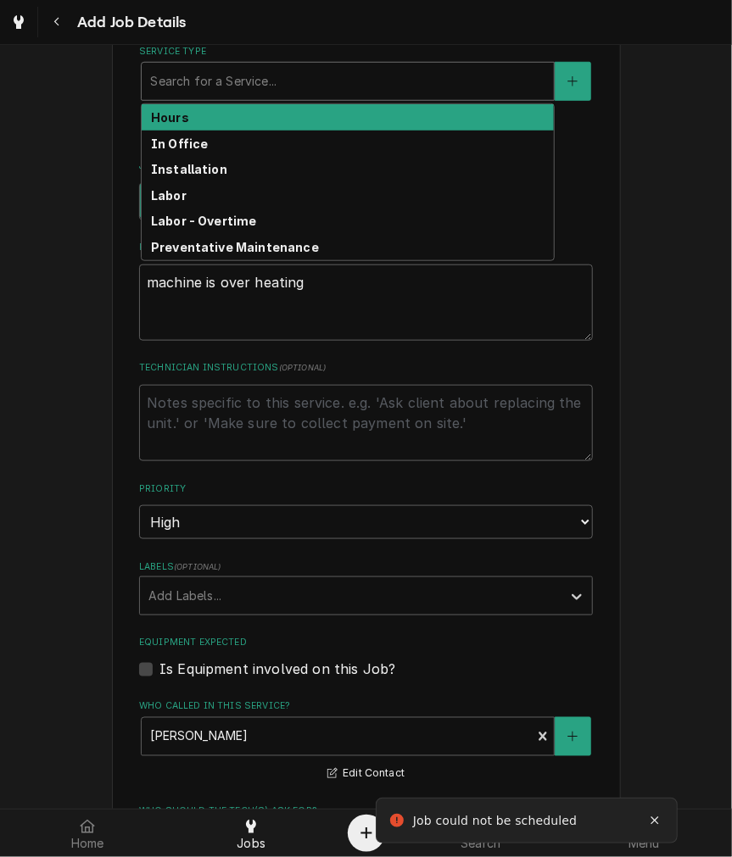
click at [282, 91] on div "Service Type" at bounding box center [347, 81] width 395 height 31
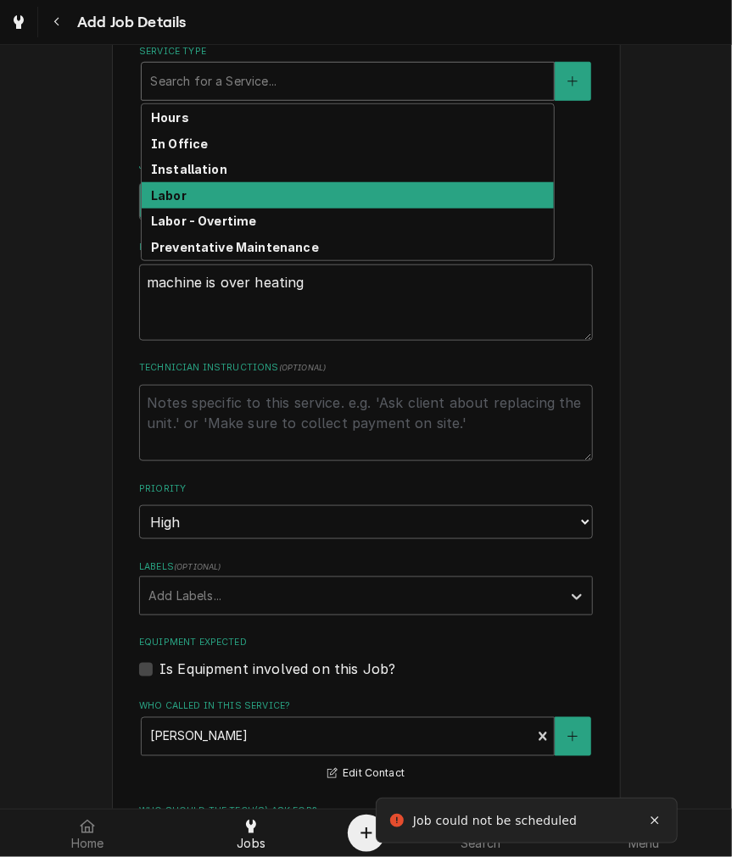
click at [191, 198] on div "Labor" at bounding box center [348, 195] width 412 height 26
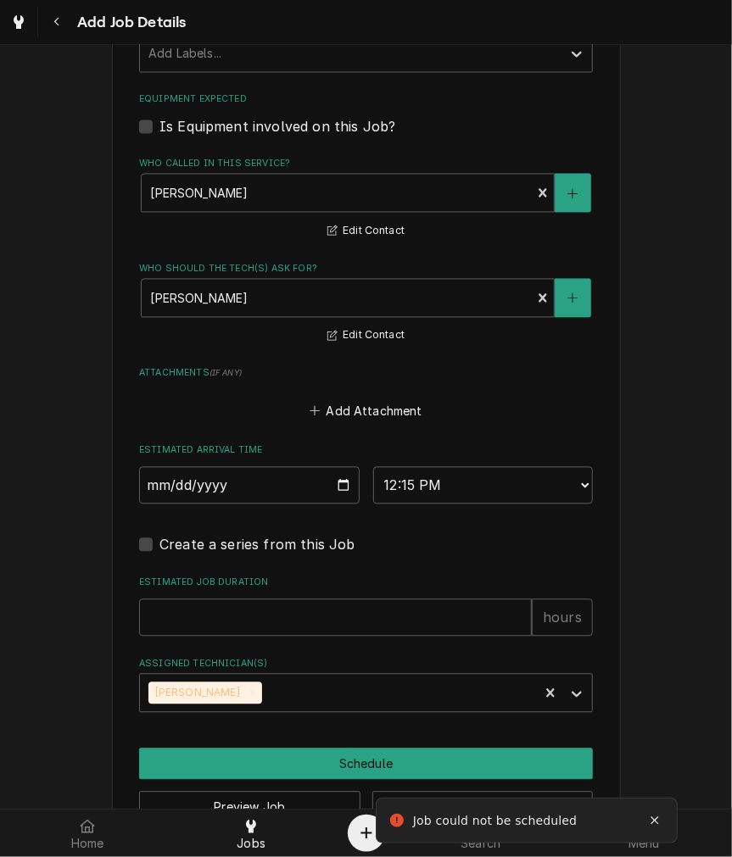
scroll to position [1096, 0]
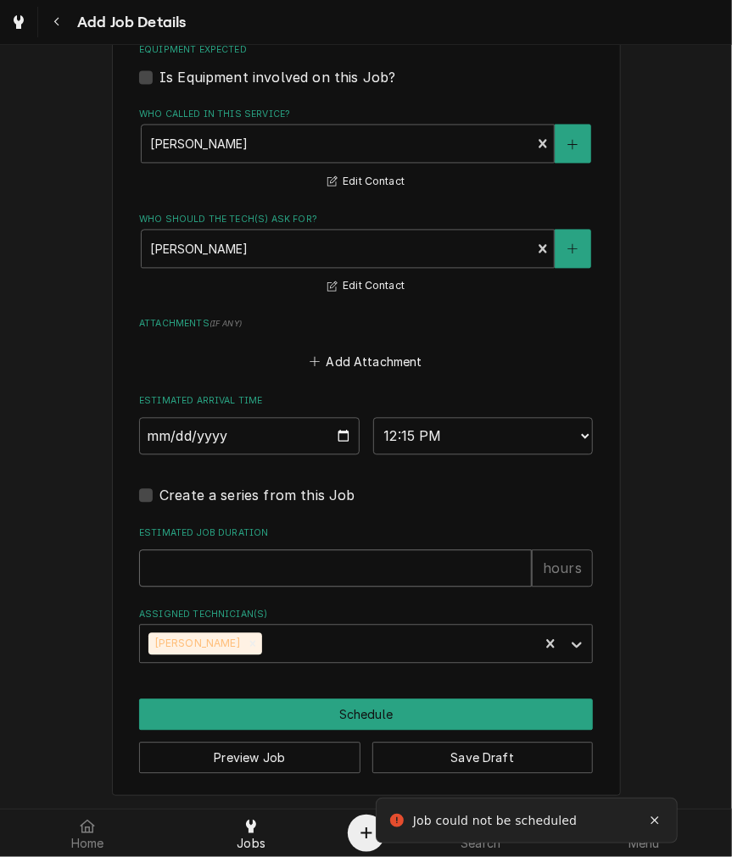
click at [209, 570] on input "Estimated Job Duration" at bounding box center [335, 568] width 393 height 37
type textarea "x"
type input "2"
type textarea "x"
type input "2"
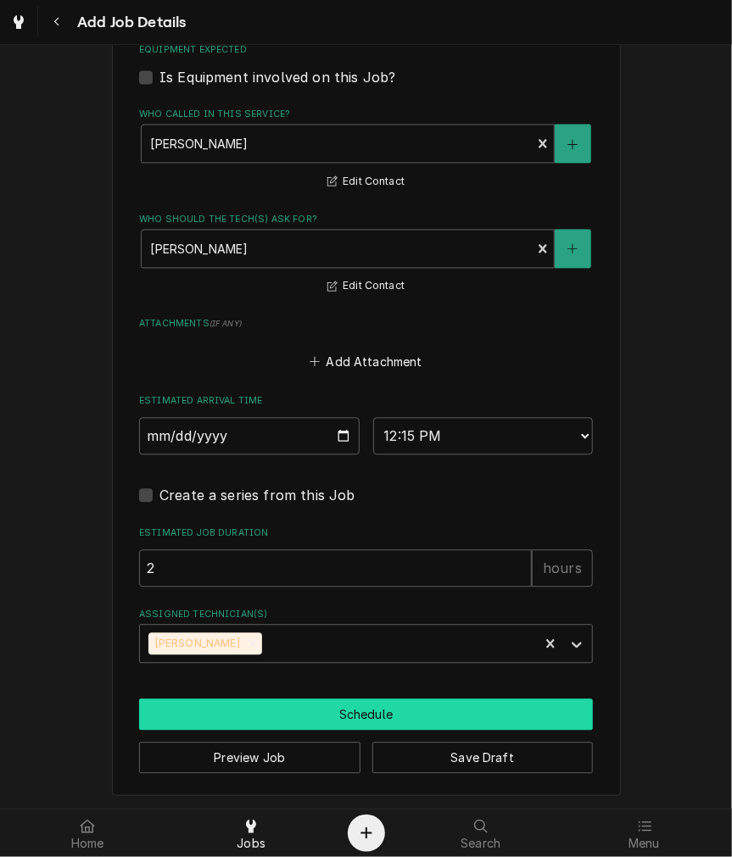
click at [213, 709] on button "Schedule" at bounding box center [366, 715] width 454 height 31
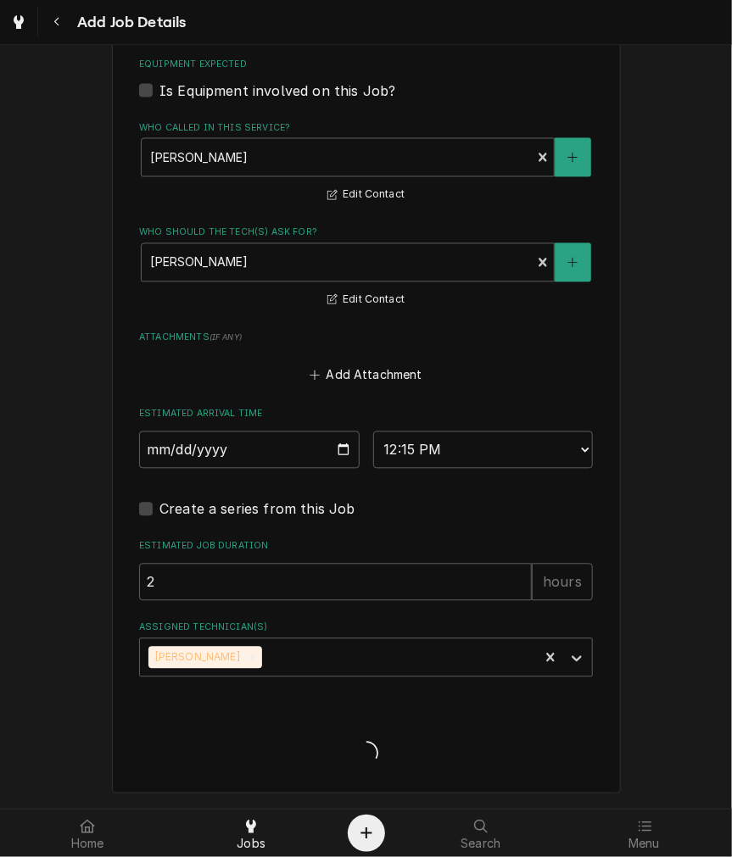
scroll to position [1043, 0]
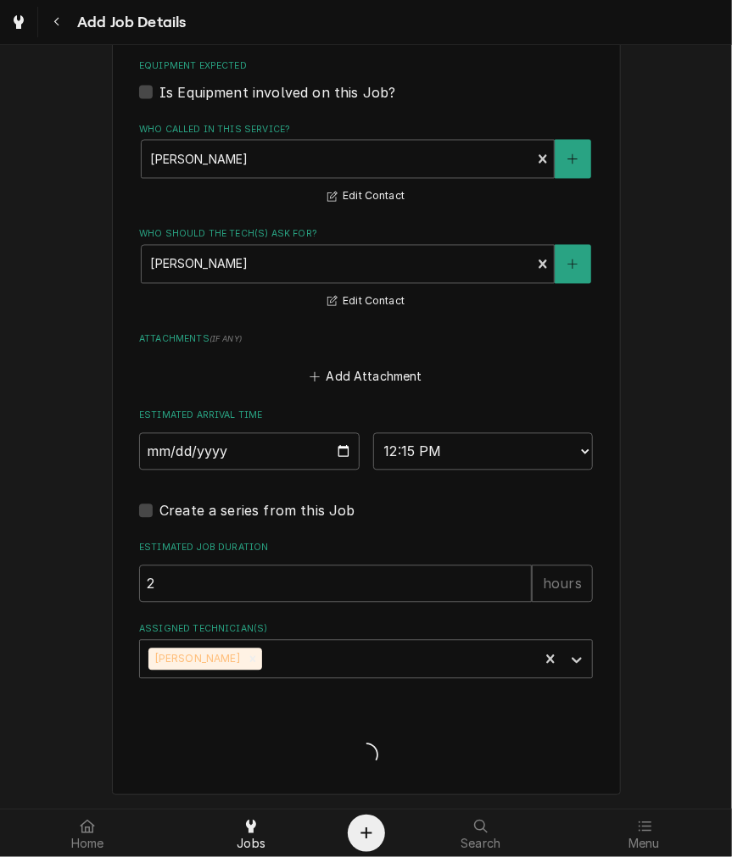
type textarea "x"
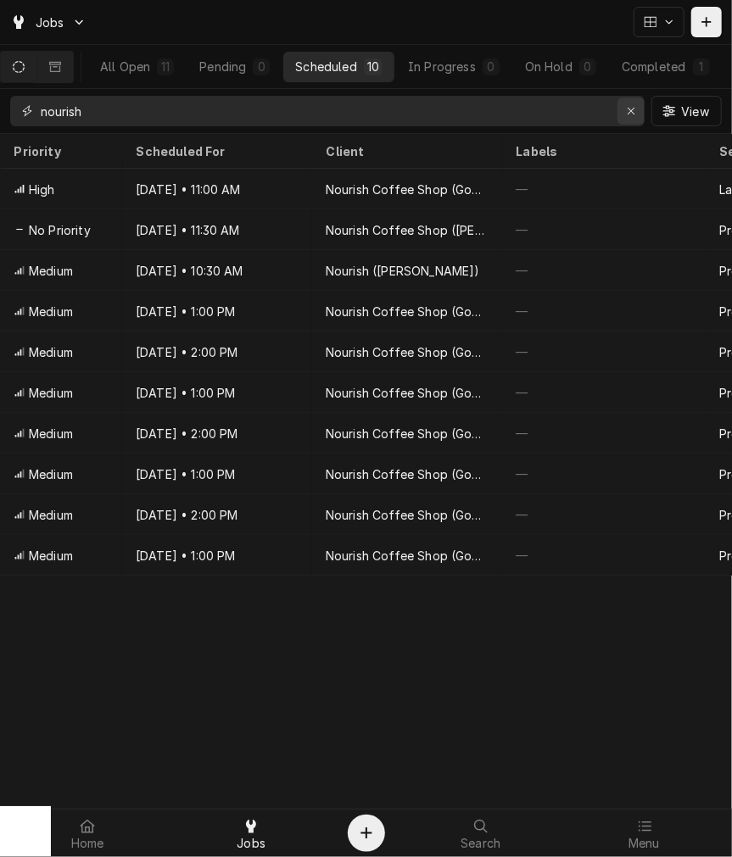
click at [630, 117] on div "Erase input" at bounding box center [630, 111] width 17 height 17
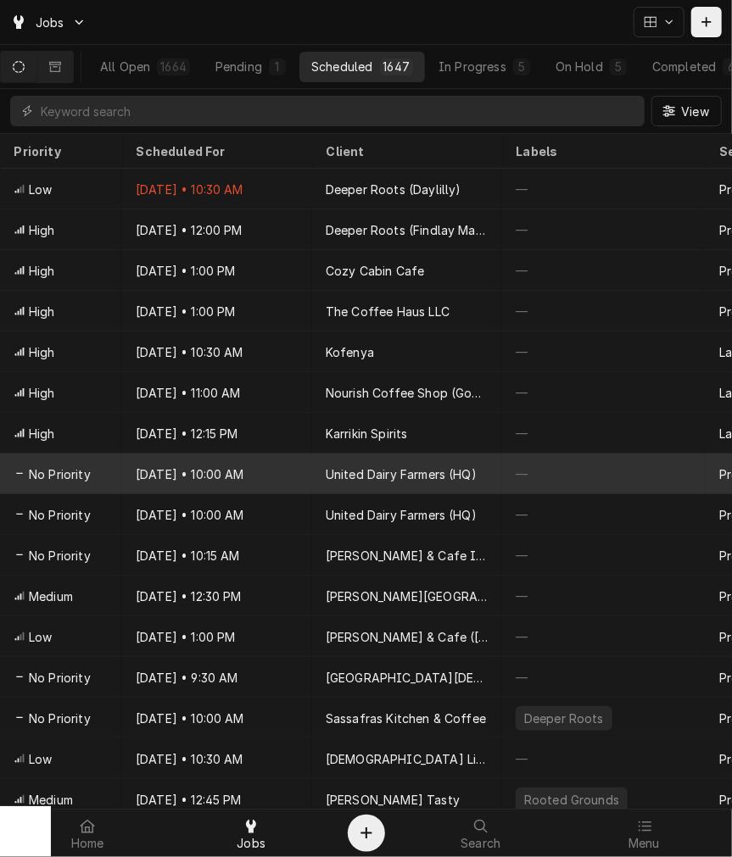
click at [334, 469] on div "United Dairy Farmers (HQ)" at bounding box center [401, 475] width 151 height 18
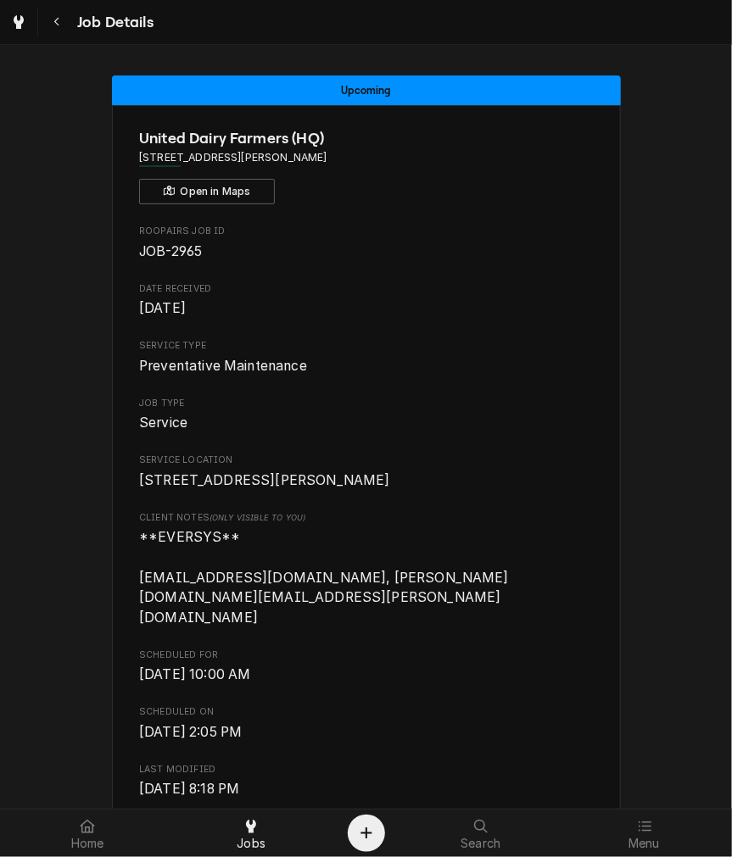
drag, startPoint x: 55, startPoint y: 29, endPoint x: 650, endPoint y: 173, distance: 611.6
click at [66, 34] on button "Navigate back" at bounding box center [57, 22] width 31 height 31
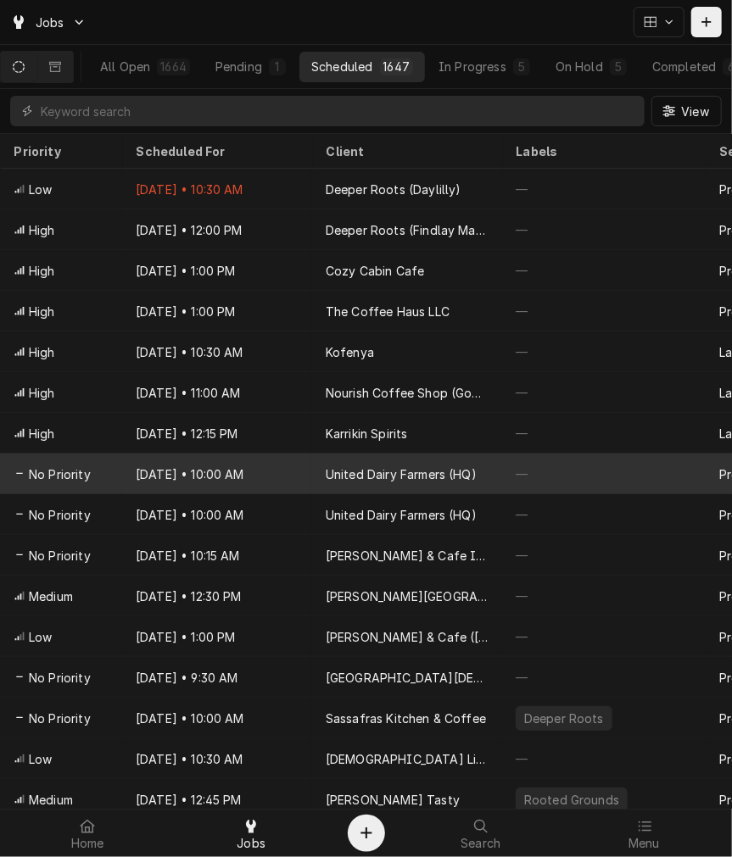
click at [435, 476] on div "United Dairy Farmers (HQ)" at bounding box center [401, 475] width 151 height 18
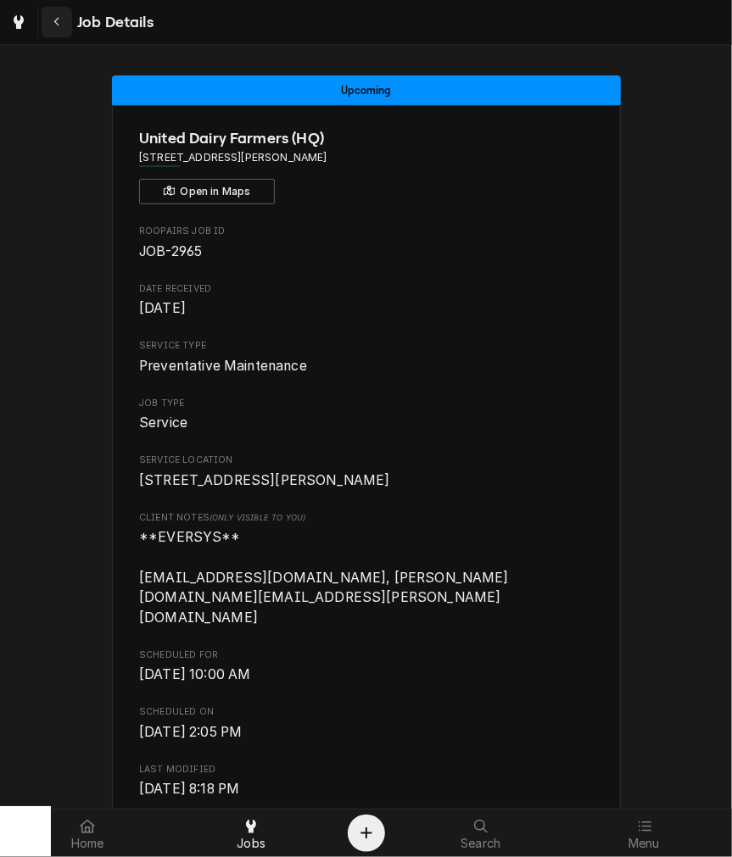
click at [64, 19] on div "Navigate back" at bounding box center [56, 22] width 17 height 17
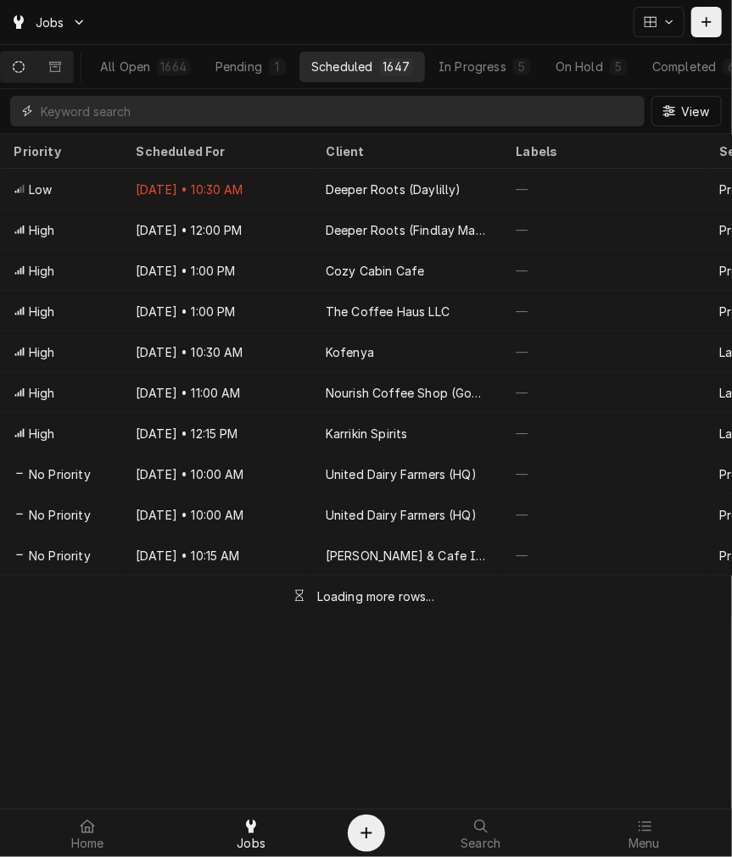
click at [167, 117] on input "Dynamic Content Wrapper" at bounding box center [338, 111] width 595 height 31
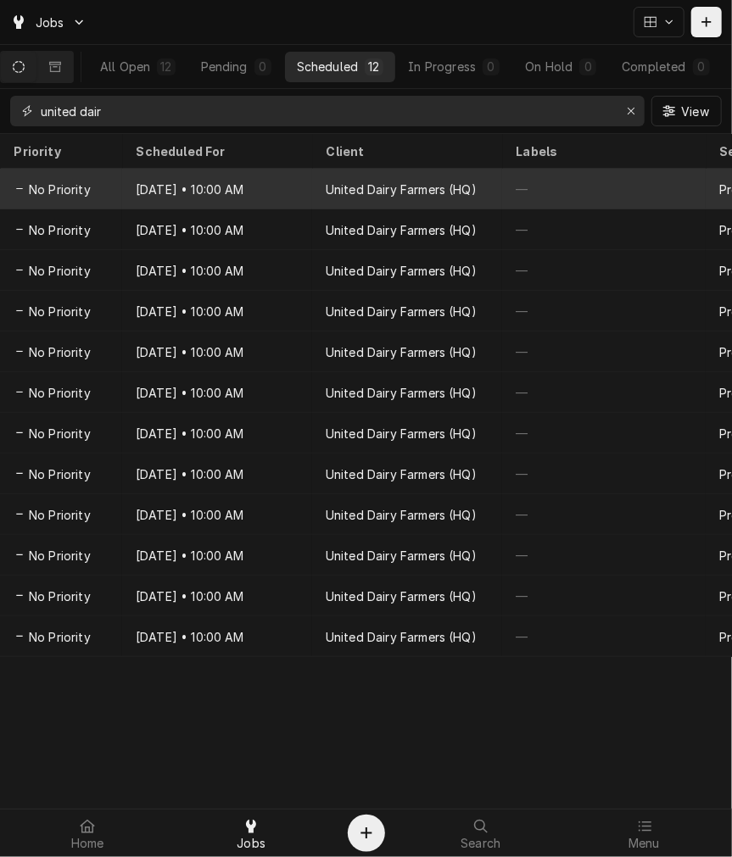
type input "united dair"
click at [310, 184] on div "Sep 26 • 10:00 AM" at bounding box center [217, 189] width 190 height 41
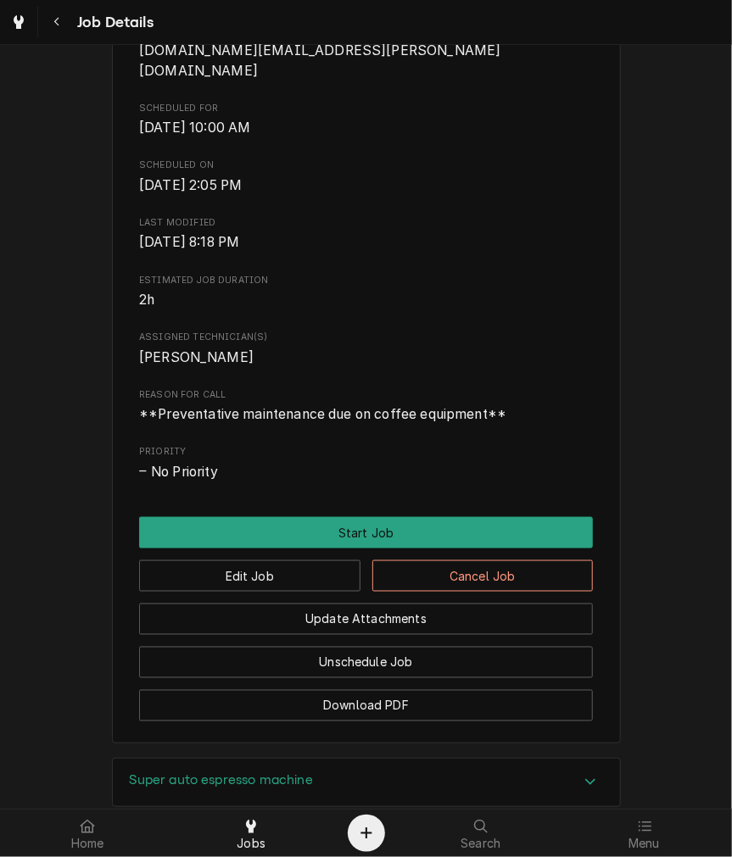
scroll to position [717, 0]
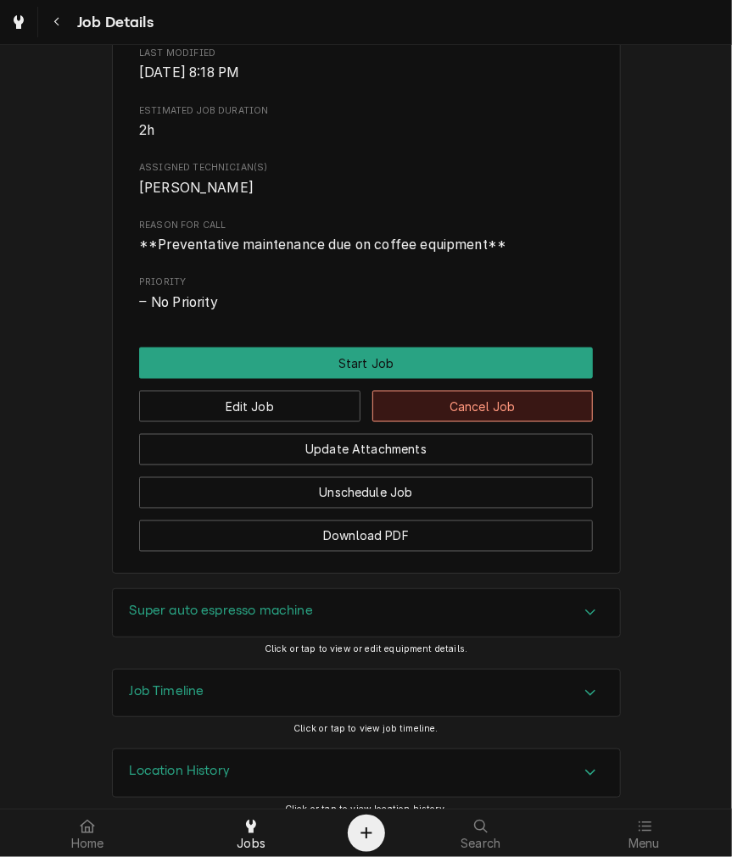
click at [510, 391] on button "Cancel Job" at bounding box center [482, 406] width 221 height 31
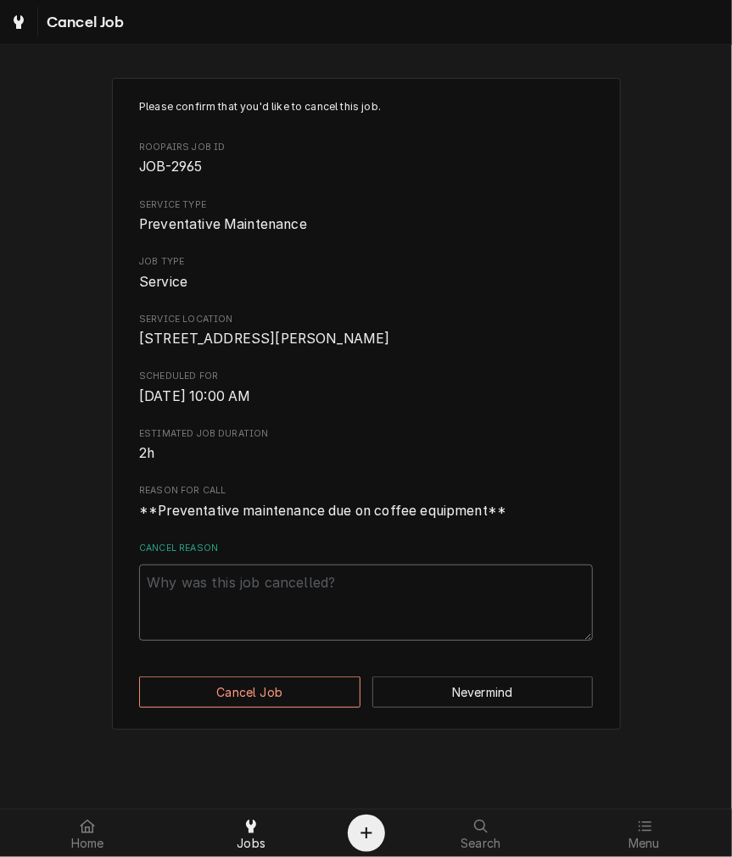
click at [269, 622] on textarea "Cancel Reason" at bounding box center [366, 603] width 454 height 76
type textarea "x"
type textarea "d"
type textarea "x"
type textarea "du"
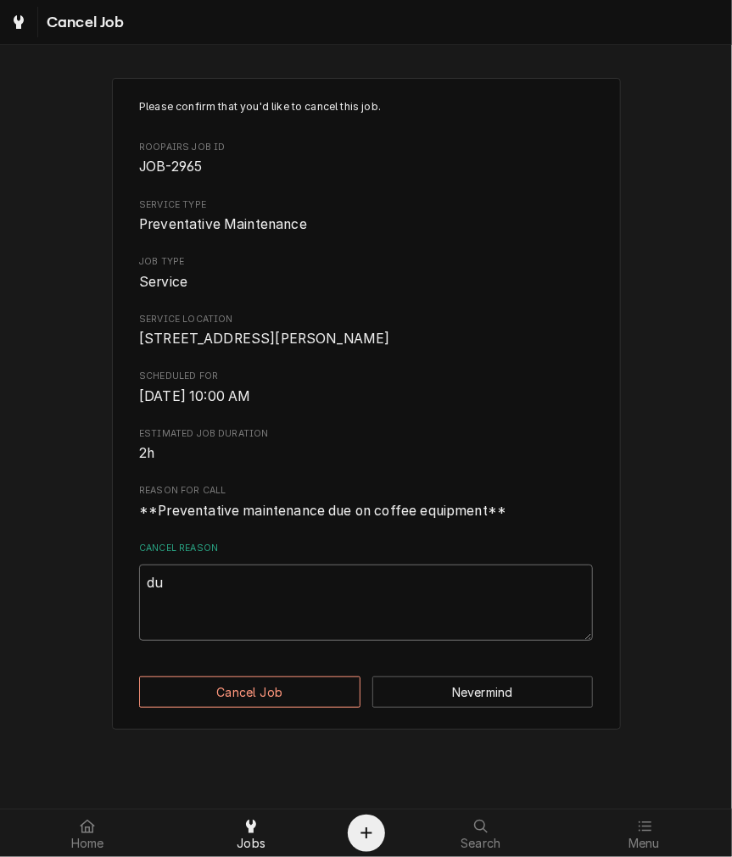
type textarea "x"
type textarea "dup"
type textarea "x"
type textarea "dupo"
type textarea "x"
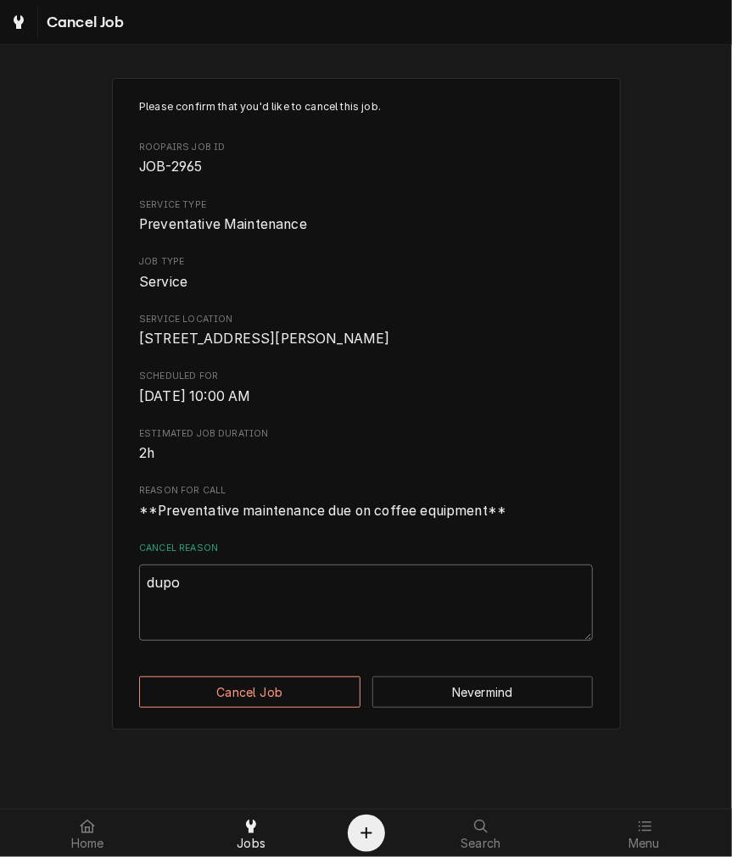
type textarea "dupo,"
type textarea "x"
type textarea "dupo"
type textarea "x"
type textarea "dup"
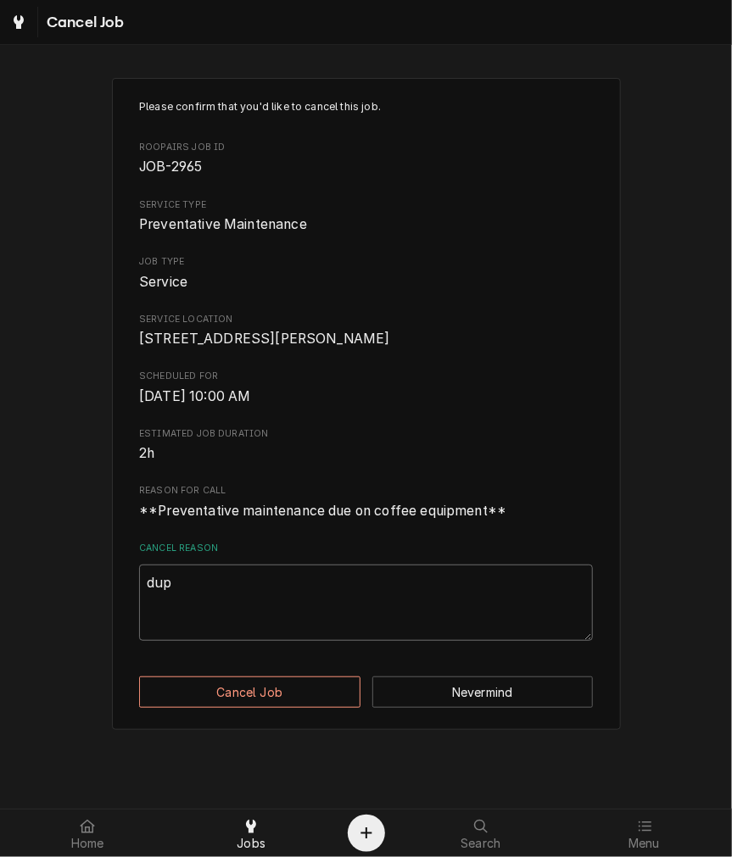
type textarea "x"
type textarea "dupli"
type textarea "x"
type textarea "duplio"
type textarea "x"
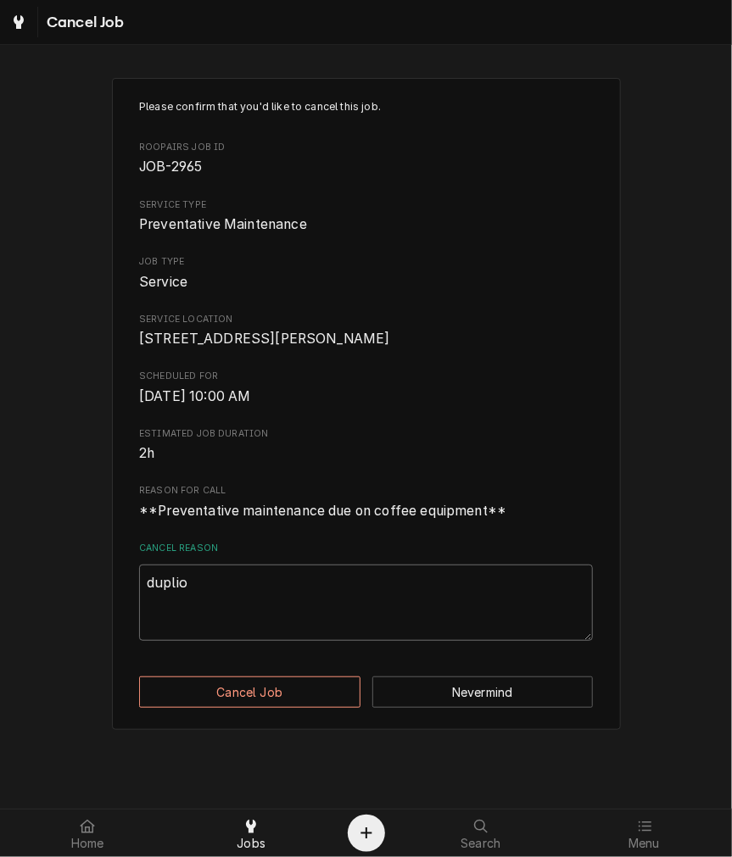
type textarea "duplioc"
type textarea "x"
type textarea "duplioca"
type textarea "x"
type textarea "dupliocat"
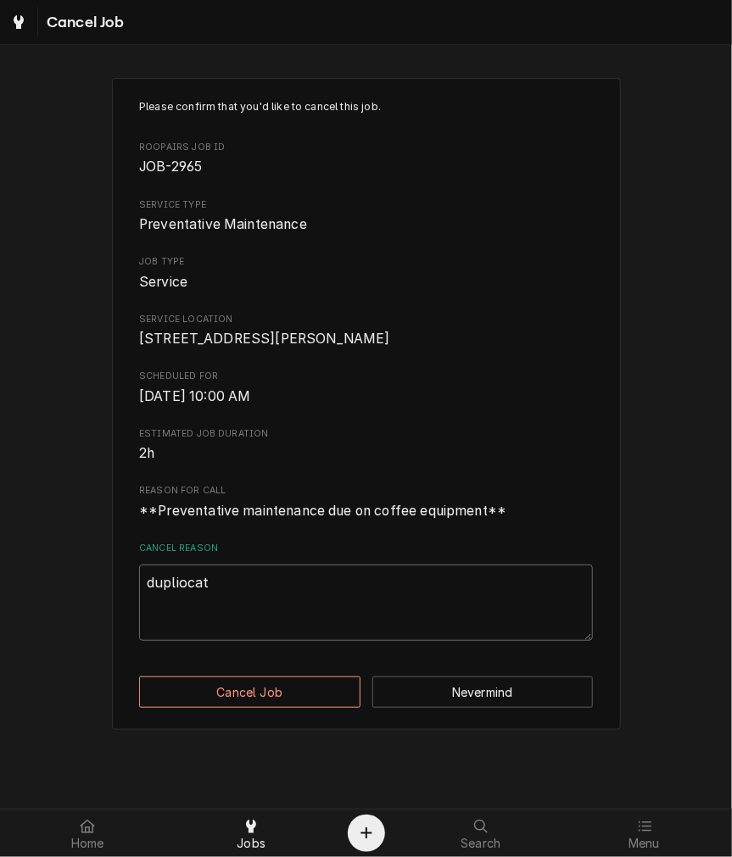
type textarea "x"
type textarea "dupliocate"
type textarea "x"
type textarea "dupliocat"
type textarea "x"
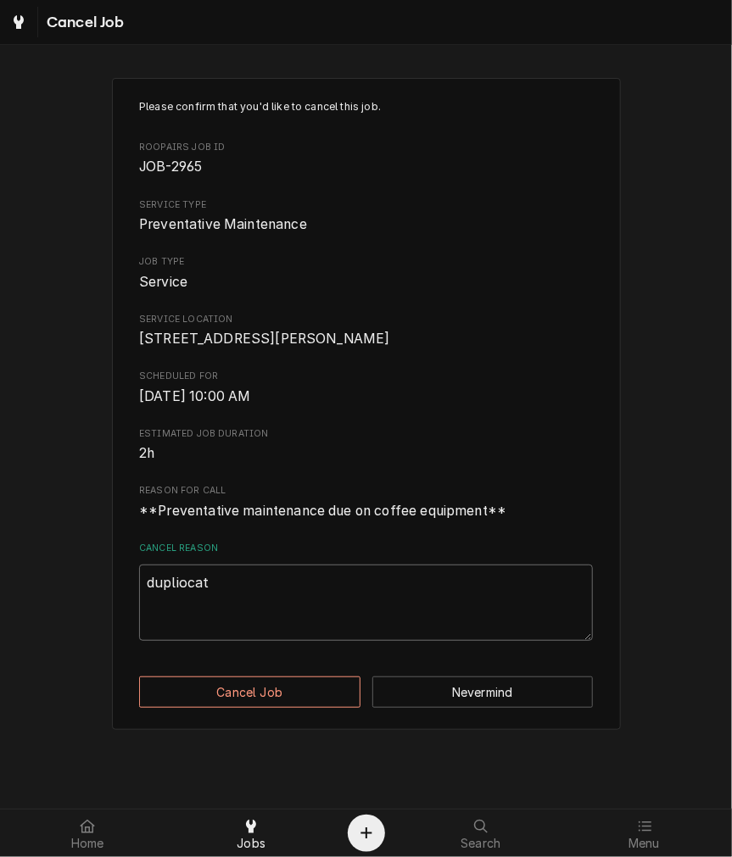
type textarea "duplioca"
type textarea "x"
type textarea "duplioc"
type textarea "x"
type textarea "duplio"
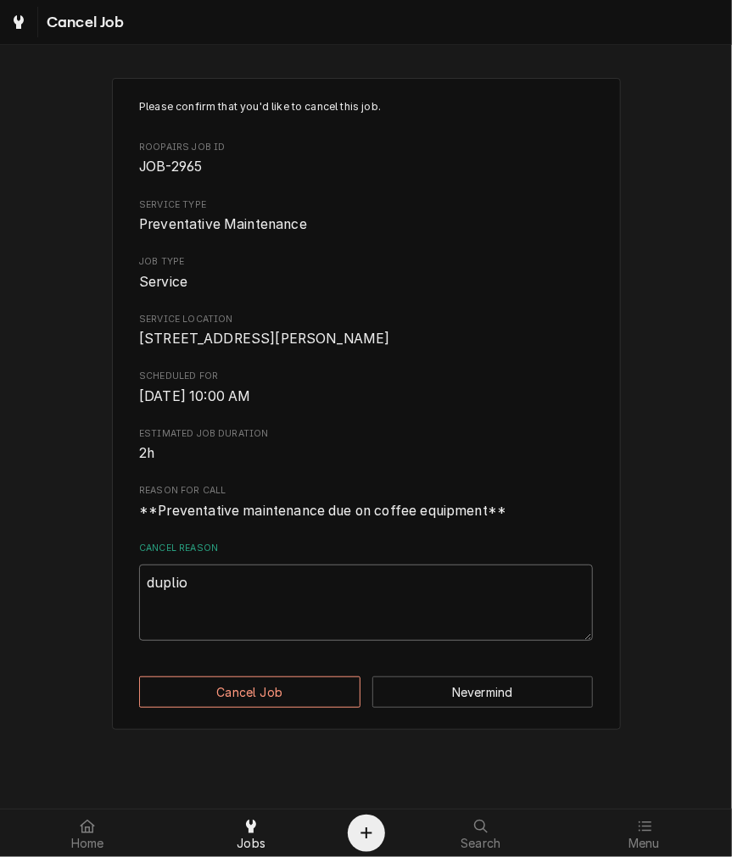
type textarea "x"
type textarea "dupli"
type textarea "x"
type textarea "dupl"
type textarea "x"
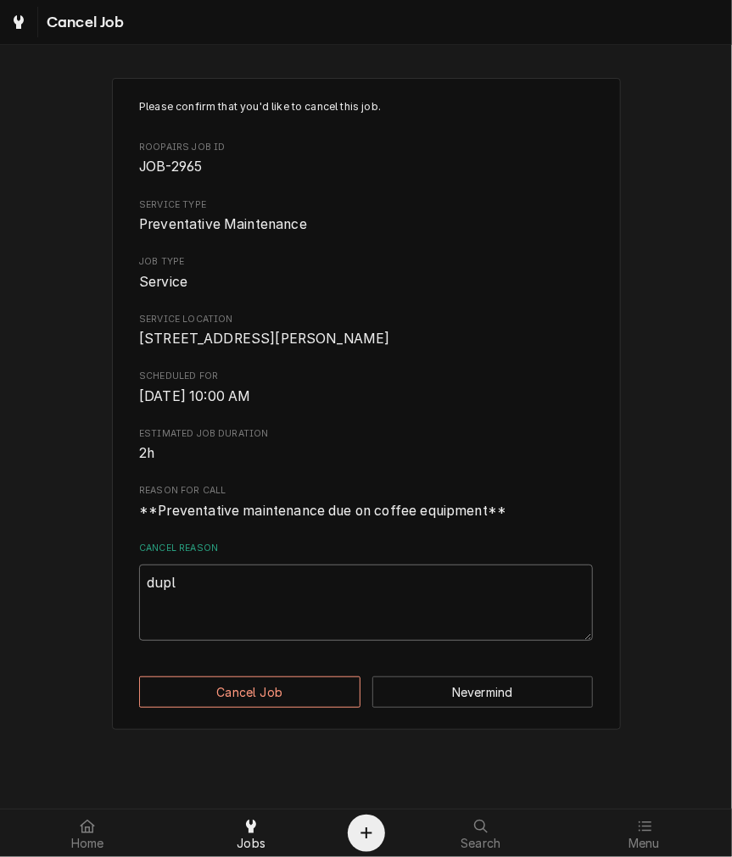
type textarea "dupli"
type textarea "x"
type textarea "duplic"
type textarea "x"
type textarea "duplica"
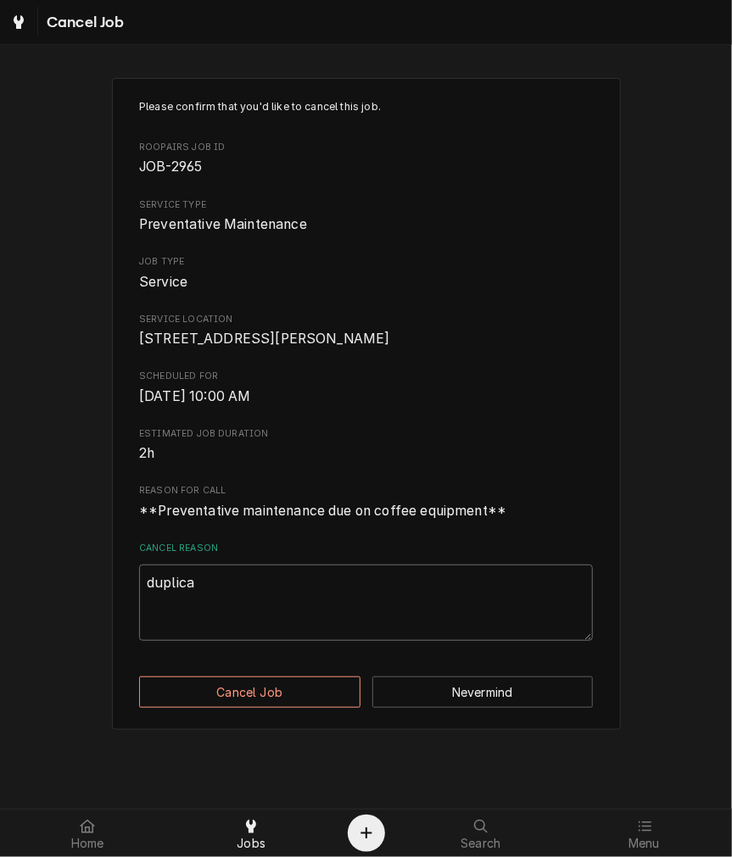
type textarea "x"
type textarea "duplicat"
type textarea "x"
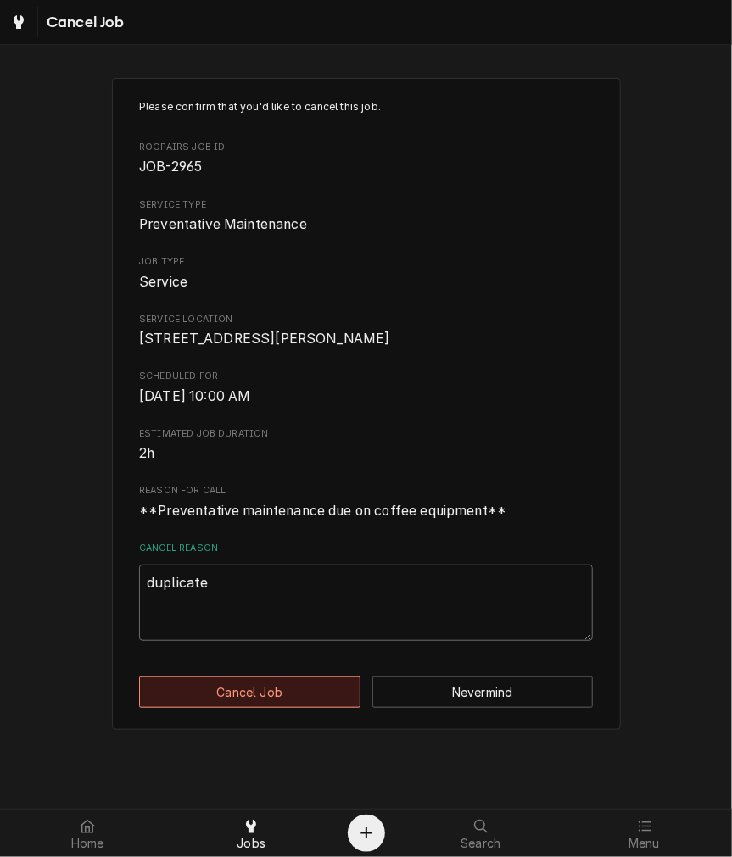
type textarea "duplicate"
drag, startPoint x: 295, startPoint y: 721, endPoint x: 293, endPoint y: 711, distance: 10.5
click at [295, 708] on button "Cancel Job" at bounding box center [249, 692] width 221 height 31
type textarea "x"
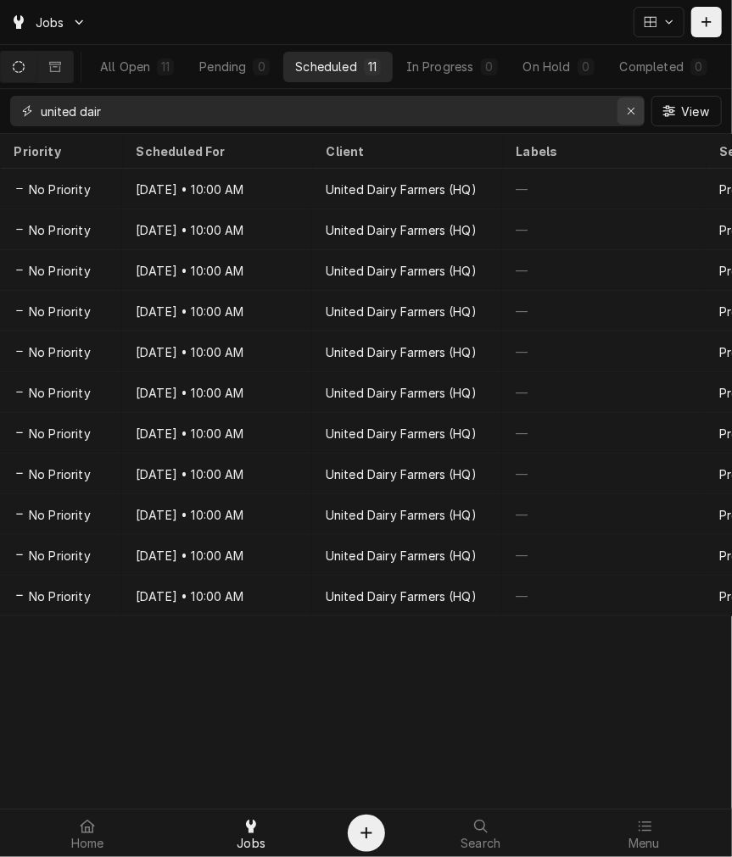
click at [630, 113] on icon "Erase input" at bounding box center [631, 111] width 9 height 12
click at [711, 14] on div "Dynamic Content Wrapper" at bounding box center [706, 22] width 17 height 17
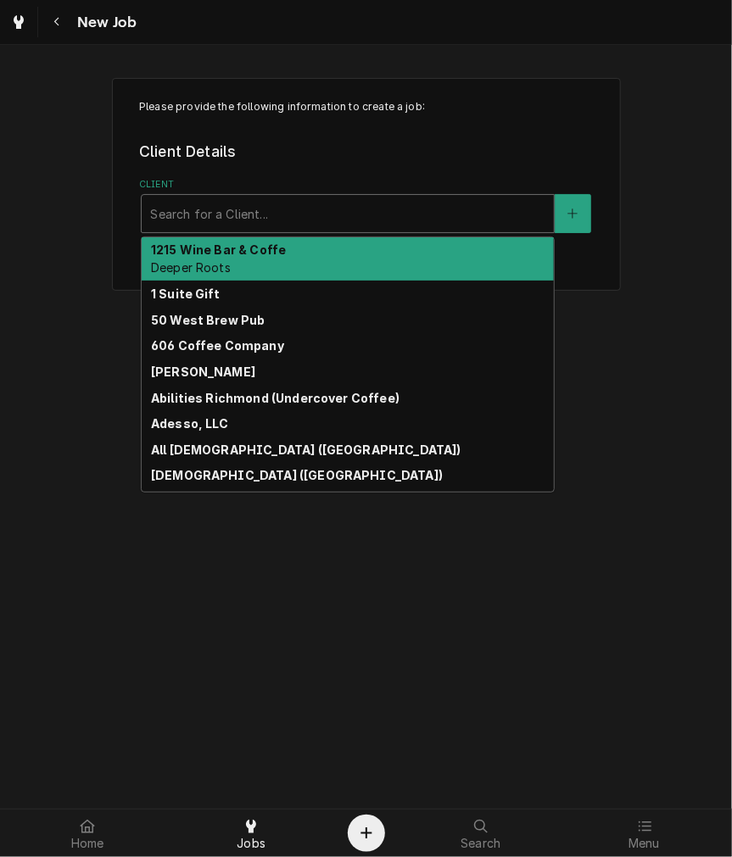
click at [371, 220] on div "Client" at bounding box center [347, 213] width 395 height 31
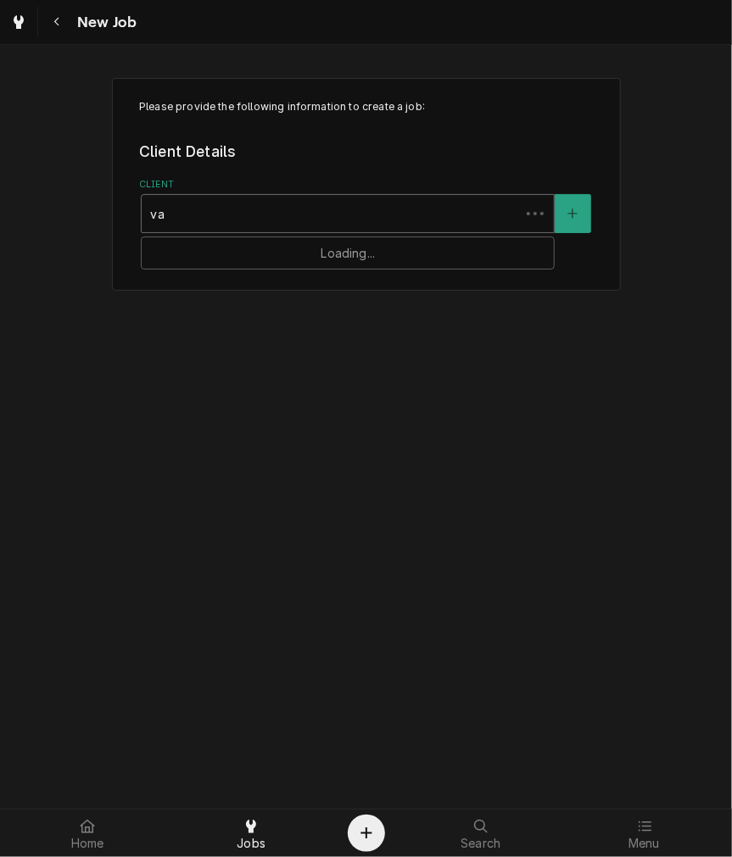
type input "val"
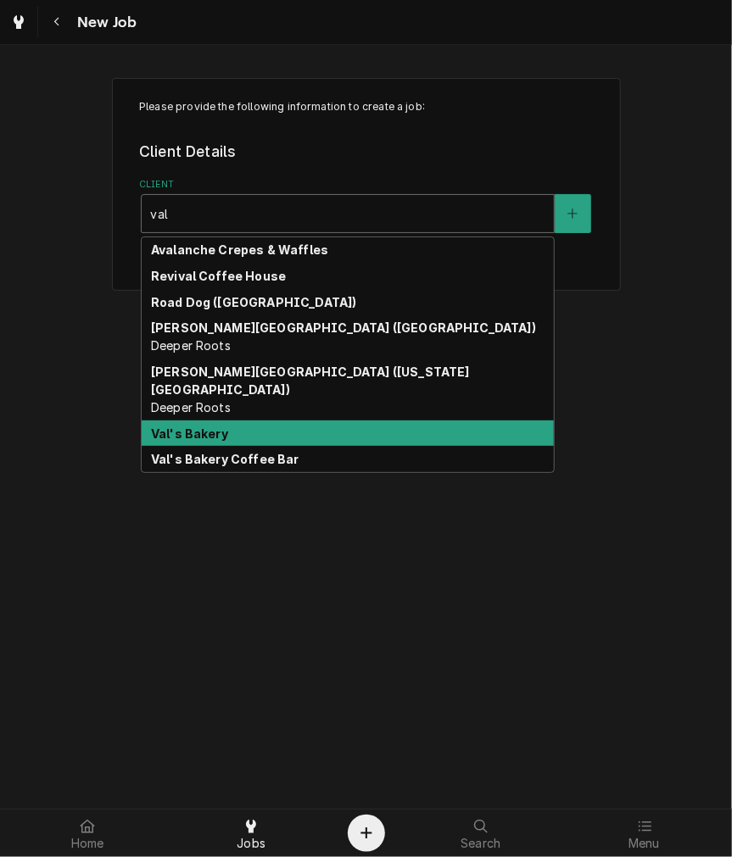
click at [213, 427] on strong "Val's Bakery" at bounding box center [189, 434] width 77 height 14
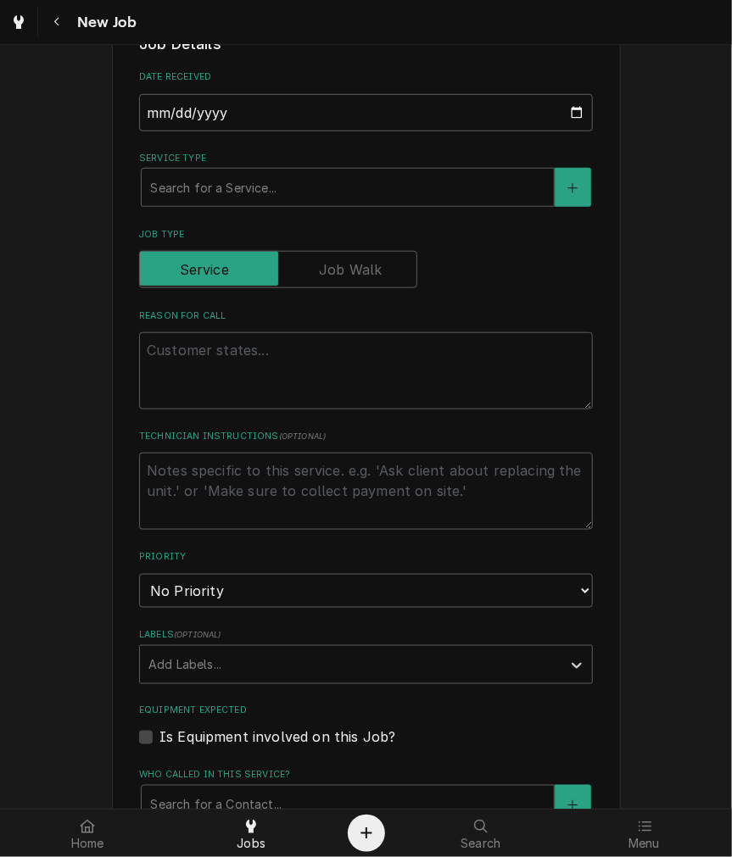
scroll to position [314, 0]
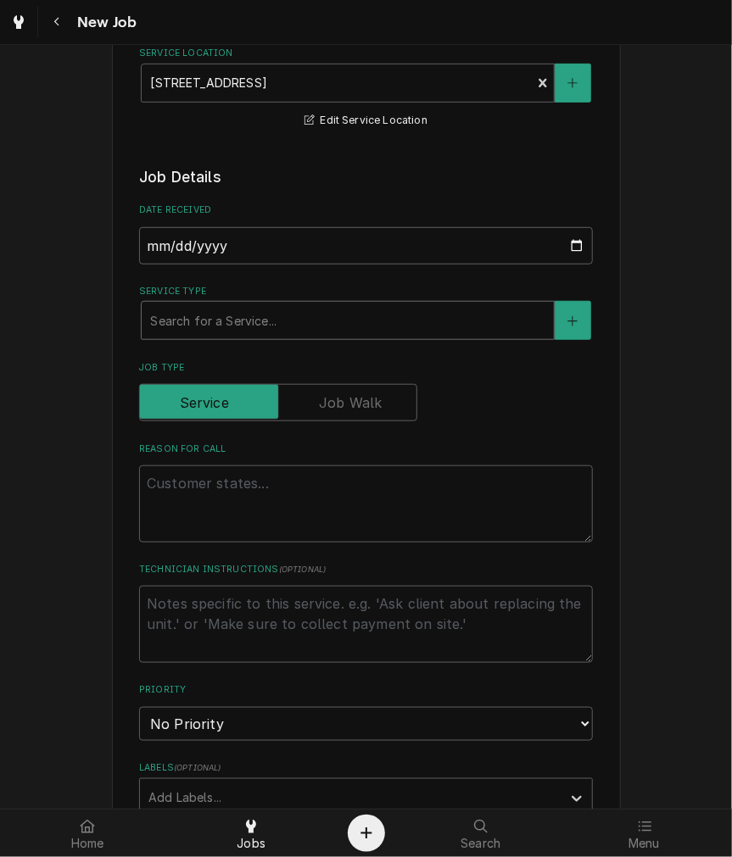
click at [207, 307] on div "Service Type" at bounding box center [347, 320] width 395 height 31
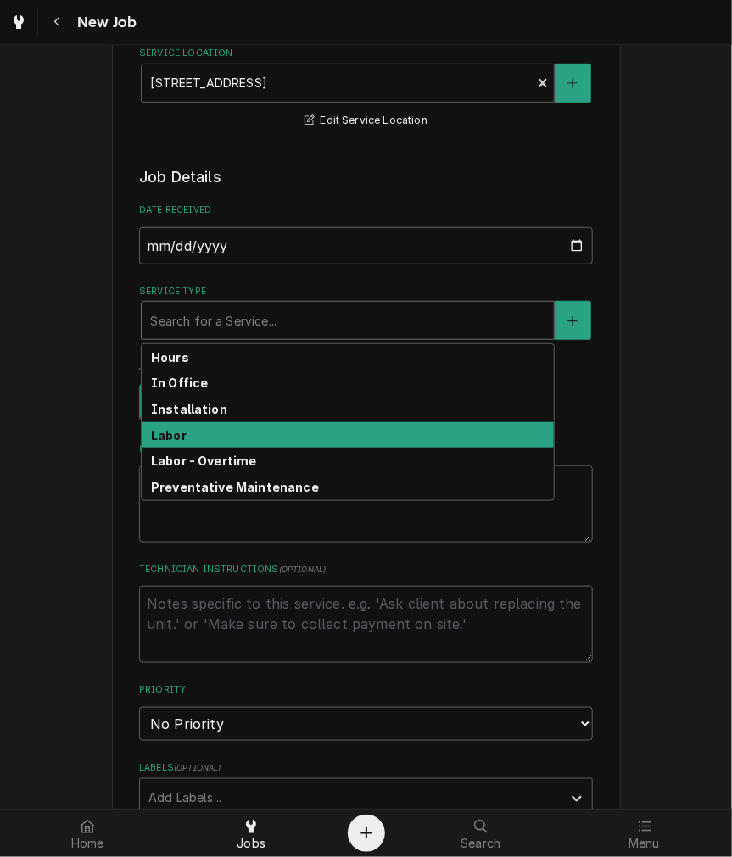
click at [154, 433] on strong "Labor" at bounding box center [169, 435] width 36 height 14
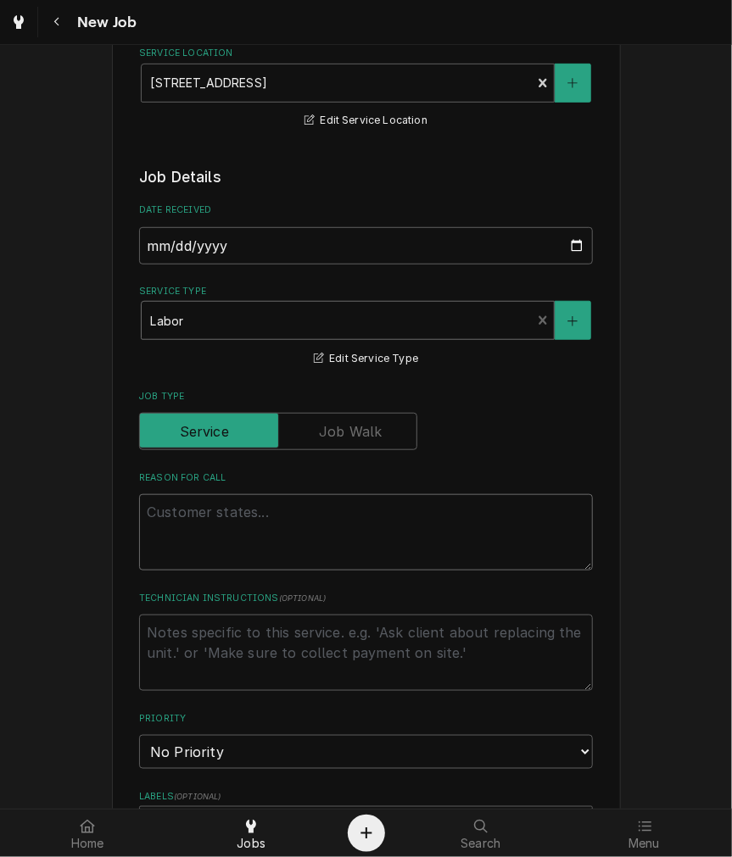
click at [187, 495] on textarea "Reason For Call" at bounding box center [366, 532] width 454 height 76
type textarea "x"
type textarea "n"
type textarea "x"
type textarea "ne"
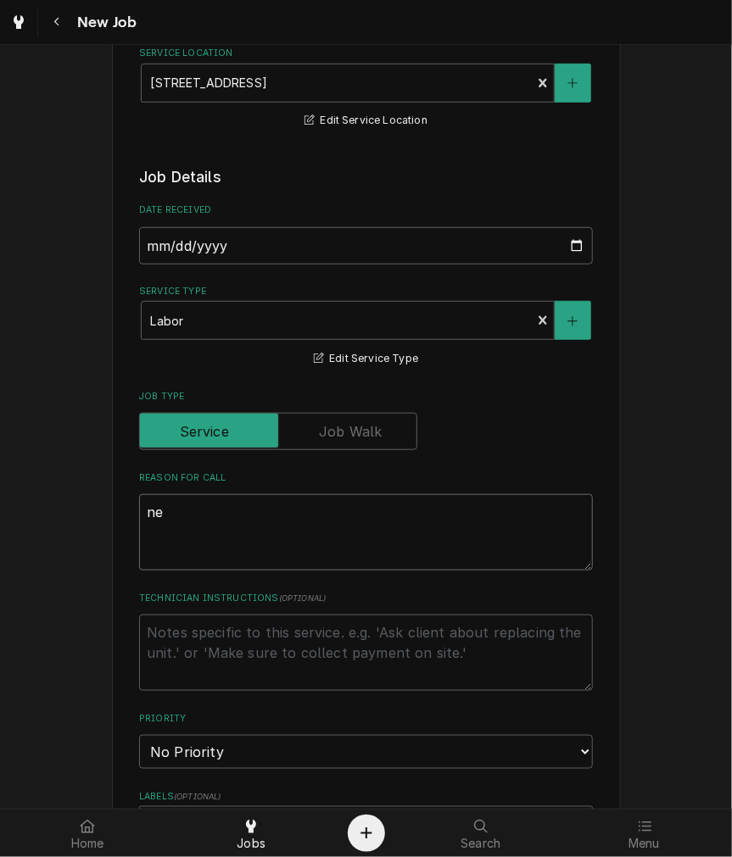
type textarea "x"
type textarea "new"
type textarea "x"
type textarea "new"
type textarea "x"
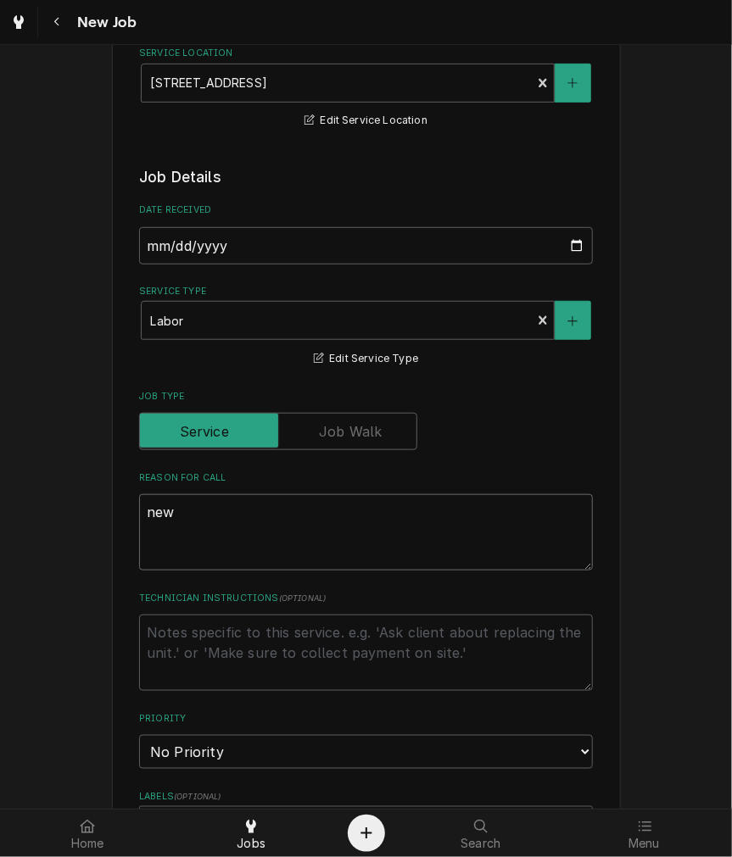
type textarea "new s"
type textarea "x"
type textarea "new sw"
type textarea "x"
type textarea "new swi"
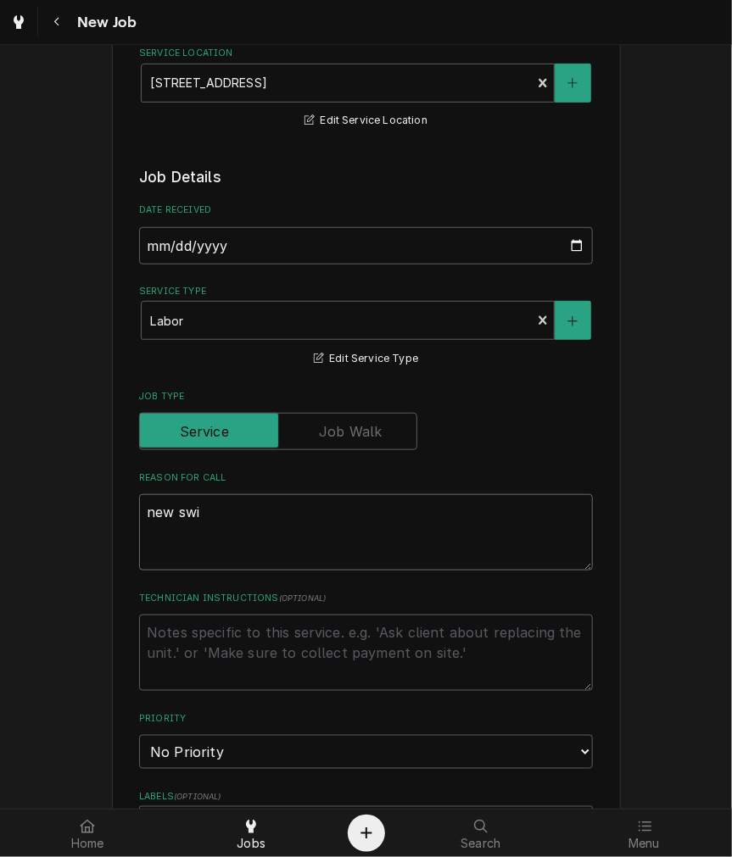
type textarea "x"
type textarea "new swif"
type textarea "x"
type textarea "new swift"
type textarea "x"
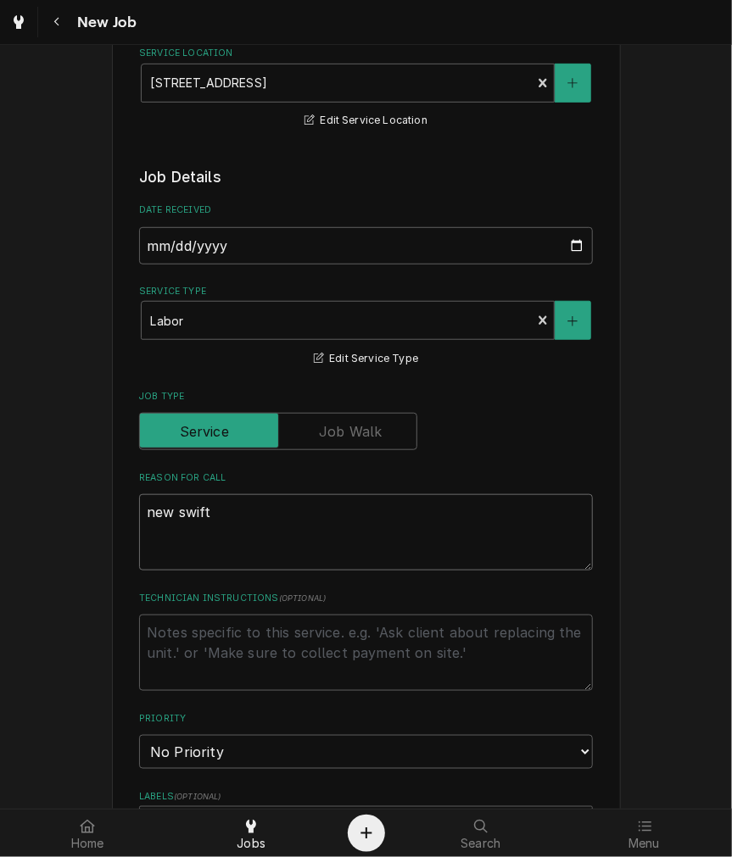
type textarea "new swift"
type textarea "x"
type textarea "new swift g"
type textarea "x"
type textarea "new swift gr"
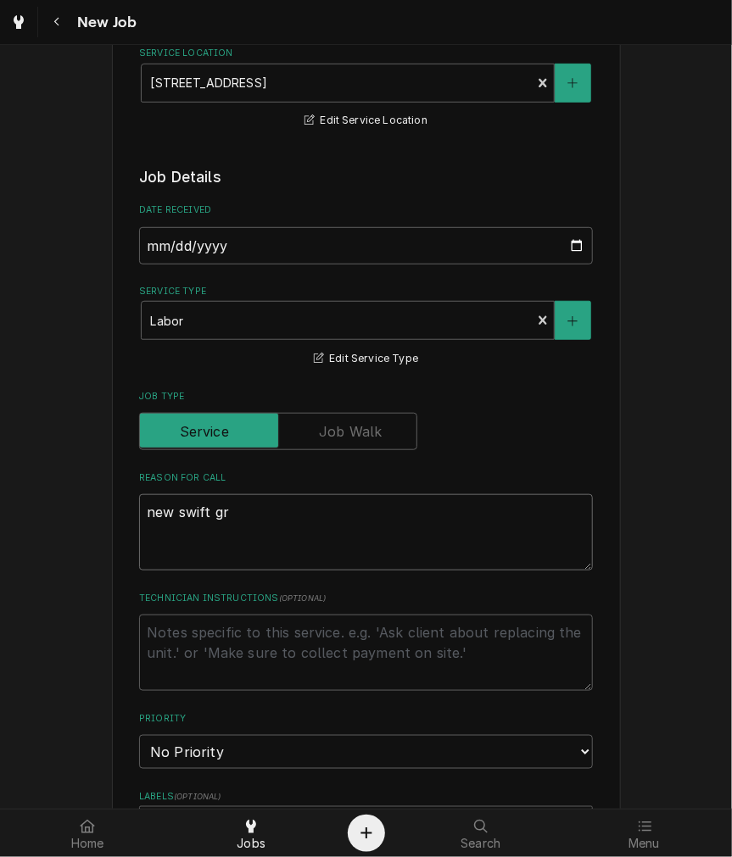
type textarea "x"
type textarea "new swift gri"
type textarea "x"
type textarea "new swift grin"
type textarea "x"
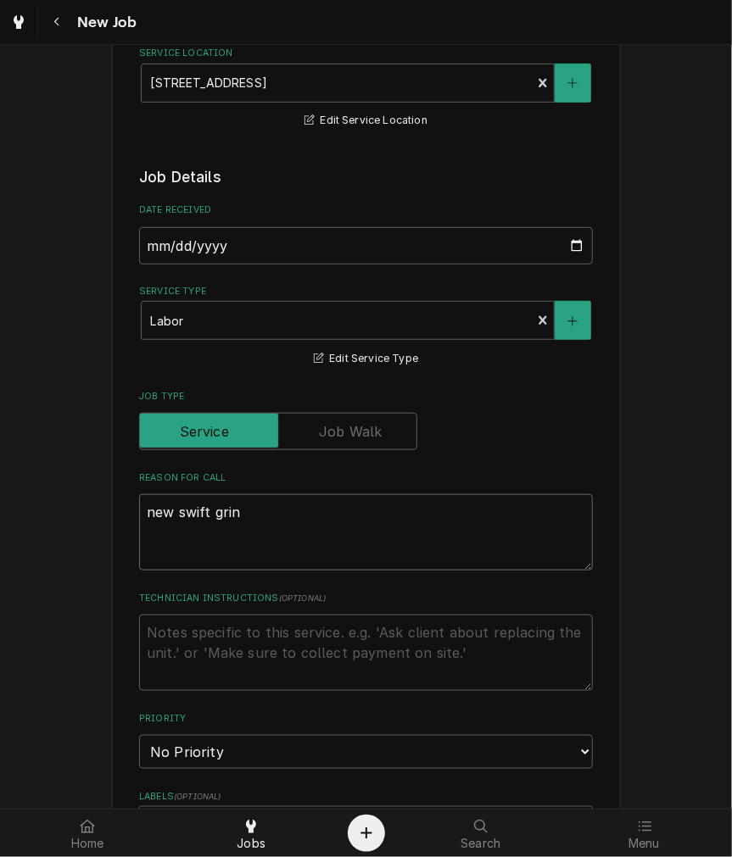
type textarea "new swift grind"
type textarea "x"
type textarea "new swift grinde"
type textarea "x"
type textarea "new swift grinder"
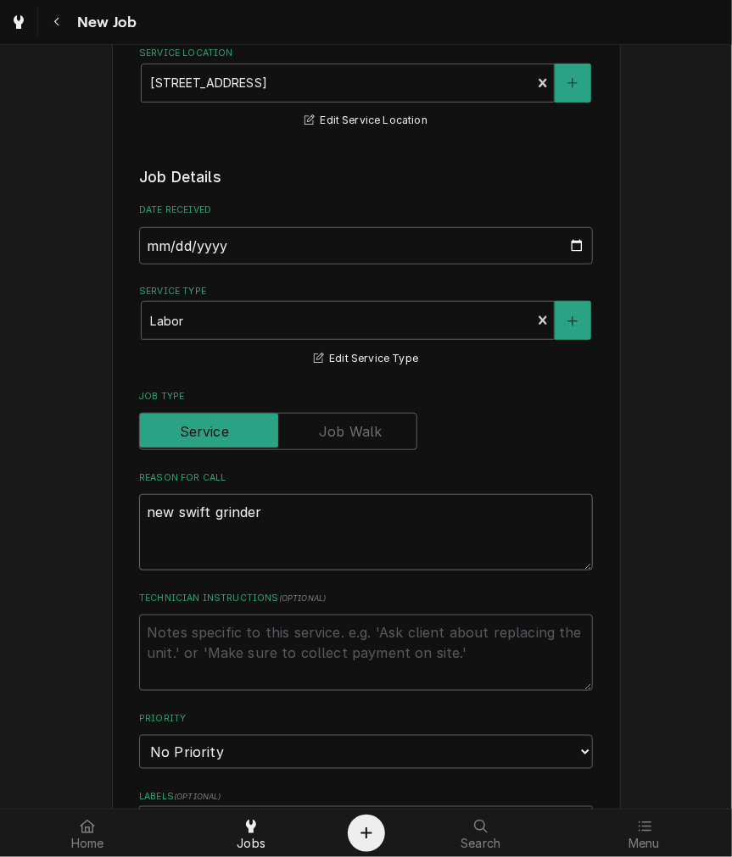
type textarea "x"
type textarea "new swift grinder"
type textarea "x"
type textarea "new swift grinder -"
type textarea "x"
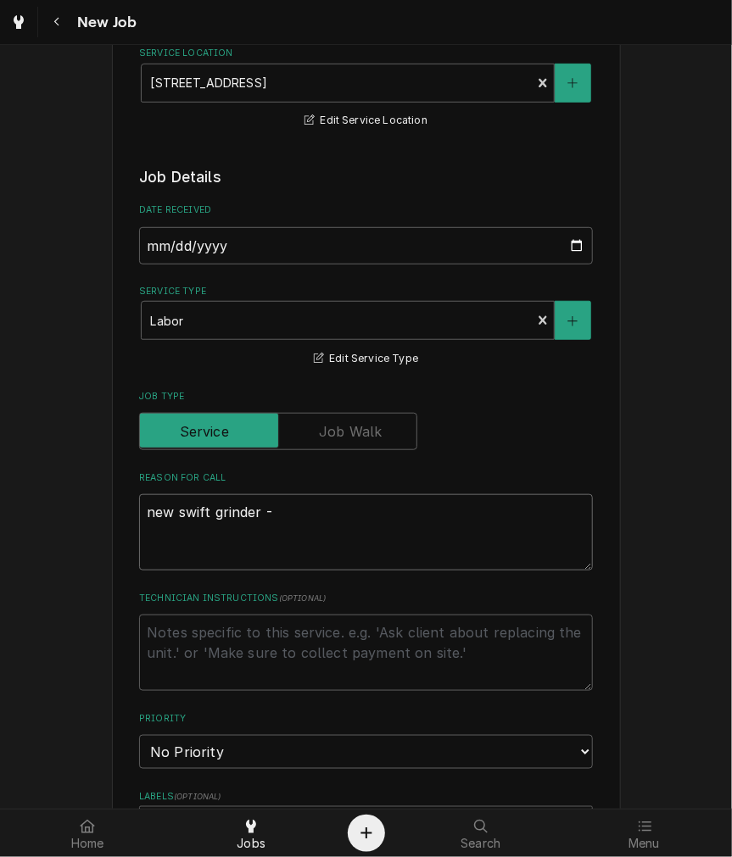
type textarea "new swift grinder -"
type textarea "x"
type textarea "new swift grinder - n"
type textarea "x"
type textarea "new swift grinder - no"
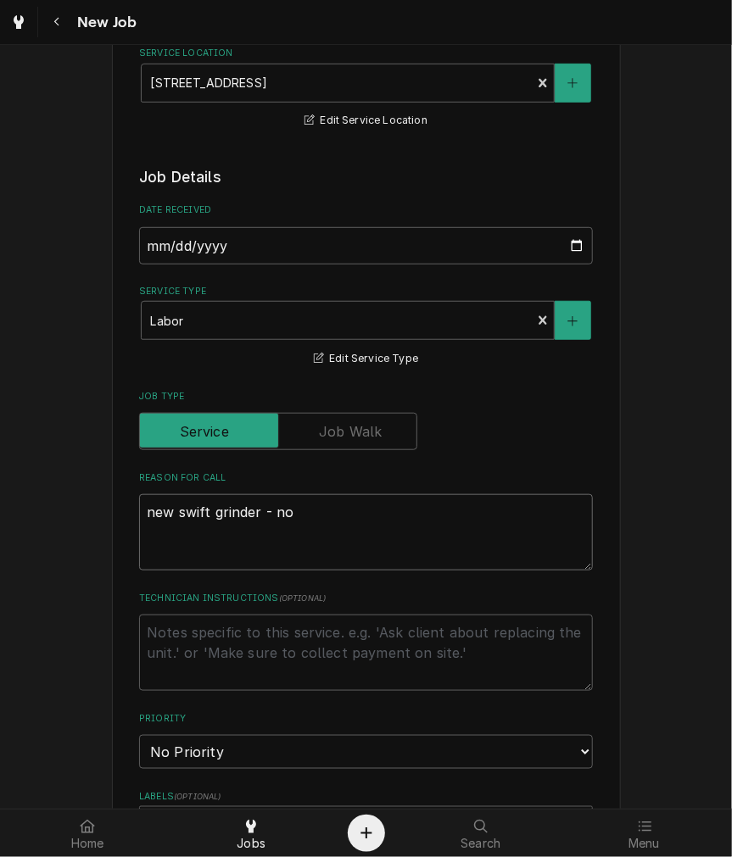
type textarea "x"
type textarea "new swift grinder - not"
type textarea "x"
type textarea "new swift grinder - not"
type textarea "x"
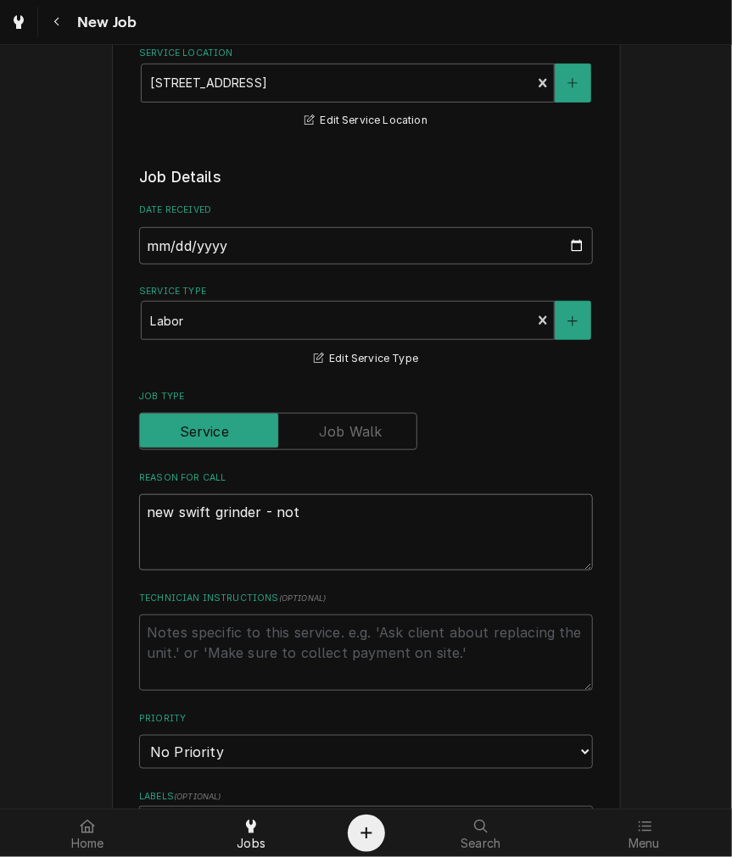
type textarea "new swift grinder - not g"
type textarea "x"
type textarea "new swift grinder - not gr"
type textarea "x"
type textarea "new swift grinder - not gri"
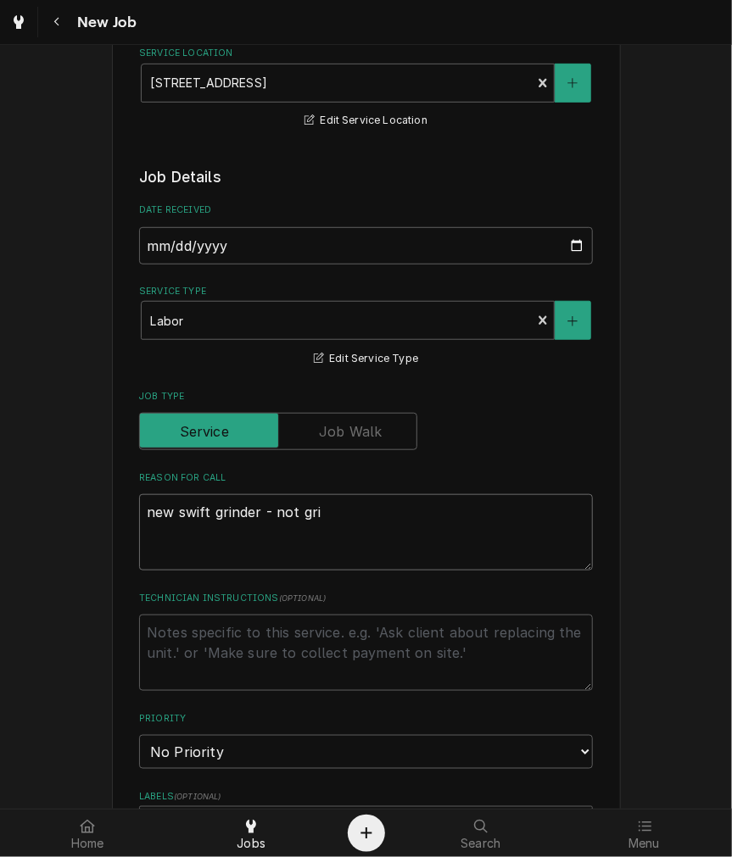
type textarea "x"
type textarea "new swift grinder - not grind"
type textarea "x"
type textarea "new swift grinder - not grinde"
type textarea "x"
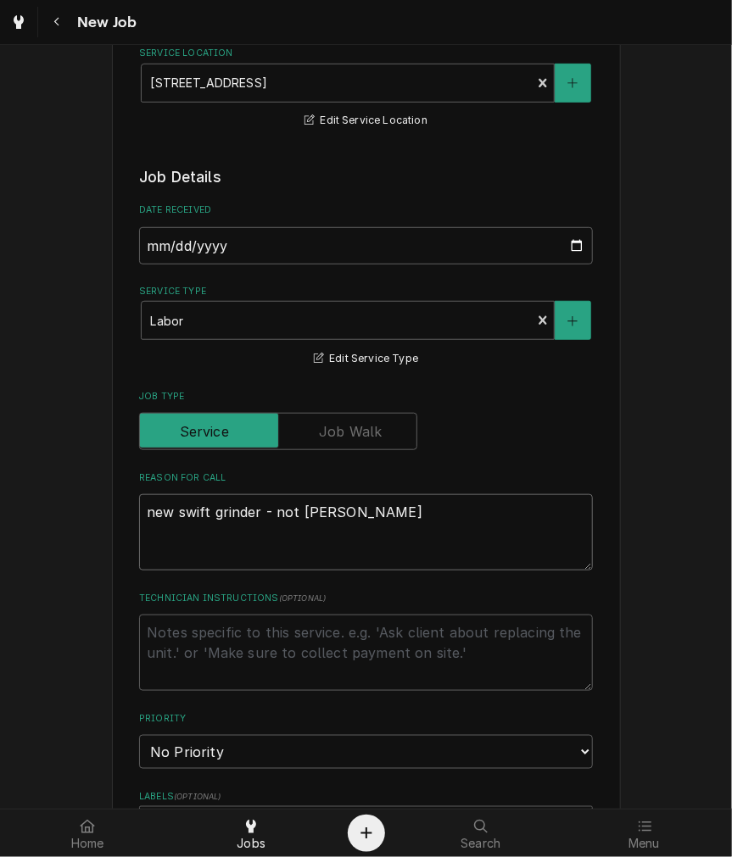
type textarea "new swift grinder - not grind"
type textarea "x"
type textarea "new swift grinder - not grindi"
type textarea "x"
type textarea "new swift grinder - not grindin"
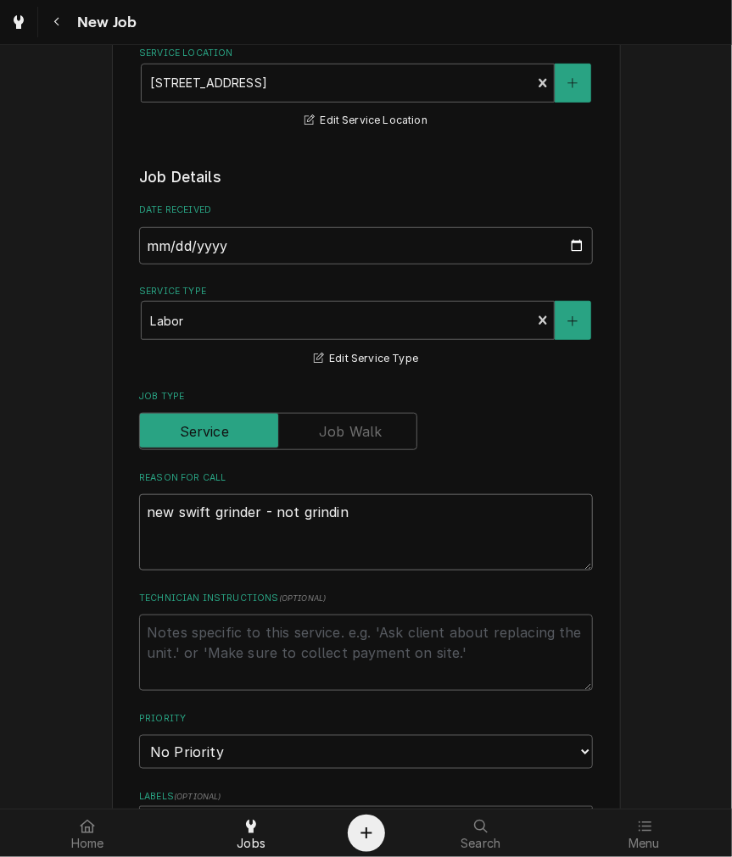
type textarea "x"
type textarea "new swift grinder - not grinding"
type textarea "x"
type textarea "new swift grinder - not grinding"
type textarea "x"
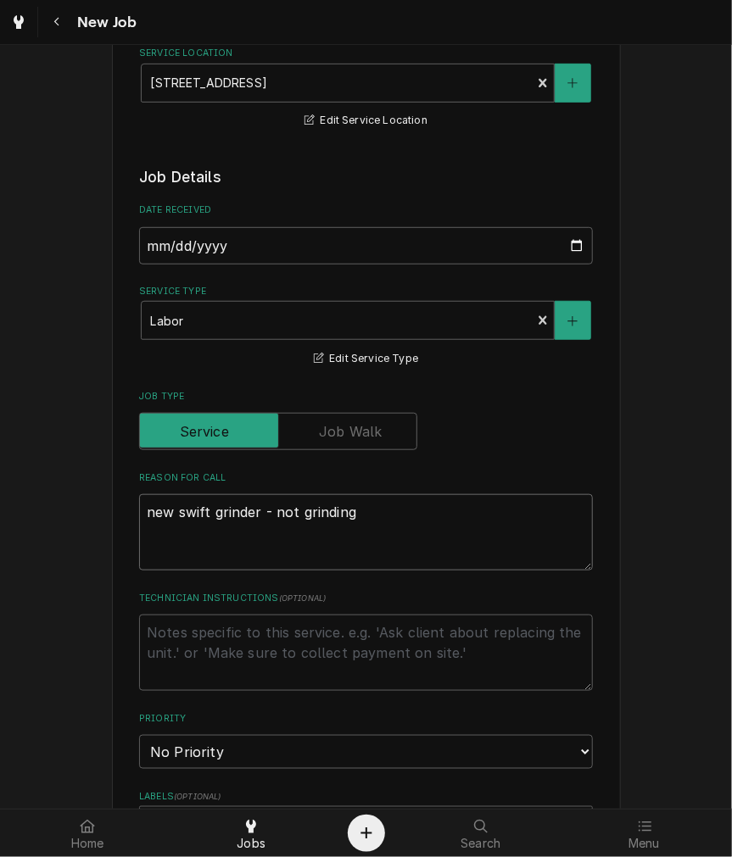
type textarea "new swift grinder - not grinding o"
type textarea "x"
type textarea "new swift grinder - not grinding on"
type textarea "x"
type textarea "new swift grinder - not grinding on"
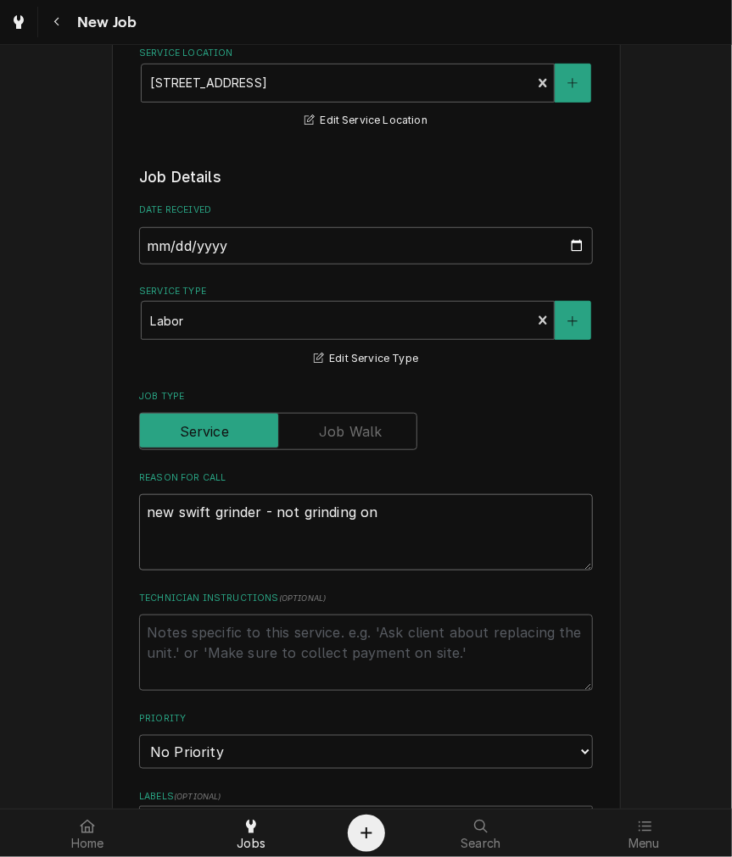
type textarea "x"
type textarea "new swift grinder - not grinding on o"
type textarea "x"
type textarea "new swift grinder - not grinding on on"
type textarea "x"
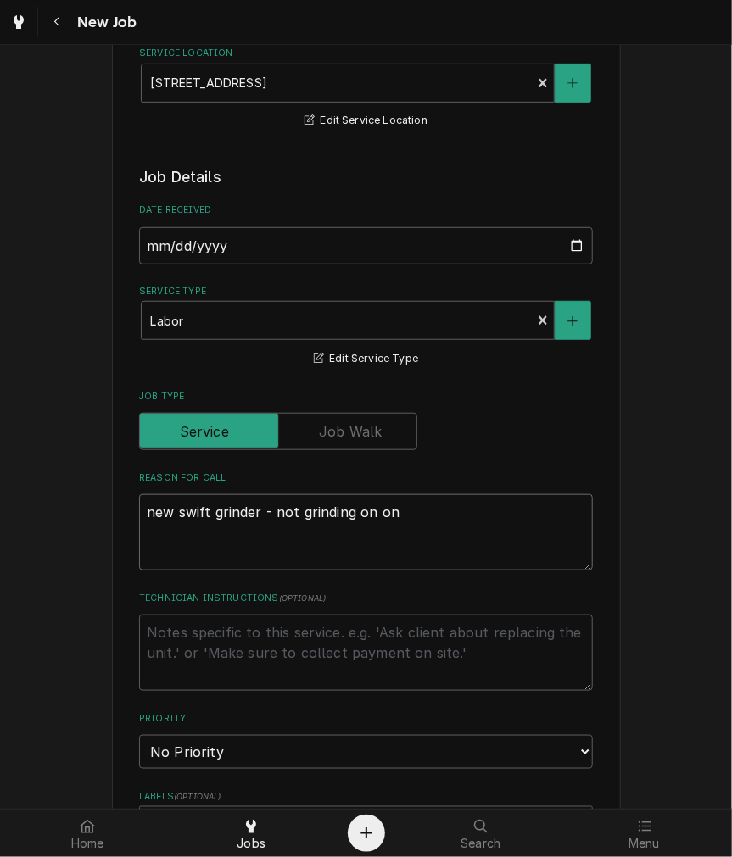
type textarea "new swift grinder - not grinding on one"
type textarea "x"
type textarea "new swift grinder - not grinding on one"
type textarea "x"
type textarea "new swift grinder - not grinding on one s"
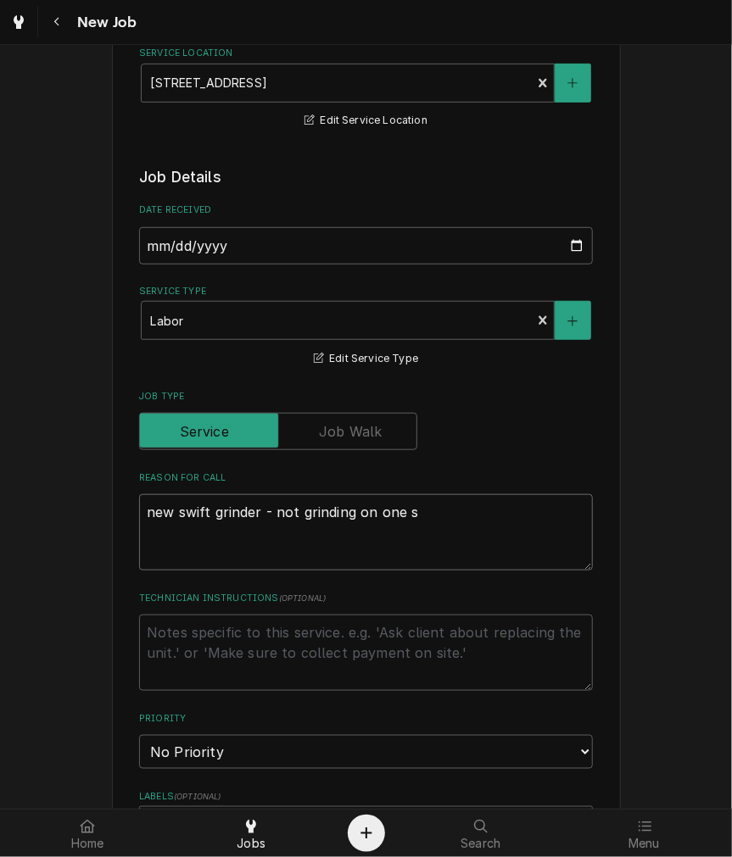
type textarea "x"
type textarea "new swift grinder - not grinding on one si"
type textarea "x"
type textarea "new swift grinder - not grinding on one sid"
type textarea "x"
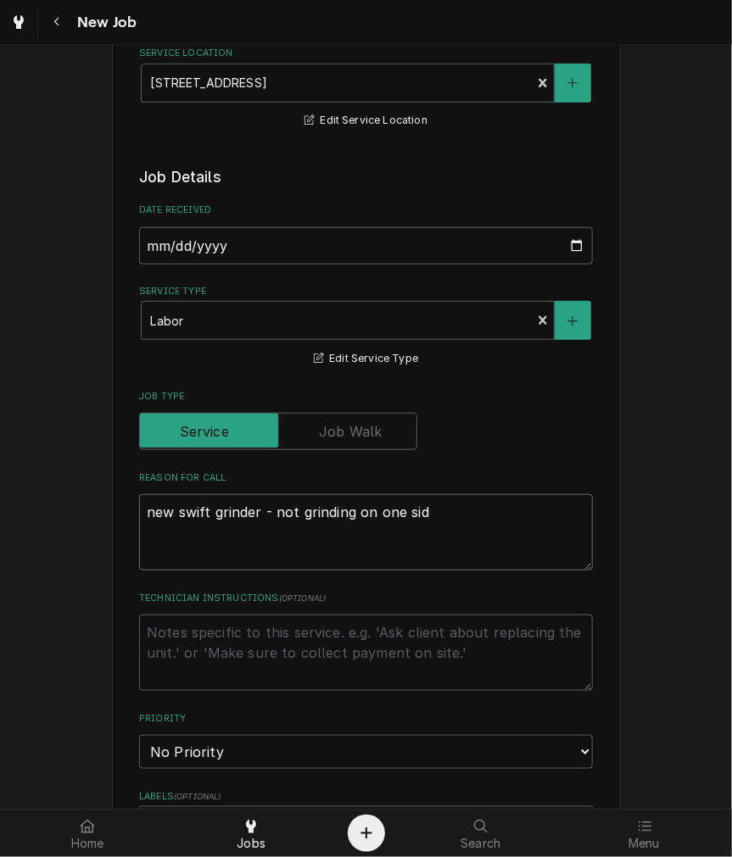
type textarea "new swift grinder - not grinding on one side"
type textarea "x"
type textarea "new swift grinder - not grinding on one side."
type textarea "x"
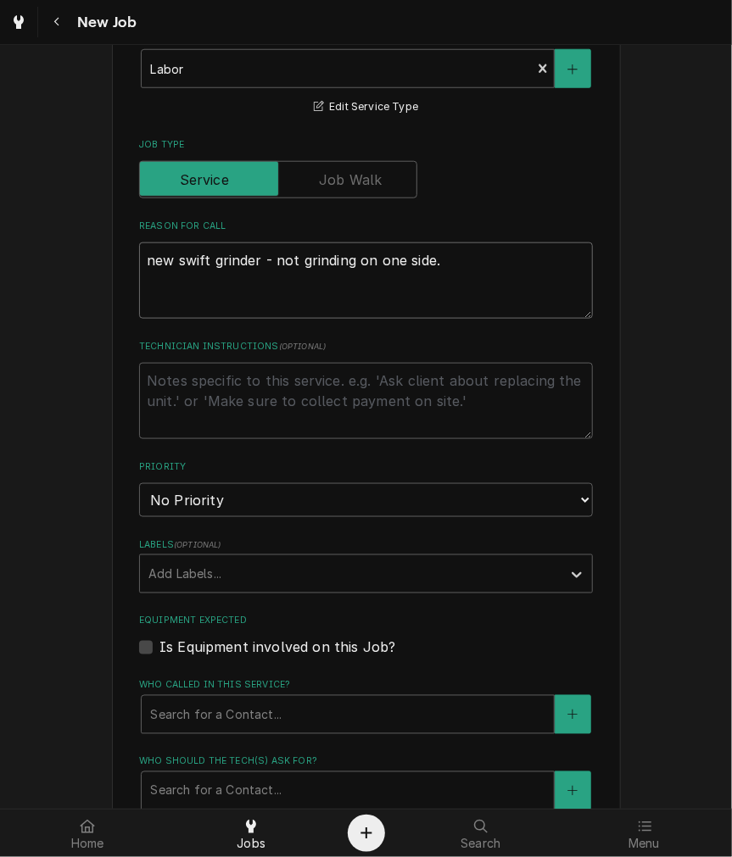
scroll to position [628, 0]
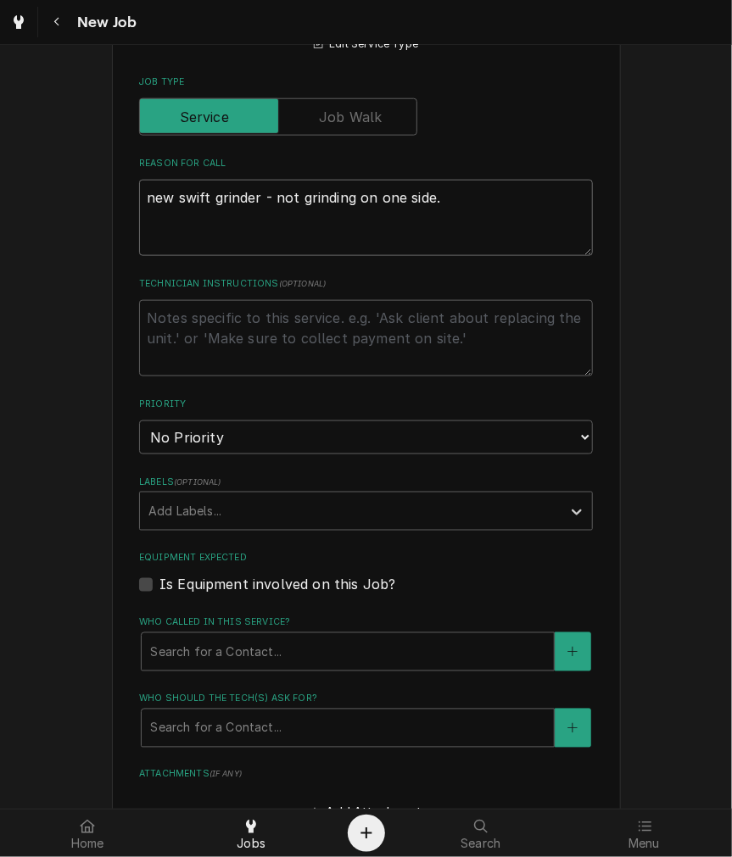
type textarea "new swift grinder - not grinding on one side."
drag, startPoint x: 315, startPoint y: 432, endPoint x: 311, endPoint y: 441, distance: 9.1
click at [315, 432] on select "No Priority Urgent High Medium Low" at bounding box center [366, 438] width 454 height 34
select select "2"
click at [139, 421] on select "No Priority Urgent High Medium Low" at bounding box center [366, 438] width 454 height 34
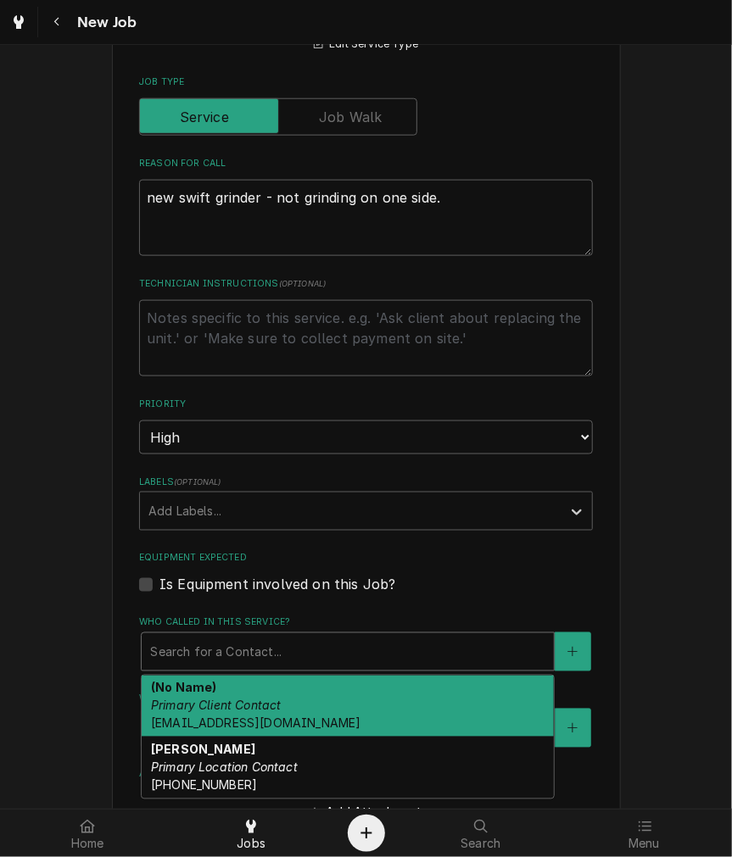
click at [266, 649] on div "Who called in this service?" at bounding box center [347, 652] width 395 height 31
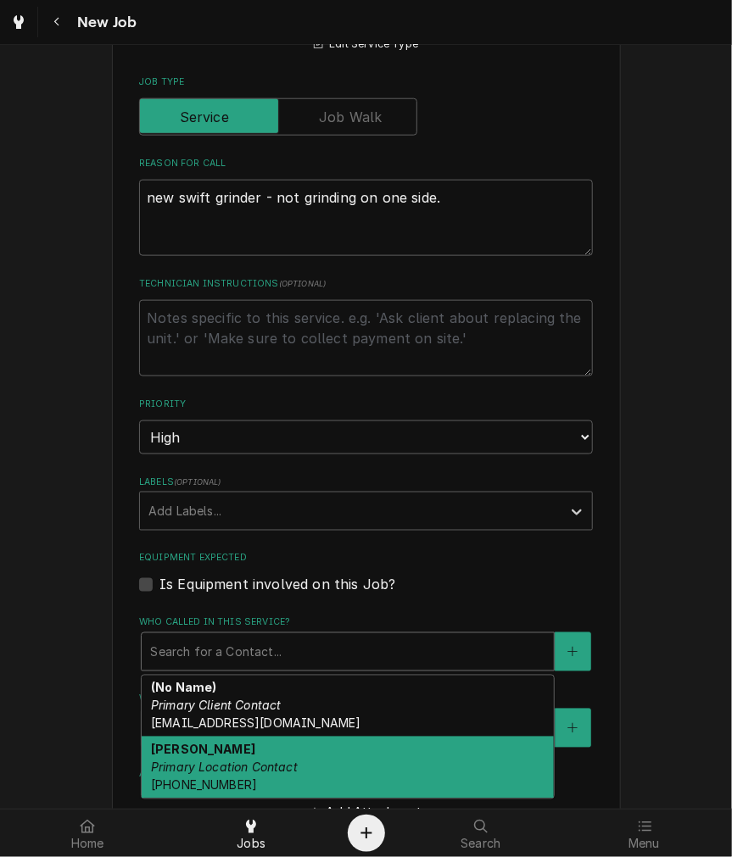
drag, startPoint x: 252, startPoint y: 767, endPoint x: 259, endPoint y: 752, distance: 17.1
click at [252, 766] on em "Primary Location Contact" at bounding box center [224, 768] width 147 height 14
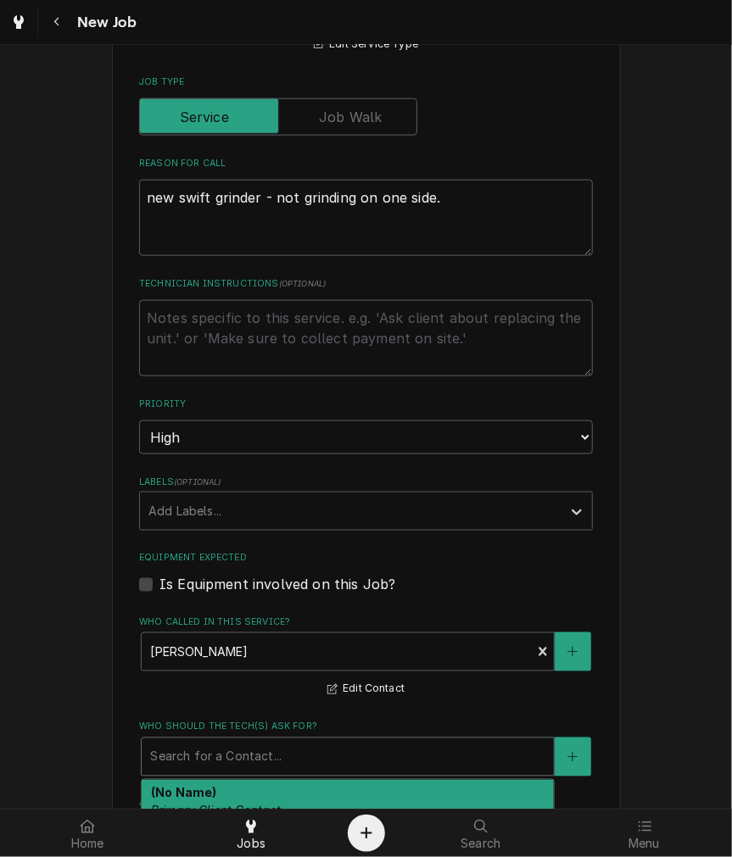
click at [264, 749] on div "Who should the tech(s) ask for?" at bounding box center [347, 757] width 395 height 31
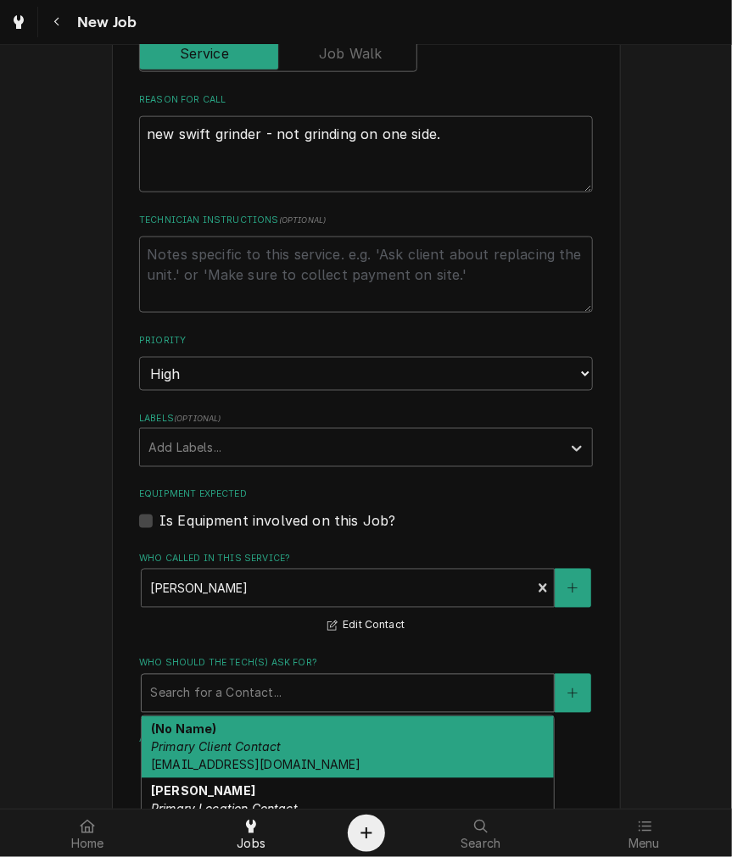
scroll to position [784, 0]
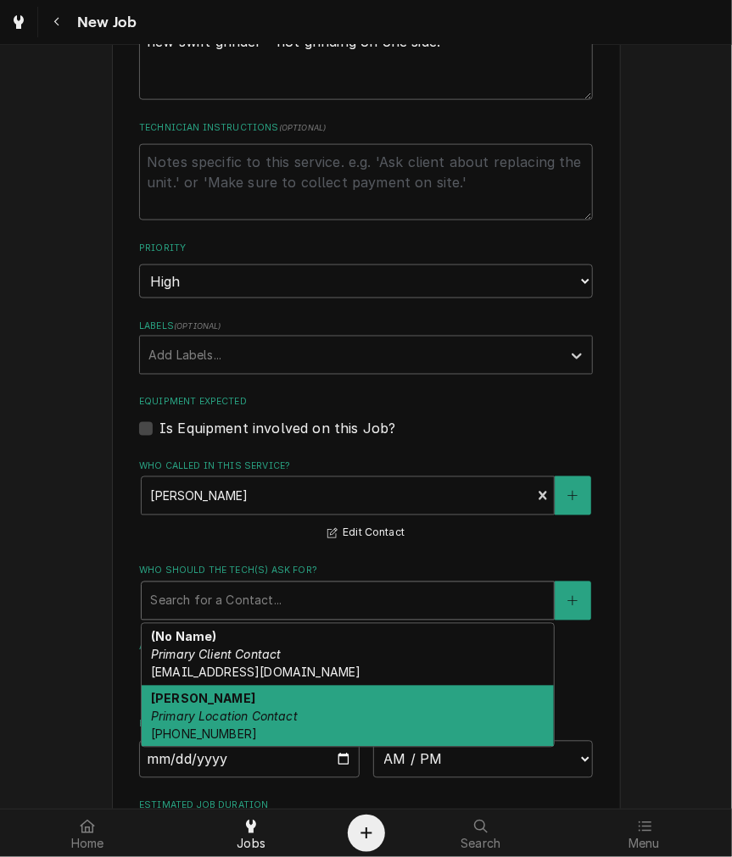
click at [223, 693] on strong "Paige Simpson" at bounding box center [203, 699] width 104 height 14
type textarea "x"
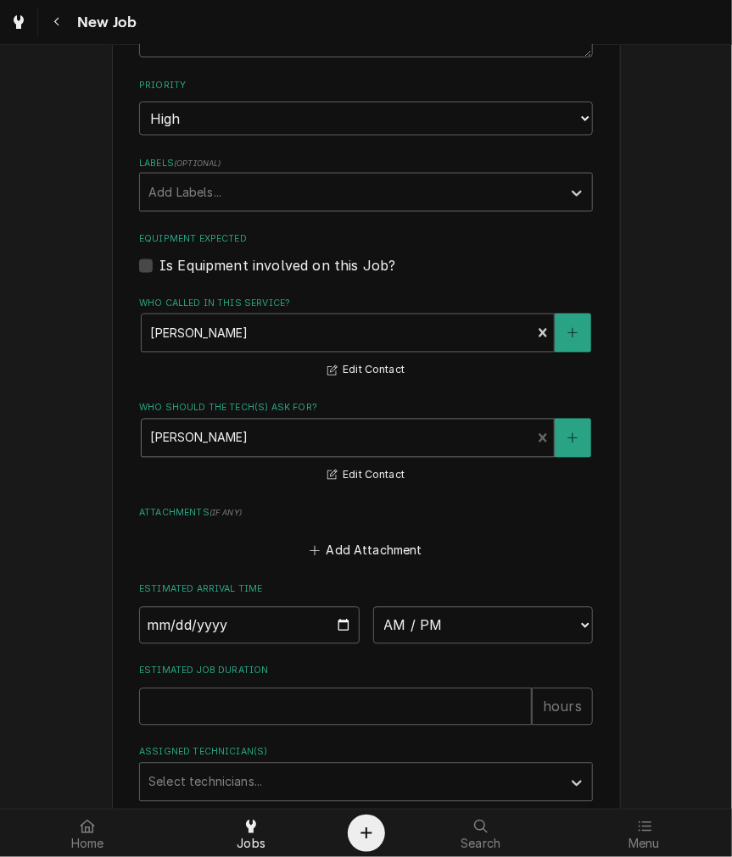
scroll to position [1085, 0]
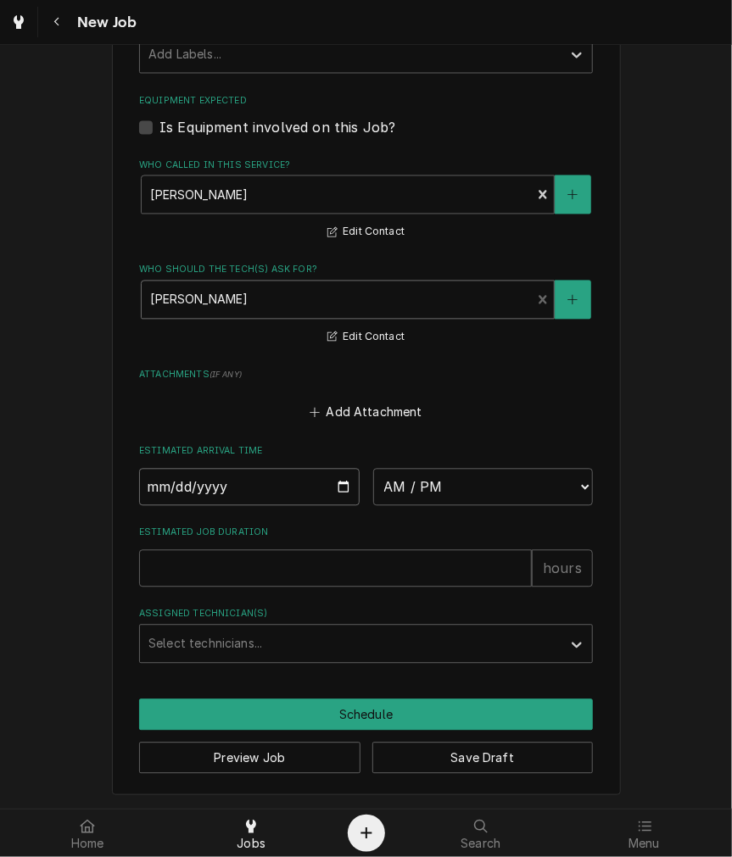
drag, startPoint x: 331, startPoint y: 488, endPoint x: 320, endPoint y: 555, distance: 67.9
click at [331, 489] on input "Date" at bounding box center [249, 487] width 220 height 37
type input "2025-09-25"
type textarea "x"
click at [428, 499] on select "AM / PM 6:00 AM 6:15 AM 6:30 AM 6:45 AM 7:00 AM 7:15 AM 7:30 AM 7:45 AM 8:00 AM…" at bounding box center [483, 487] width 220 height 37
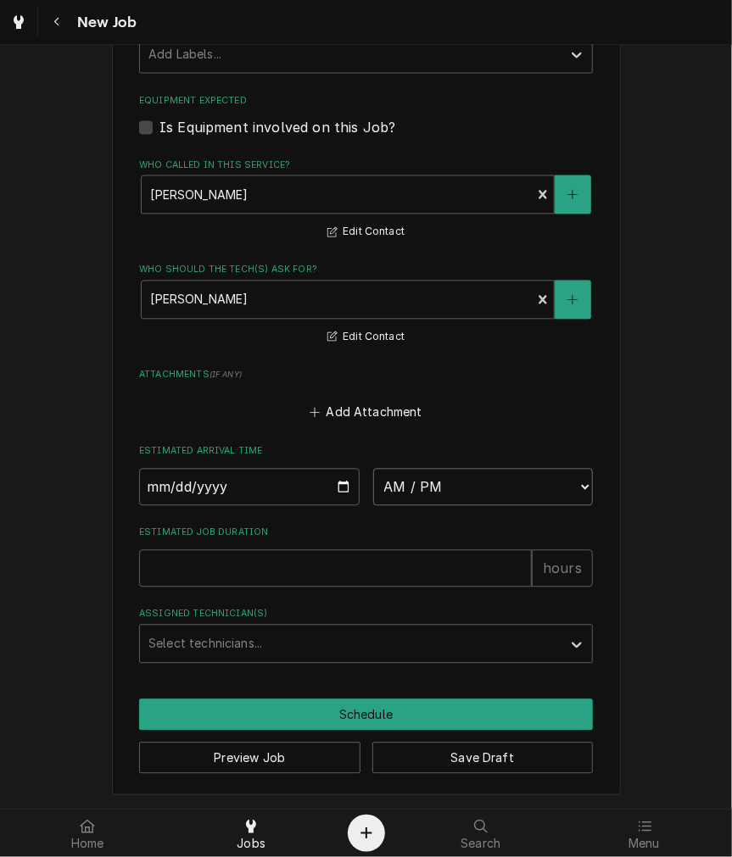
drag, startPoint x: 434, startPoint y: 485, endPoint x: 404, endPoint y: 503, distance: 35.3
click at [434, 485] on select "AM / PM 6:00 AM 6:15 AM 6:30 AM 6:45 AM 7:00 AM 7:15 AM 7:30 AM 7:45 AM 8:00 AM…" at bounding box center [483, 487] width 220 height 37
select select "13:00:00"
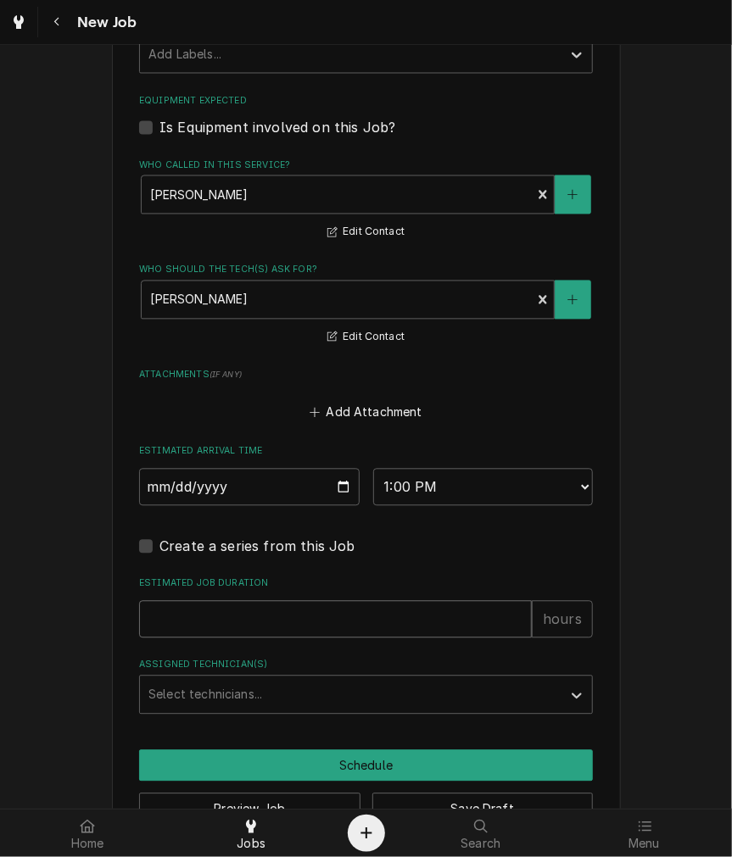
click at [293, 614] on input "Estimated Job Duration" at bounding box center [335, 619] width 393 height 37
type textarea "x"
type input "2"
type textarea "x"
type input "2"
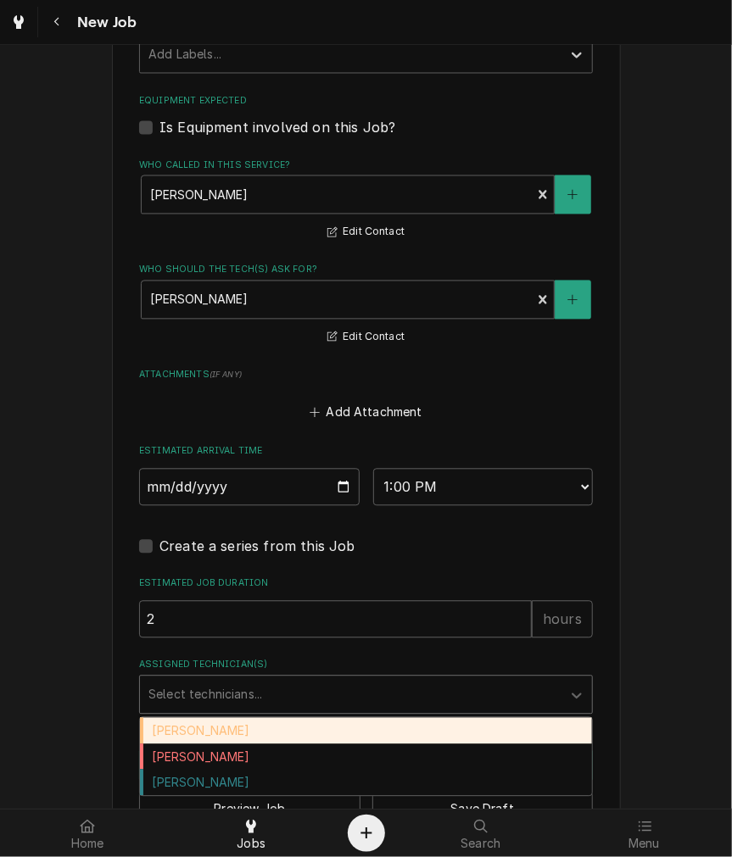
click at [294, 692] on div "Assigned Technician(s)" at bounding box center [350, 695] width 404 height 31
click at [260, 724] on div "Damon Rinehart" at bounding box center [366, 731] width 452 height 26
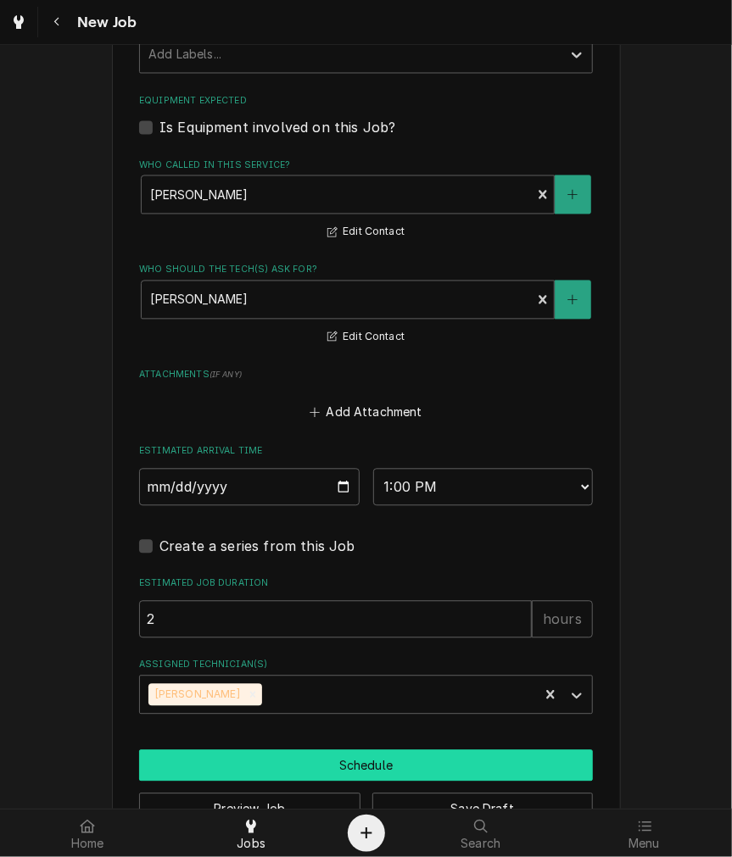
click at [250, 759] on button "Schedule" at bounding box center [366, 765] width 454 height 31
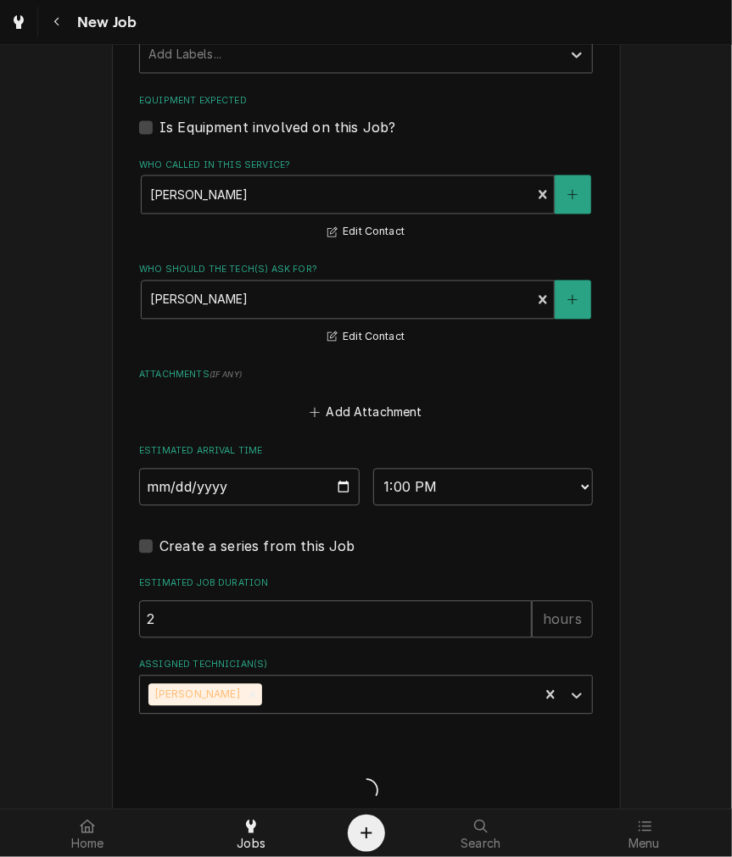
type textarea "x"
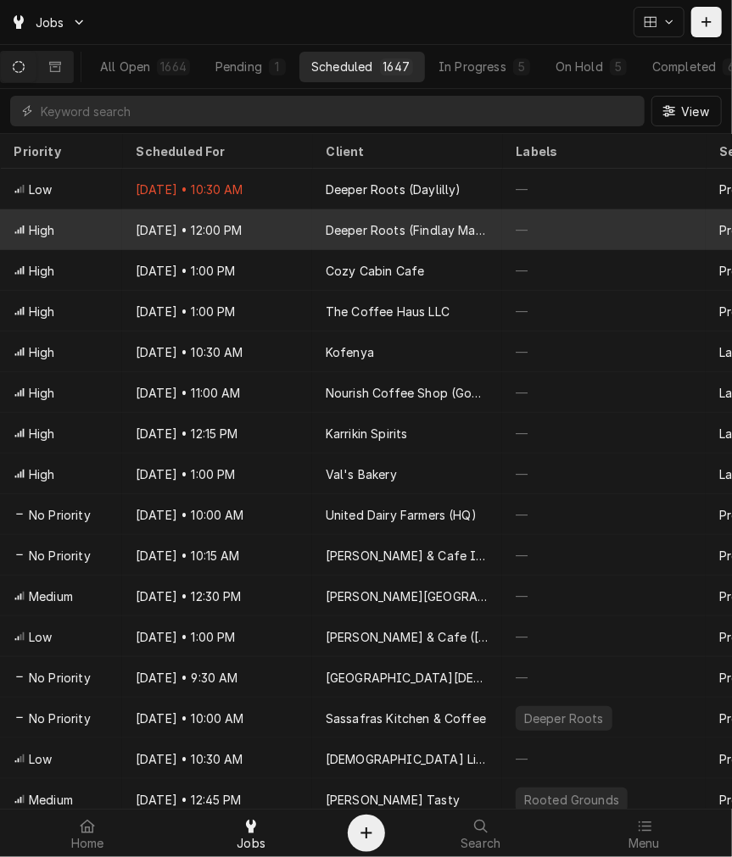
click at [378, 232] on div "Deeper Roots (Findlay Market)" at bounding box center [407, 230] width 163 height 18
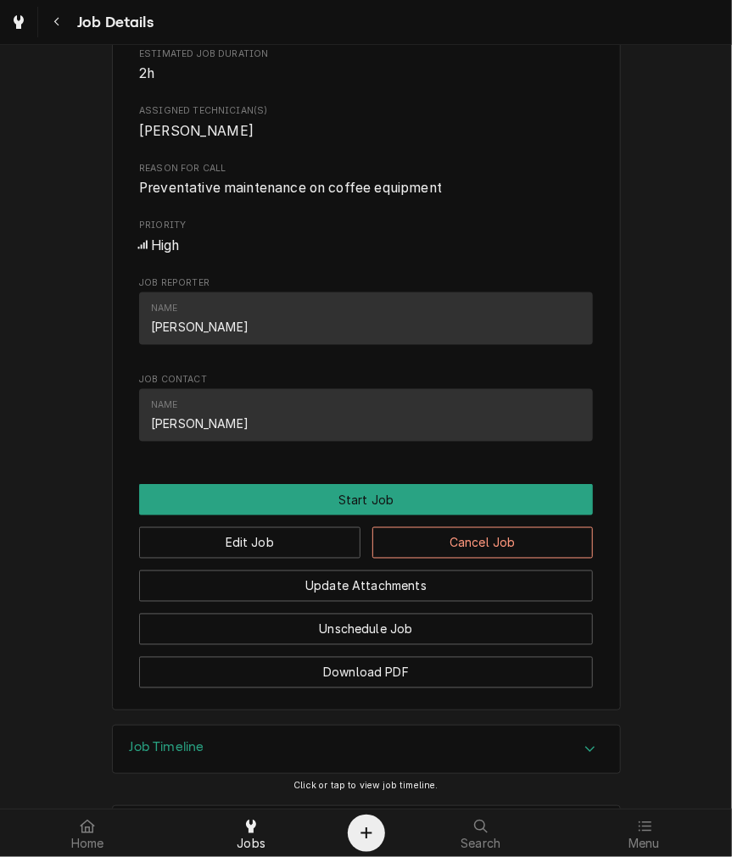
scroll to position [733, 0]
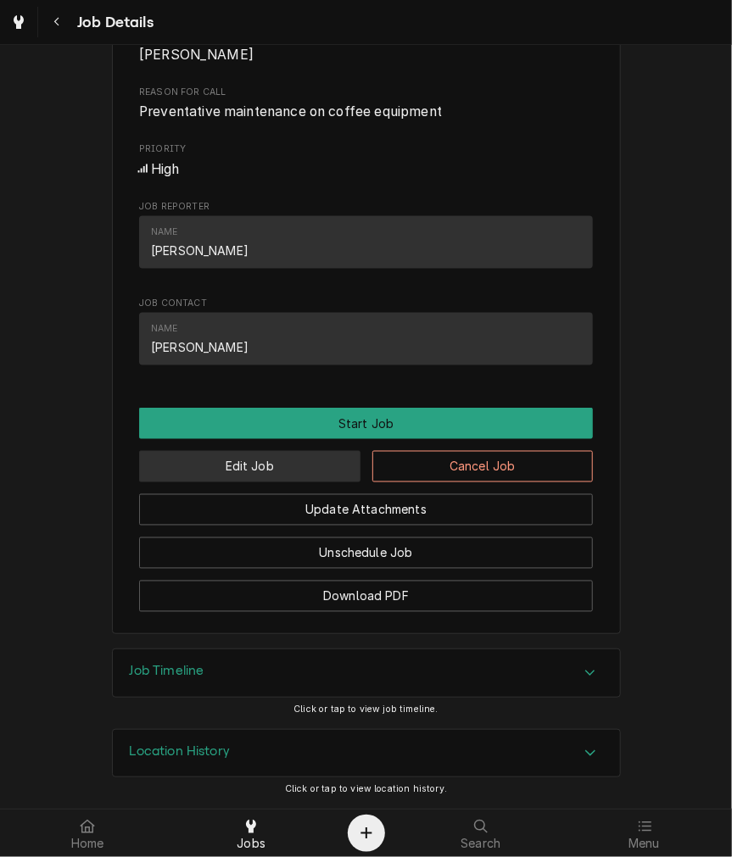
click at [303, 468] on button "Edit Job" at bounding box center [249, 466] width 221 height 31
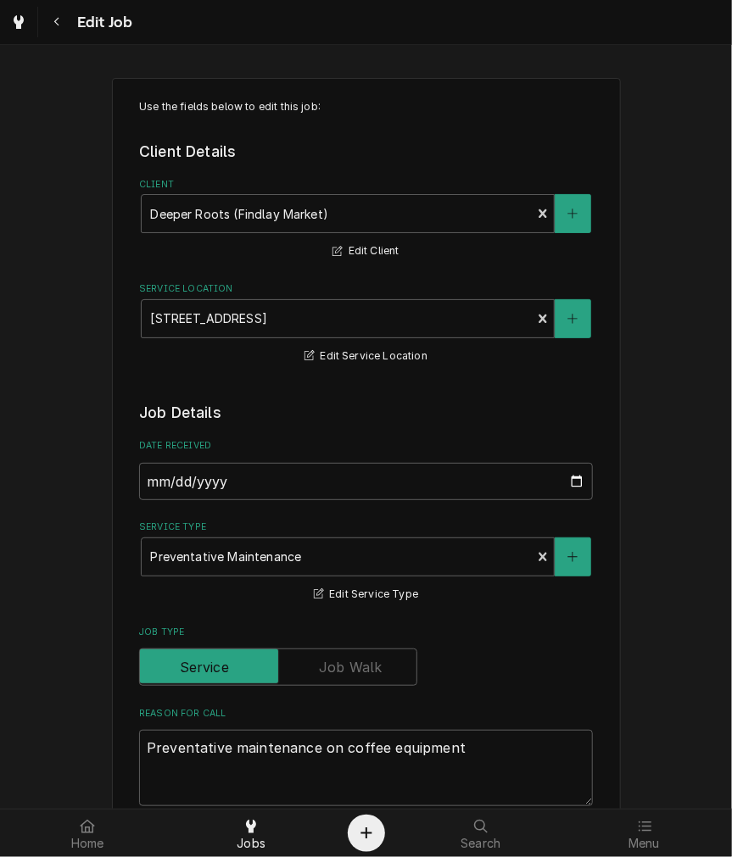
scroll to position [628, 0]
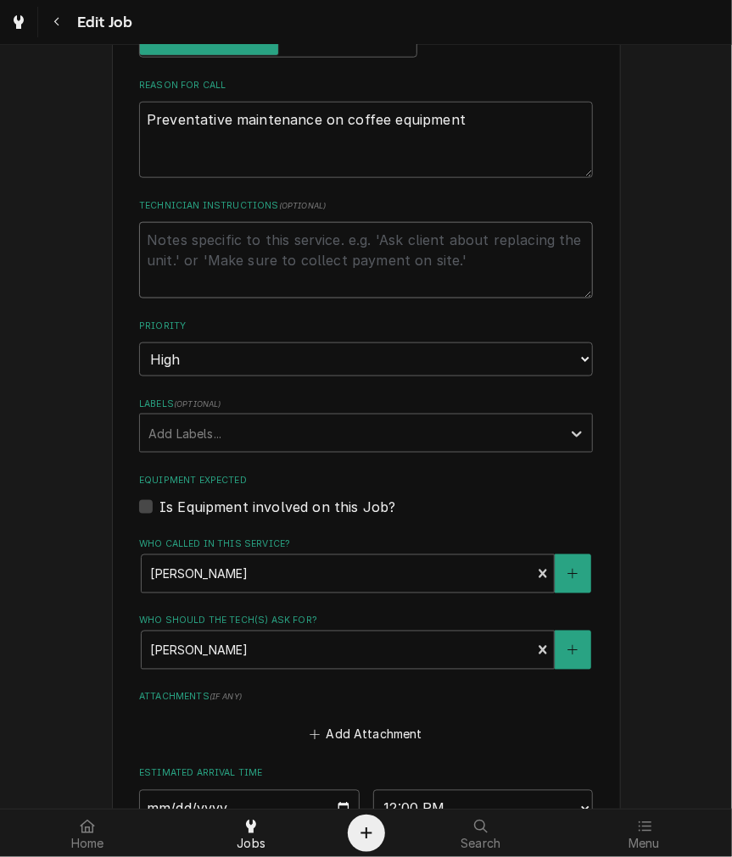
click at [236, 248] on textarea "Technician Instructions ( optional )" at bounding box center [366, 260] width 454 height 76
type textarea "x"
type textarea "W"
type textarea "x"
type textarea "WE"
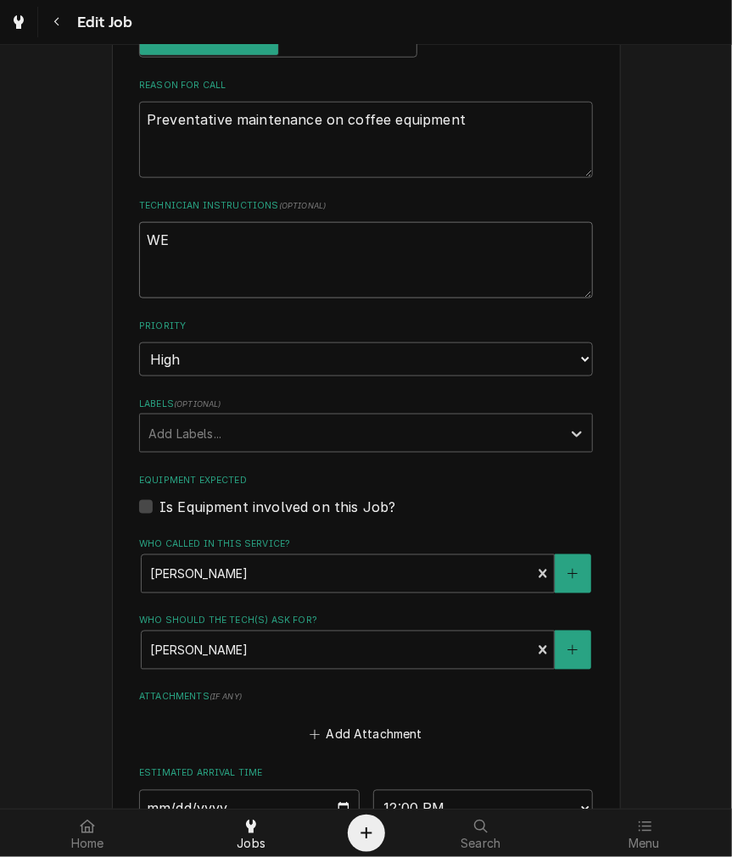
type textarea "x"
type textarea "WED"
type textarea "x"
type textarea "WEDN"
type textarea "x"
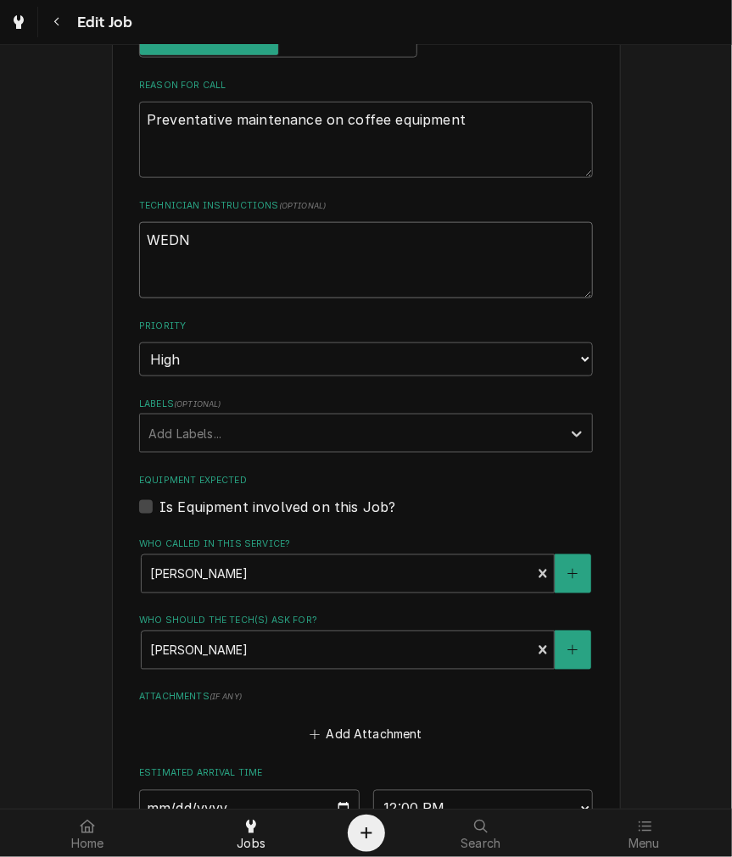
type textarea "WEDNE"
type textarea "x"
type textarea "WEDNES"
type textarea "x"
type textarea "WEDNESY"
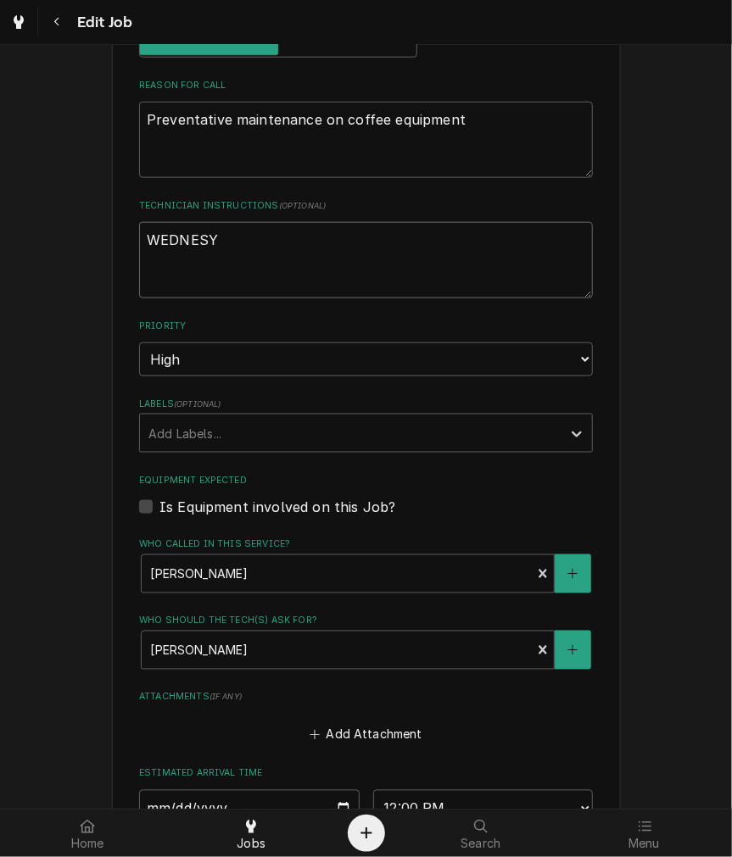
type textarea "x"
type textarea "WEDNESYD"
type textarea "x"
type textarea "WEDNESY"
type textarea "x"
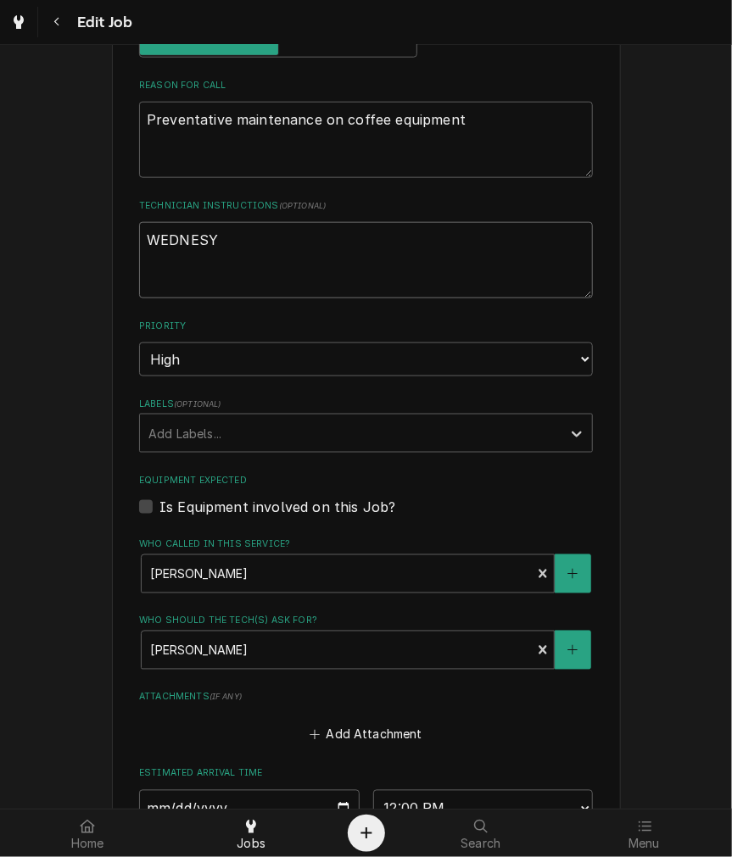
type textarea "WEDNES"
type textarea "x"
type textarea "WEDNESDA"
type textarea "x"
type textarea "WEDNESDAS"
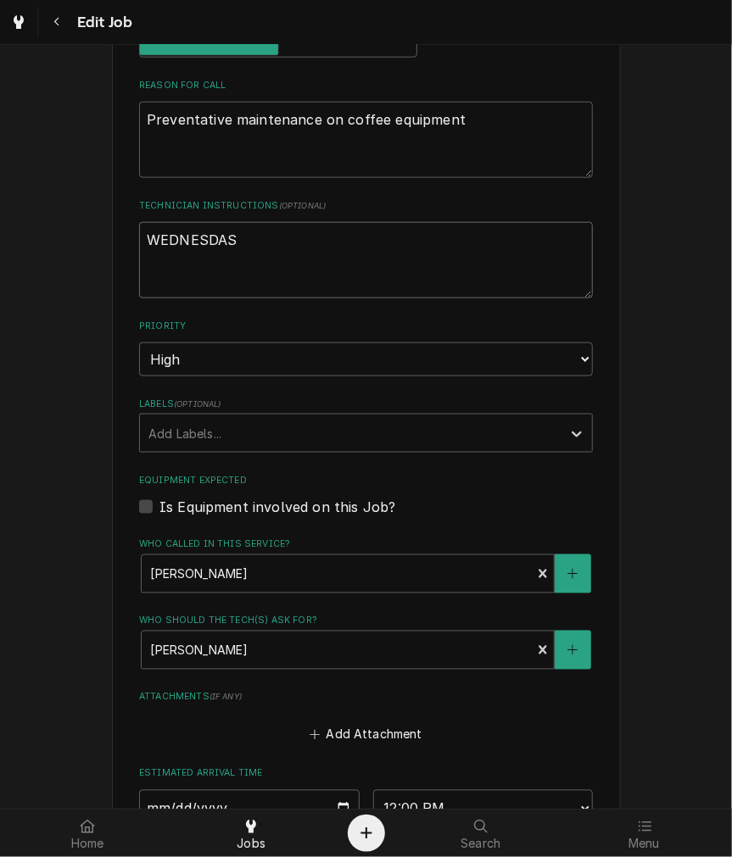
paste textarea "duplicate"
type textarea "x"
type textarea "WEDNESDASduplicate"
type textarea "x"
type textarea "WEDNESDASduplicat"
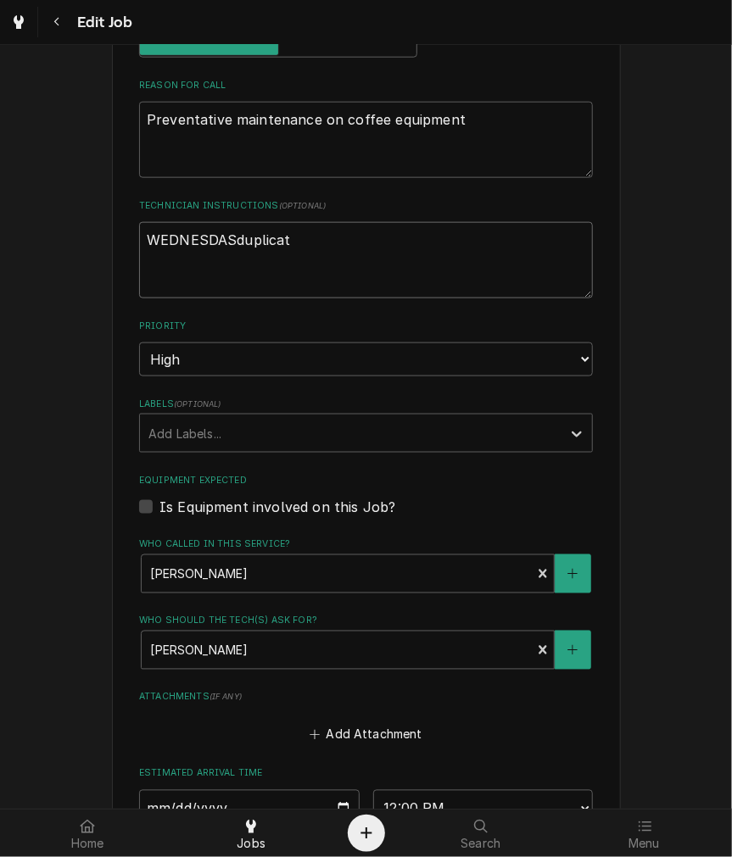
type textarea "x"
type textarea "WEDNESDASduplica"
type textarea "x"
type textarea "WEDNESDASduplic"
type textarea "x"
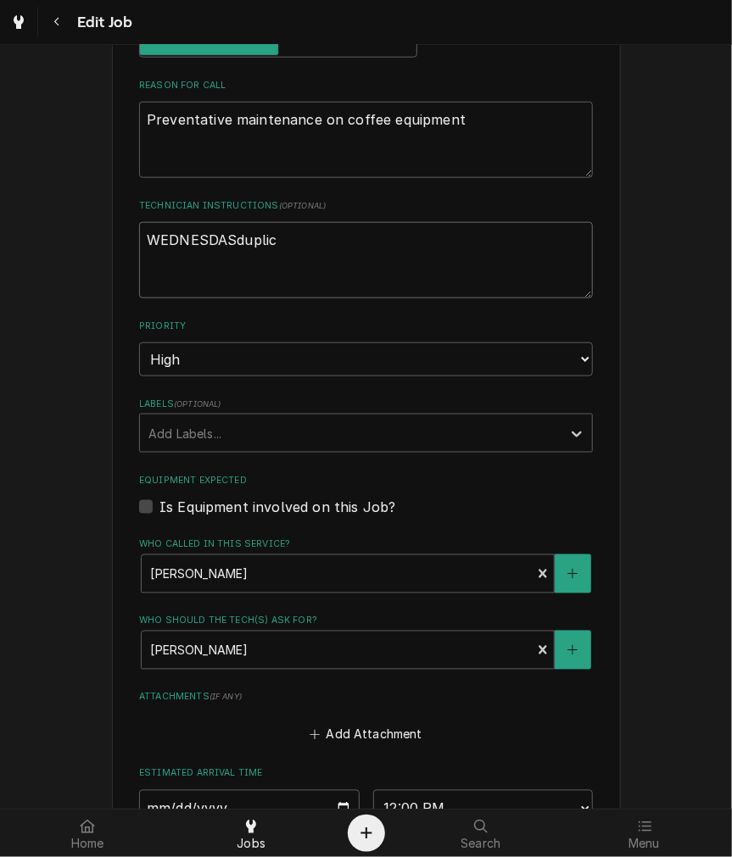
type textarea "WEDNESDASdupli"
type textarea "x"
type textarea "WEDNESDASdupl"
type textarea "x"
type textarea "WEDNESDASdup"
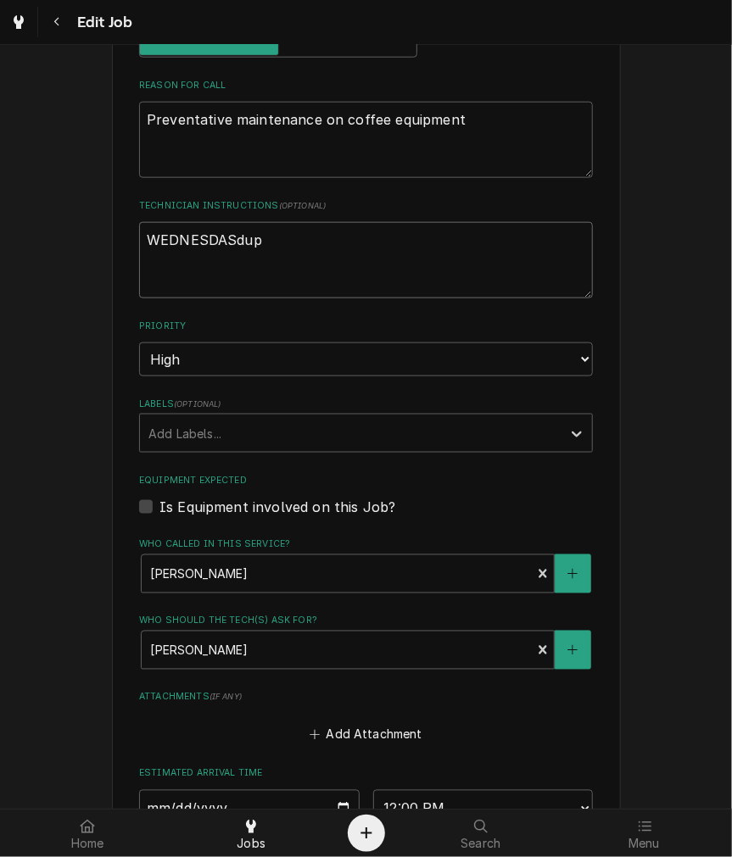
type textarea "x"
type textarea "WEDNESDASdu"
type textarea "x"
type textarea "WEDNESDASd"
type textarea "x"
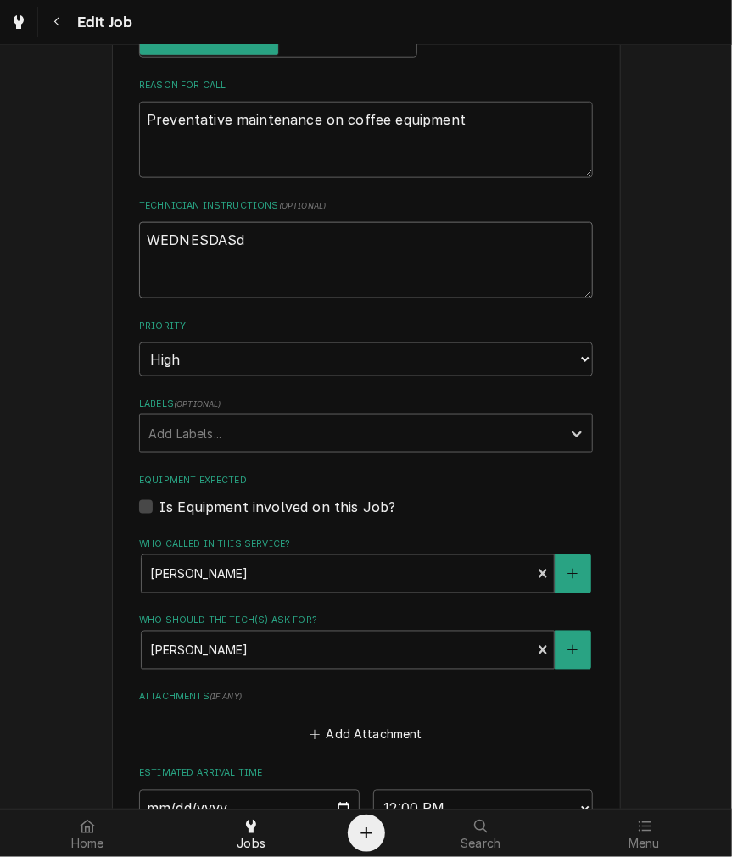
type textarea "WEDNESDAS"
type textarea "x"
type textarea "WEDNESDA"
type textarea "x"
type textarea "[DATE]"
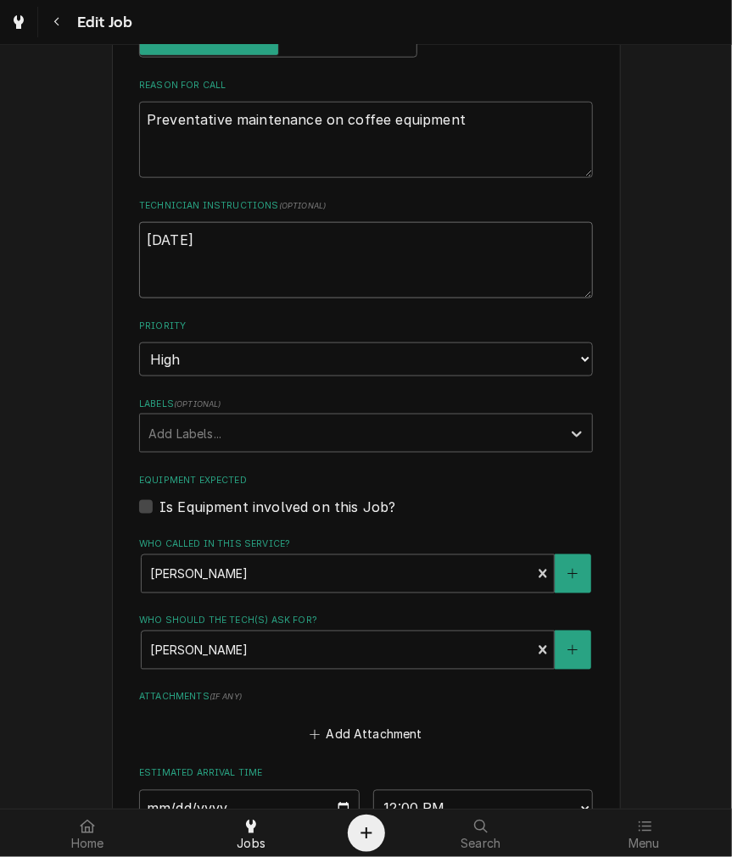
type textarea "x"
type textarea "WEDNESDAYS"
type textarea "x"
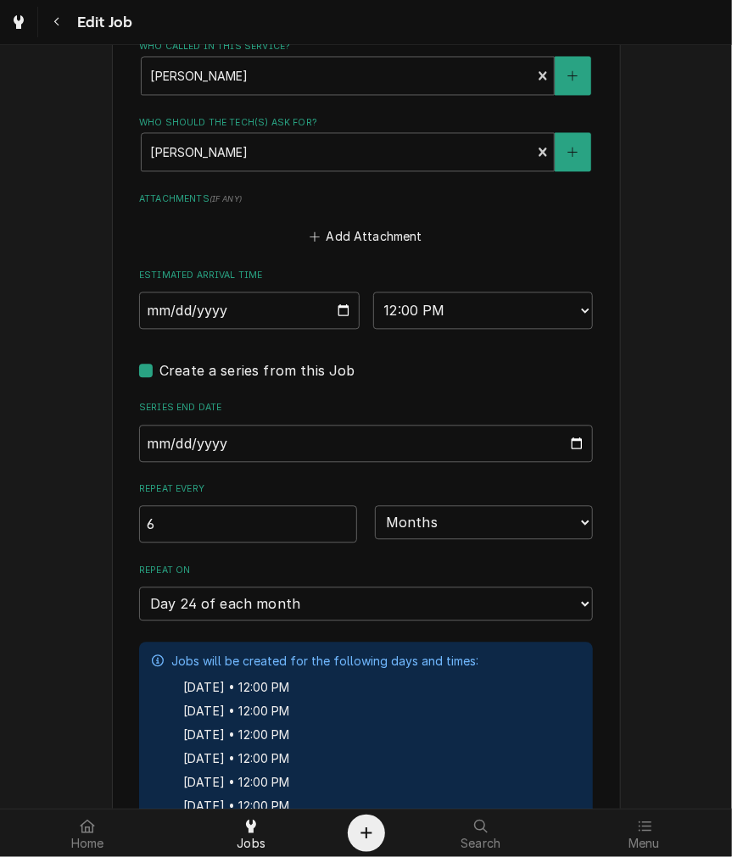
scroll to position [1256, 0]
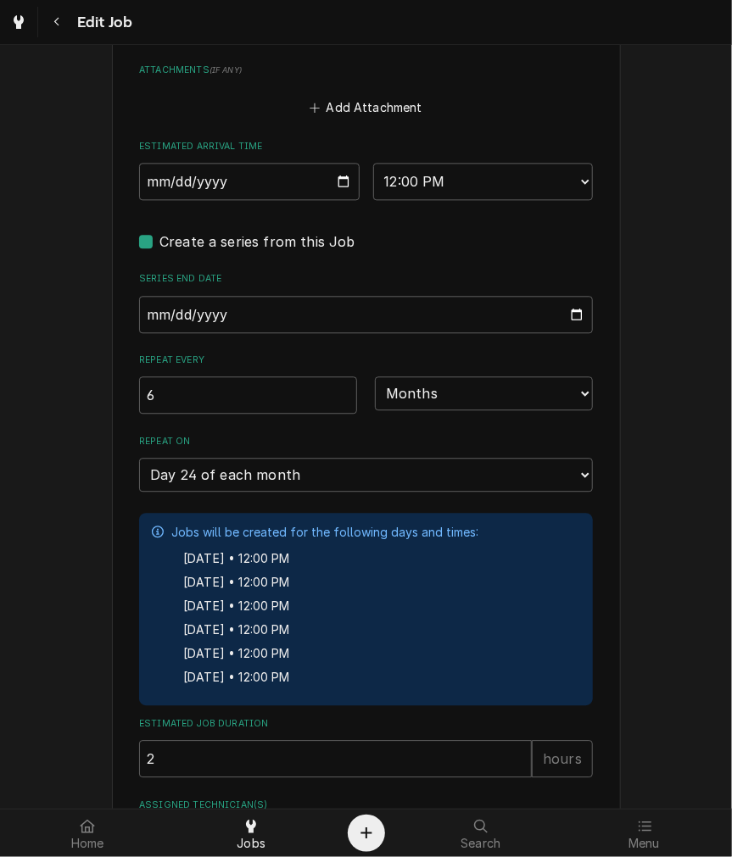
type textarea "WEDNESDAYS"
click at [334, 184] on input "[DATE]" at bounding box center [249, 181] width 220 height 37
type input "[DATE]"
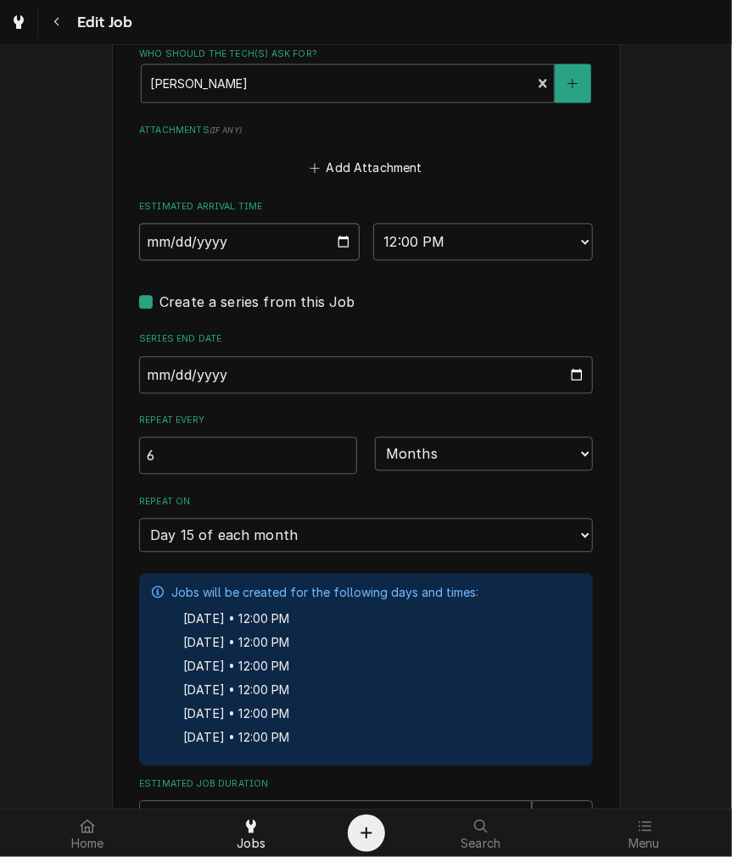
scroll to position [1352, 0]
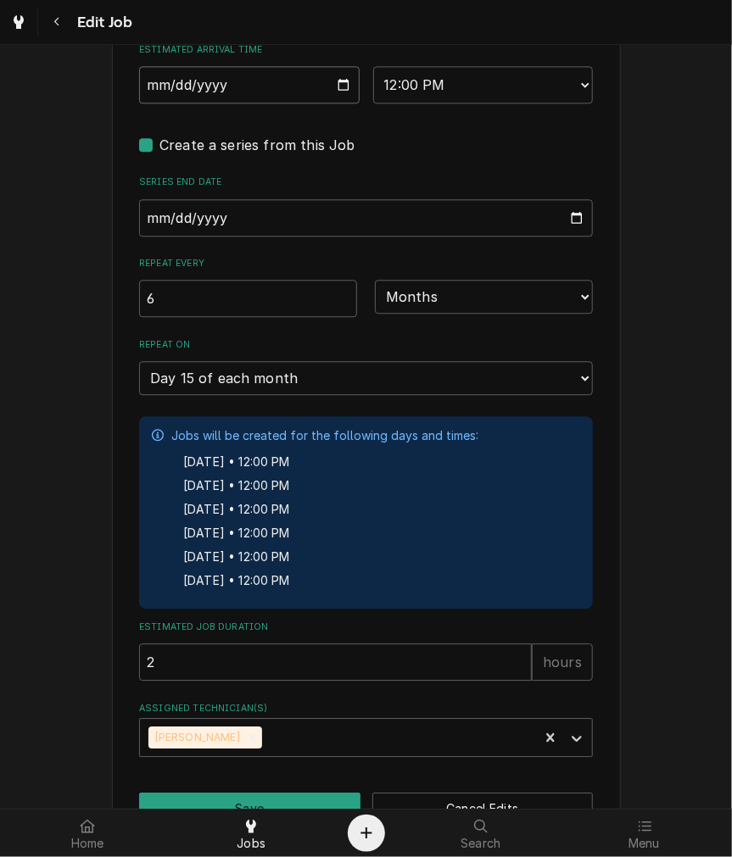
type textarea "x"
click at [193, 142] on label "Create a series from this Job" at bounding box center [257, 145] width 196 height 20
click at [193, 142] on input "Job Create/Update Form" at bounding box center [386, 153] width 454 height 37
checkbox input "false"
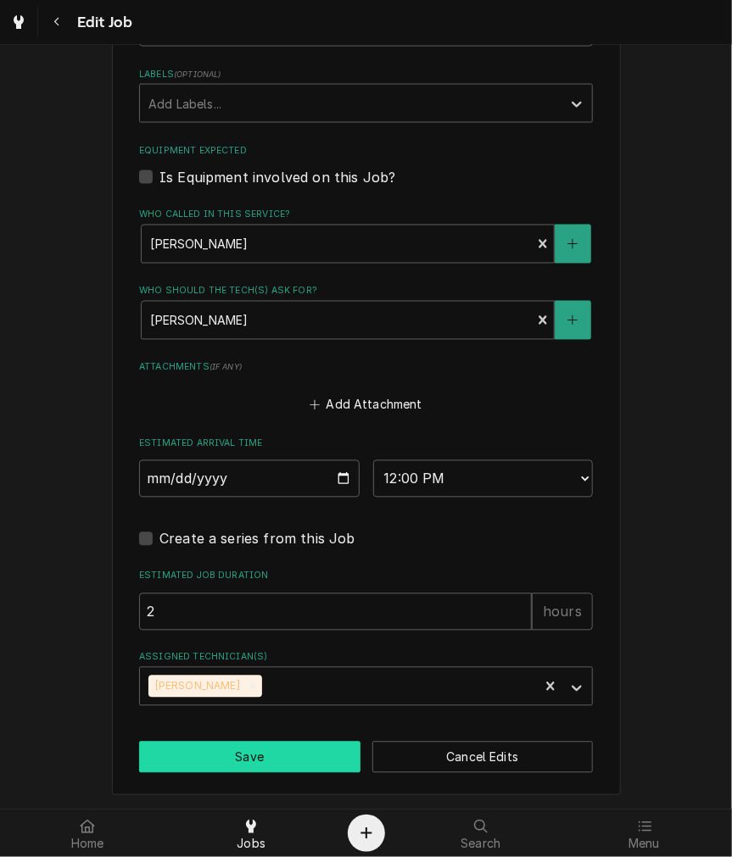
click at [215, 761] on button "Save" at bounding box center [249, 757] width 221 height 31
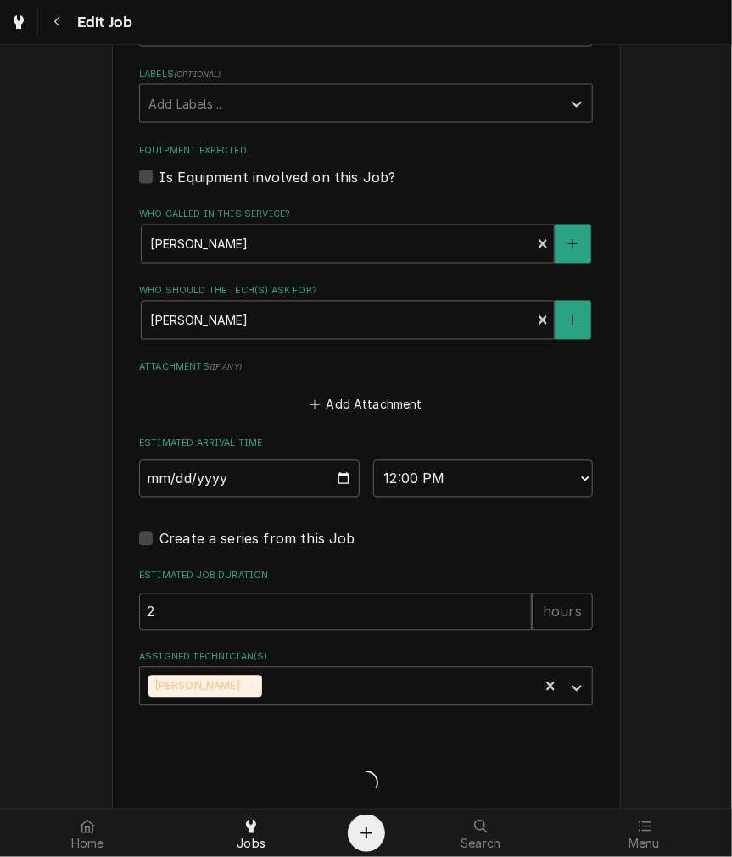
type textarea "x"
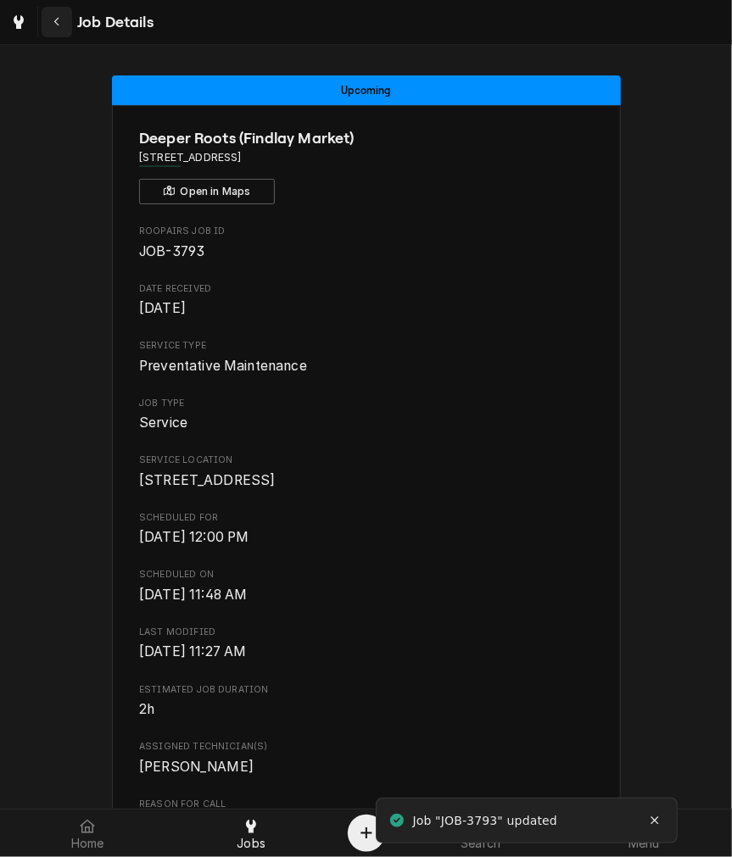
click at [46, 23] on button "Navigate back" at bounding box center [57, 22] width 31 height 31
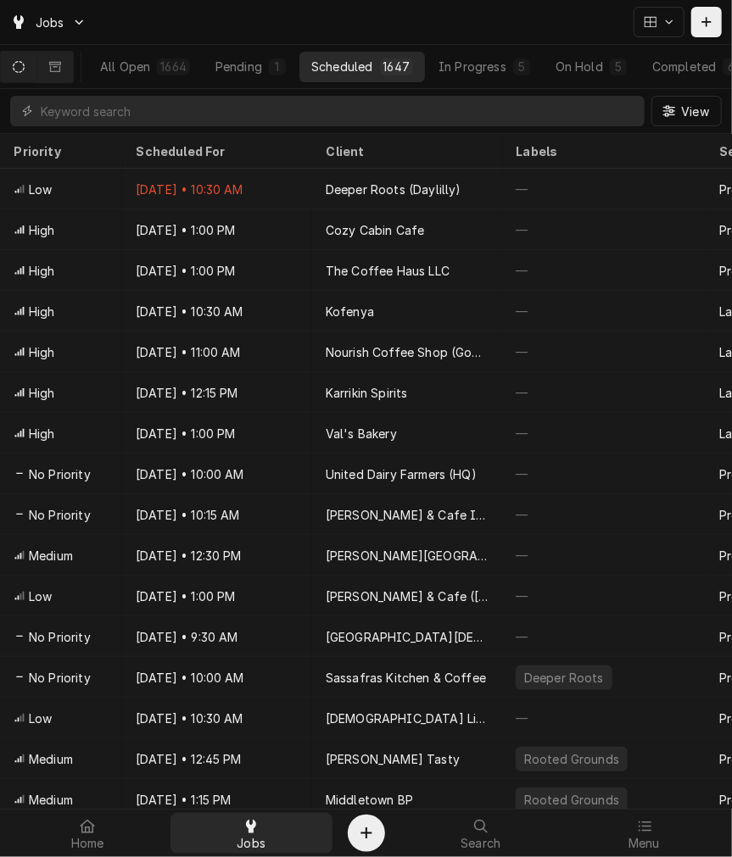
click at [253, 842] on span "Jobs" at bounding box center [251, 844] width 29 height 14
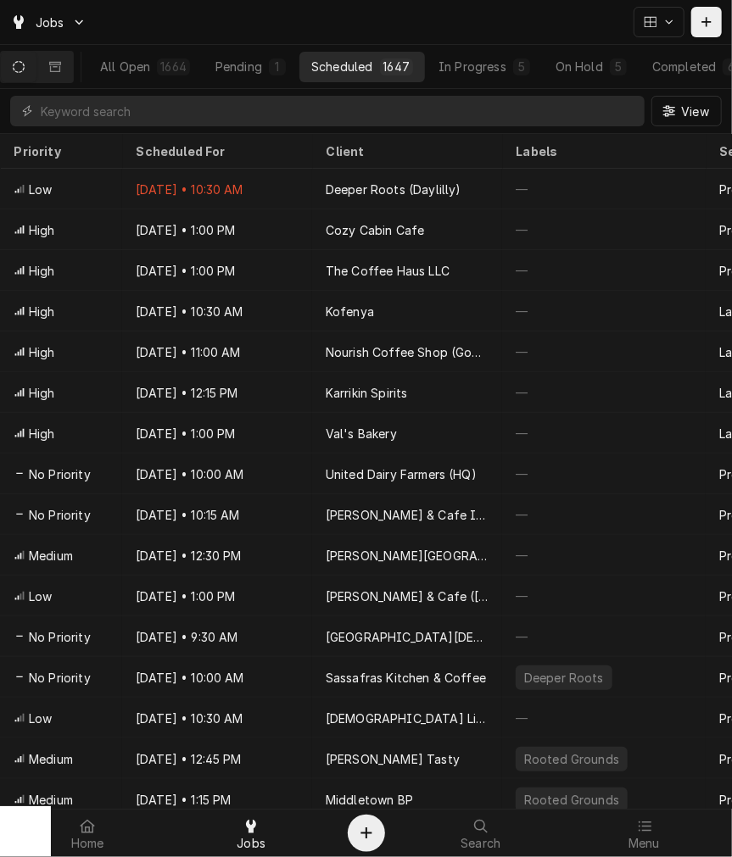
click at [677, 810] on div "Home Jobs Search Menu" at bounding box center [366, 833] width 732 height 47
click at [668, 835] on div "Menu" at bounding box center [643, 834] width 155 height 34
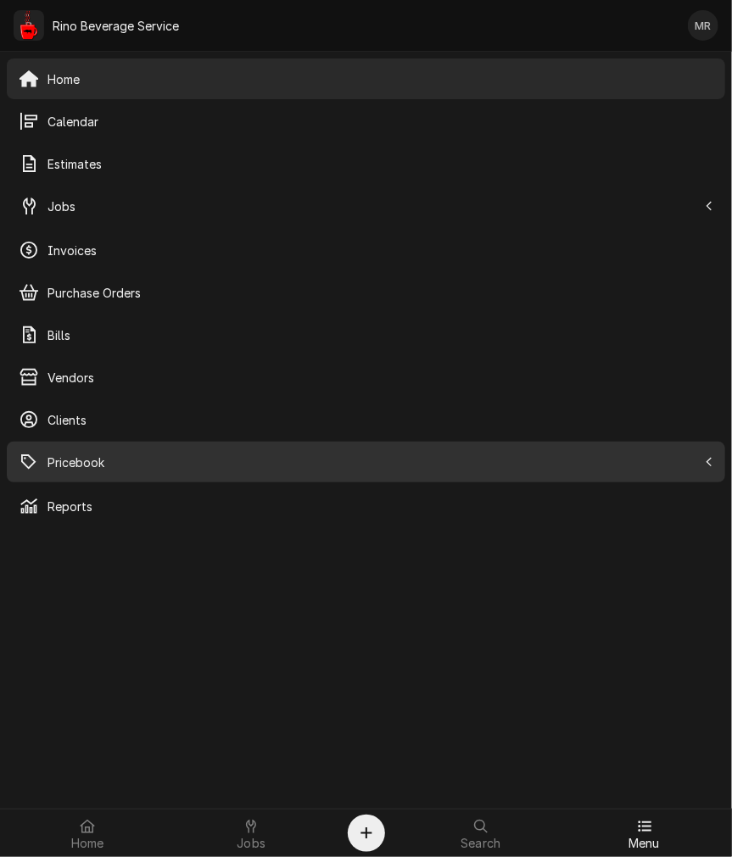
click at [65, 460] on span "Pricebook" at bounding box center [372, 463] width 650 height 18
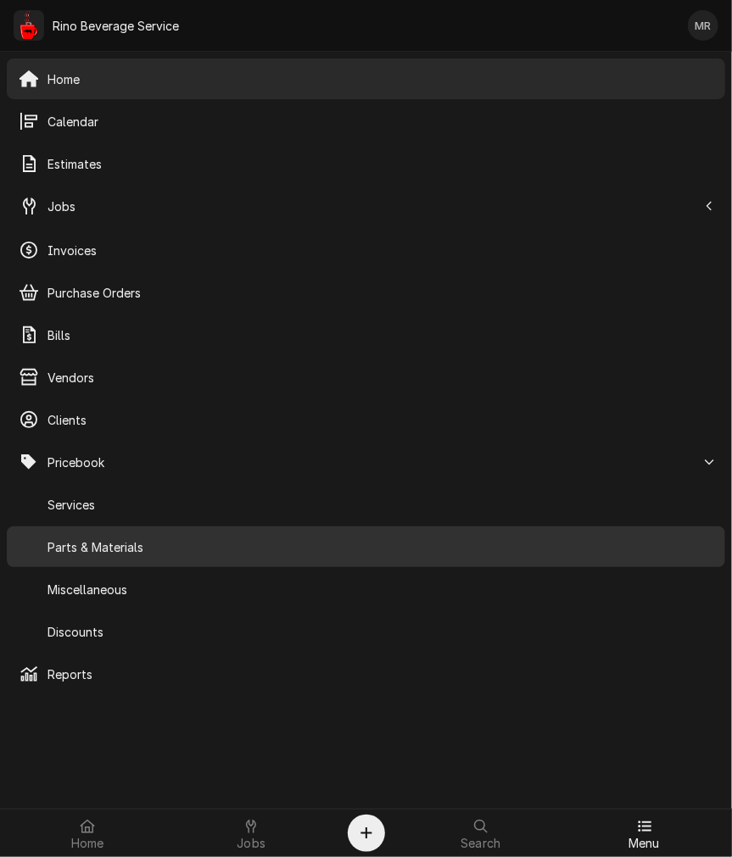
click at [98, 555] on span "Parts & Materials" at bounding box center [380, 547] width 666 height 18
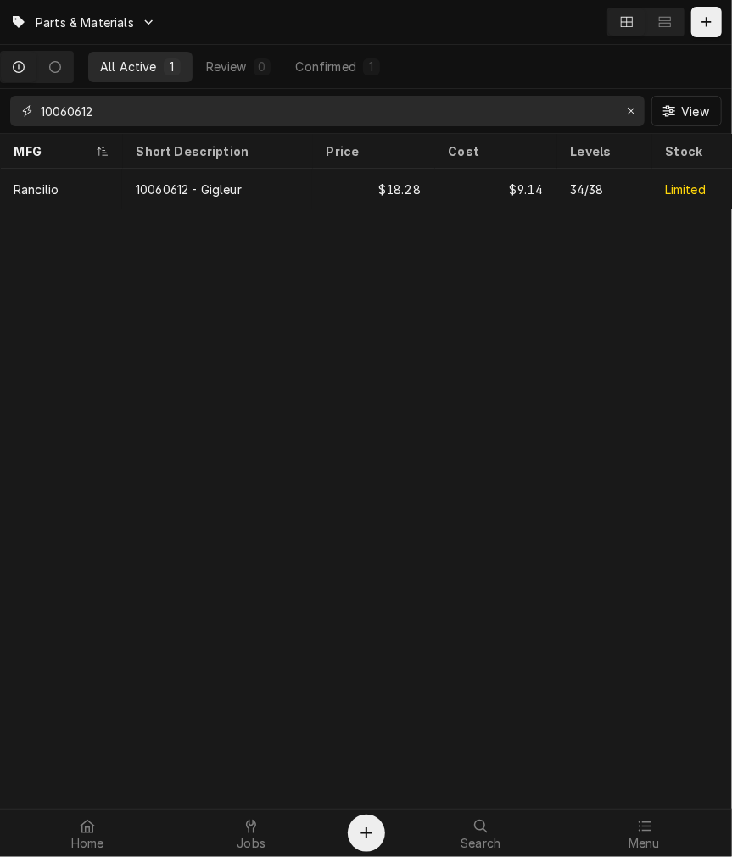
click at [224, 121] on input "10060612" at bounding box center [327, 111] width 572 height 31
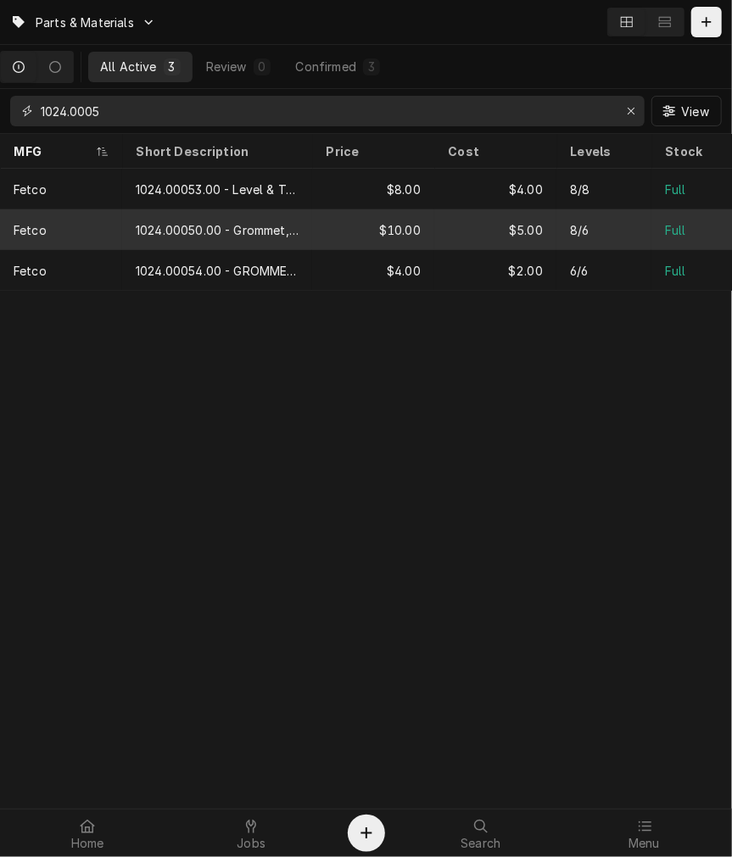
type input "1024.0005"
click at [305, 218] on div "1024.00050.00 - Grommet, Silicone, 11.4mm" at bounding box center [217, 229] width 190 height 41
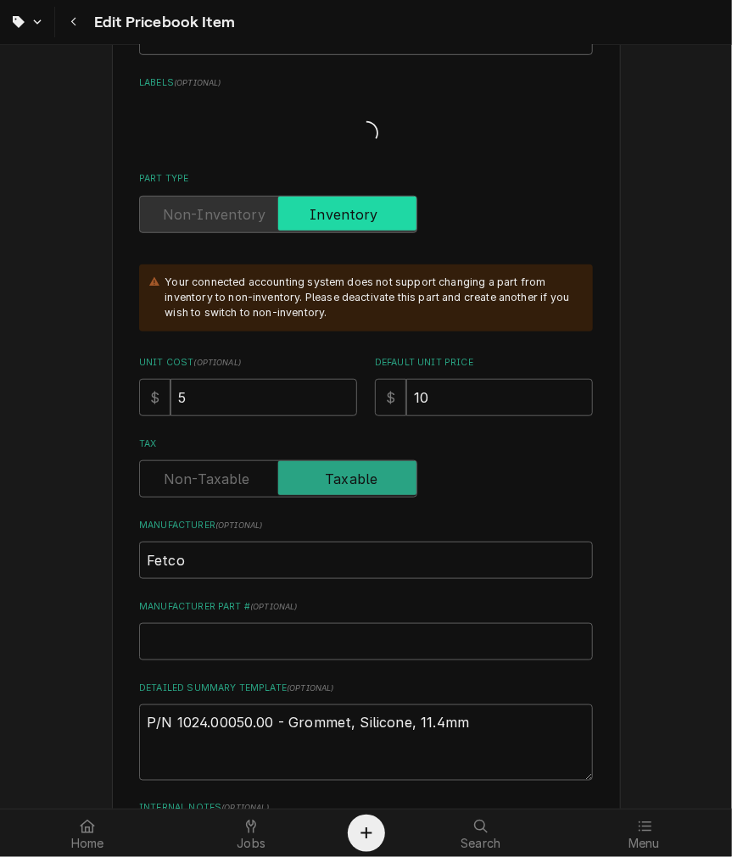
type textarea "x"
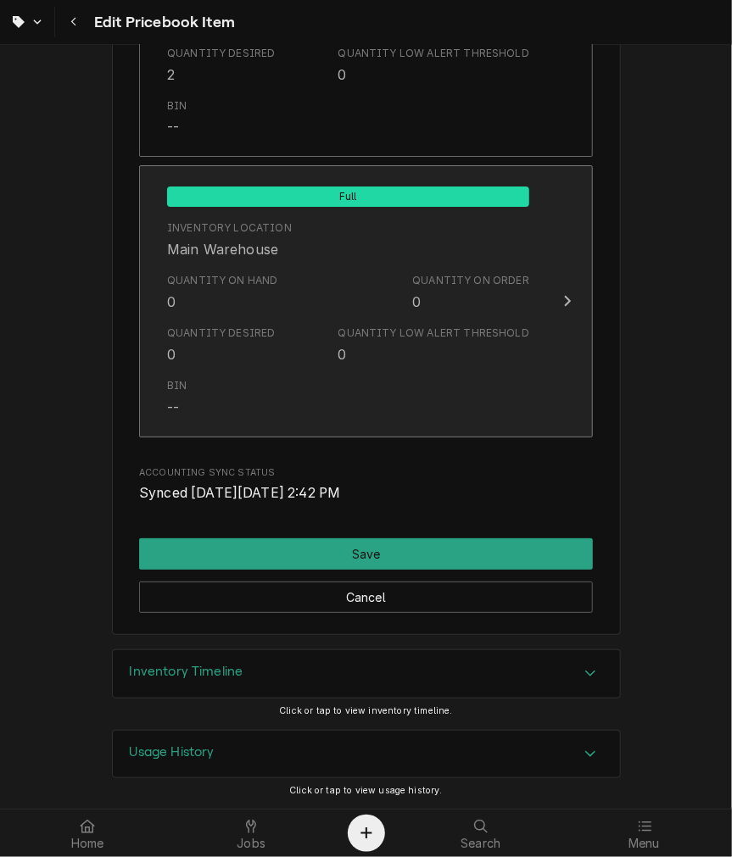
click at [283, 346] on div "Quantity Desired 0 Quantity Low Alert Threshold 0" at bounding box center [348, 345] width 362 height 53
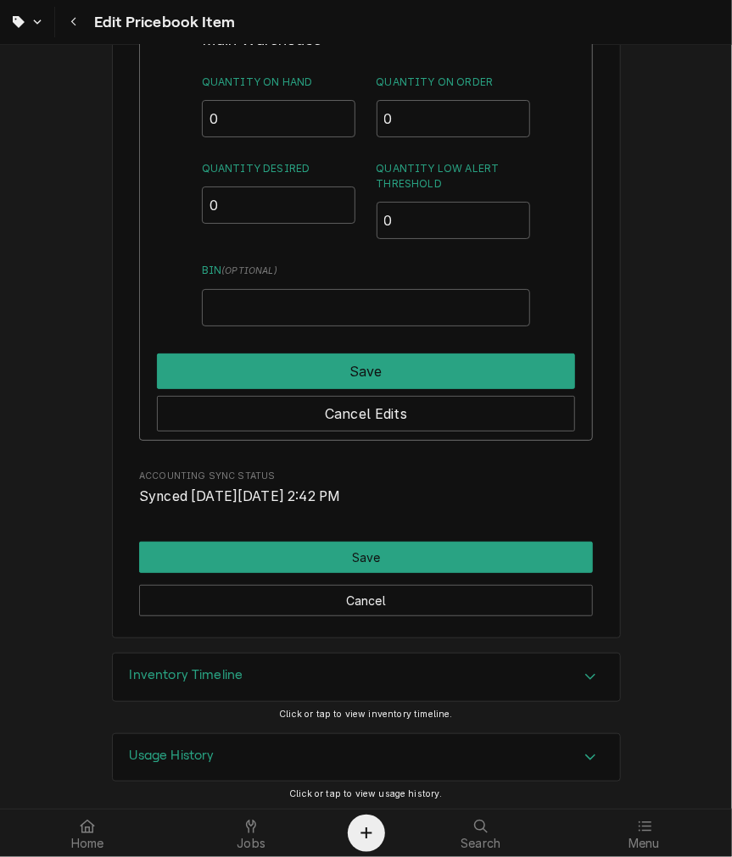
scroll to position [2183, 0]
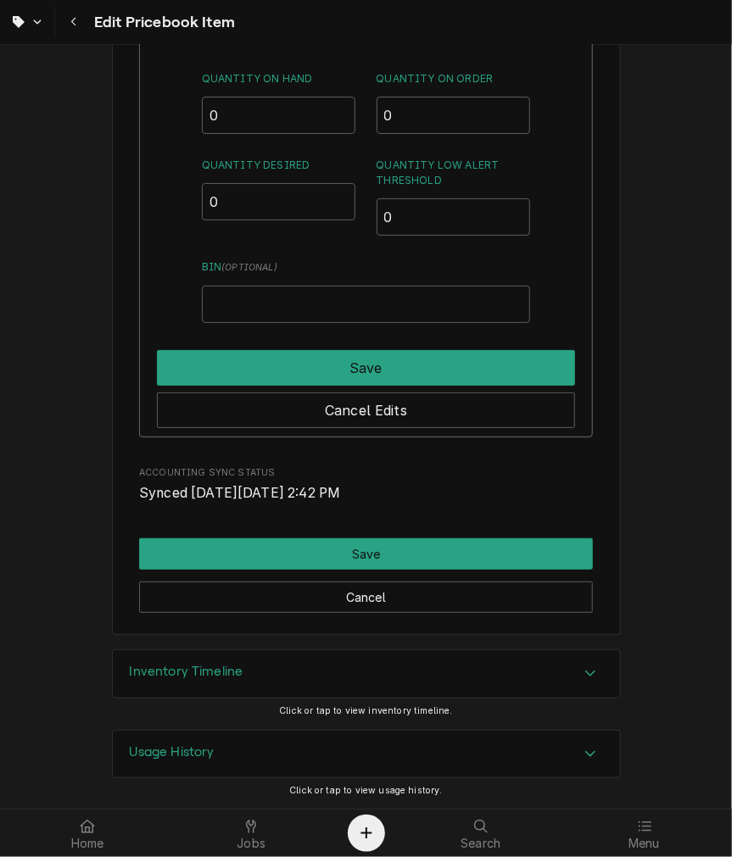
drag, startPoint x: 309, startPoint y: 691, endPoint x: 316, endPoint y: 683, distance: 10.9
click at [310, 690] on div "Inventory Timeline" at bounding box center [366, 673] width 507 height 47
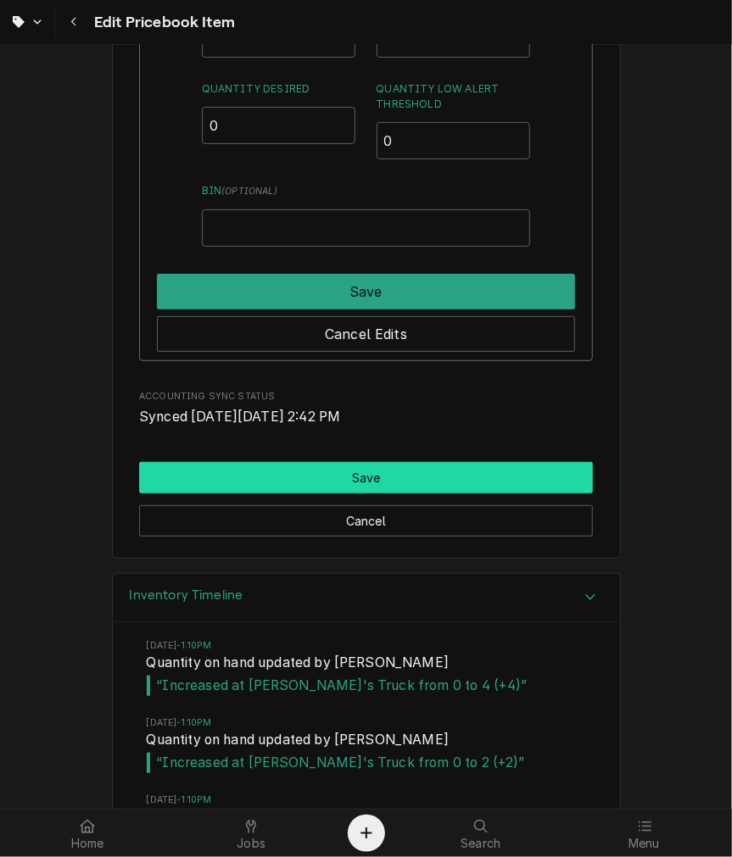
scroll to position [2103, 0]
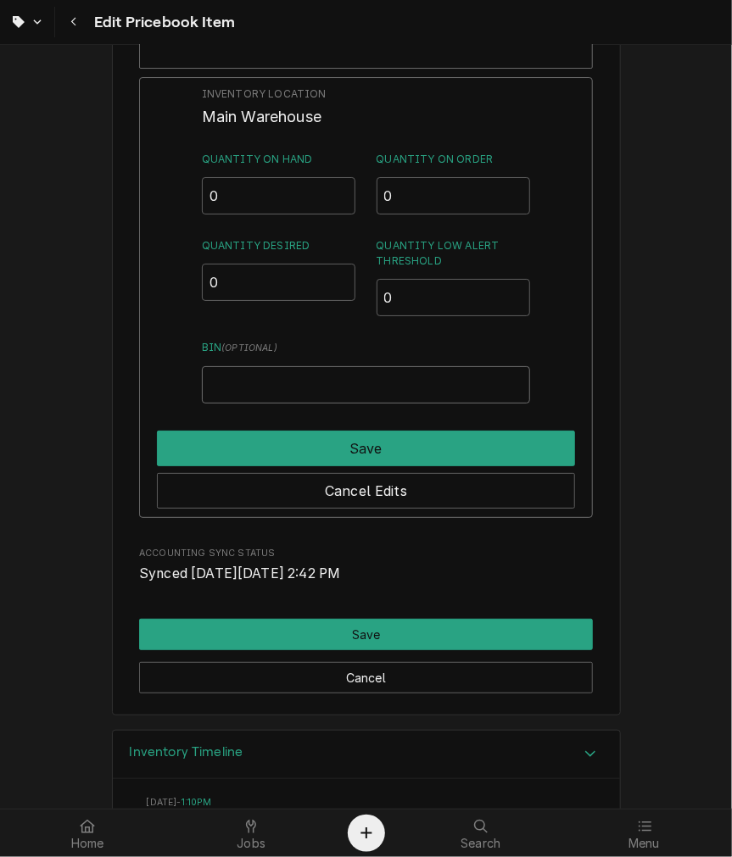
click at [259, 385] on input "Bin ( optional )" at bounding box center [366, 384] width 328 height 37
type input "SKYLER"
click at [309, 267] on input "0" at bounding box center [279, 282] width 154 height 37
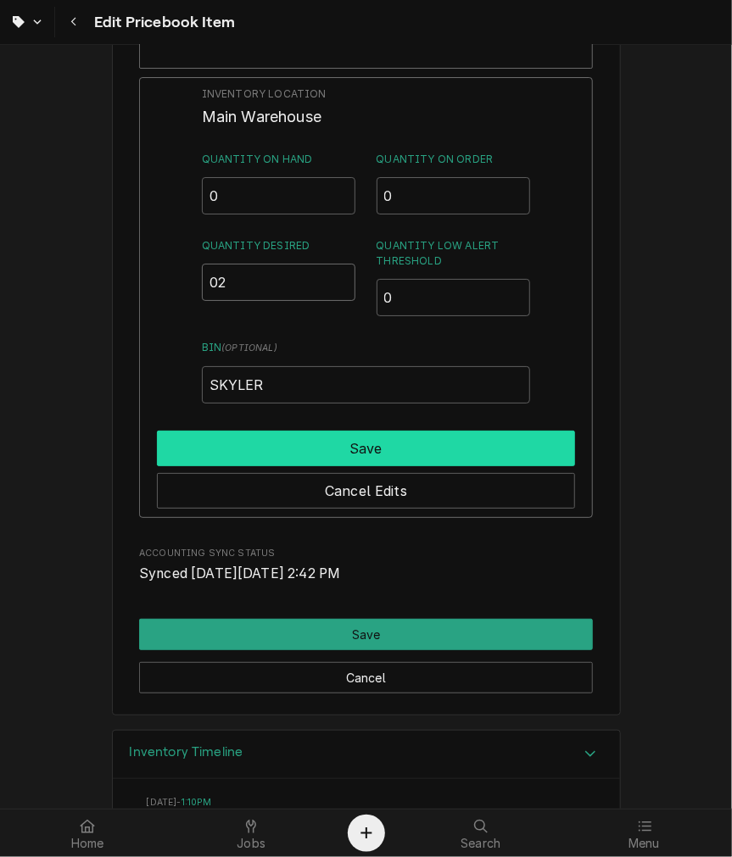
type input "02"
click at [348, 433] on button "Save" at bounding box center [366, 449] width 418 height 36
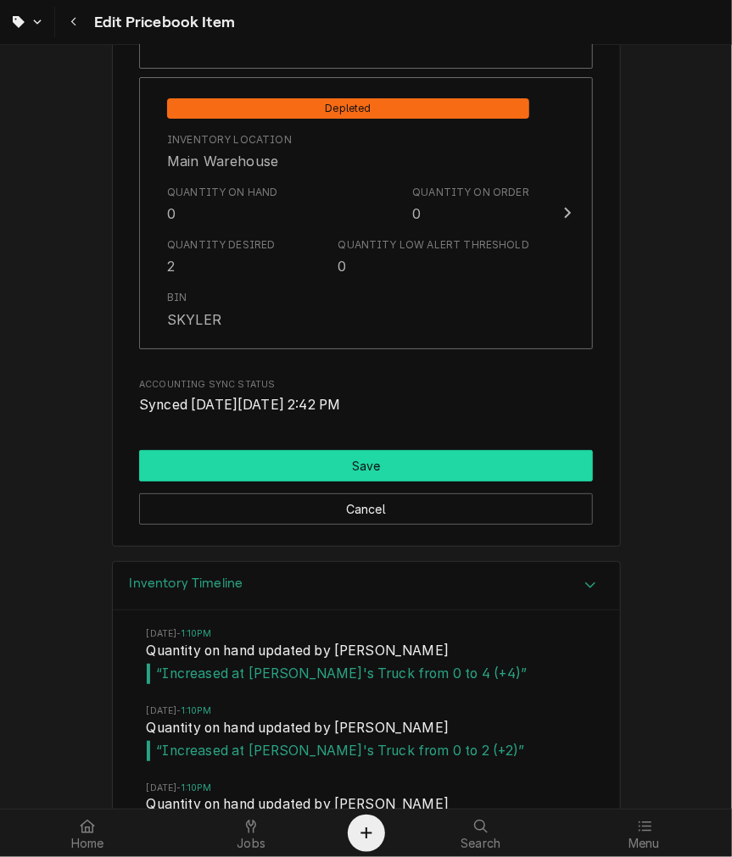
click at [331, 465] on button "Save" at bounding box center [366, 465] width 454 height 31
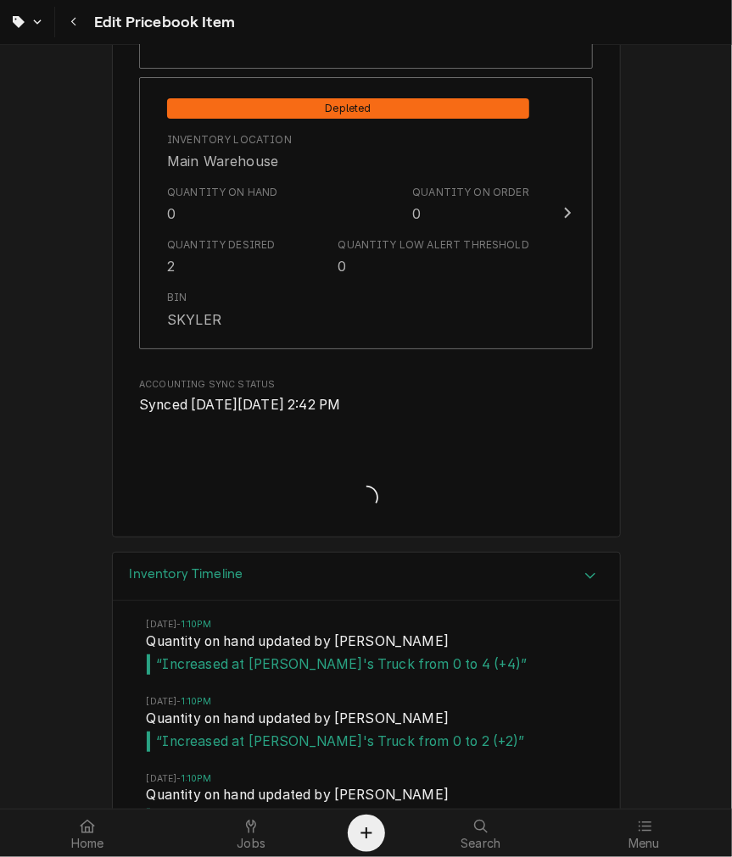
type textarea "x"
